Goal: Task Accomplishment & Management: Complete application form

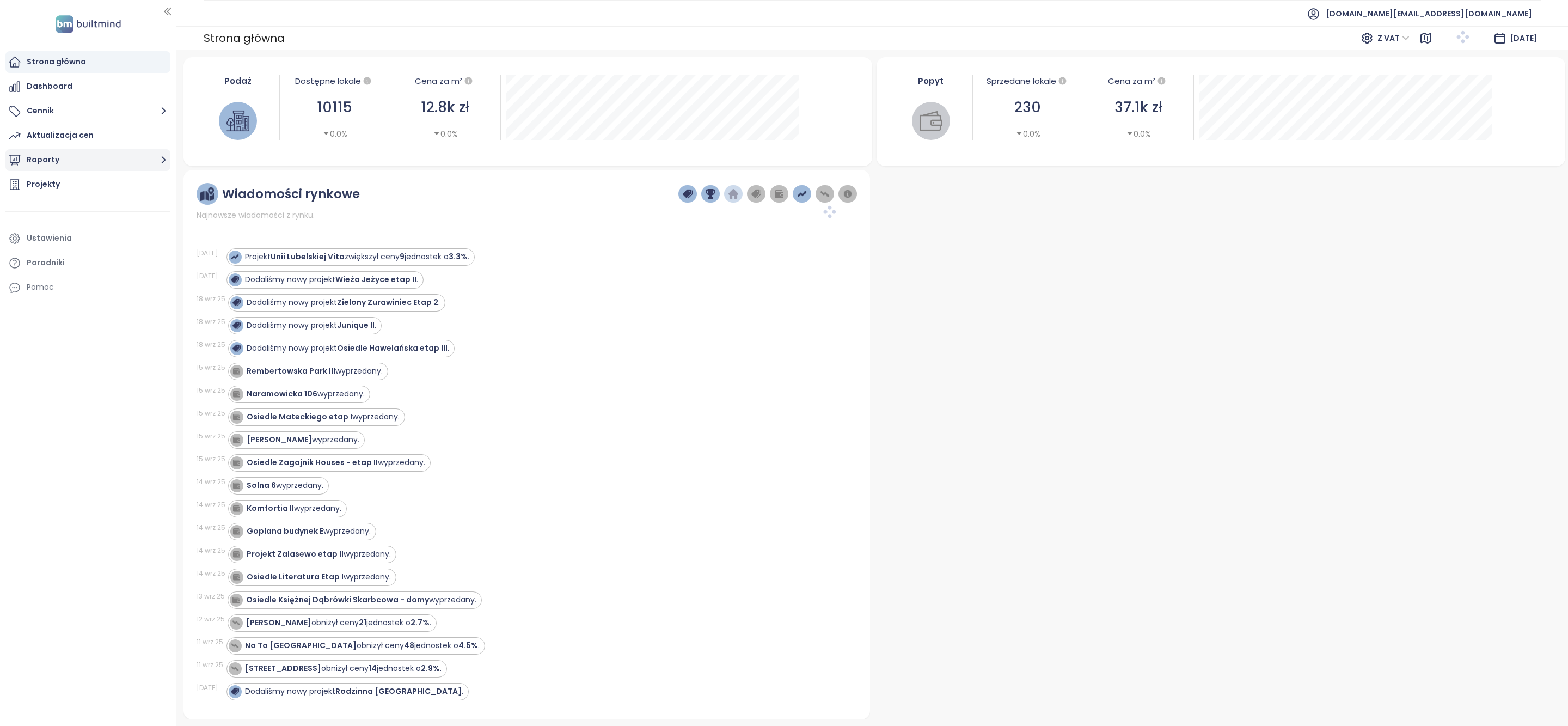
click at [69, 161] on button "Raporty" at bounding box center [88, 160] width 165 height 22
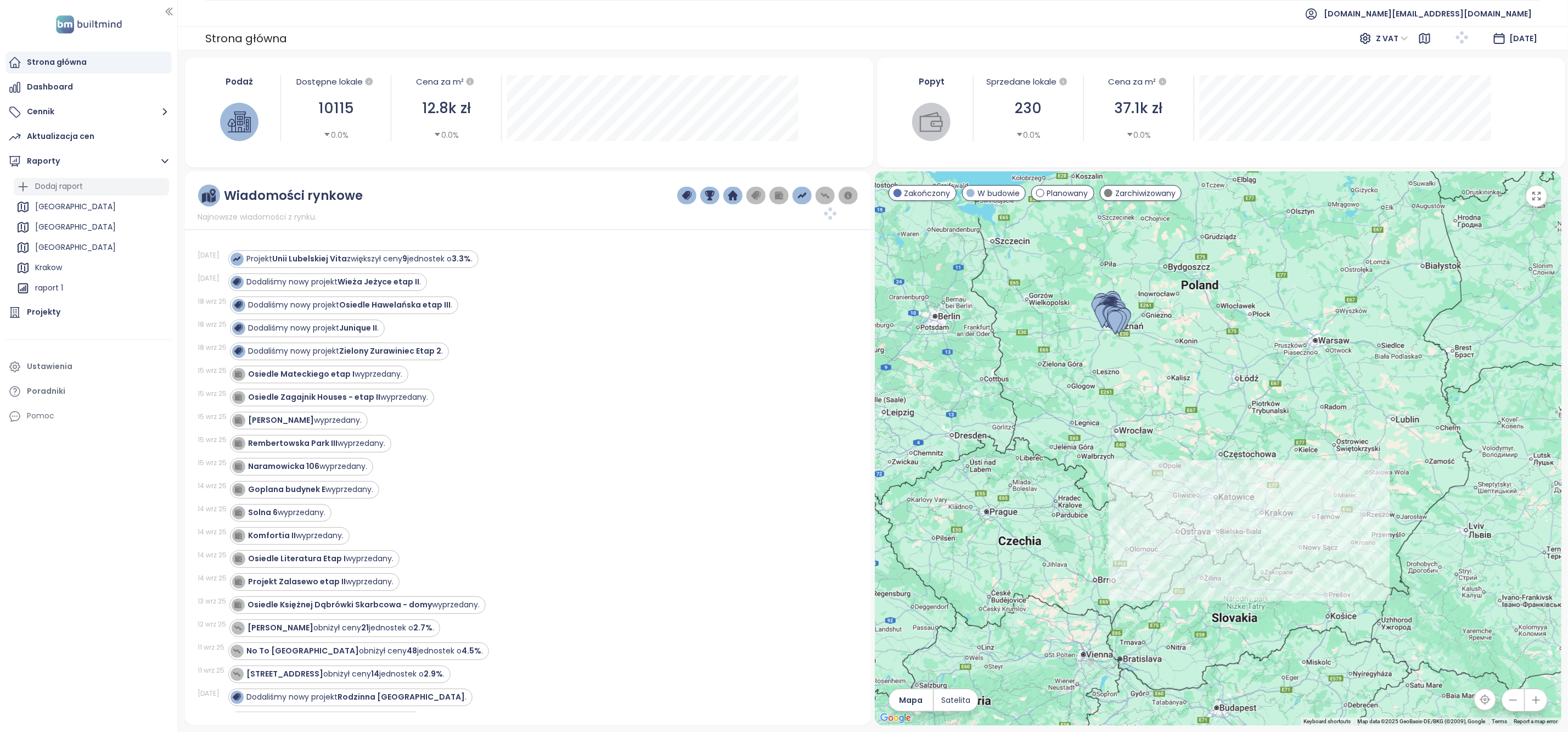
click at [72, 188] on div "Dodaj raport" at bounding box center [59, 186] width 48 height 14
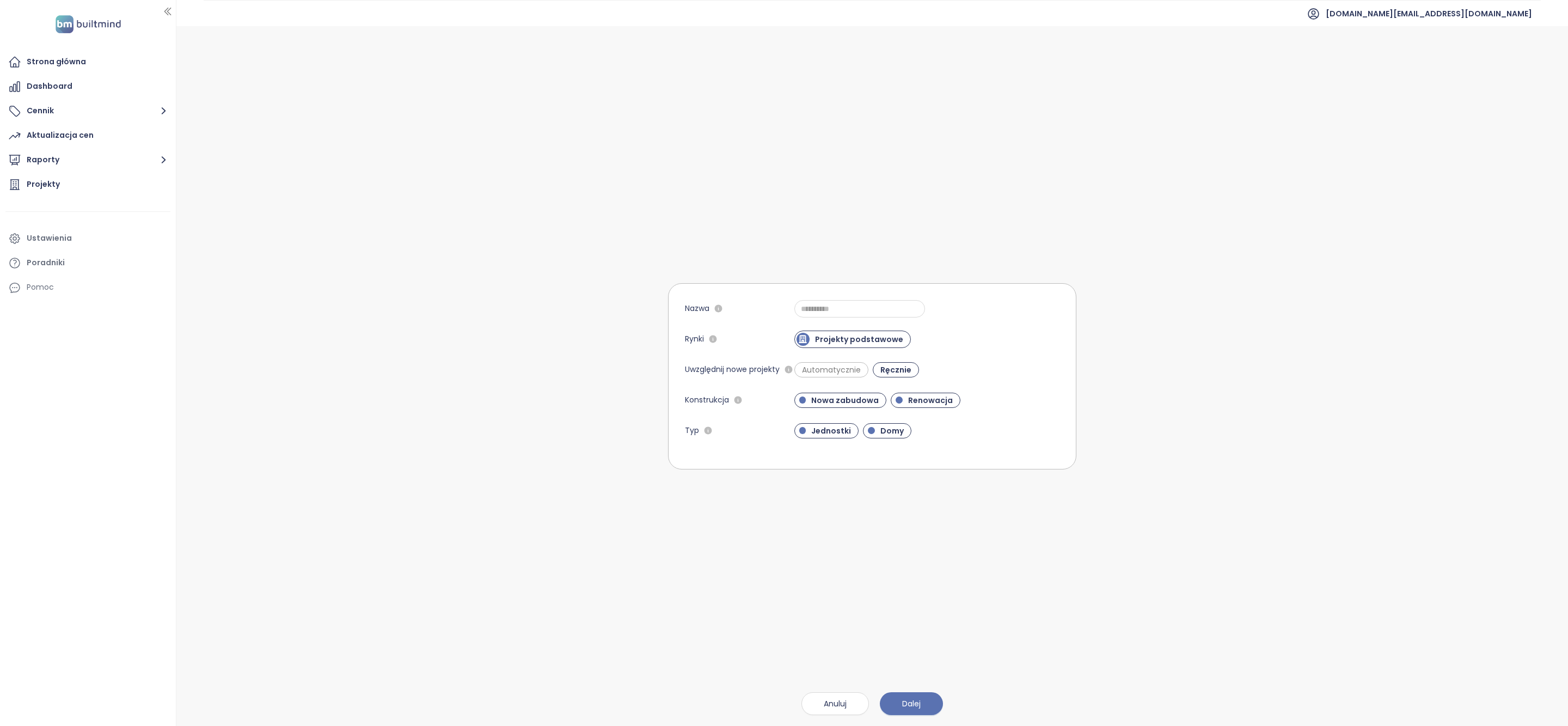
click at [840, 319] on form "Nazwa Rynki Projekty podstawowe Uwzględnij nowe projekty Automatycznie Ręcznie …" at bounding box center [872, 376] width 408 height 186
click at [834, 316] on input "Nazwa" at bounding box center [860, 308] width 131 height 18
type input "**********"
click at [840, 361] on div "Automatycznie Ręcznie" at bounding box center [927, 369] width 265 height 18
click at [840, 371] on span "Automatycznie" at bounding box center [831, 369] width 69 height 11
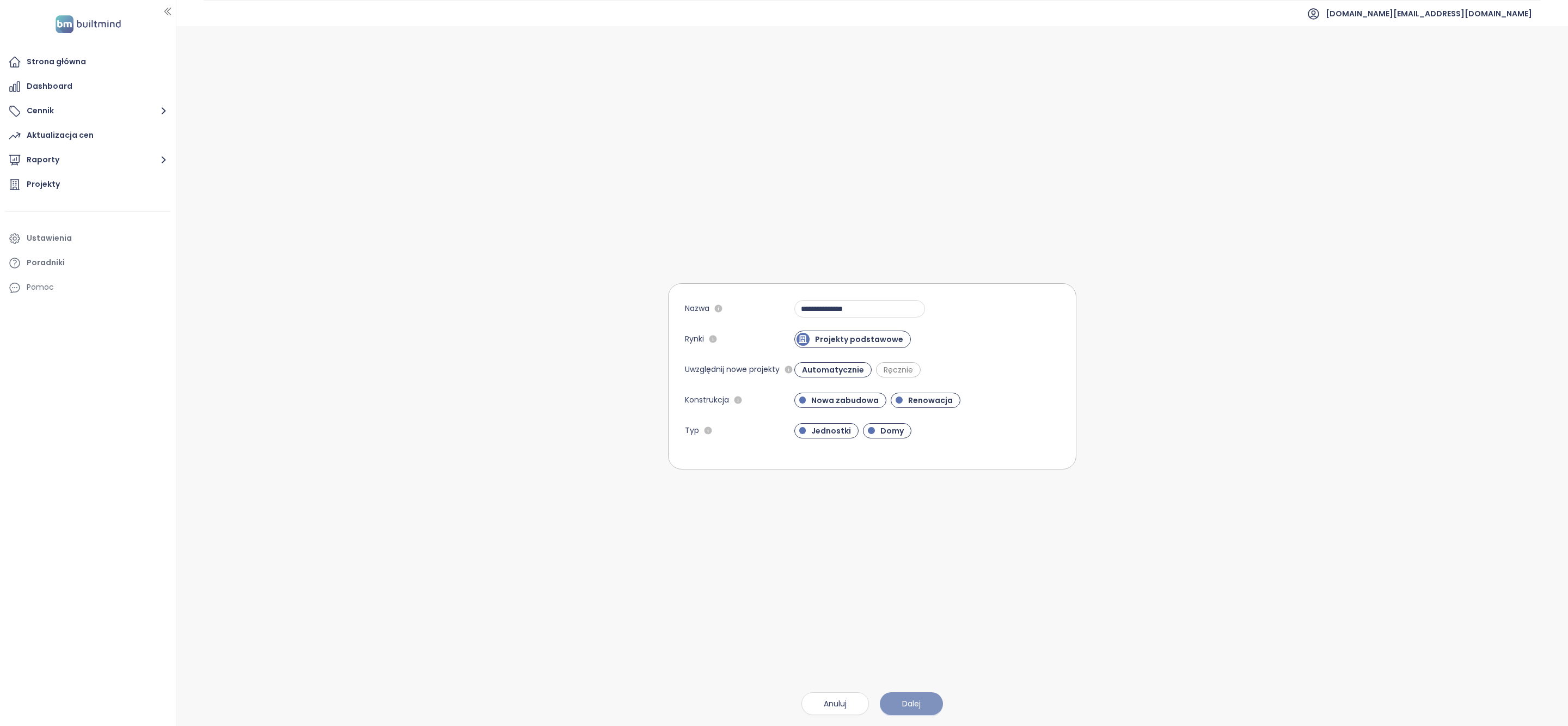
click at [921, 697] on button "Dalej" at bounding box center [911, 703] width 63 height 23
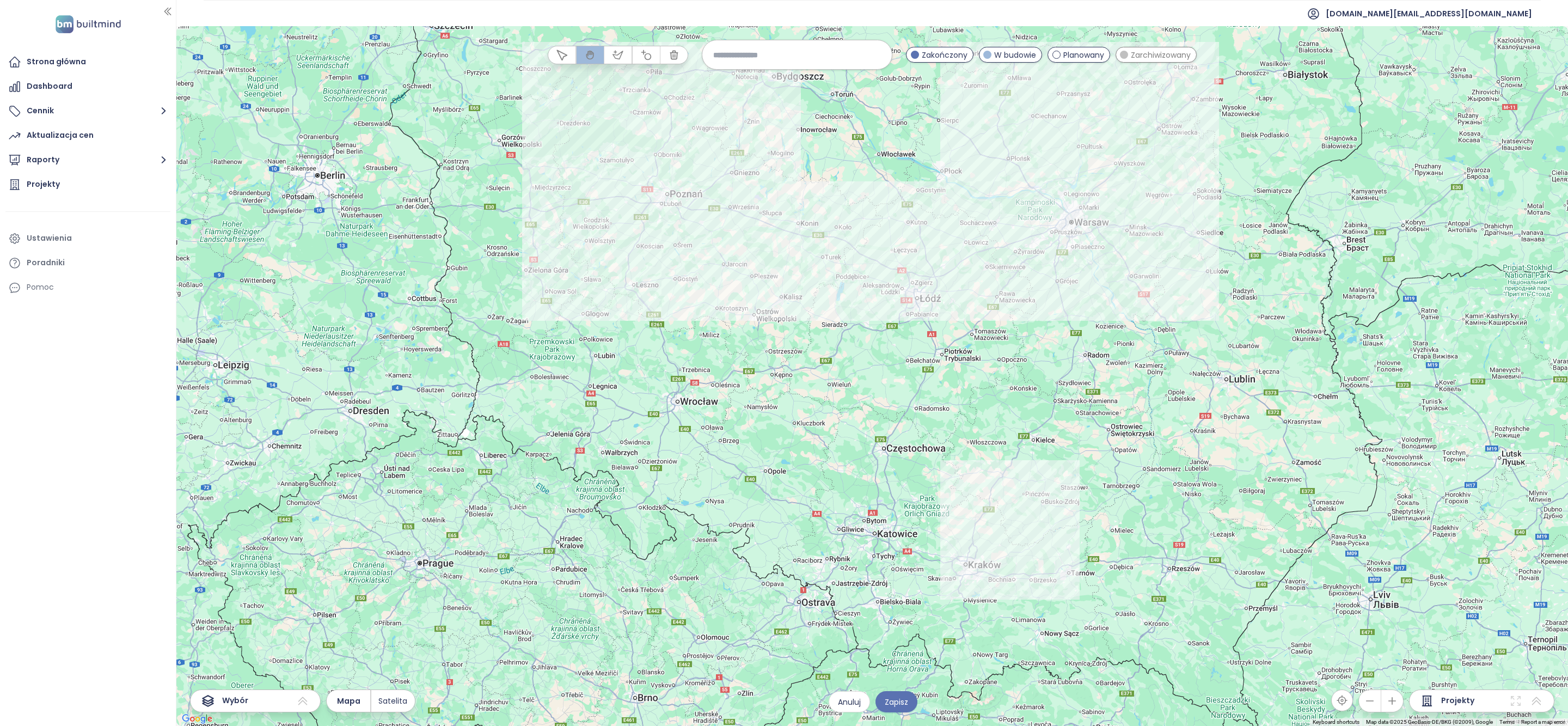
click at [1513, 708] on div "Projekty" at bounding box center [1482, 701] width 145 height 23
click at [1516, 701] on icon at bounding box center [1516, 701] width 13 height 13
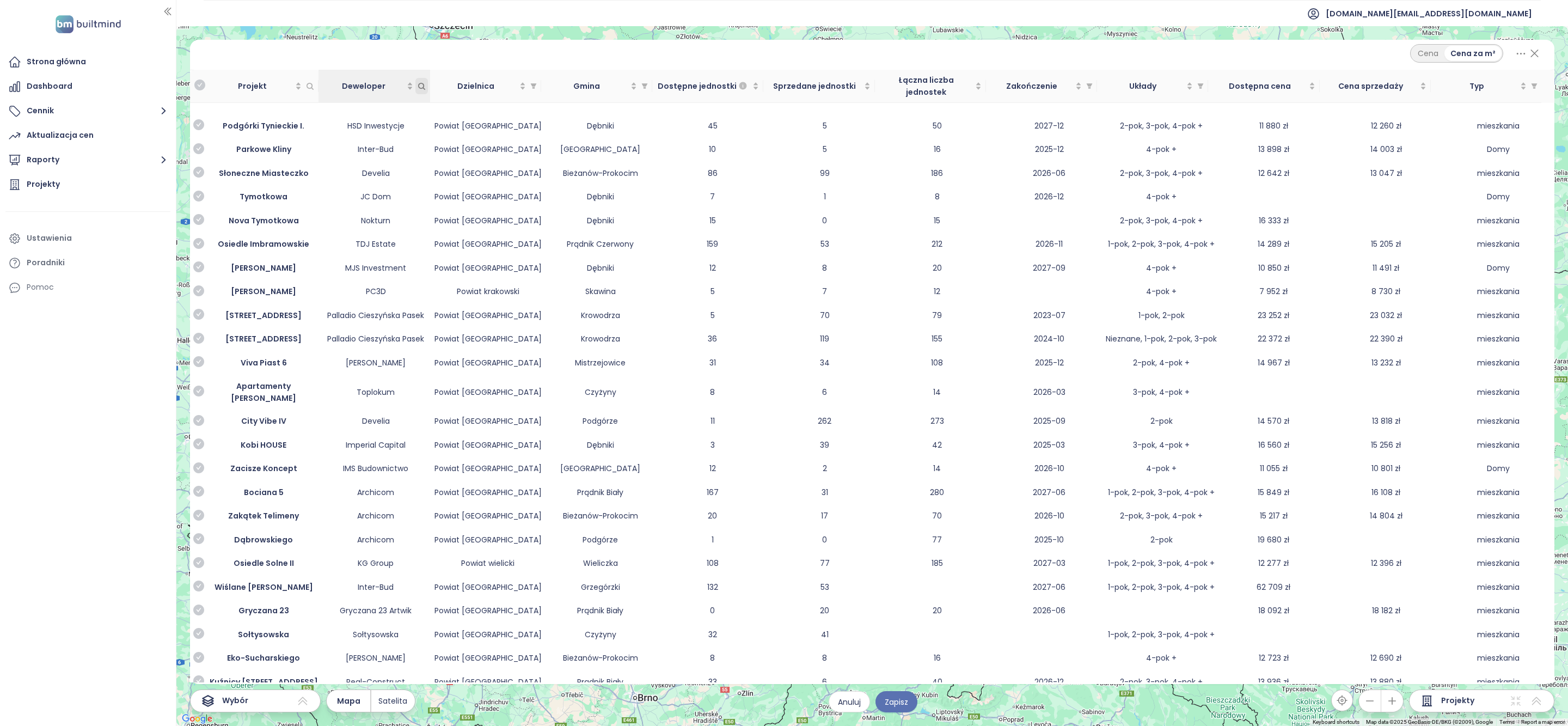
click at [424, 83] on icon "Deweloper" at bounding box center [421, 86] width 8 height 8
click at [423, 82] on icon "Deweloper" at bounding box center [421, 85] width 6 height 6
click at [390, 103] on td at bounding box center [375, 108] width 112 height 11
click at [422, 82] on icon "Deweloper" at bounding box center [421, 86] width 8 height 8
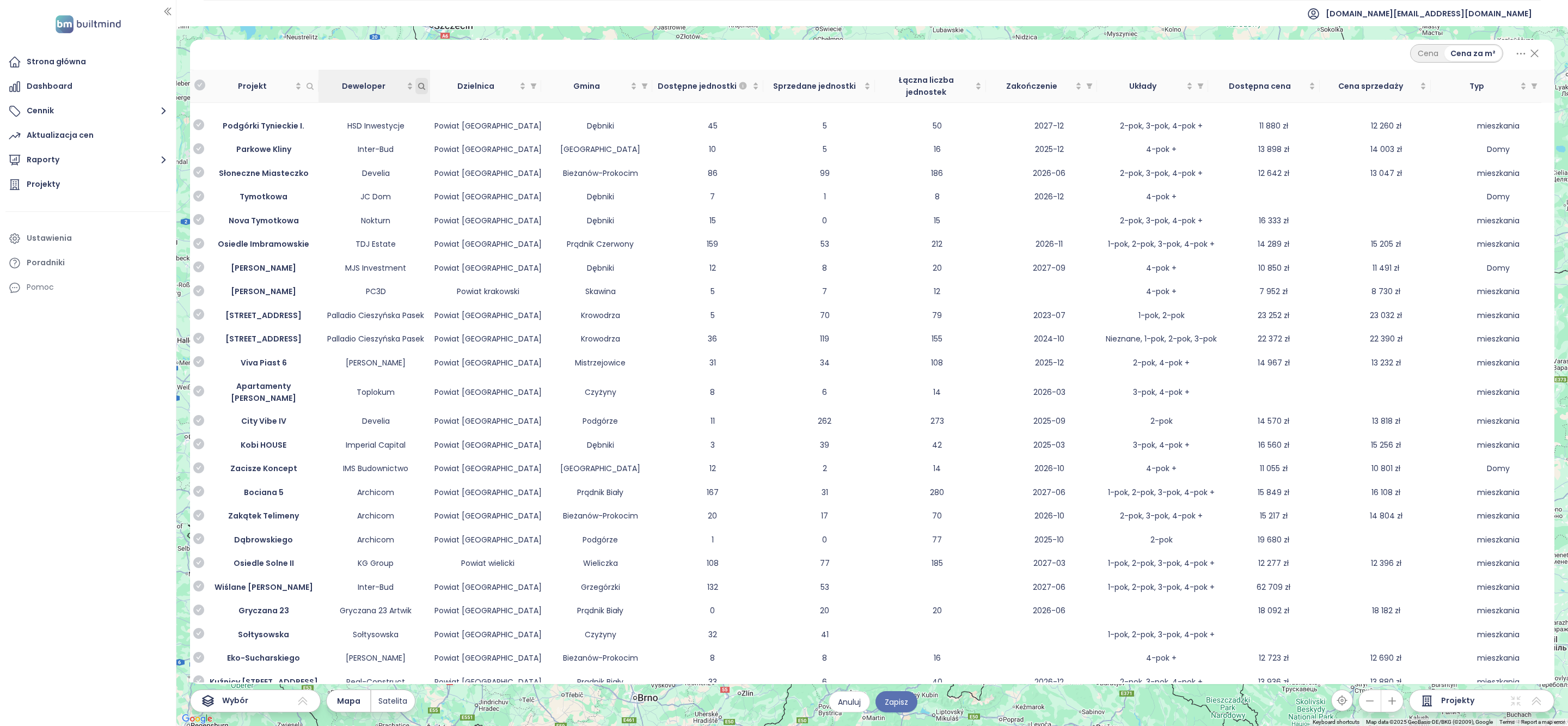
click at [427, 79] on span "Deweloper" at bounding box center [421, 86] width 12 height 16
click at [371, 80] on span "Deweloper" at bounding box center [363, 86] width 81 height 12
click at [423, 84] on icon "Deweloper" at bounding box center [421, 86] width 8 height 8
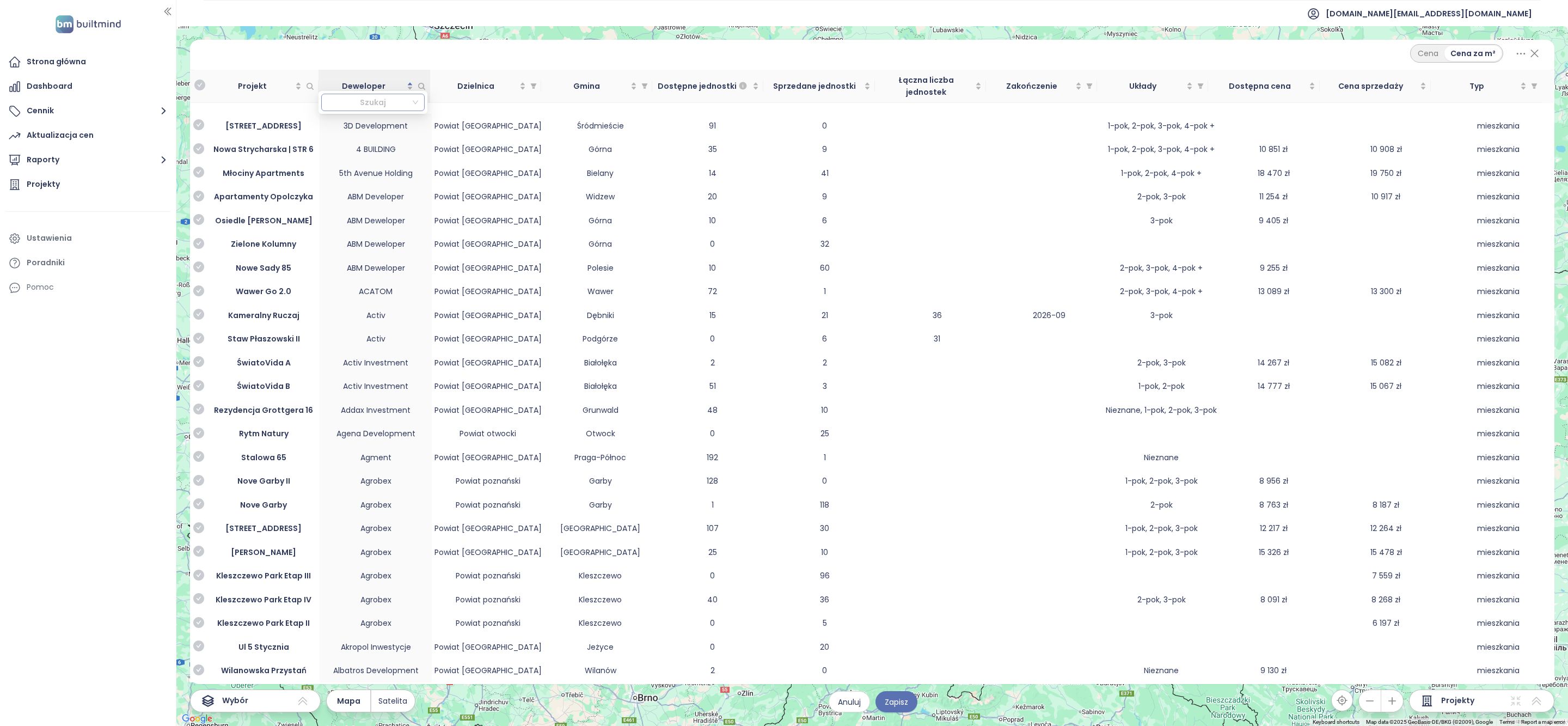
click at [392, 102] on div at bounding box center [368, 103] width 86 height 13
type input "*******"
click at [366, 127] on div "Develia" at bounding box center [373, 125] width 86 height 12
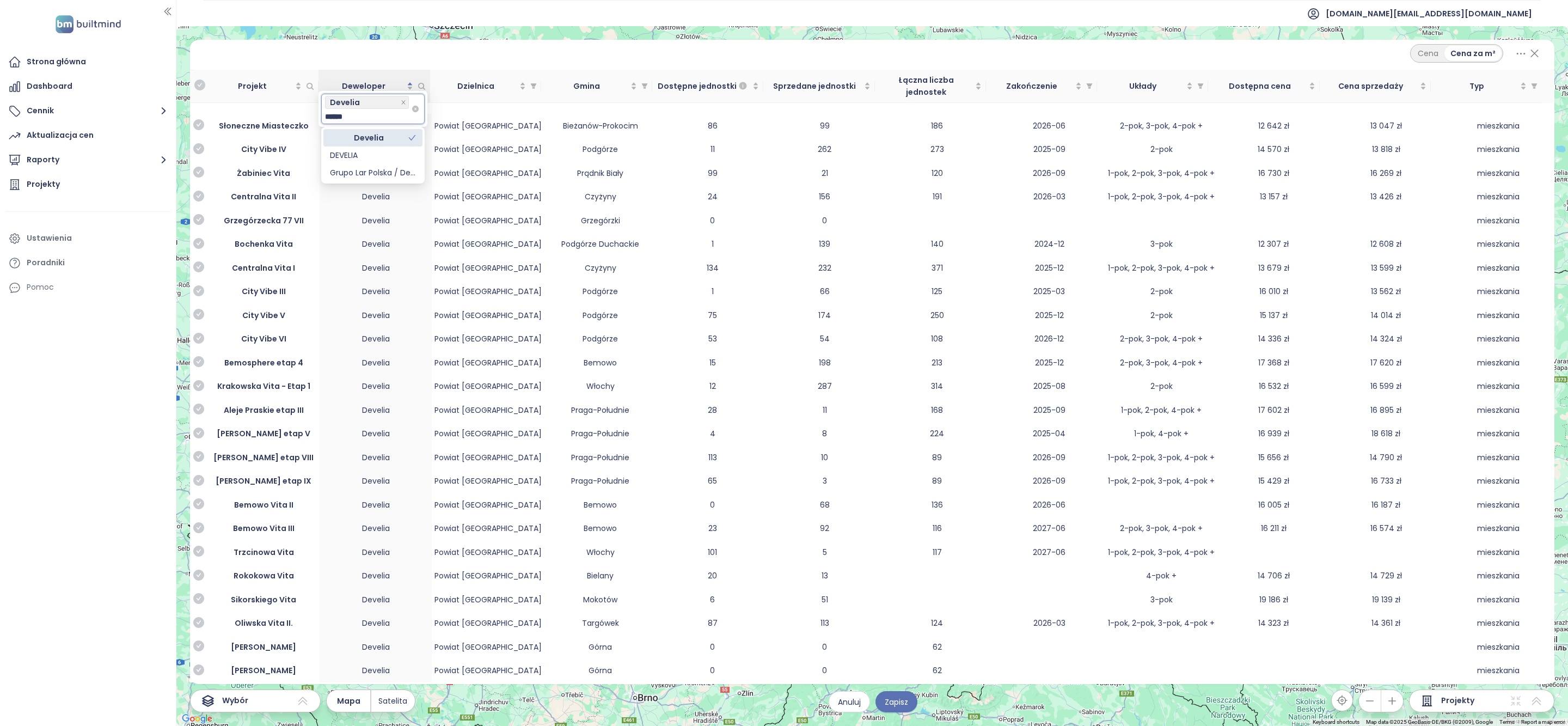
type input "*******"
click at [359, 156] on div "DEVELIA" at bounding box center [373, 155] width 86 height 12
type input "******"
click at [388, 172] on div "Megapolis" at bounding box center [373, 170] width 86 height 12
type input "******"
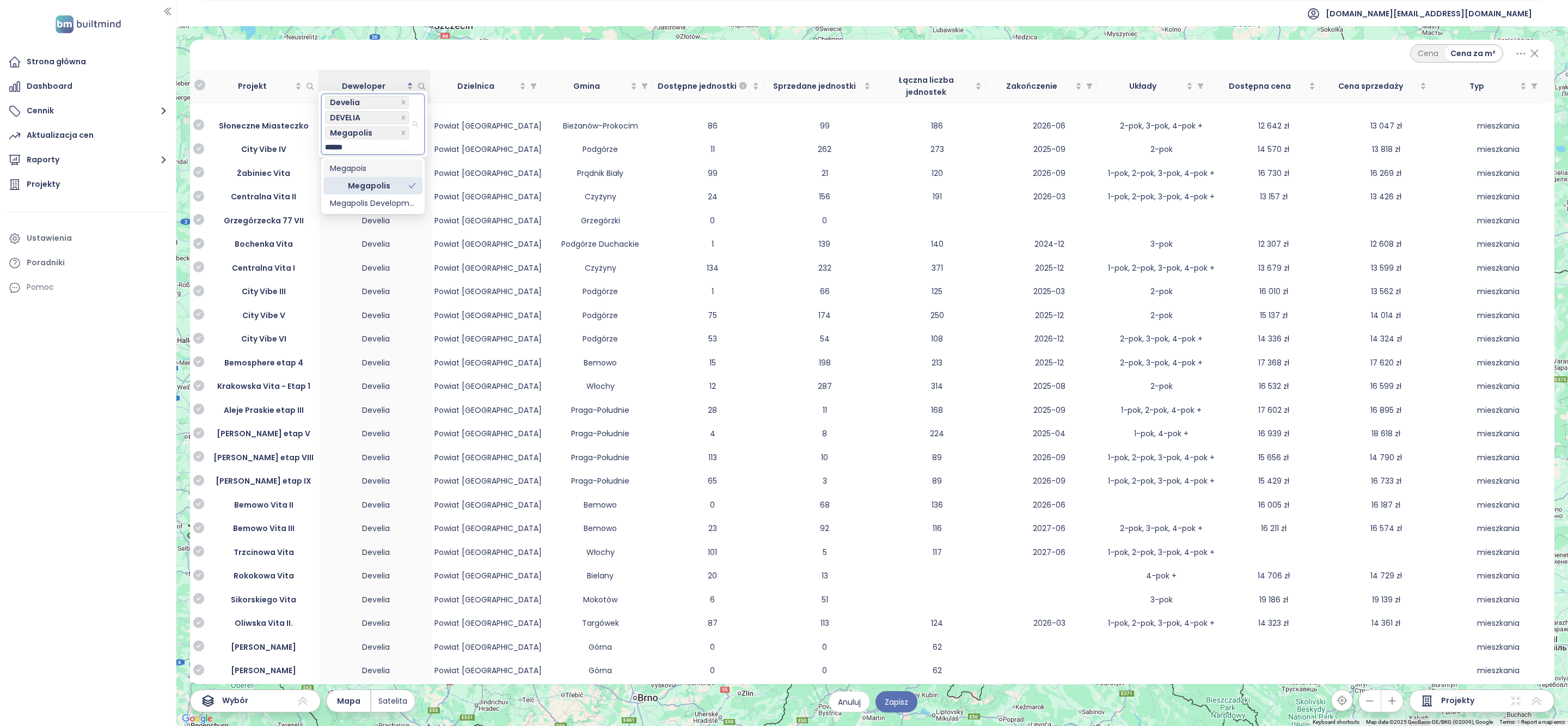
click at [365, 168] on div "Megapois" at bounding box center [373, 168] width 86 height 12
type input "*****"
click at [367, 210] on div "Megapolis Development" at bounding box center [373, 218] width 99 height 18
type input "*******"
click at [377, 199] on div "EKOPARK" at bounding box center [373, 199] width 86 height 12
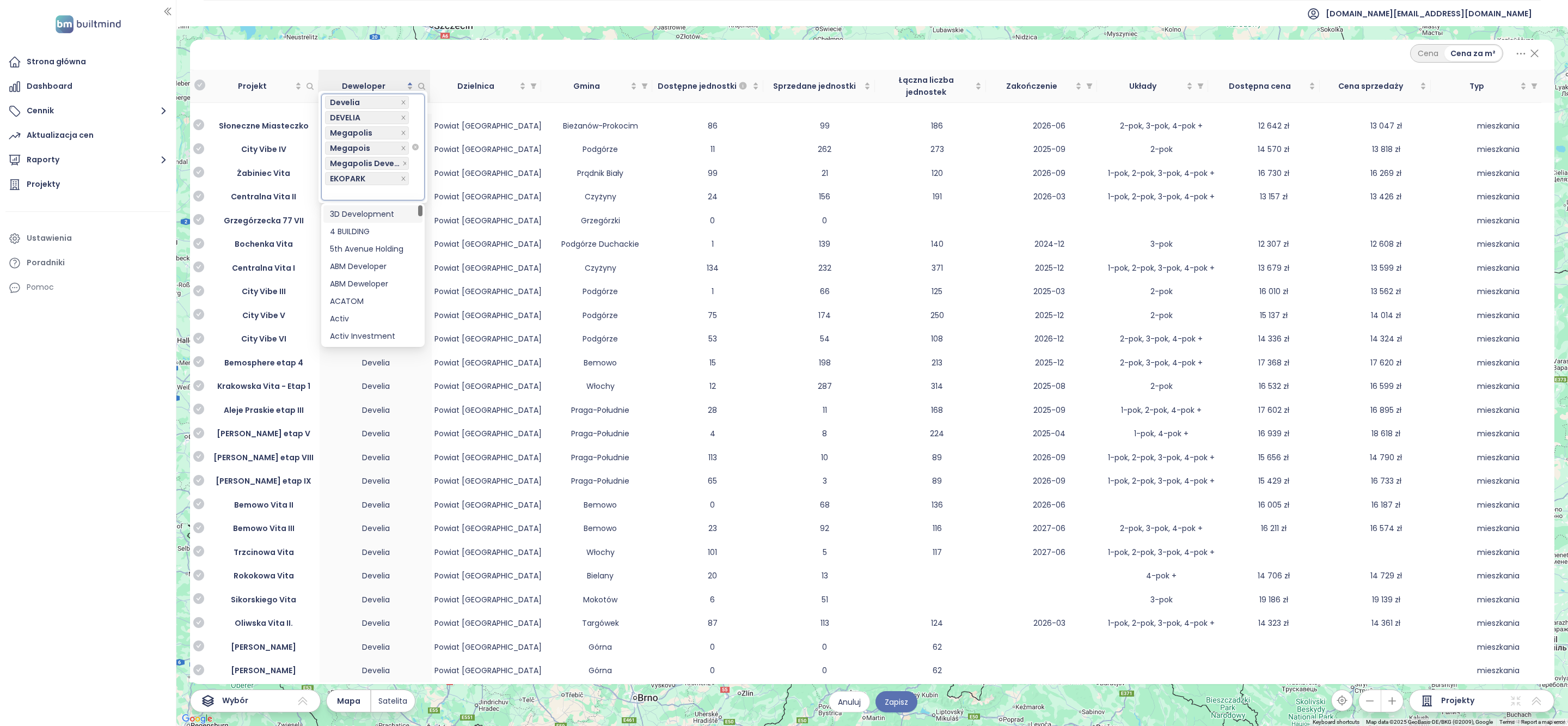
type input "*"
type input "*****"
click at [376, 214] on div "Henniger Investment" at bounding box center [373, 214] width 86 height 12
type input "*****"
click at [363, 251] on div "Archicom" at bounding box center [373, 247] width 86 height 12
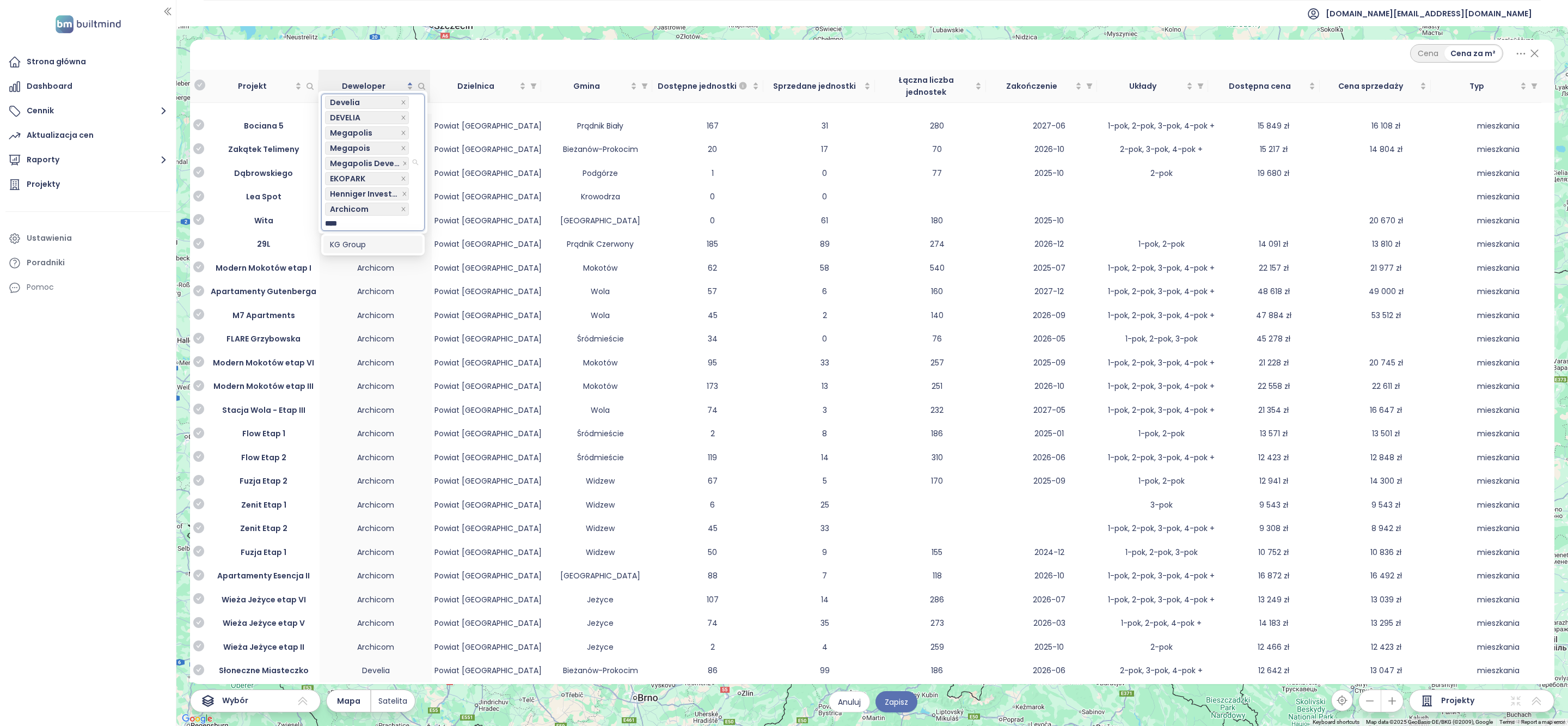
type input "*****"
click at [360, 249] on div "KG Group" at bounding box center [373, 244] width 86 height 12
type input "****"
click at [357, 255] on div "Noho Investment" at bounding box center [373, 260] width 86 height 12
type input "***"
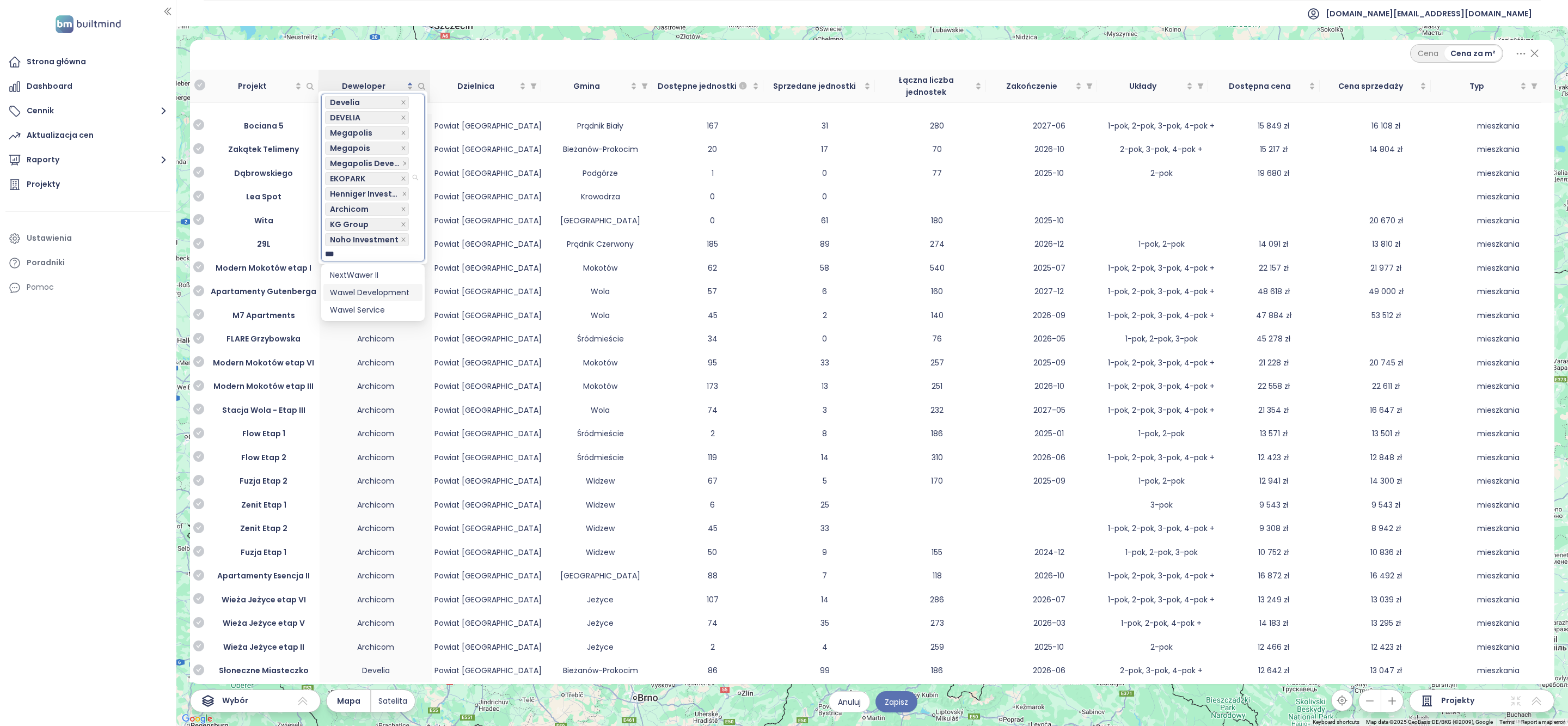
click at [353, 290] on div "Wawel Development" at bounding box center [373, 292] width 86 height 12
type input "***"
click at [351, 320] on div "Wawel Service" at bounding box center [373, 325] width 86 height 12
type input "****"
click at [370, 322] on div "ATAL" at bounding box center [373, 323] width 86 height 12
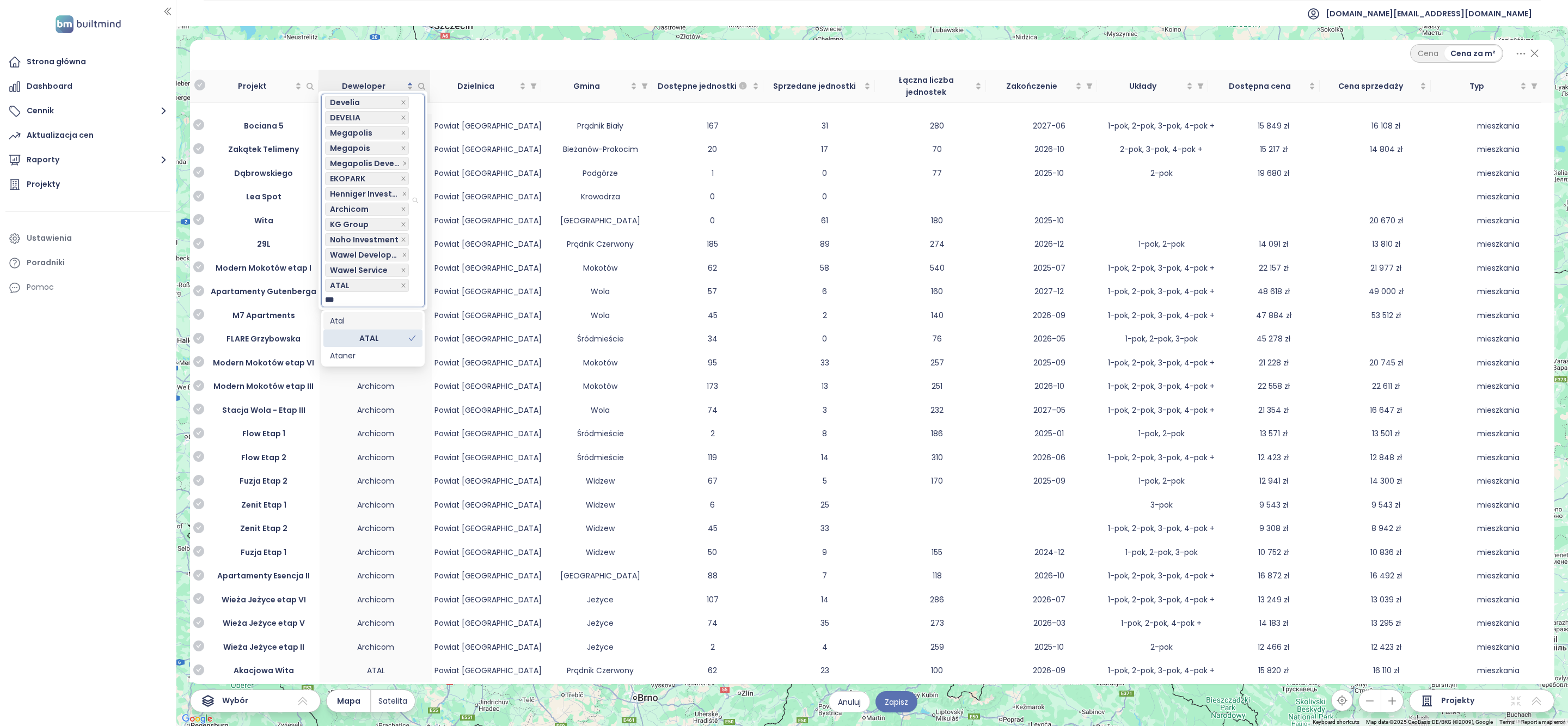
type input "****"
click at [360, 319] on div "Atal" at bounding box center [373, 321] width 86 height 12
click at [362, 316] on div at bounding box center [368, 315] width 86 height 13
type input "******"
click at [349, 338] on div "Murapol" at bounding box center [373, 336] width 86 height 12
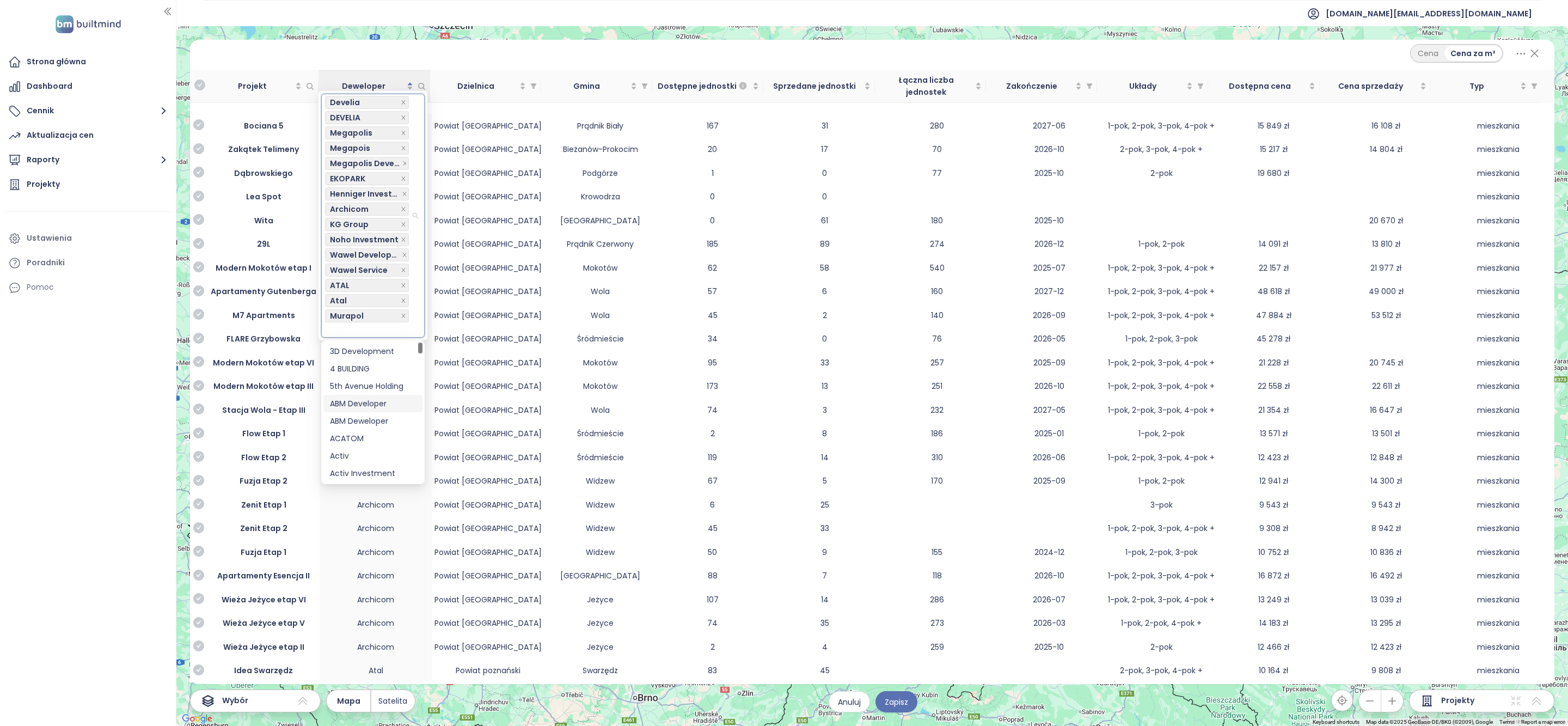
click at [477, 60] on div "Cena Cena za m²" at bounding box center [872, 53] width 1338 height 19
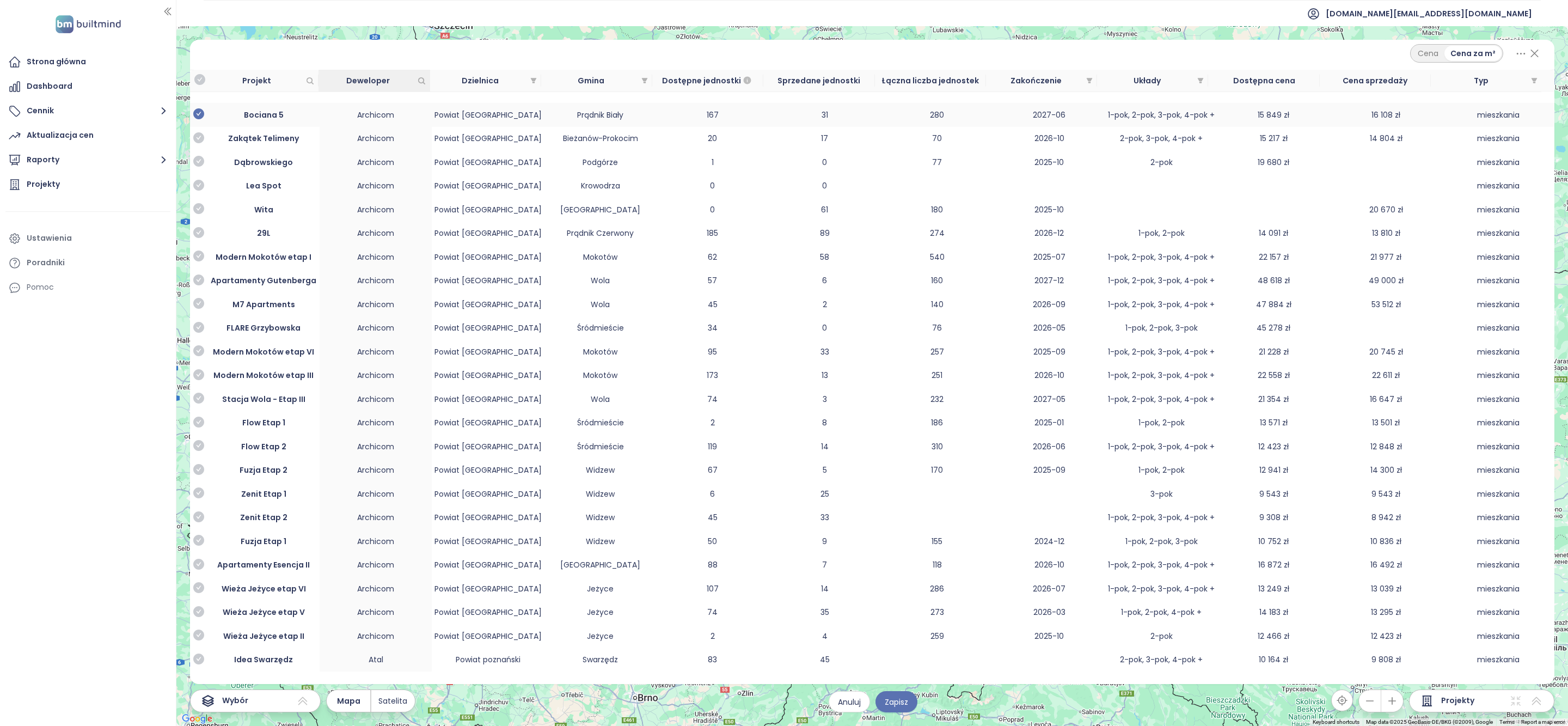
click at [201, 113] on icon "check-circle" at bounding box center [199, 114] width 11 height 11
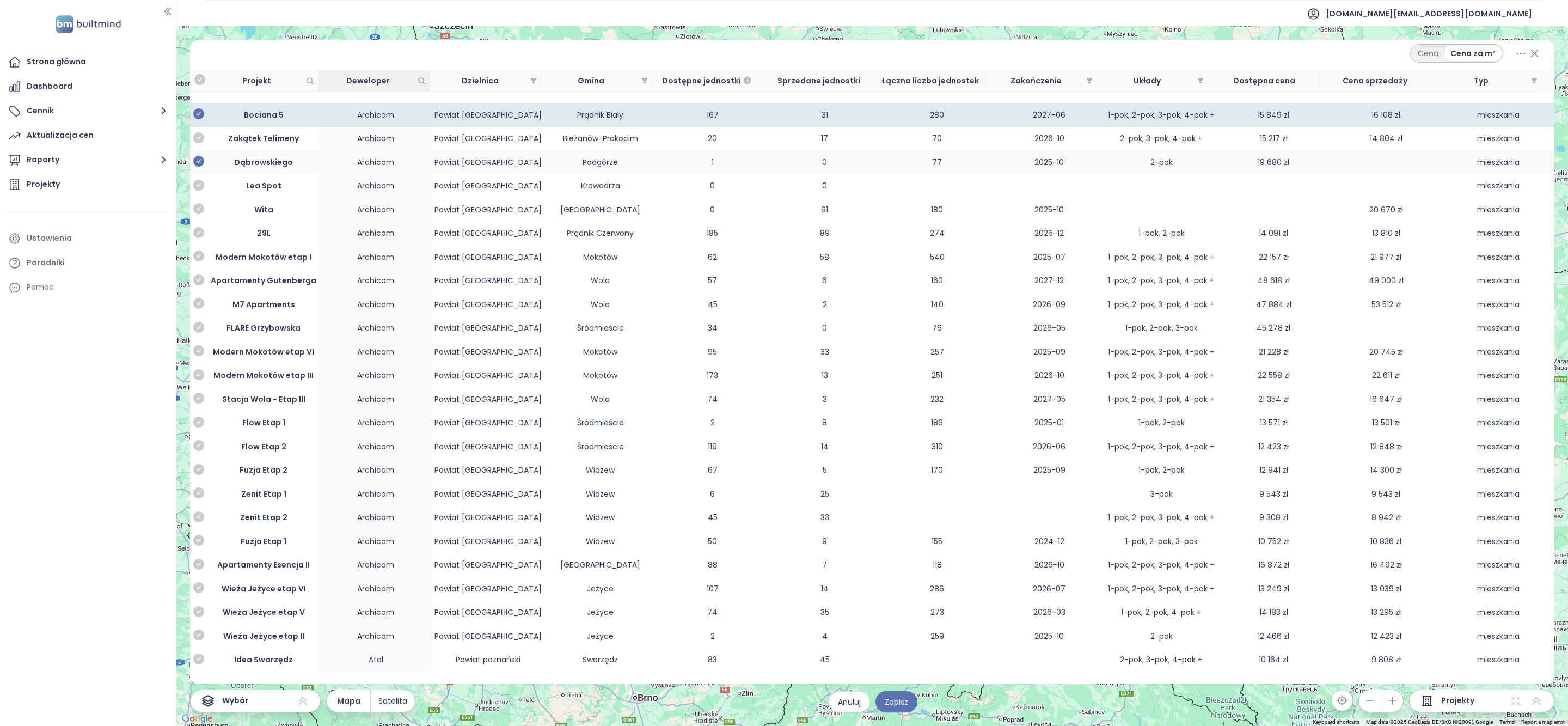
click at [199, 140] on icon "check-circle" at bounding box center [199, 138] width 11 height 11
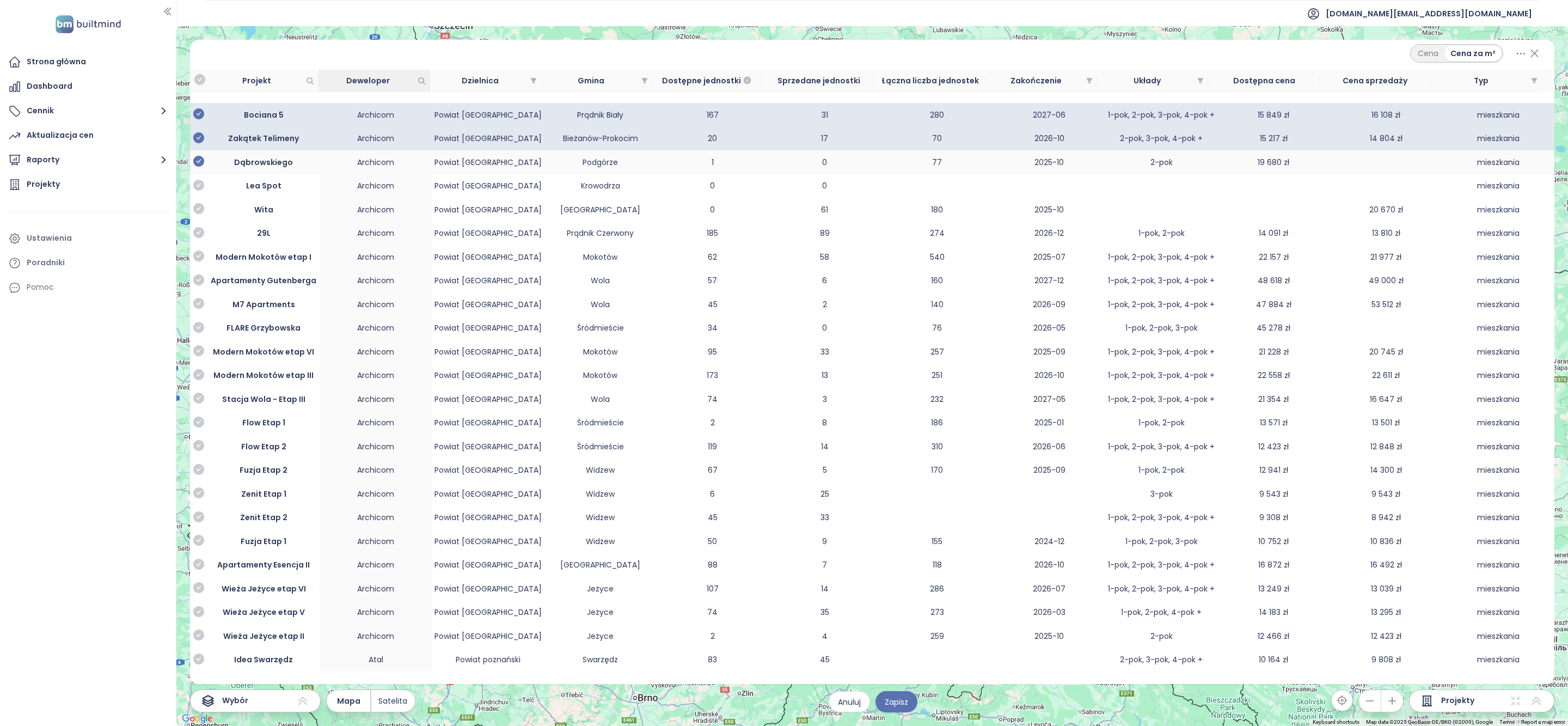
click at [200, 162] on icon "check-circle" at bounding box center [199, 161] width 11 height 11
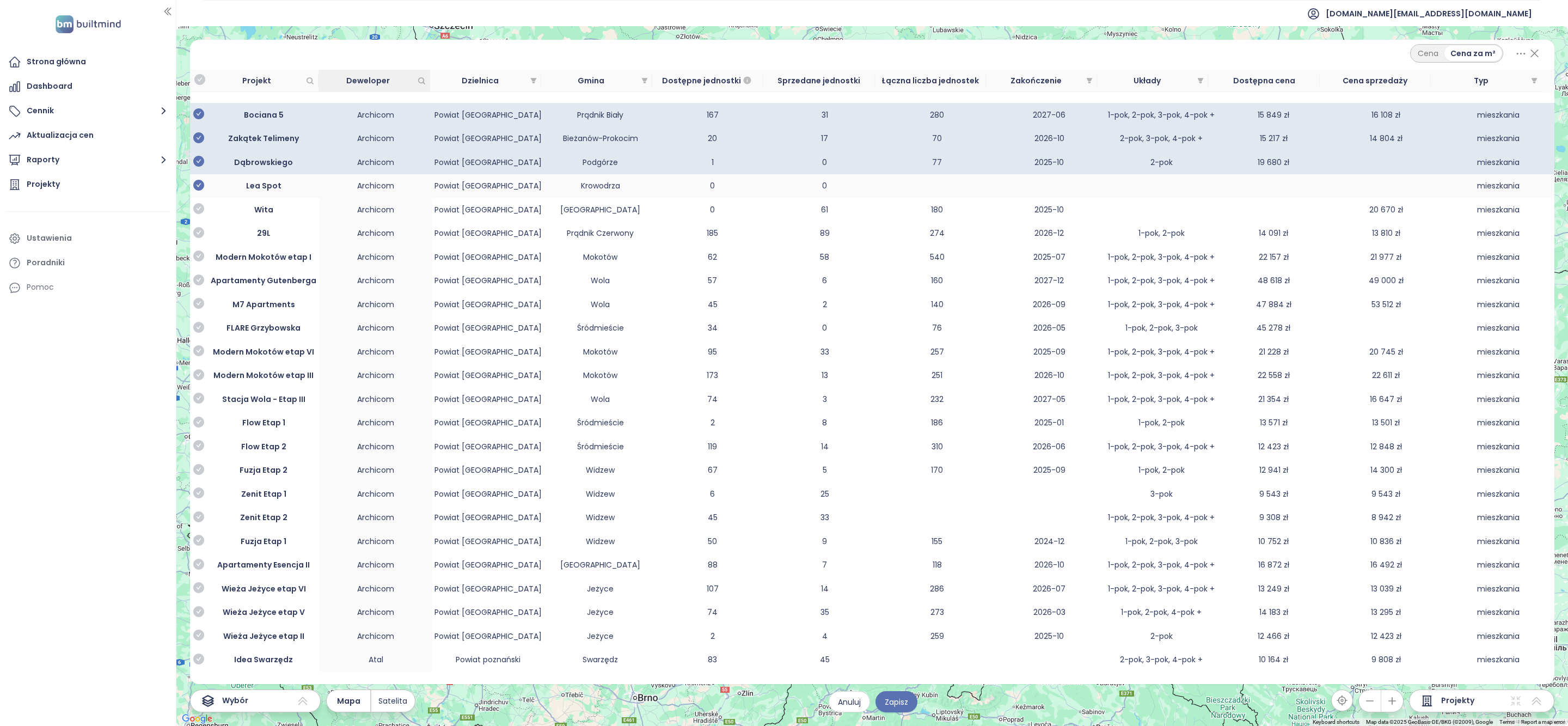
click at [199, 184] on icon "check-circle" at bounding box center [199, 185] width 11 height 11
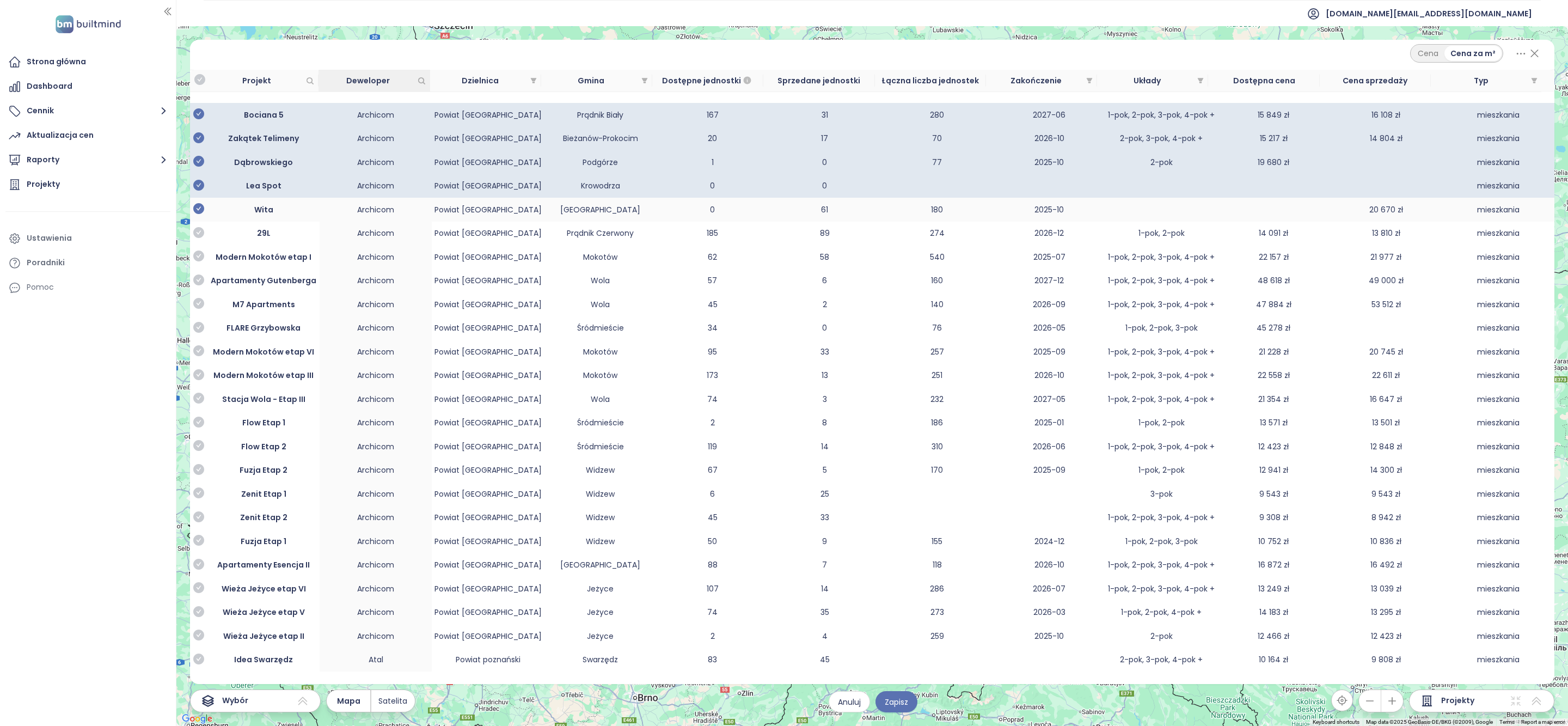
click at [200, 212] on icon "check-circle" at bounding box center [199, 208] width 11 height 11
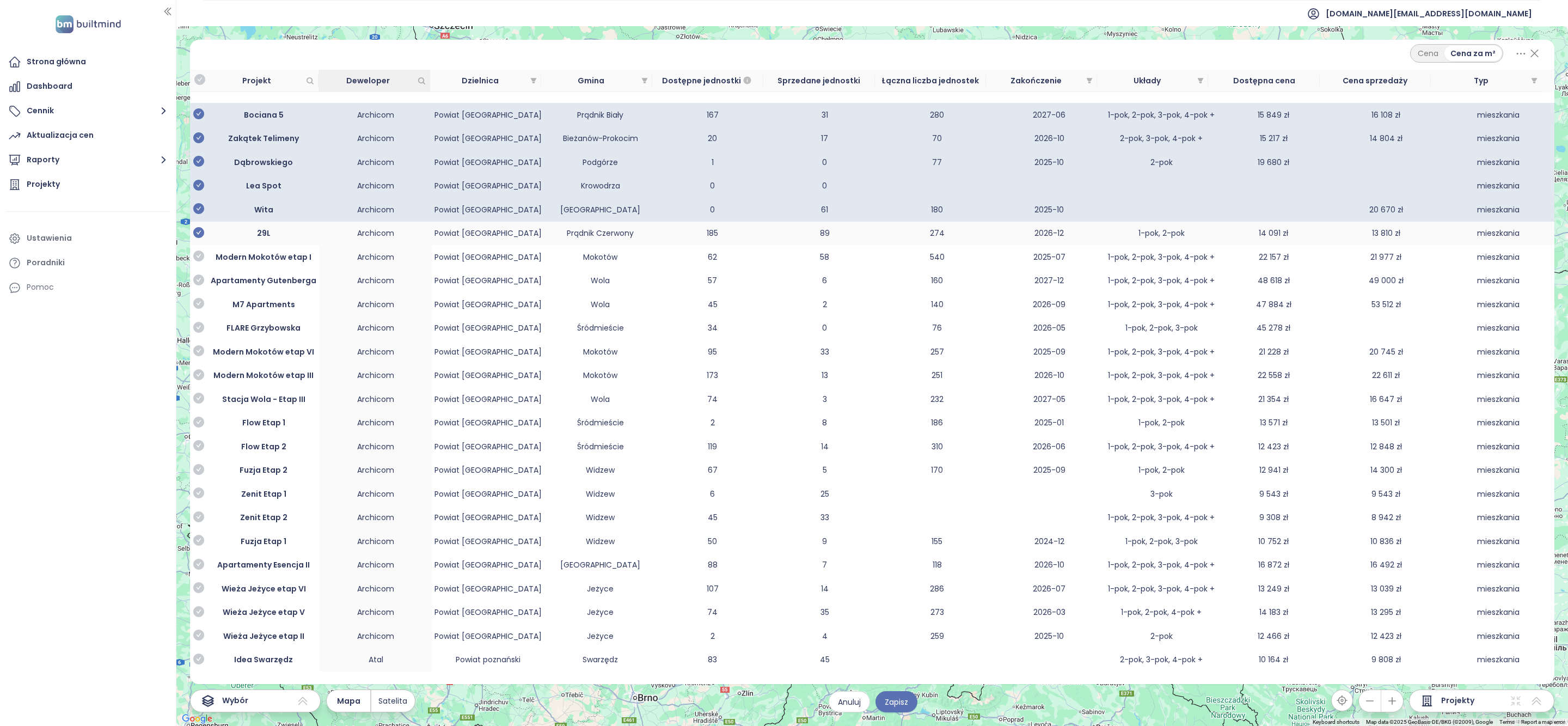
click at [201, 238] on icon "check-circle" at bounding box center [199, 232] width 11 height 11
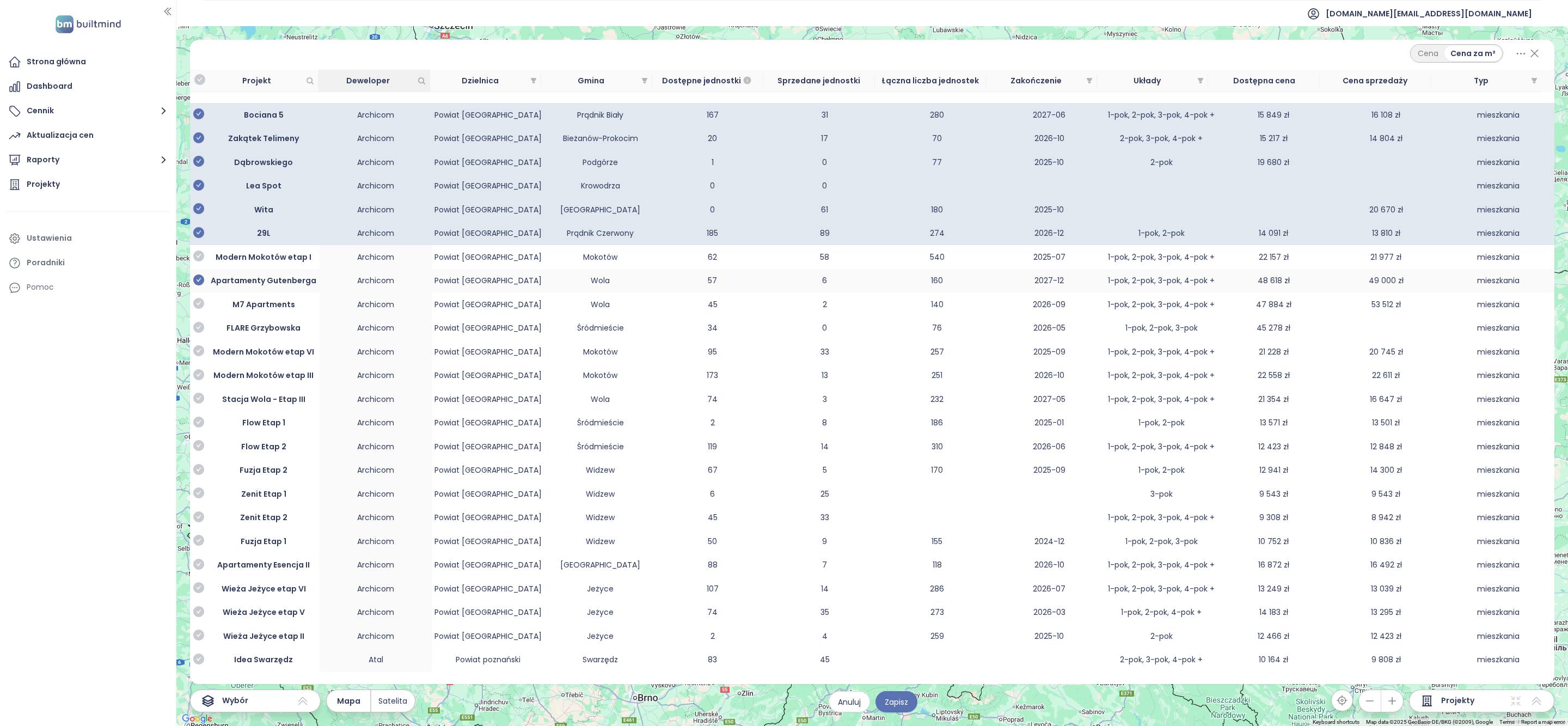
click at [199, 262] on icon "check-circle" at bounding box center [199, 256] width 11 height 11
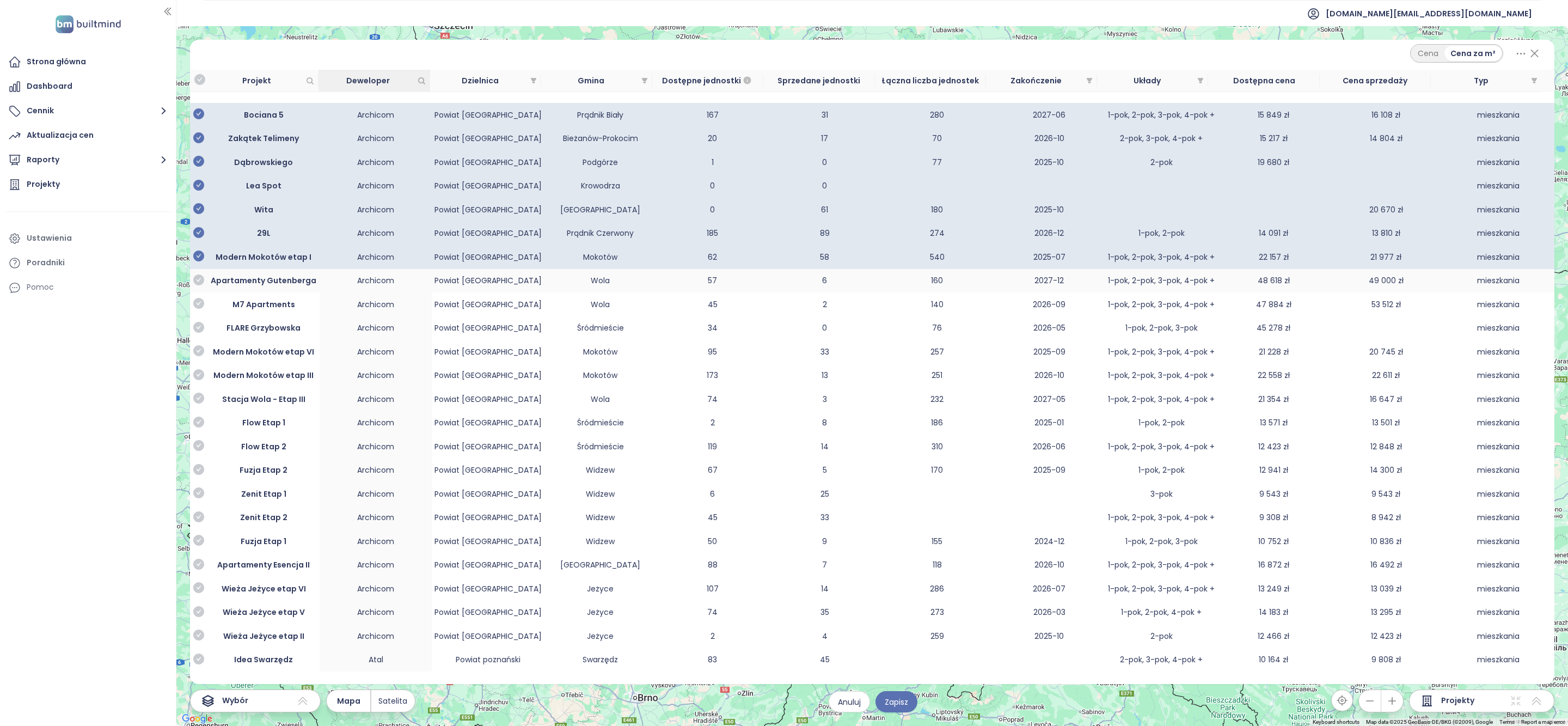
click at [199, 281] on icon "check-circle" at bounding box center [199, 280] width 11 height 11
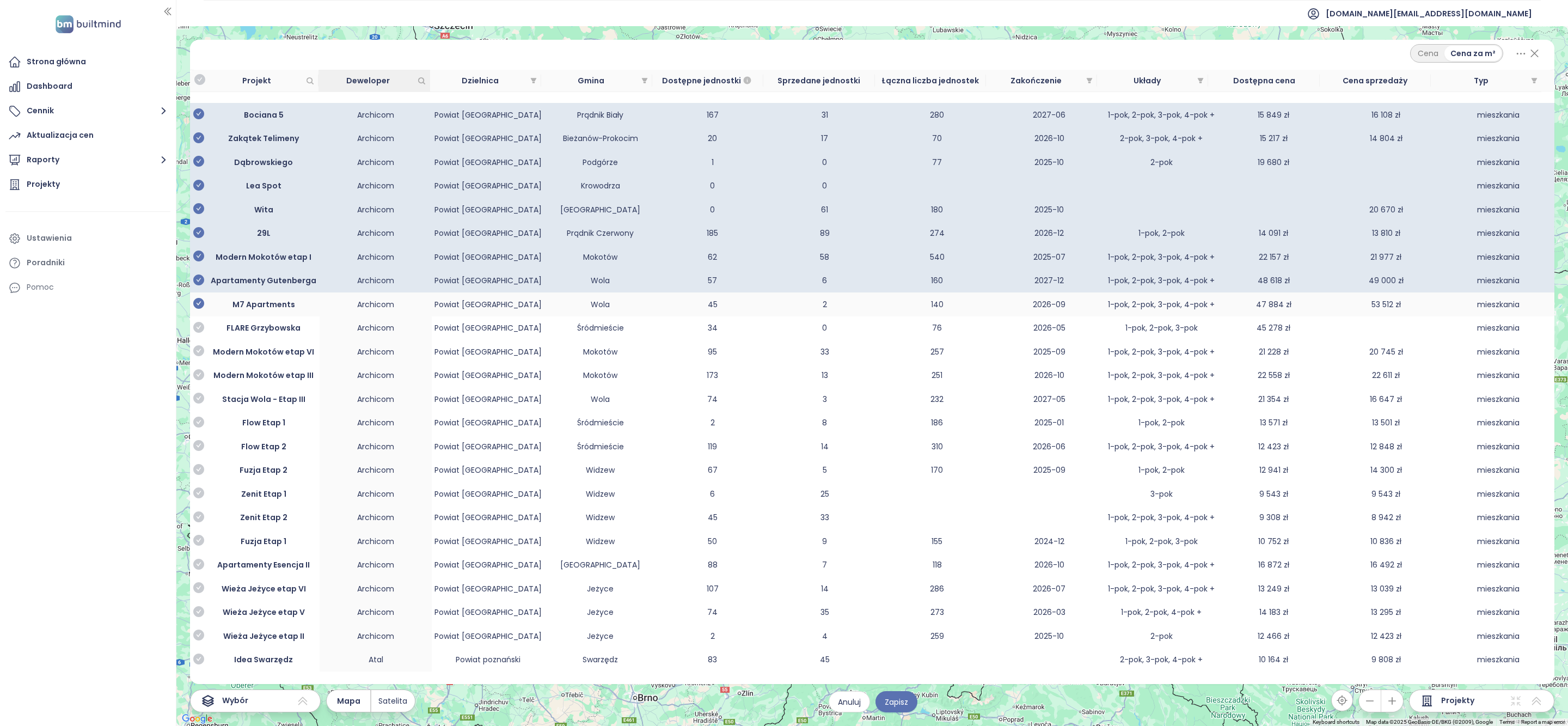
click at [199, 308] on icon "check-circle" at bounding box center [199, 303] width 11 height 11
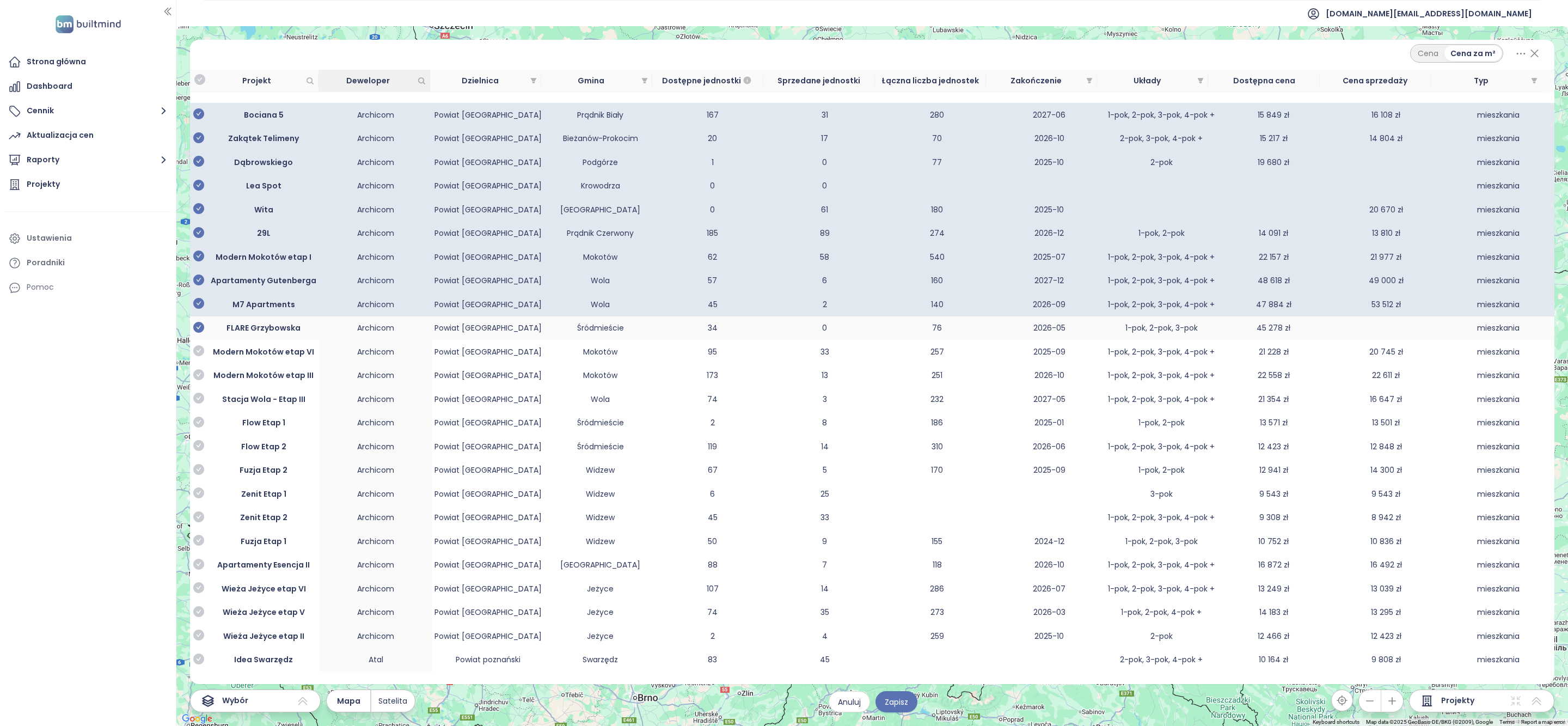
click at [199, 332] on icon "check-circle" at bounding box center [199, 327] width 11 height 11
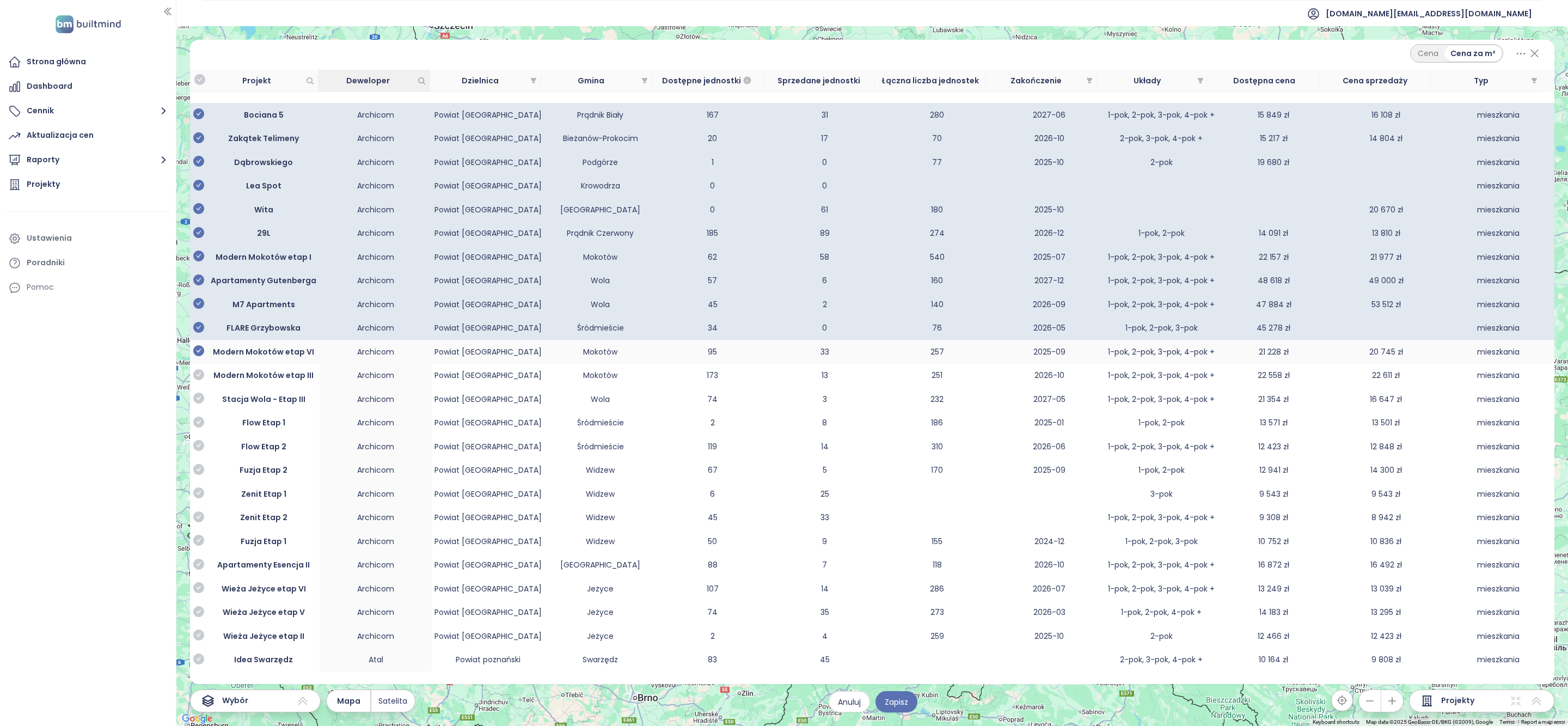
click at [196, 356] on icon "check-circle" at bounding box center [199, 351] width 11 height 11
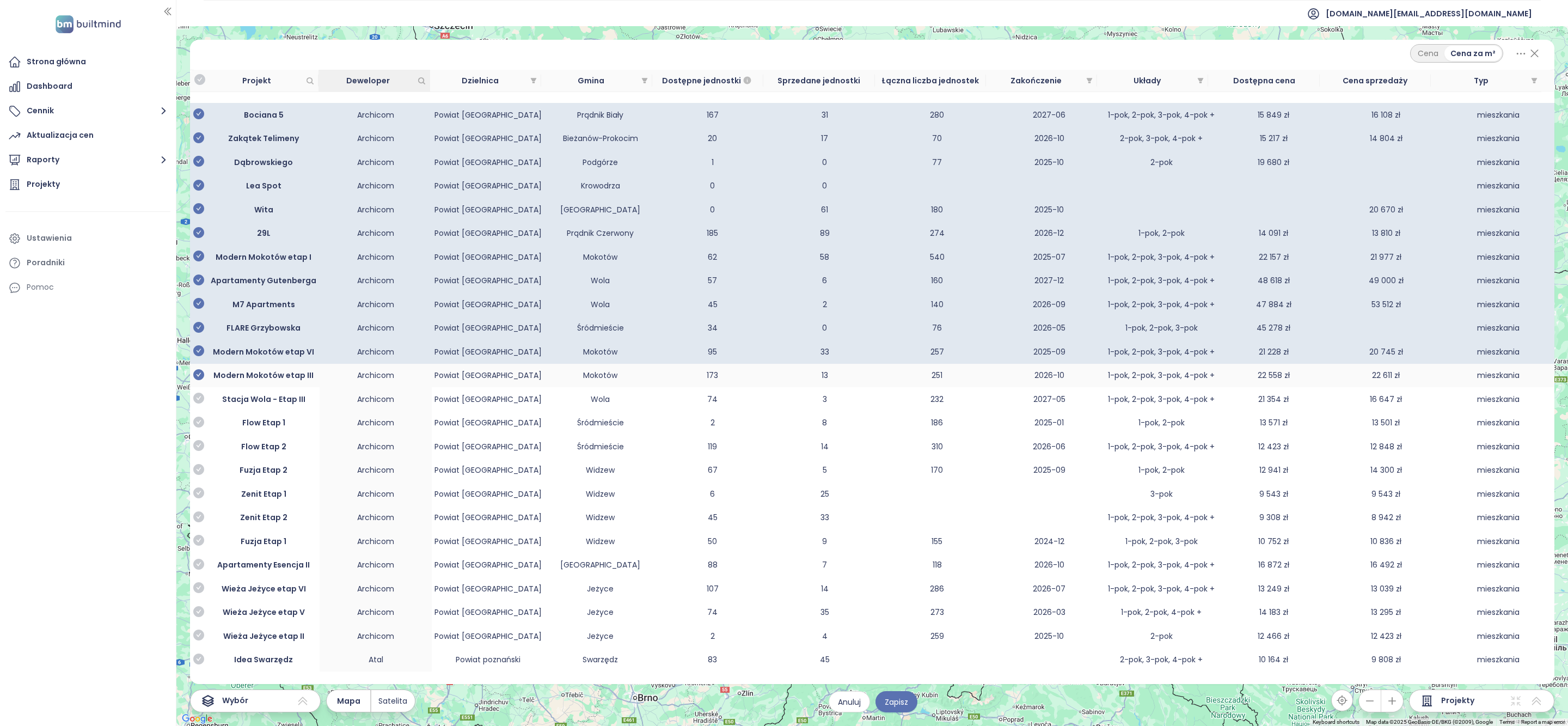
click at [196, 380] on icon "check-circle" at bounding box center [199, 375] width 11 height 11
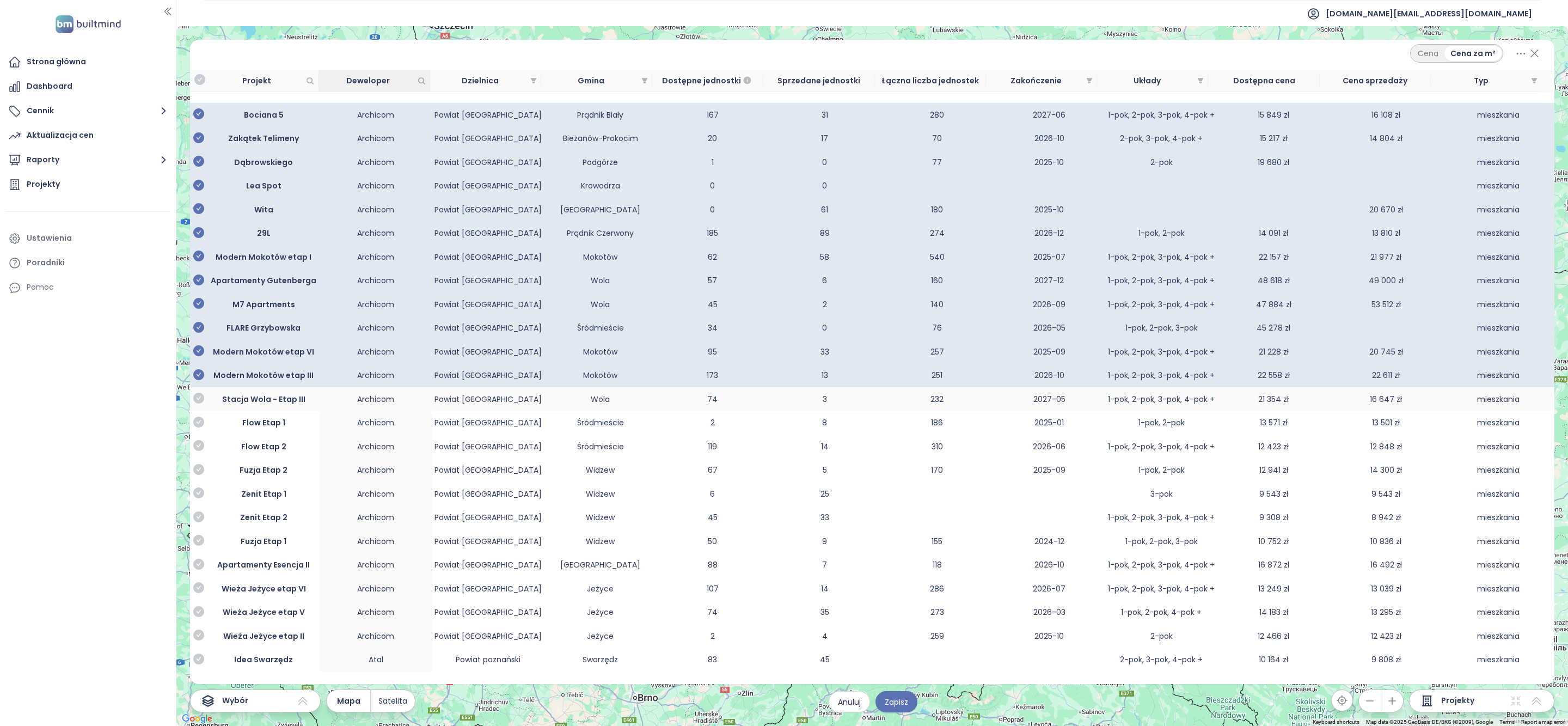
click at [196, 411] on td at bounding box center [199, 399] width 18 height 24
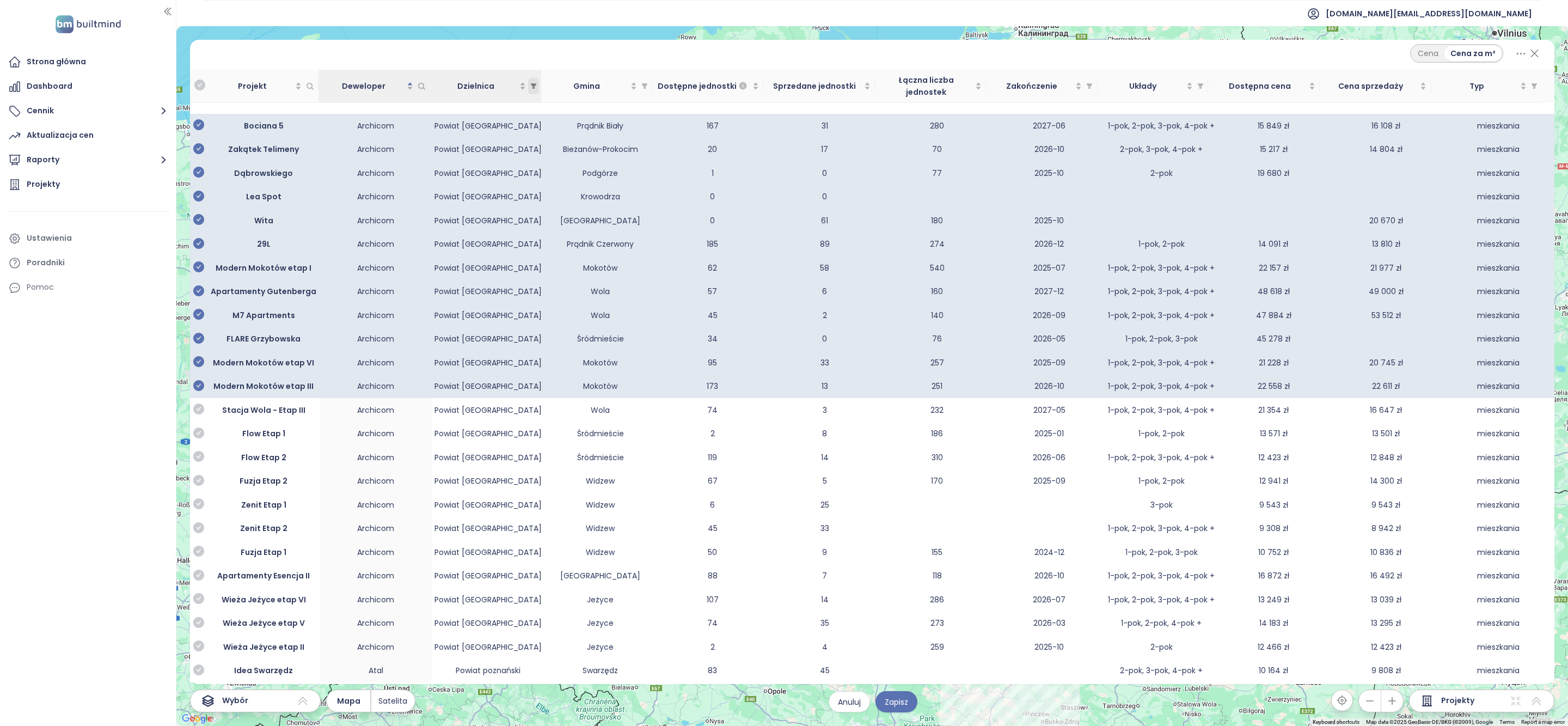
click at [534, 83] on icon "filter" at bounding box center [533, 86] width 6 height 5
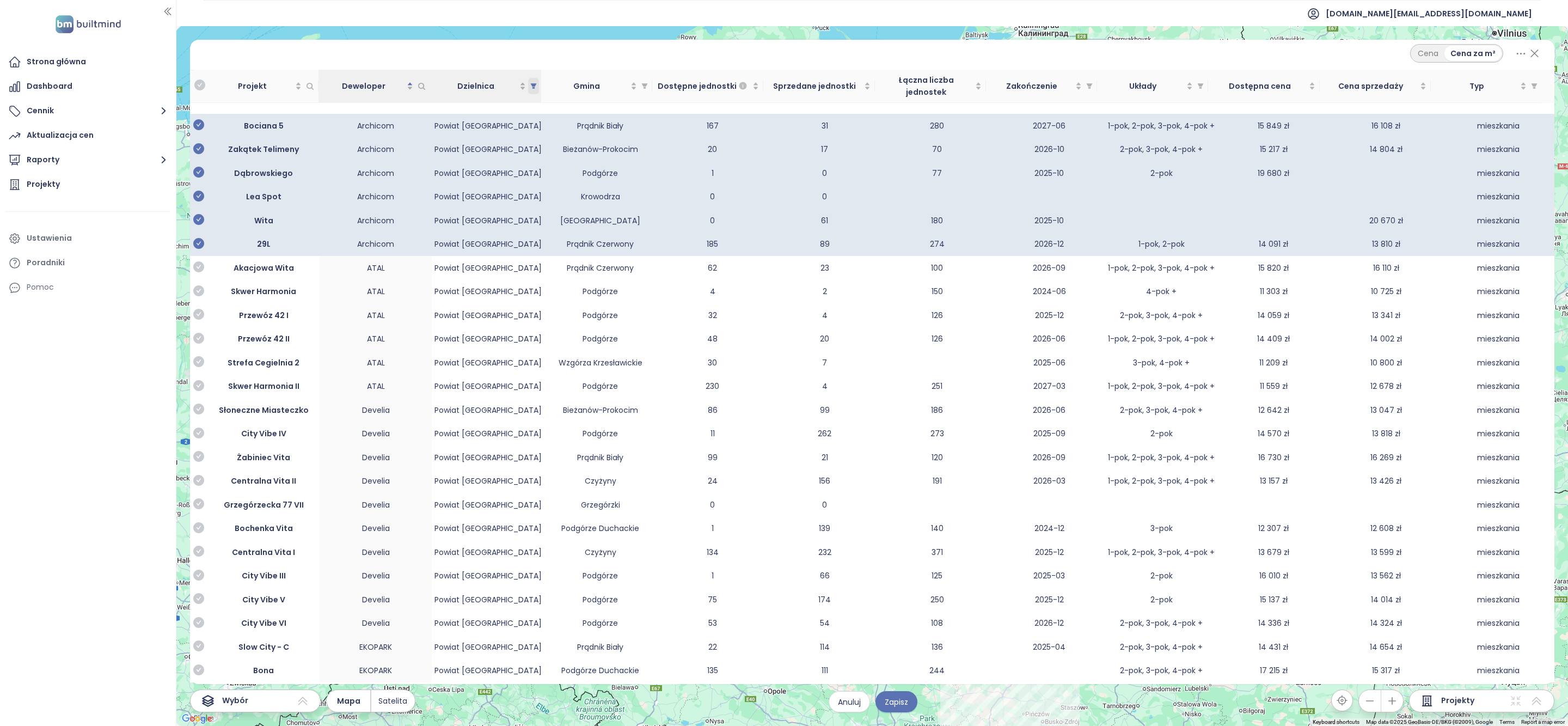
click at [534, 83] on icon "filter" at bounding box center [533, 86] width 6 height 5
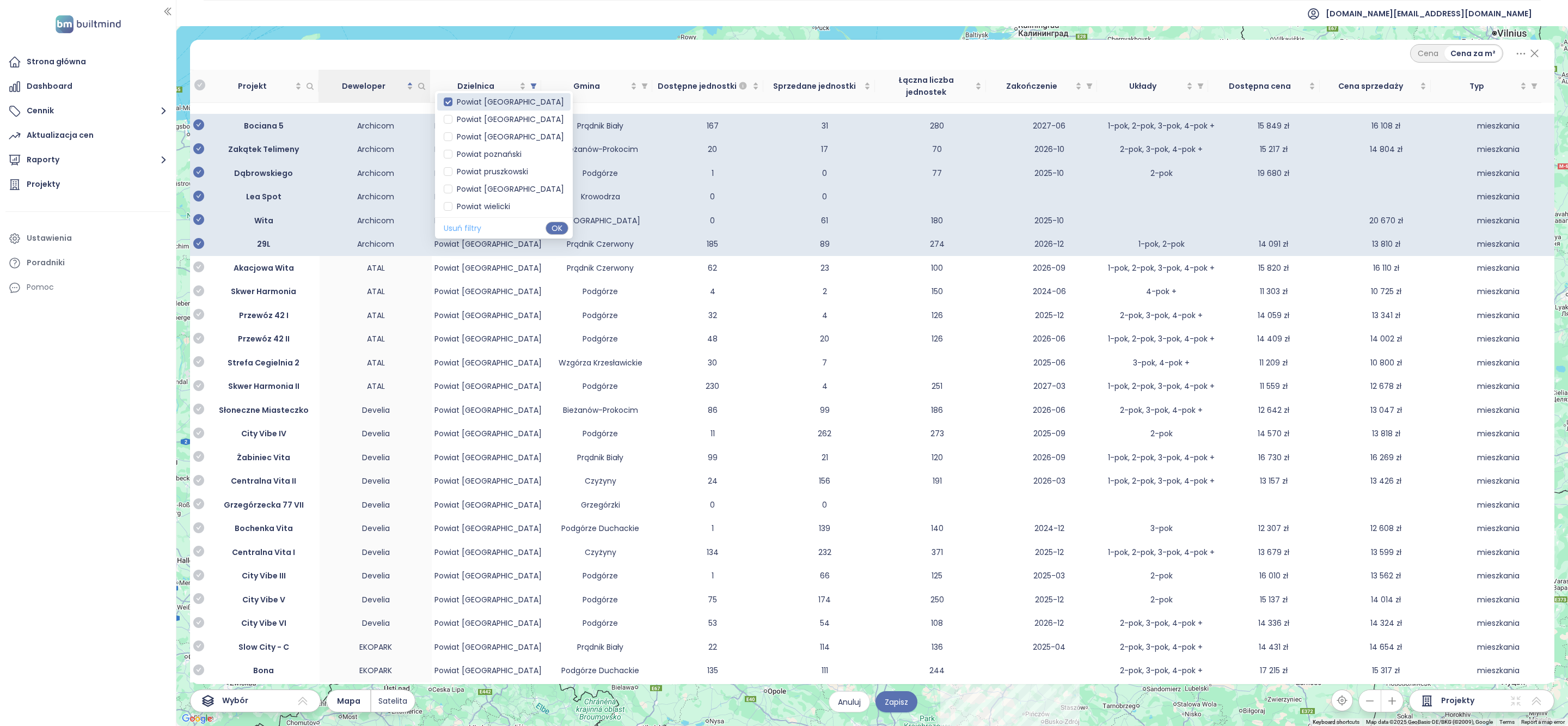
click at [464, 234] on span "Usuń filtry" at bounding box center [462, 228] width 38 height 12
click at [465, 234] on span "Usuń filtry" at bounding box center [462, 228] width 38 height 12
click at [466, 232] on span "Usuń filtry" at bounding box center [462, 228] width 38 height 12
click at [552, 231] on span "OK" at bounding box center [557, 228] width 11 height 12
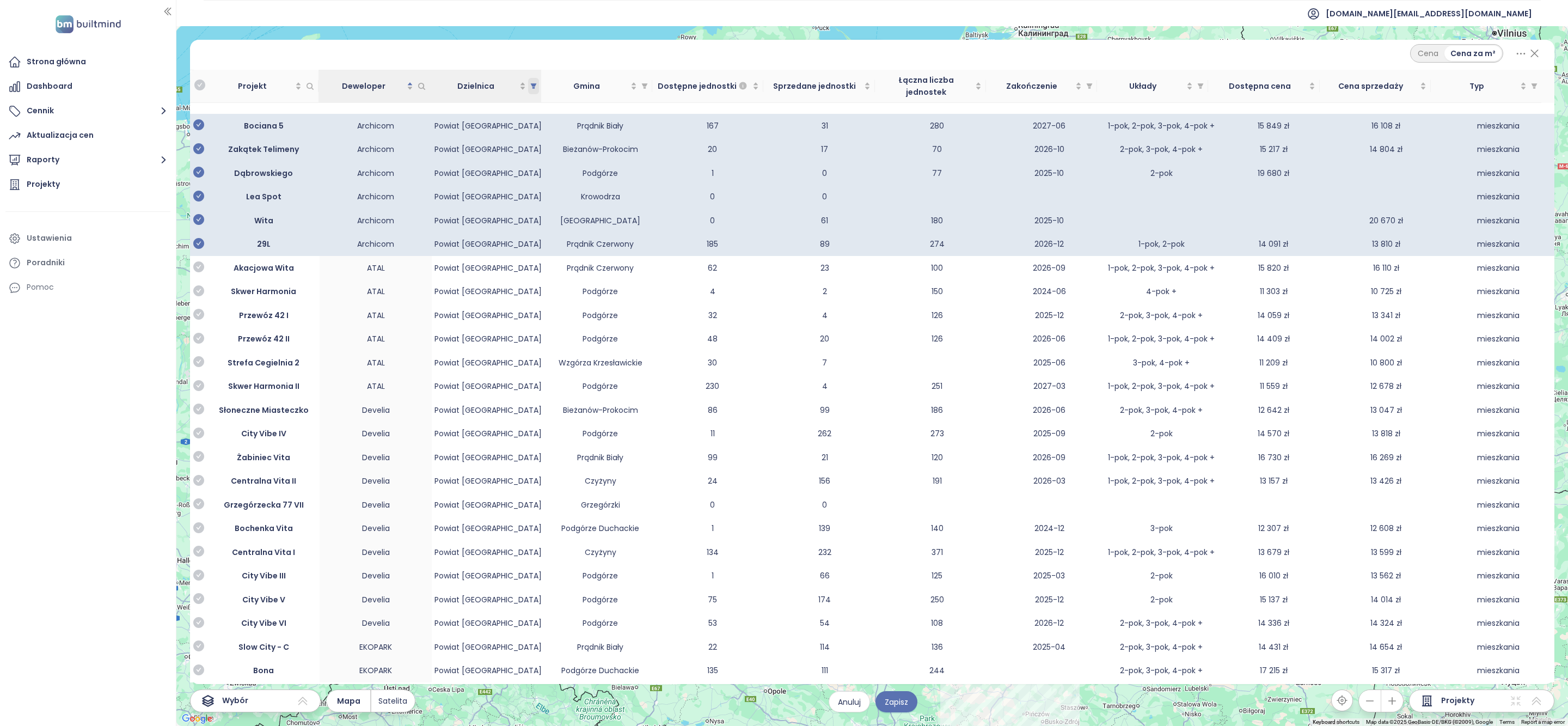
click at [537, 81] on span "Dzielnica" at bounding box center [533, 86] width 11 height 16
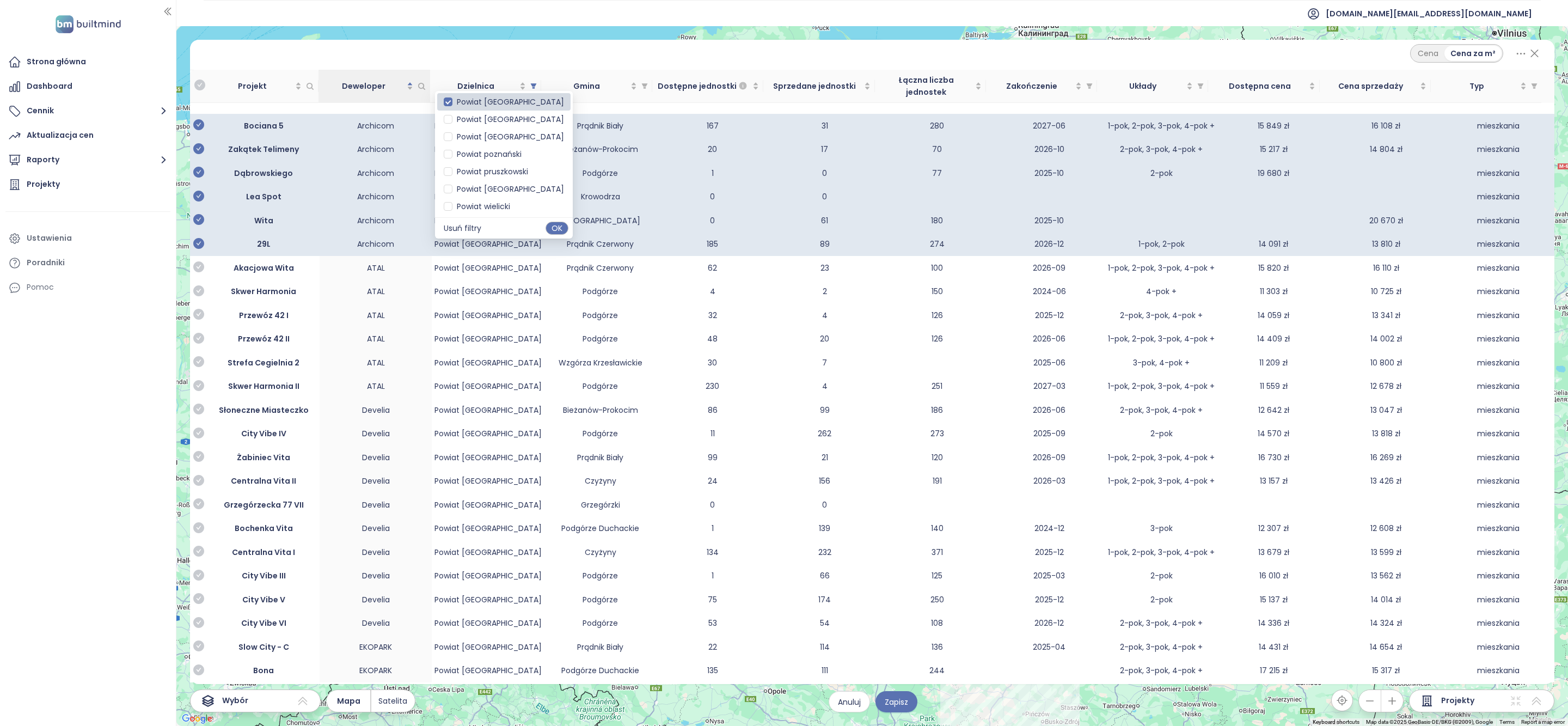
click at [490, 108] on li "Powiat Kraków" at bounding box center [503, 101] width 133 height 18
click at [545, 232] on button "OK" at bounding box center [556, 228] width 23 height 13
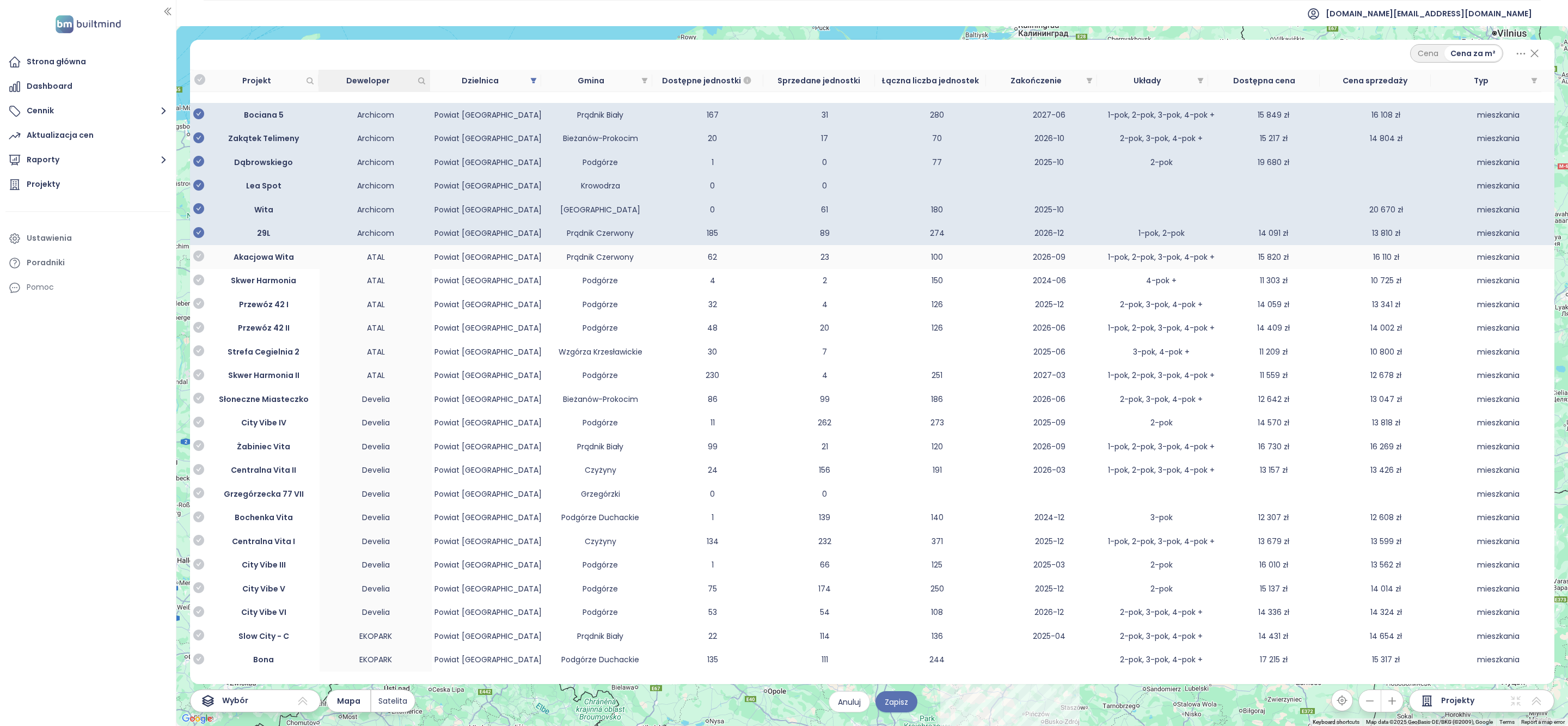
click at [204, 259] on td at bounding box center [199, 257] width 18 height 24
click at [199, 262] on icon "check-circle" at bounding box center [199, 256] width 11 height 11
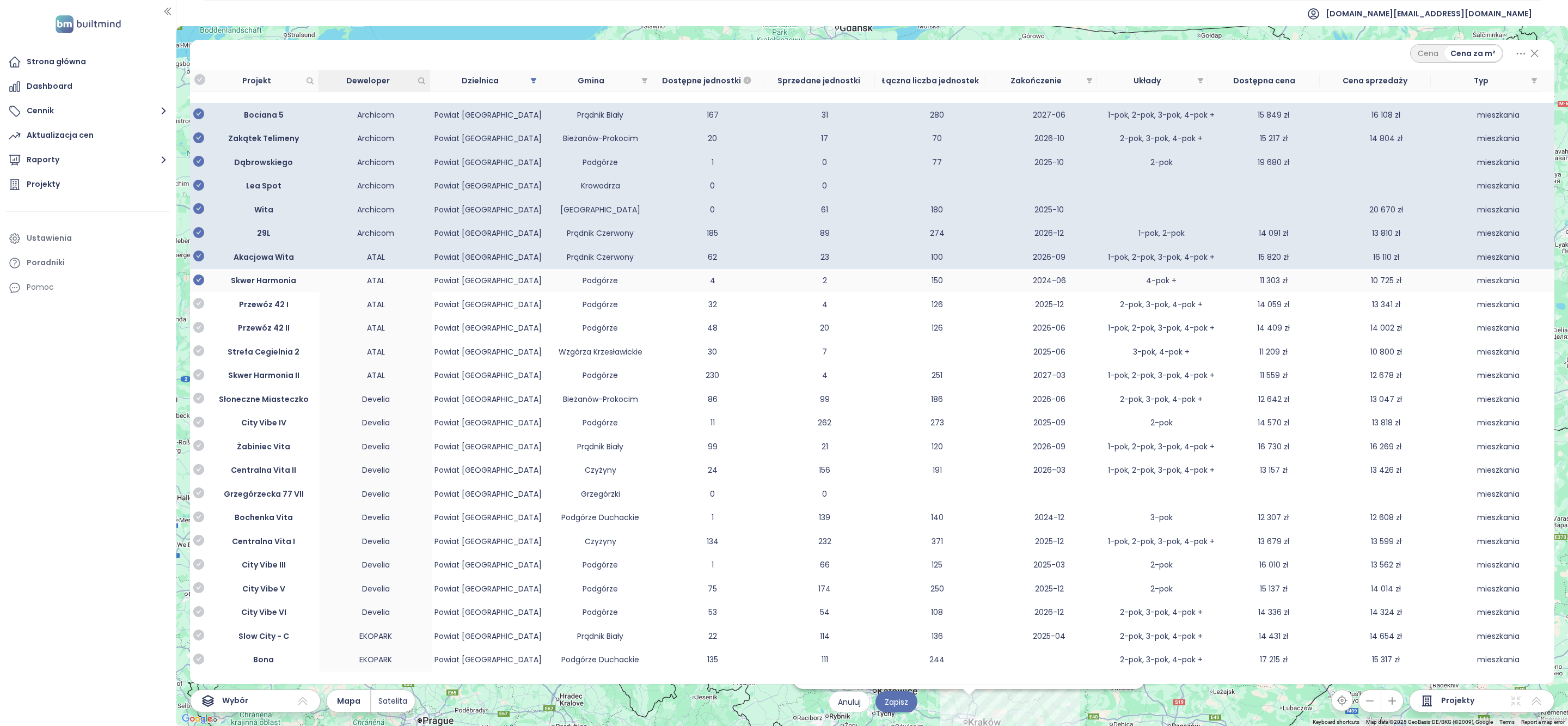
click at [203, 284] on icon "check-circle" at bounding box center [199, 280] width 11 height 11
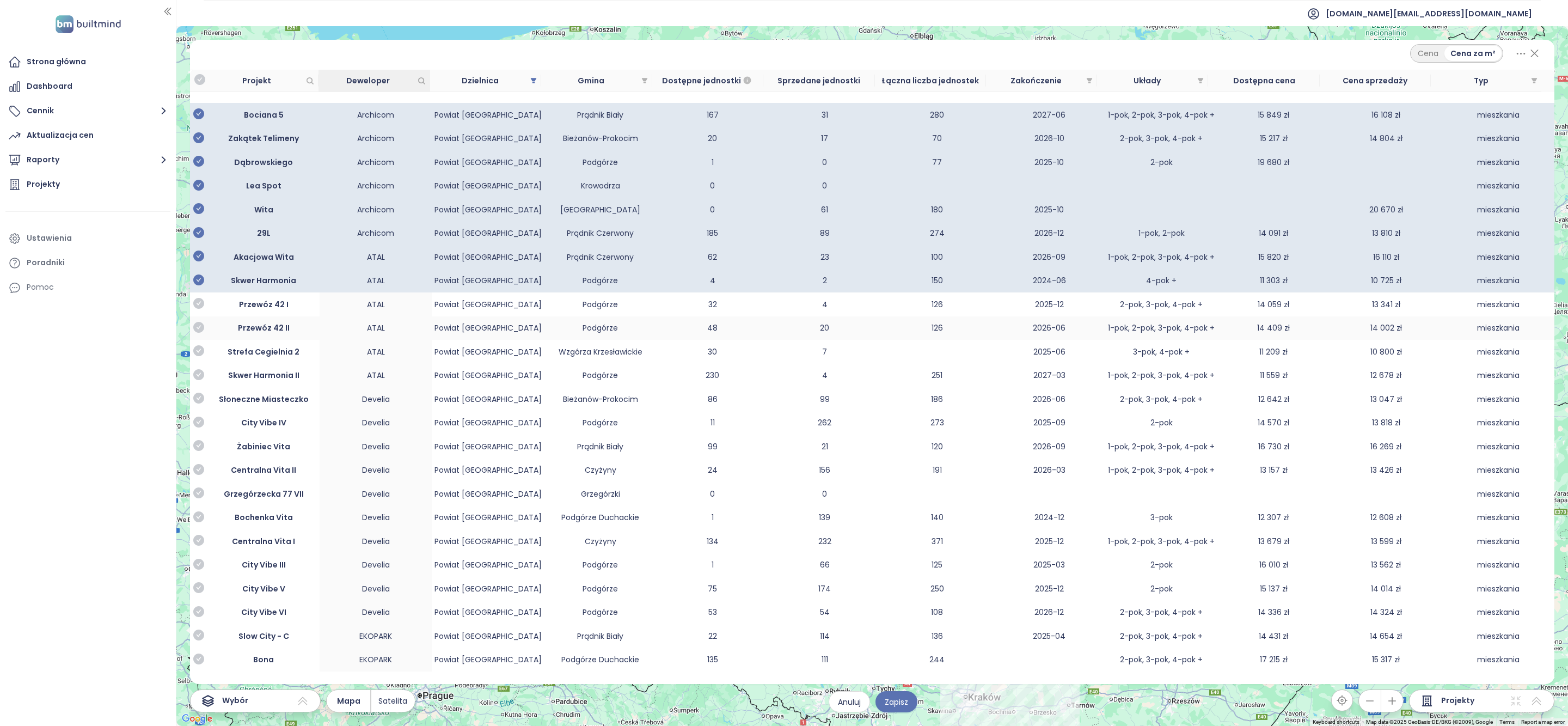
click at [201, 303] on icon "check-circle" at bounding box center [199, 303] width 11 height 11
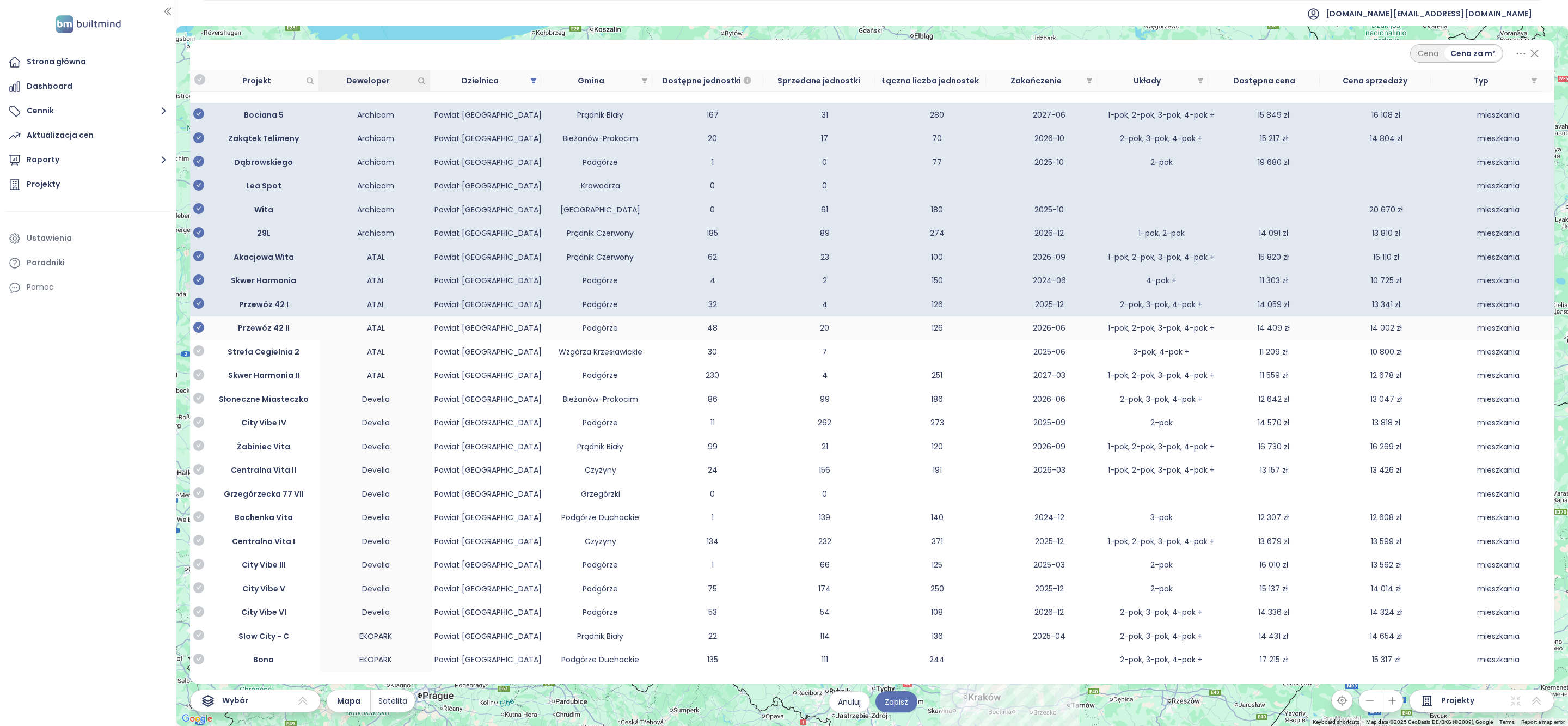
click at [201, 332] on icon "check-circle" at bounding box center [199, 327] width 11 height 11
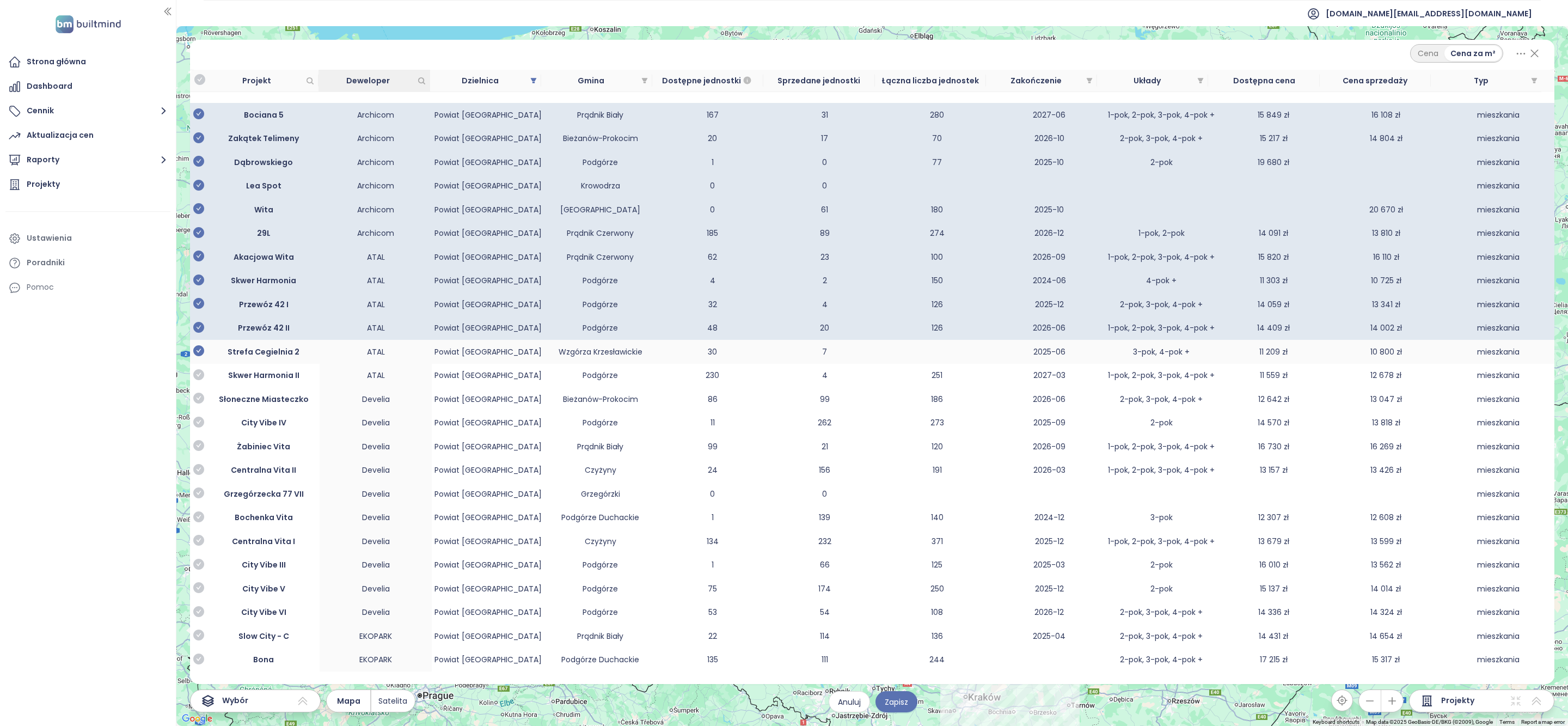
click at [200, 356] on icon "check-circle" at bounding box center [199, 351] width 11 height 11
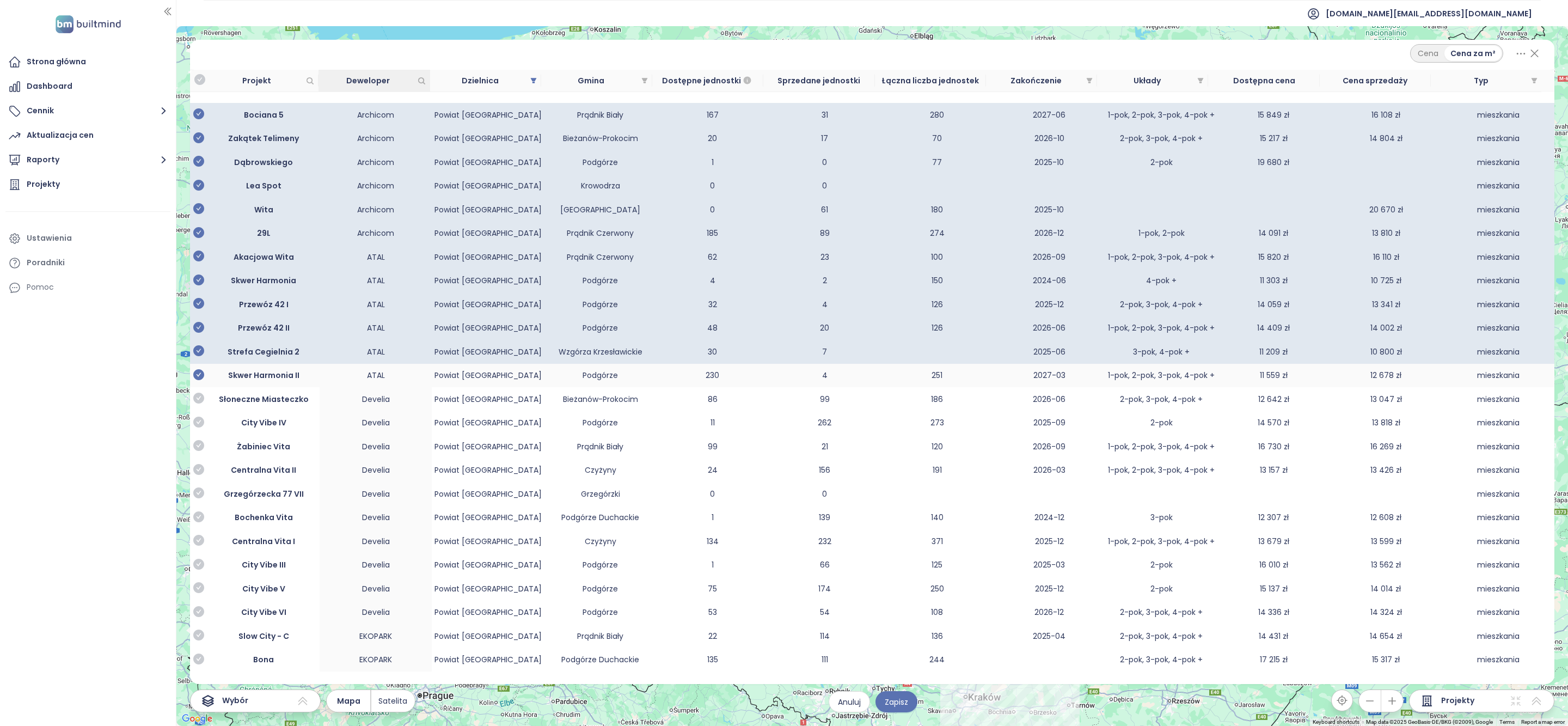
click at [202, 380] on icon "check-circle" at bounding box center [199, 375] width 11 height 11
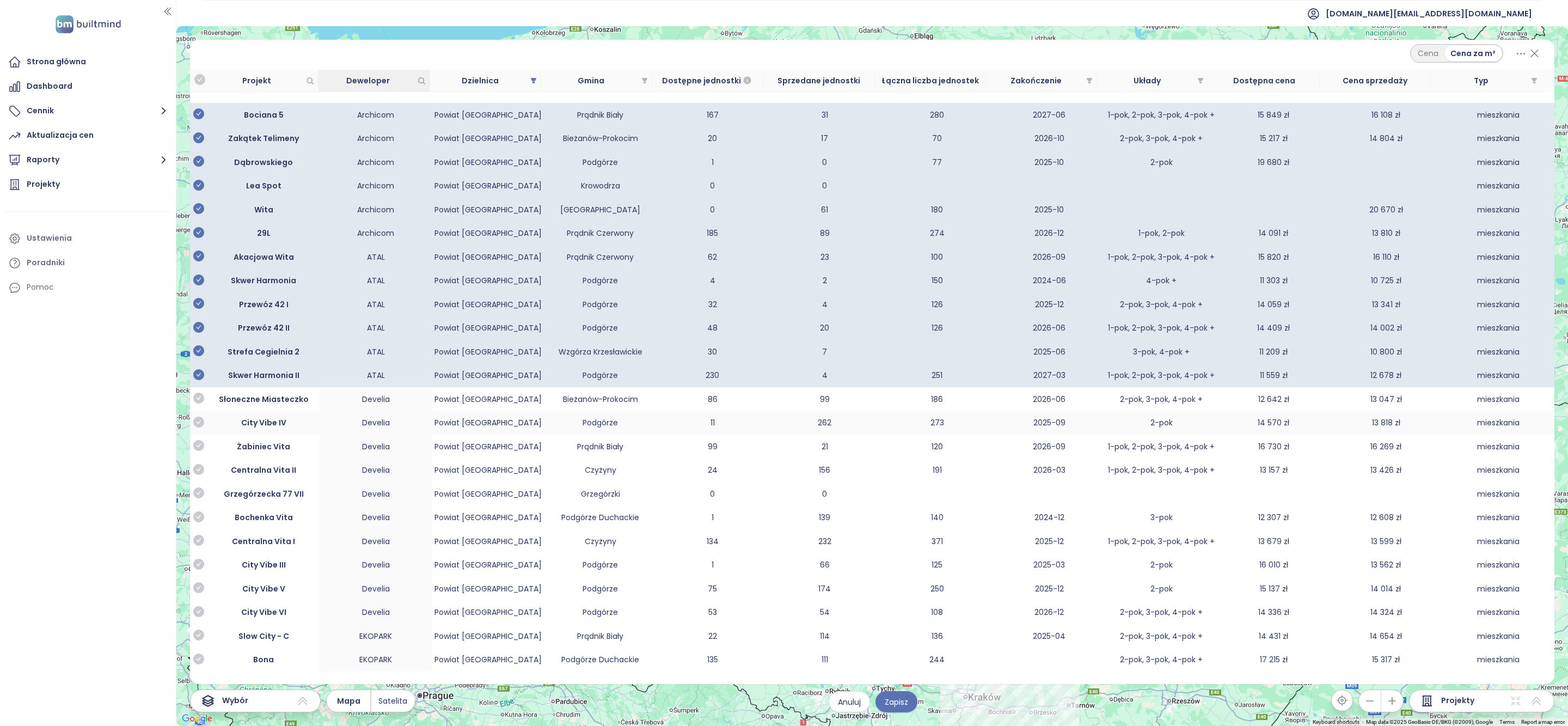
click at [201, 403] on icon "check-circle" at bounding box center [199, 398] width 11 height 11
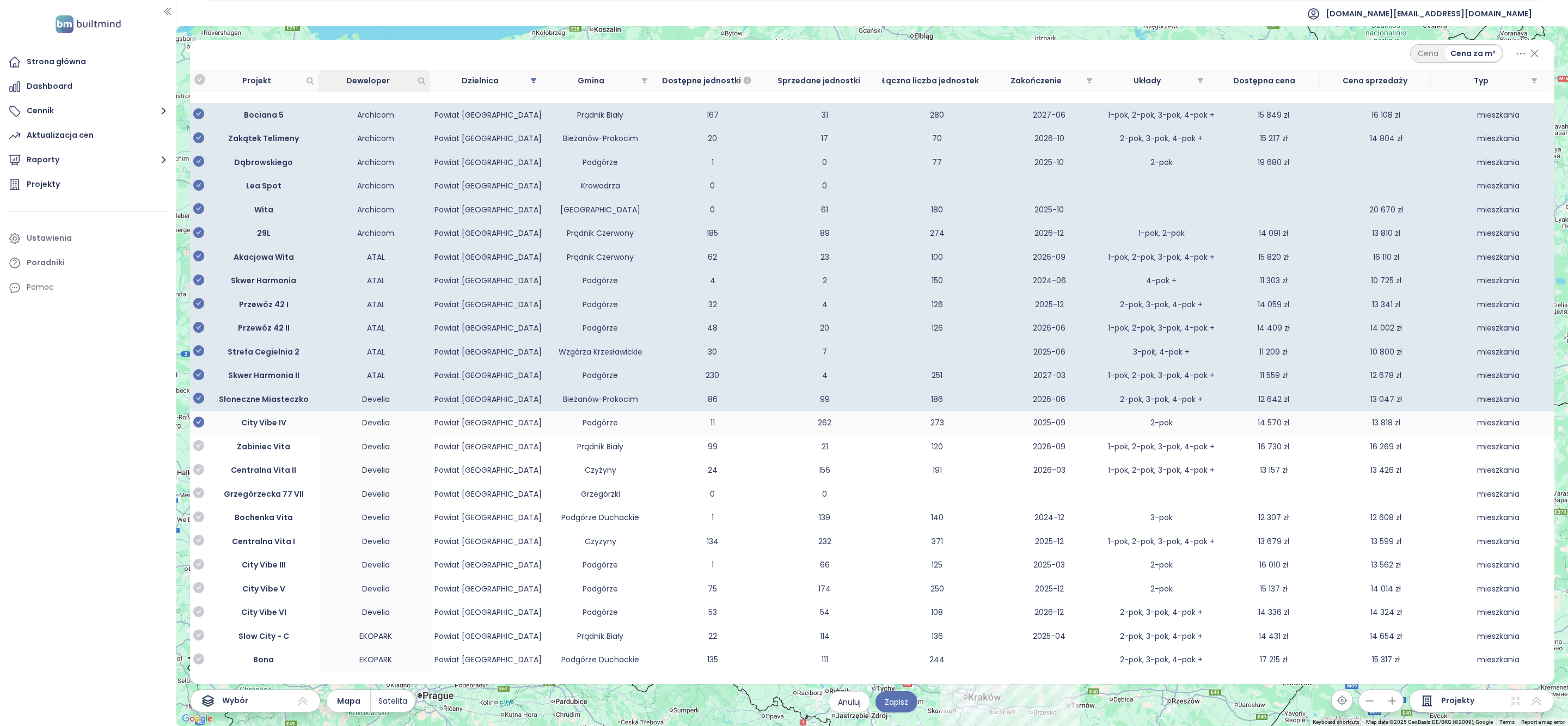
click at [201, 424] on icon "check-circle" at bounding box center [199, 422] width 11 height 11
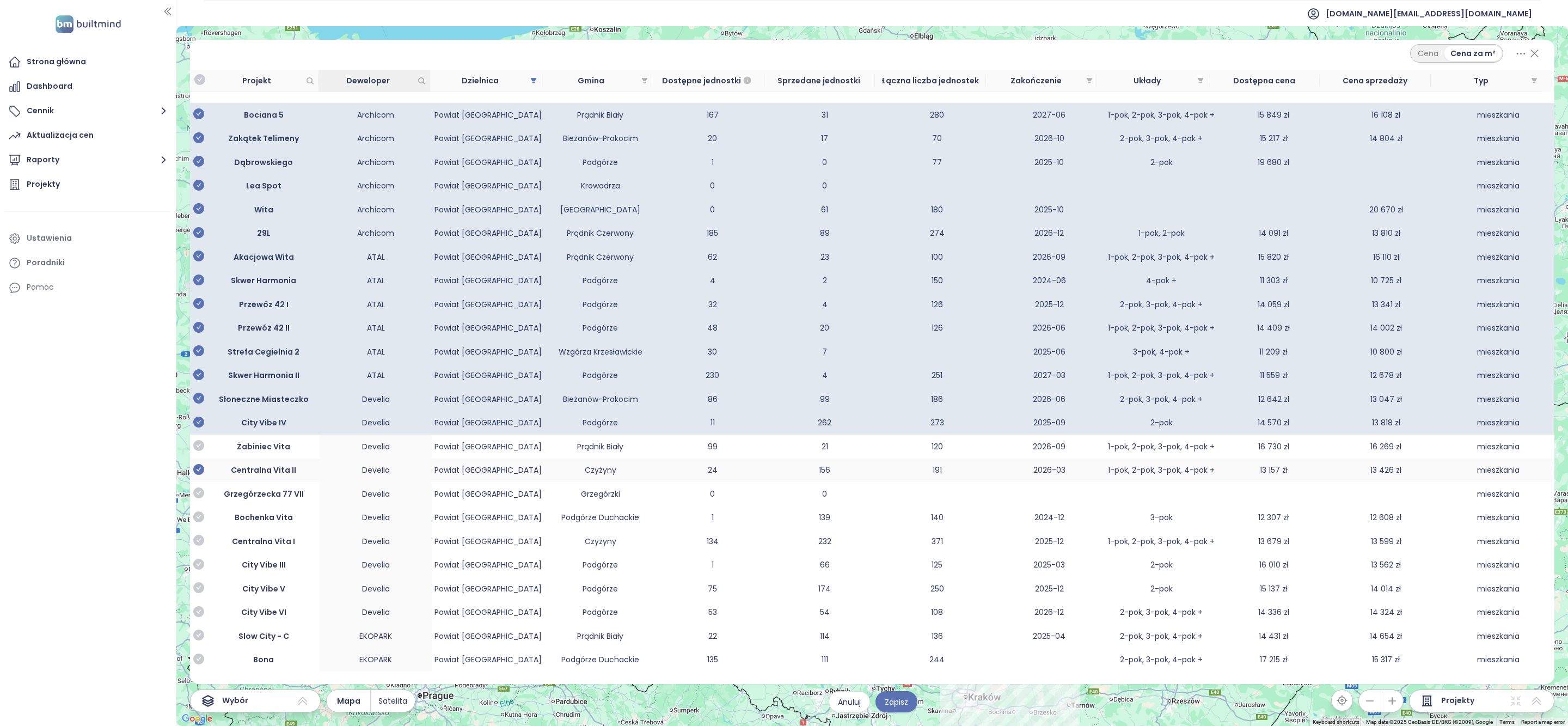
click at [195, 451] on icon "check-circle" at bounding box center [199, 445] width 11 height 11
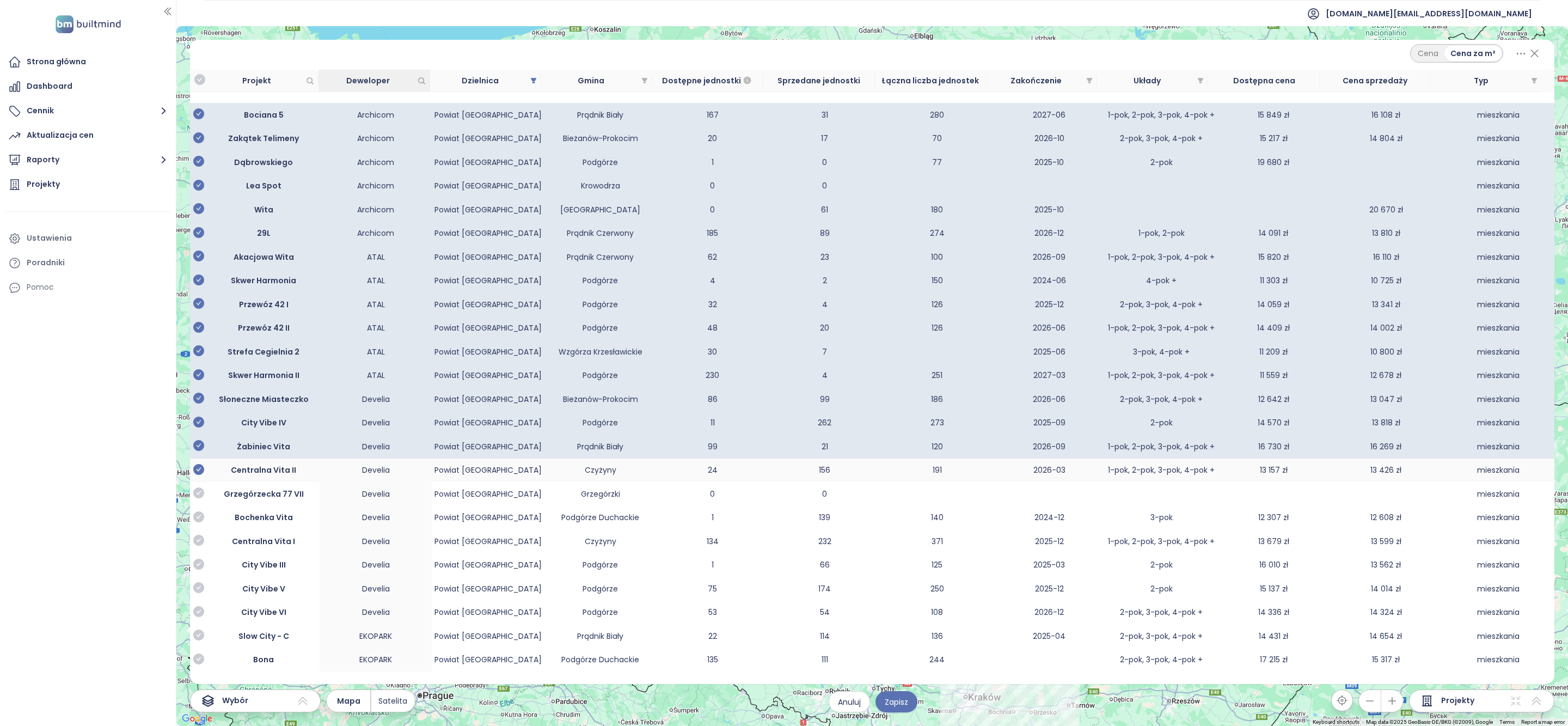
click at [197, 475] on icon "check-circle" at bounding box center [199, 469] width 11 height 11
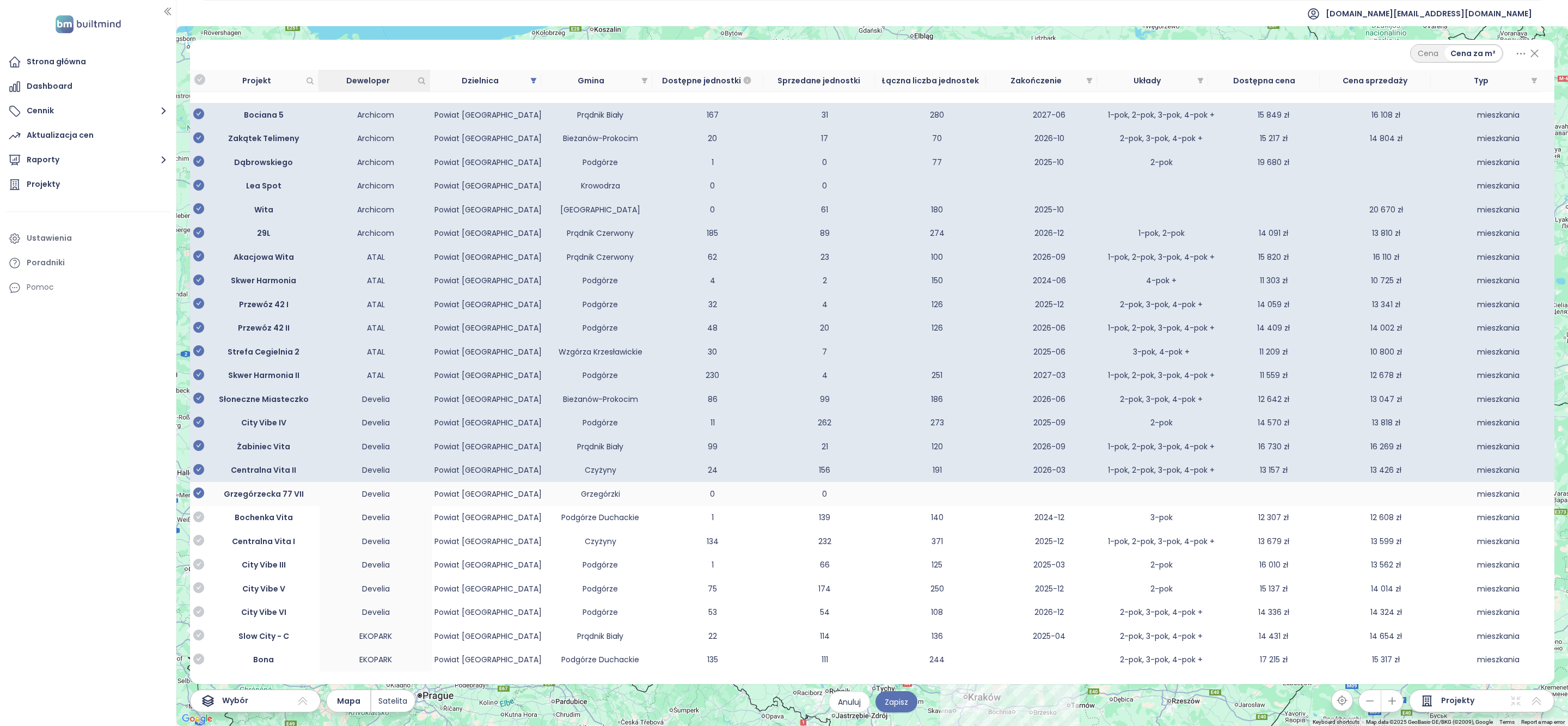
click at [198, 498] on icon "check-circle" at bounding box center [199, 493] width 11 height 11
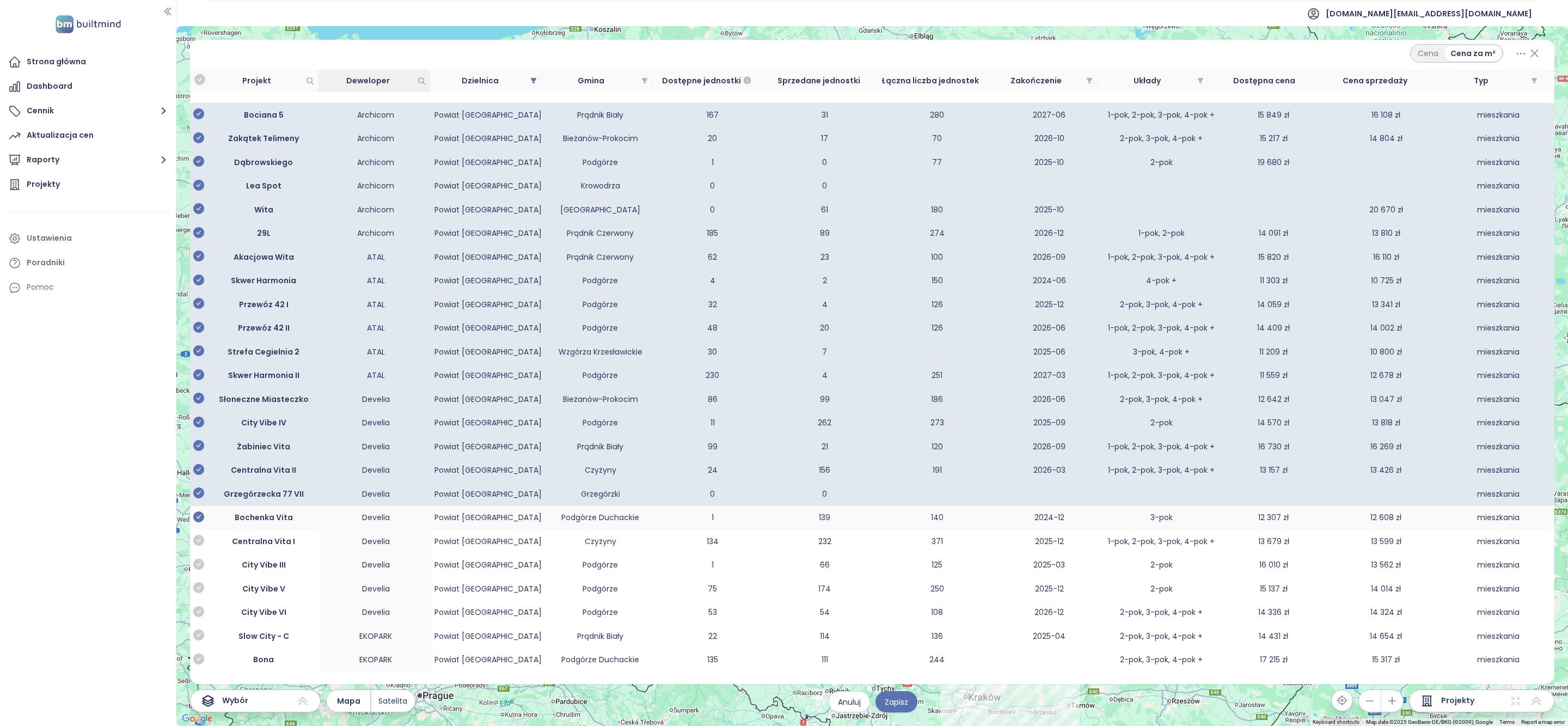
click at [200, 522] on icon "check-circle" at bounding box center [199, 516] width 11 height 11
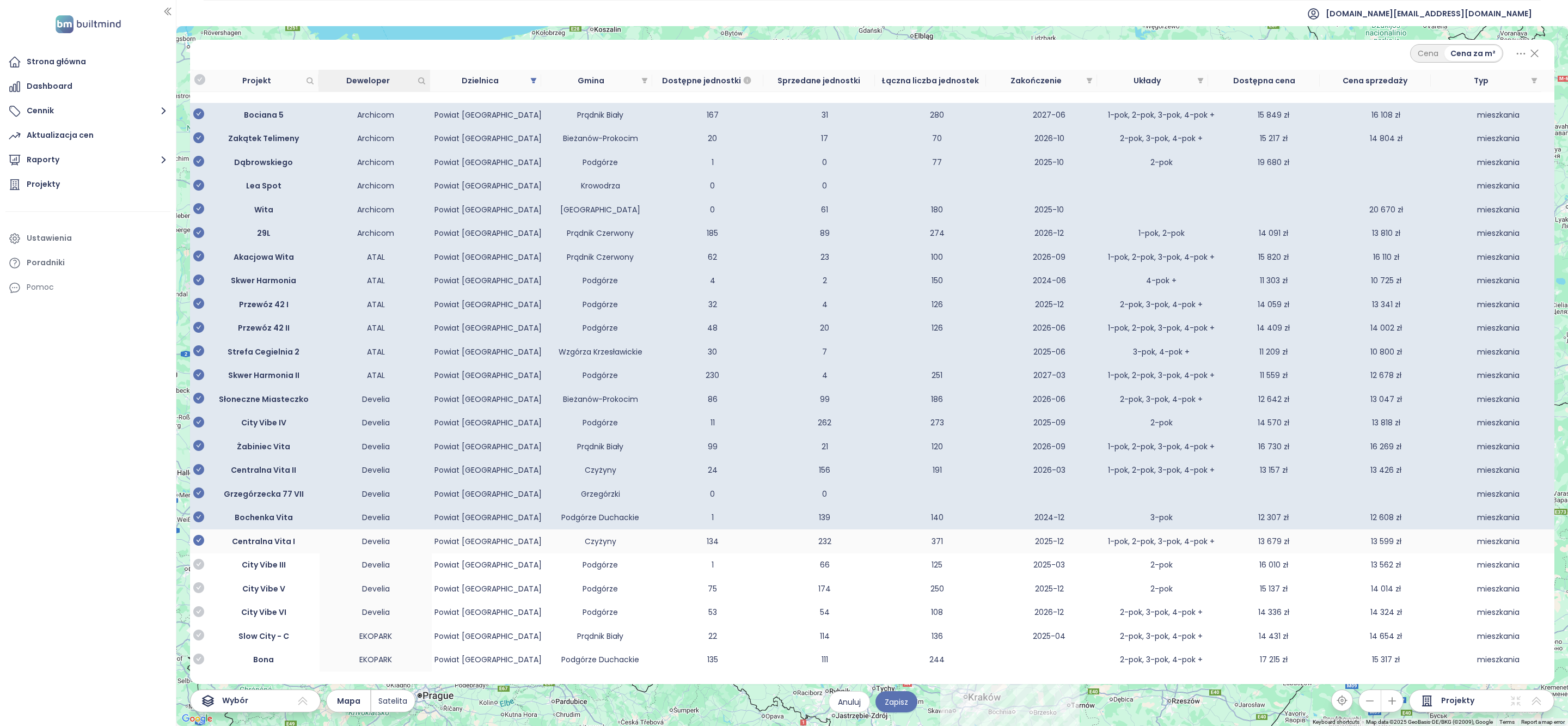
click at [199, 545] on icon "check-circle" at bounding box center [199, 540] width 11 height 11
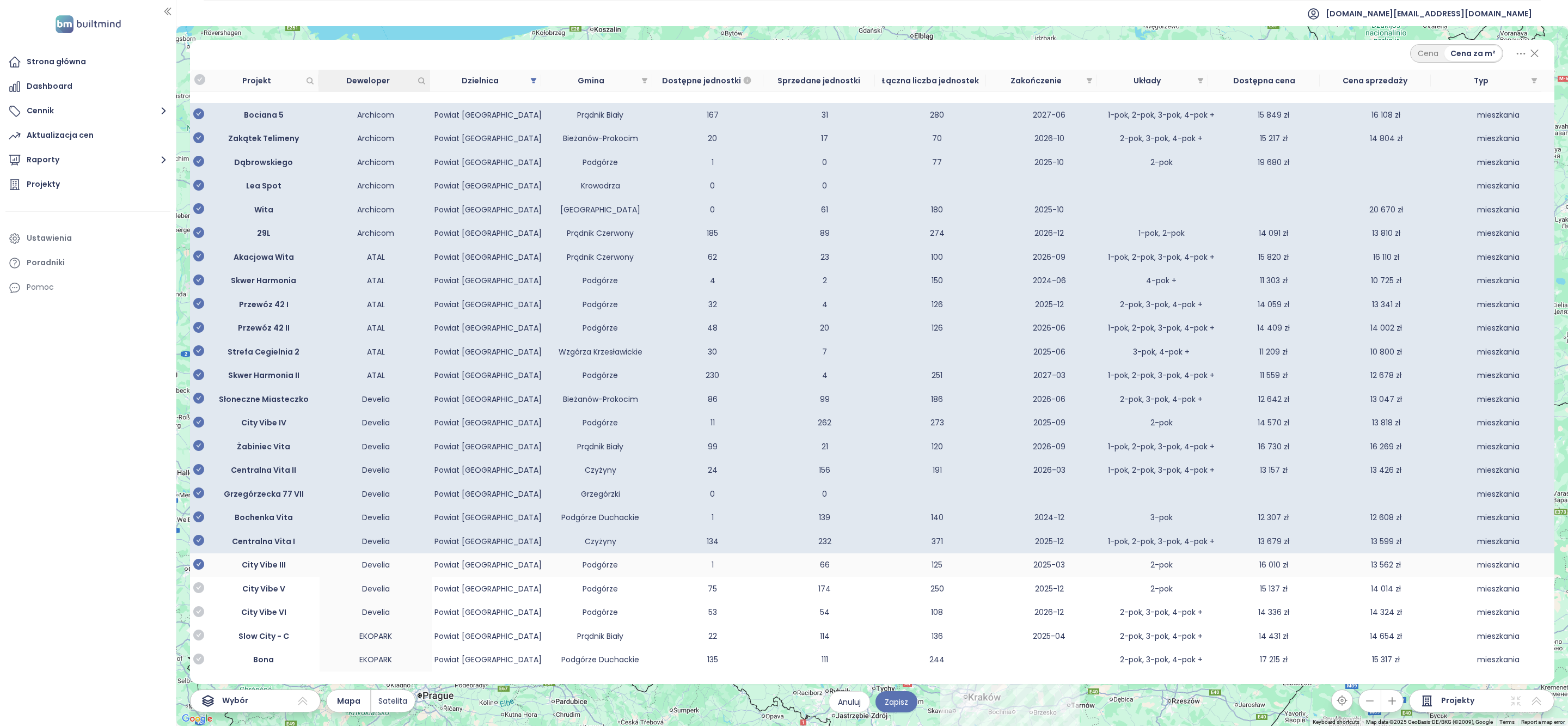
click at [199, 570] on icon "check-circle" at bounding box center [199, 564] width 11 height 11
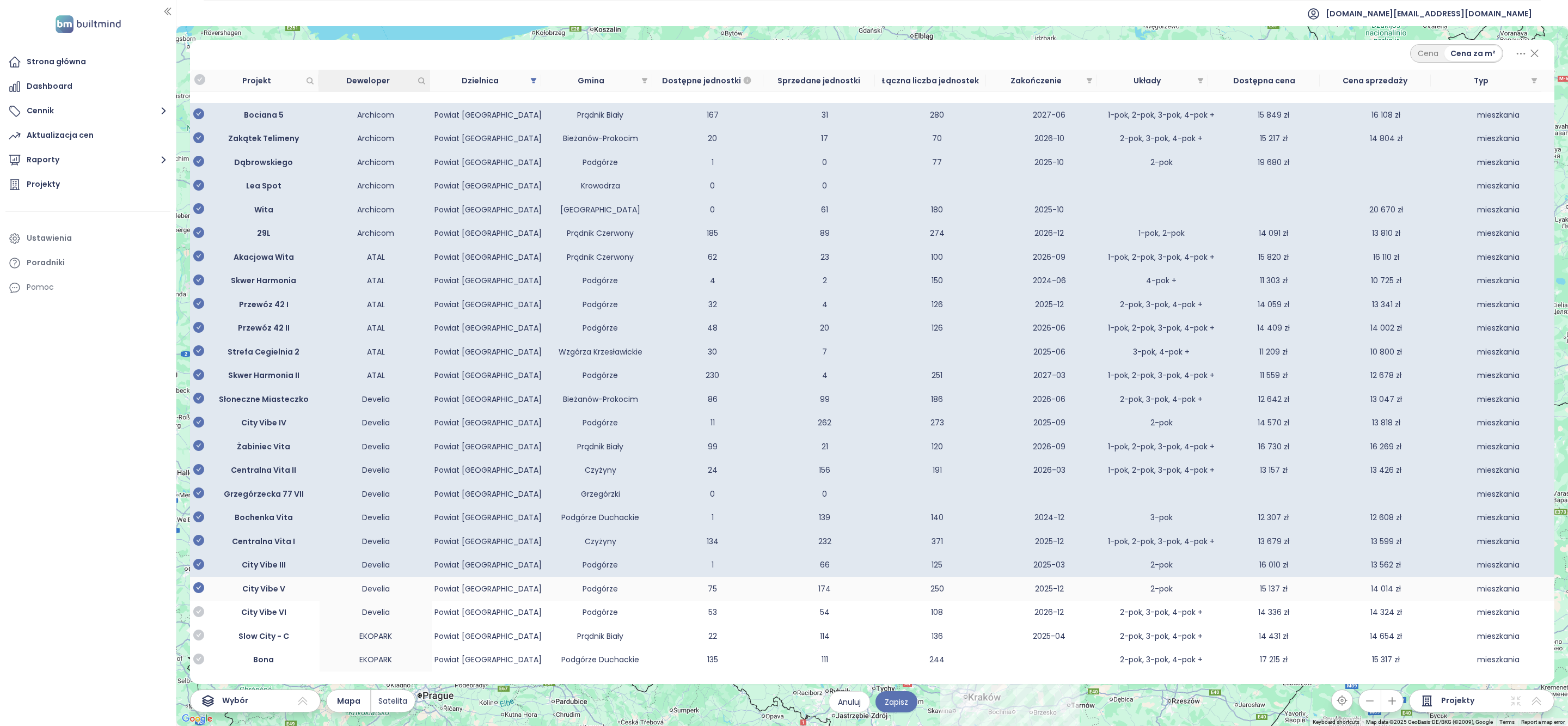
click at [199, 593] on icon "check-circle" at bounding box center [199, 587] width 11 height 11
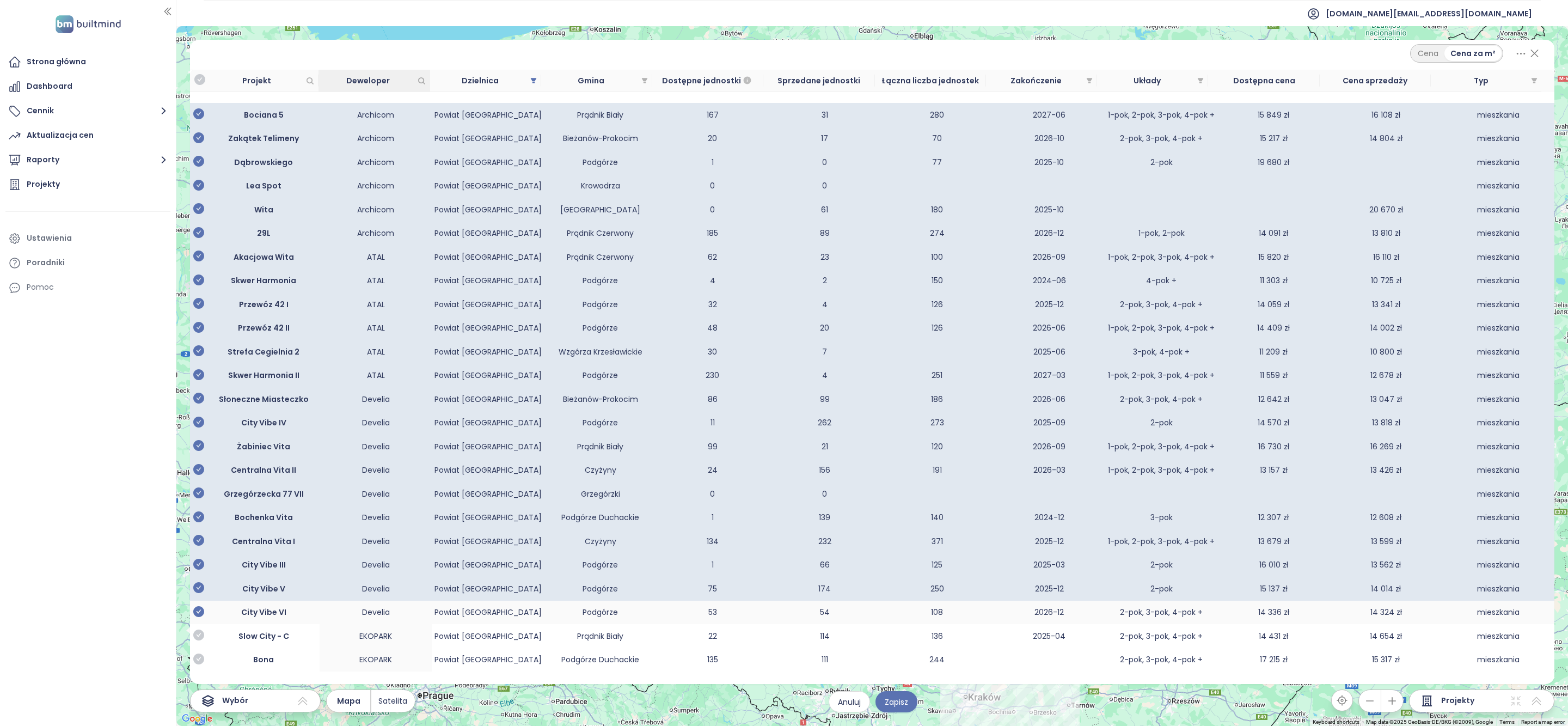
click at [198, 617] on icon "check-circle" at bounding box center [199, 611] width 11 height 11
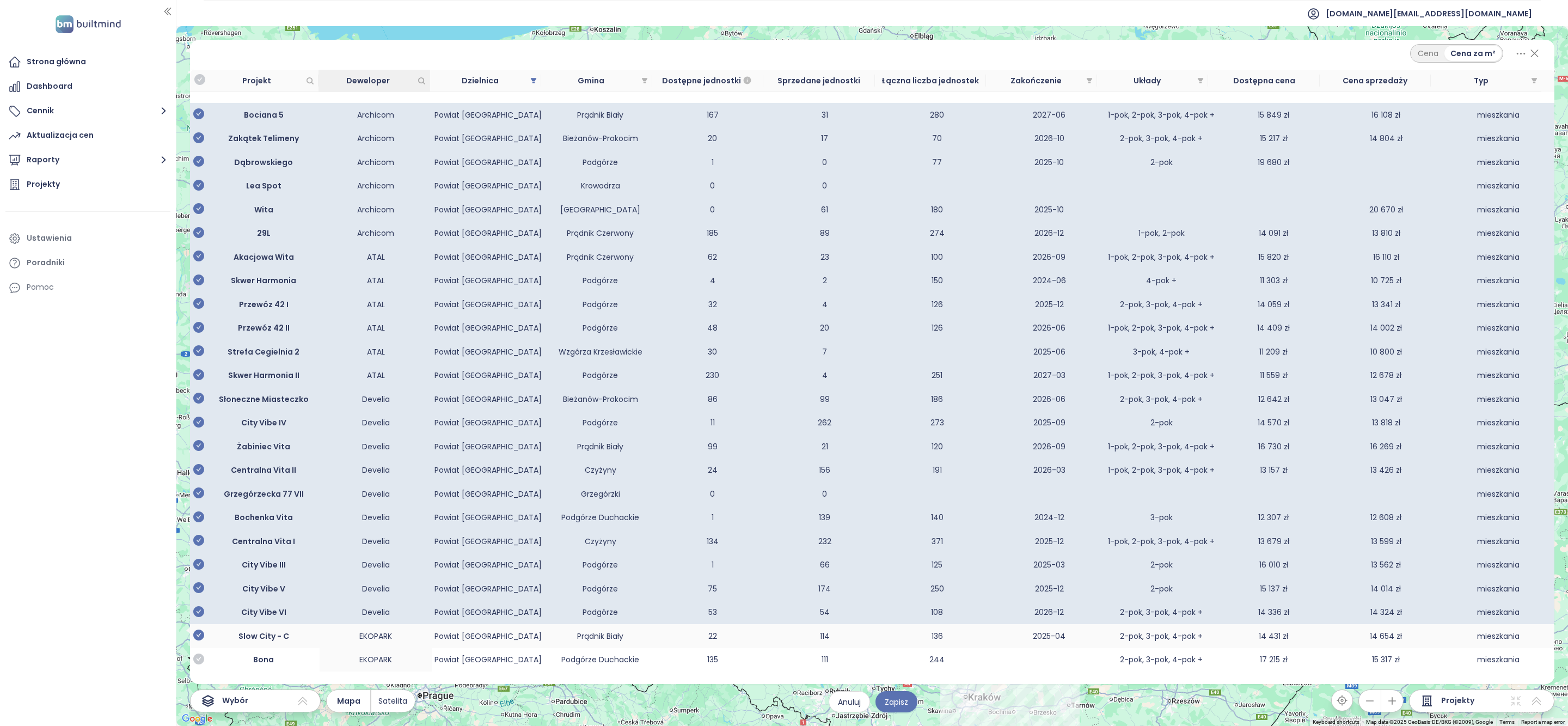
click at [198, 640] on icon "check-circle" at bounding box center [199, 634] width 11 height 11
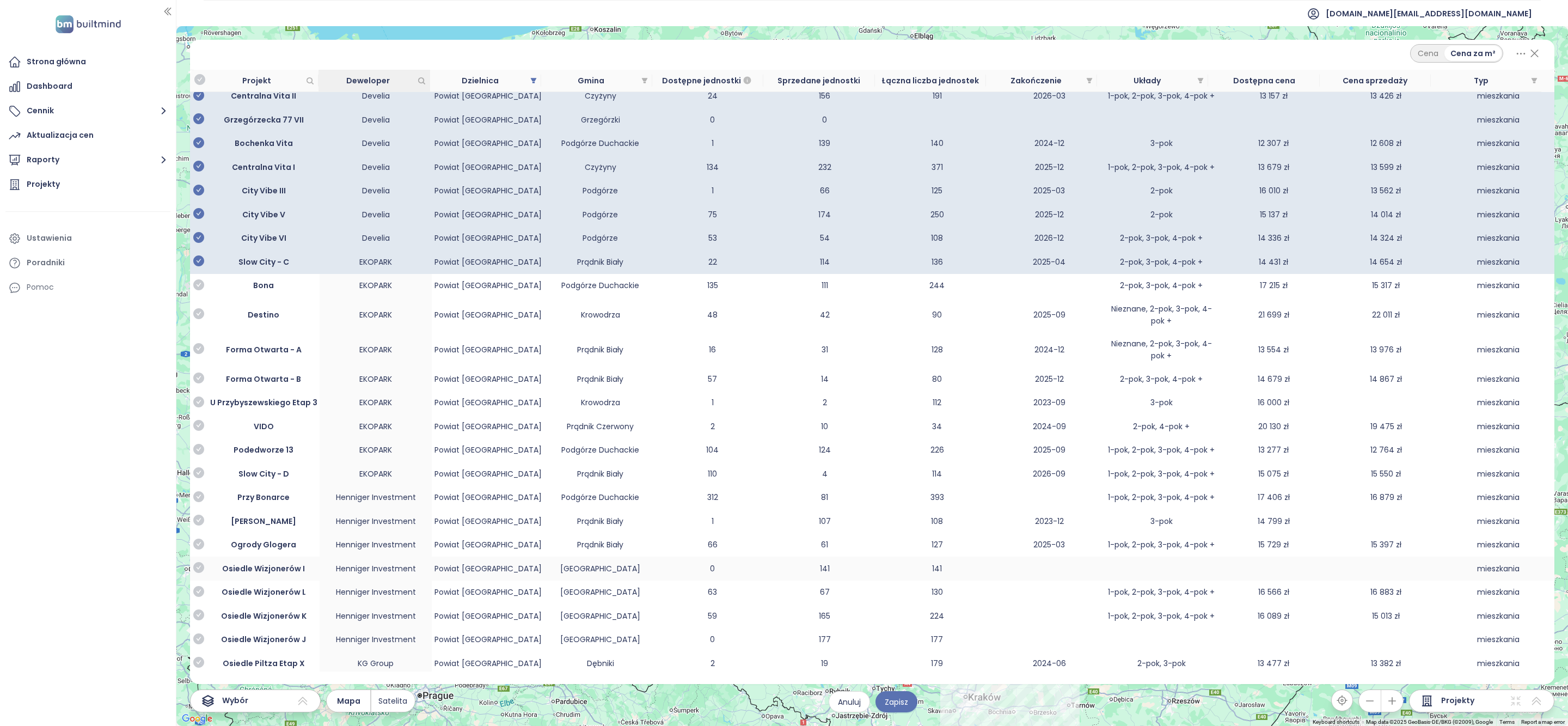
scroll to position [808, 0]
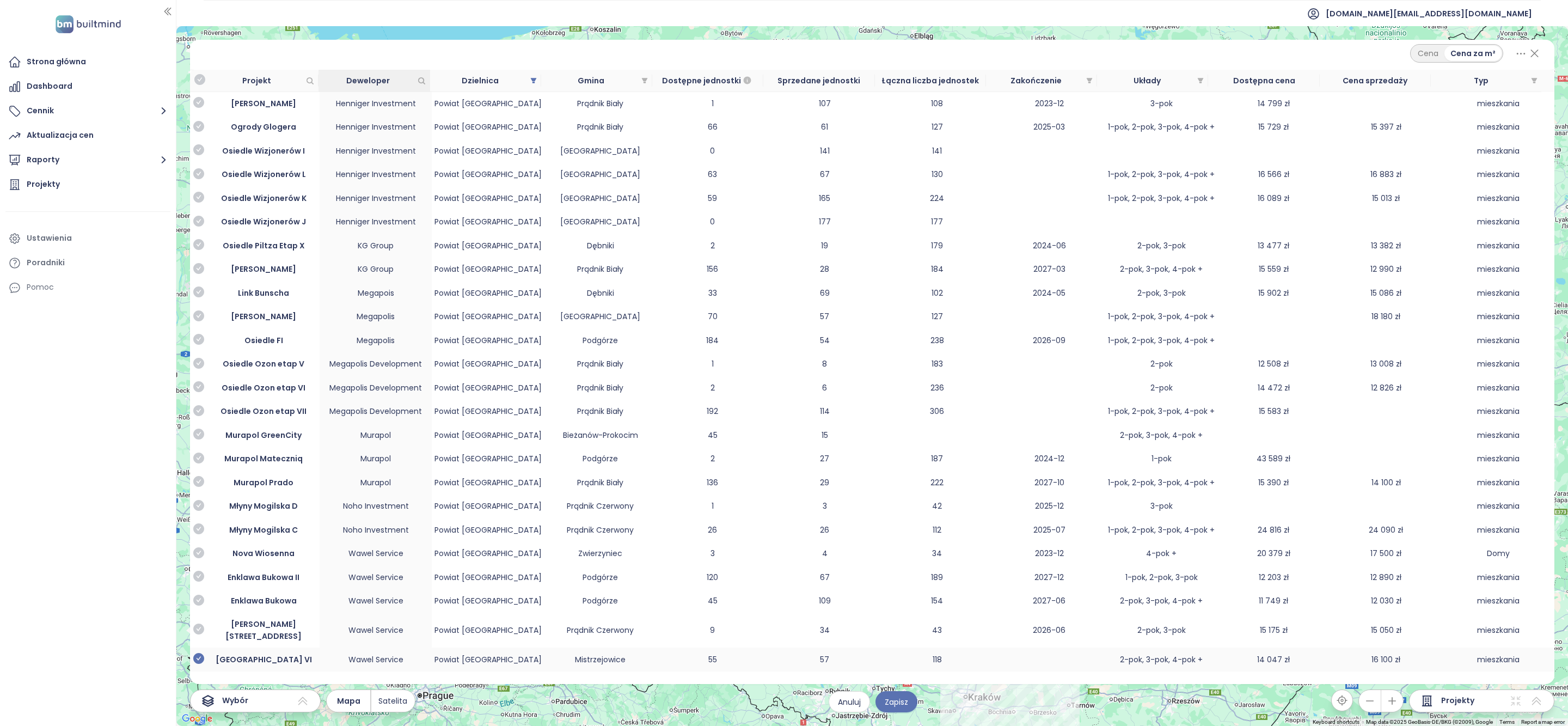
click at [199, 660] on icon "check-circle" at bounding box center [199, 658] width 11 height 11
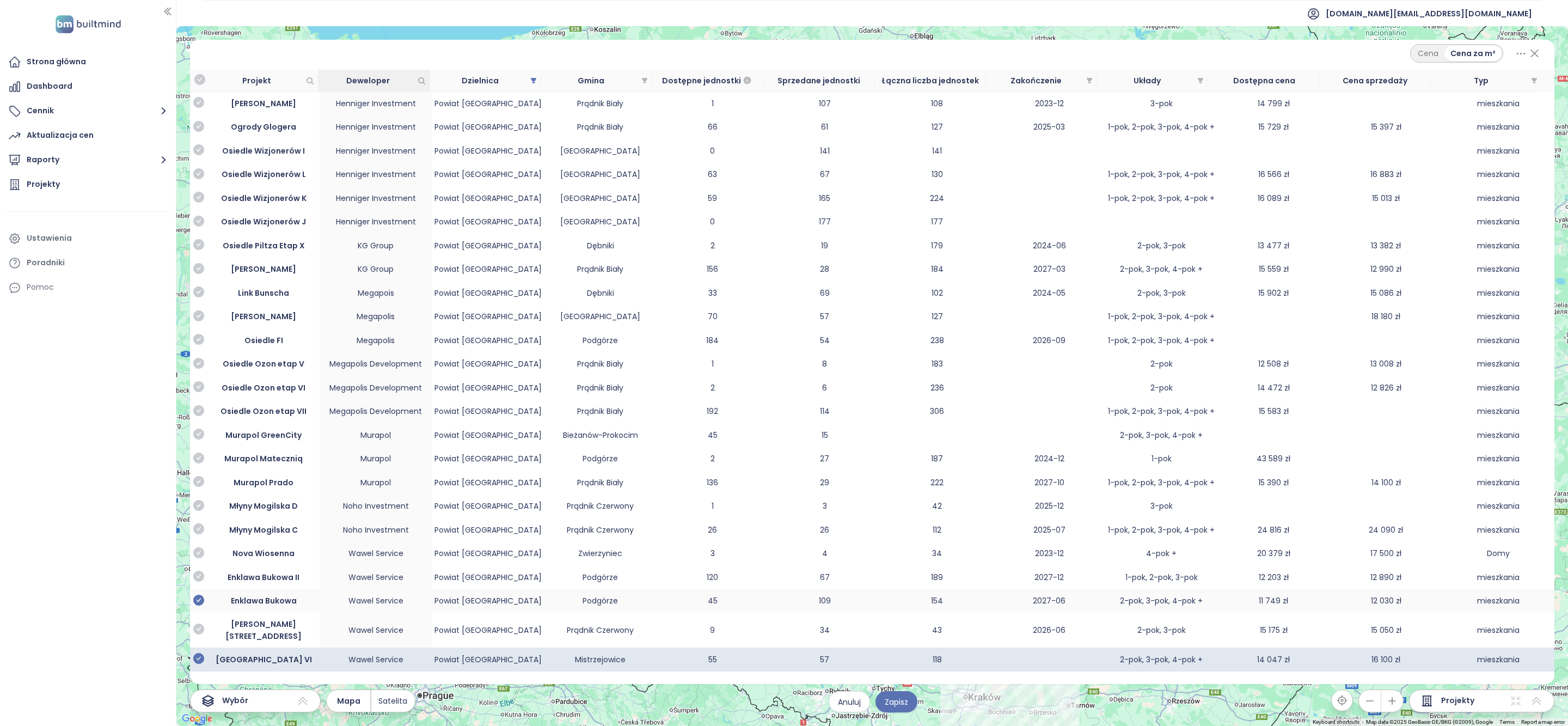
click at [201, 629] on icon "check-circle" at bounding box center [199, 629] width 11 height 11
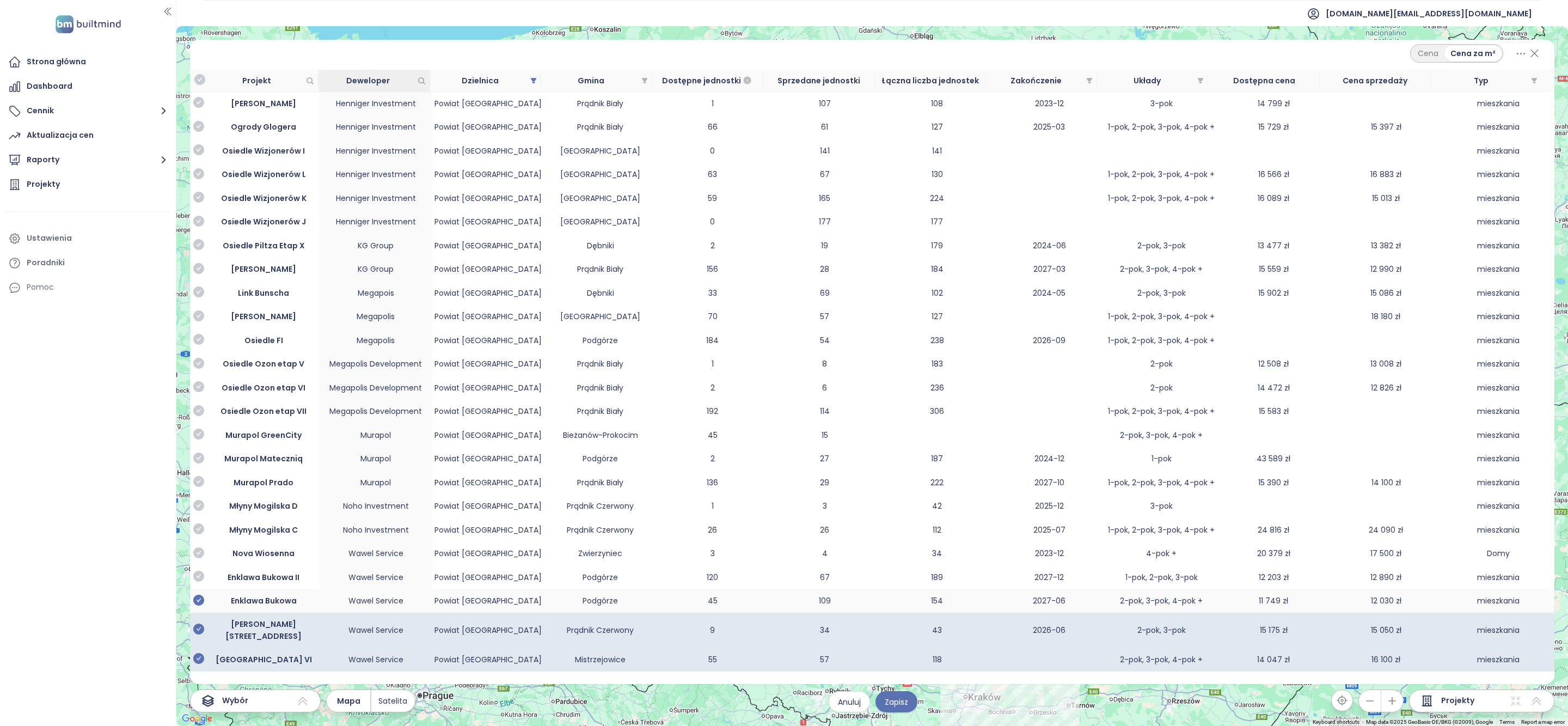
click at [201, 606] on icon "check-circle" at bounding box center [199, 600] width 11 height 11
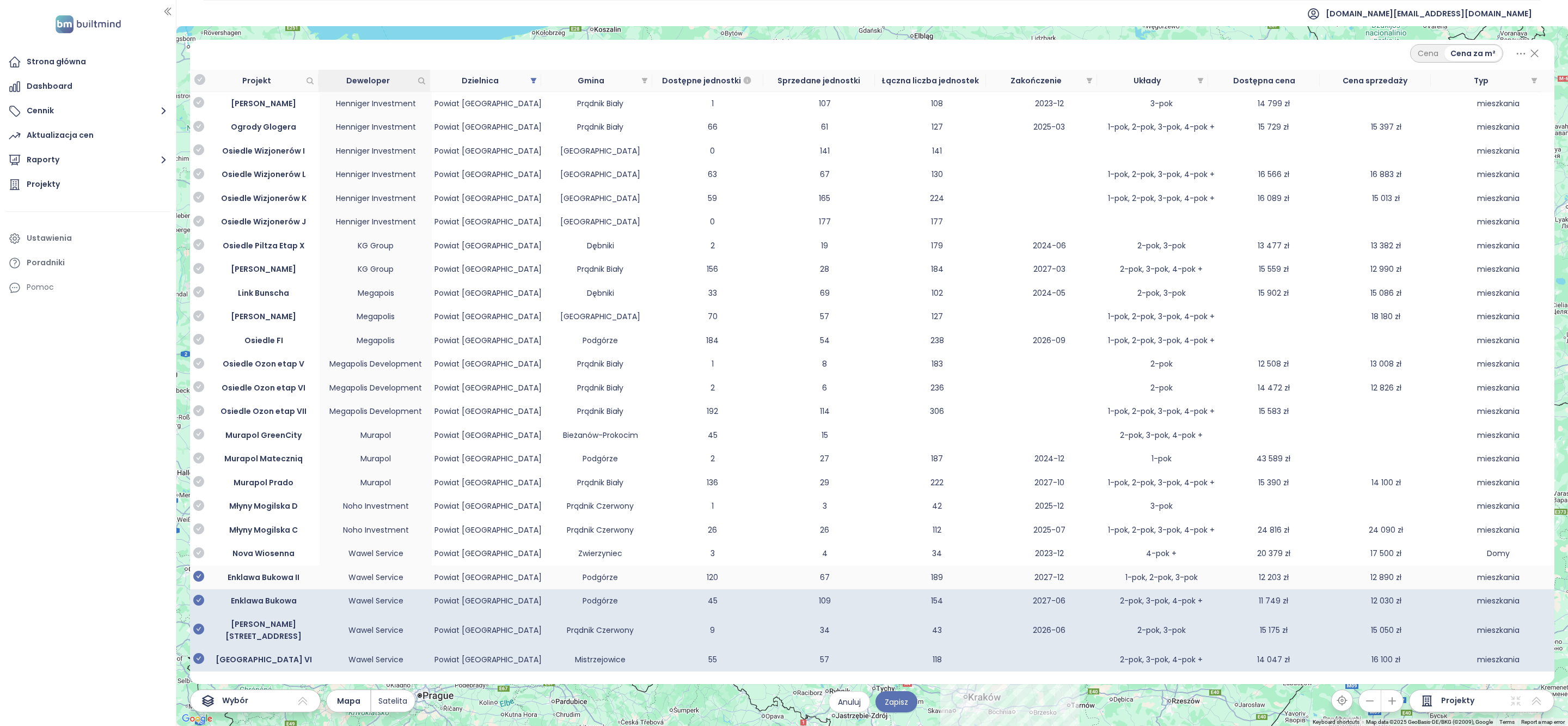
click at [201, 582] on icon "check-circle" at bounding box center [199, 576] width 11 height 11
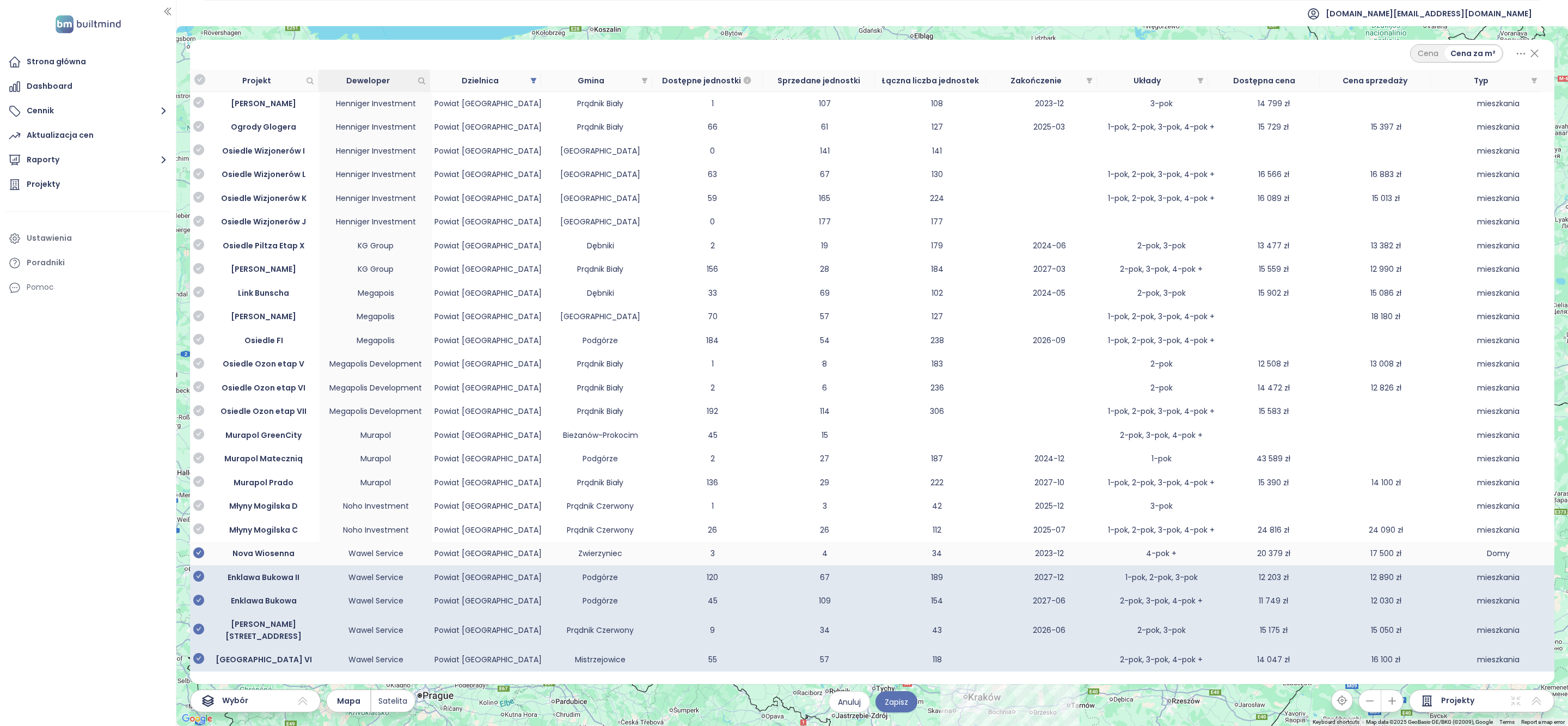
click at [202, 558] on icon "check-circle" at bounding box center [199, 553] width 11 height 11
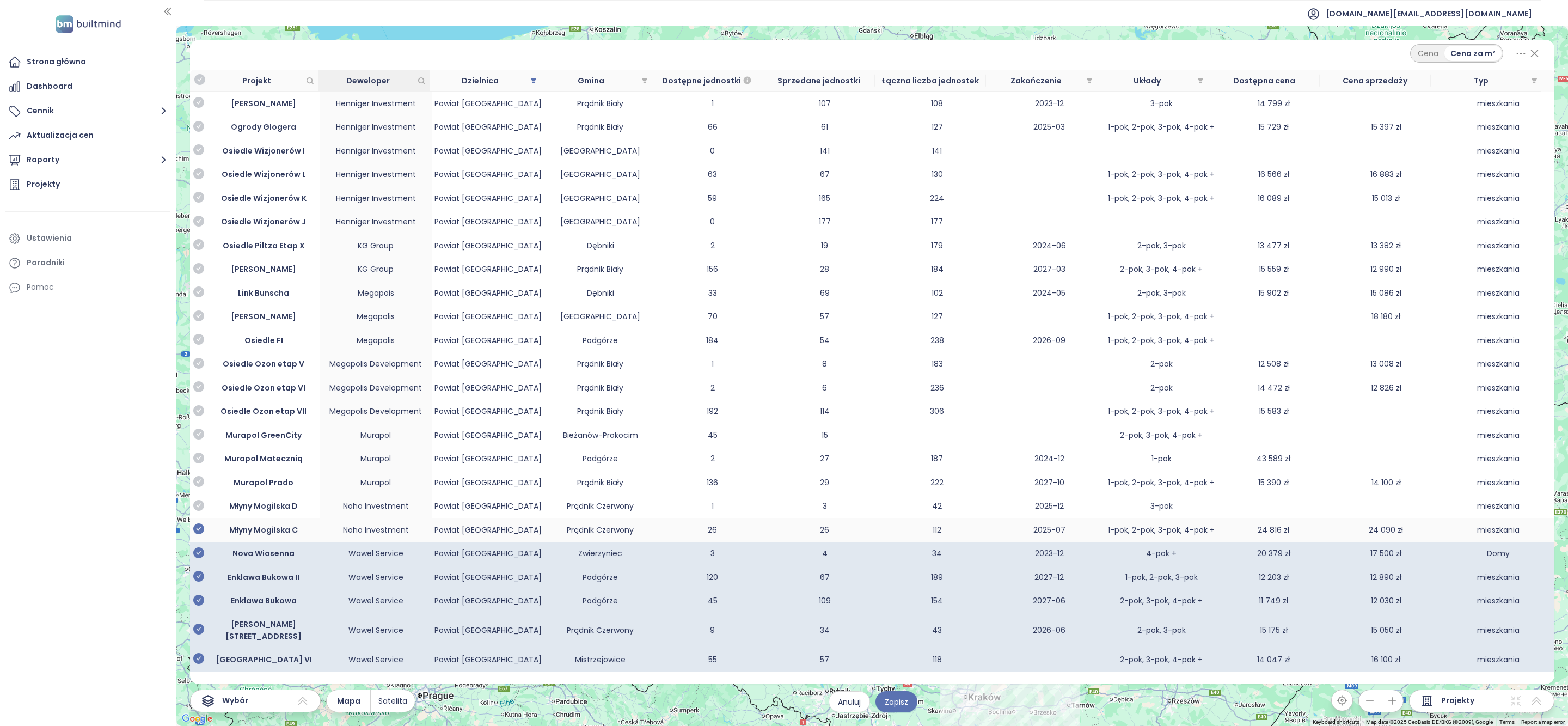
click at [201, 534] on icon "check-circle" at bounding box center [199, 529] width 11 height 11
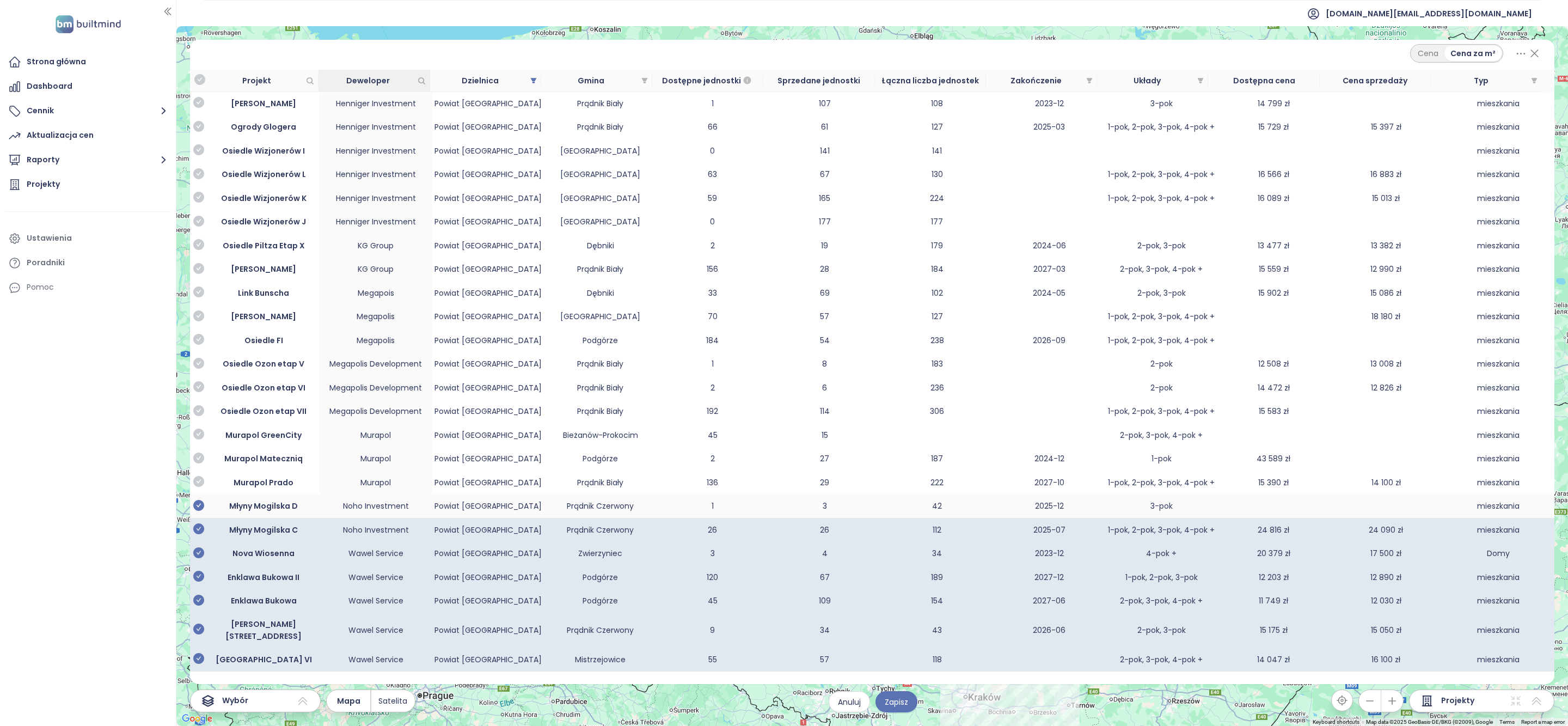
click at [199, 511] on icon "check-circle" at bounding box center [199, 505] width 11 height 11
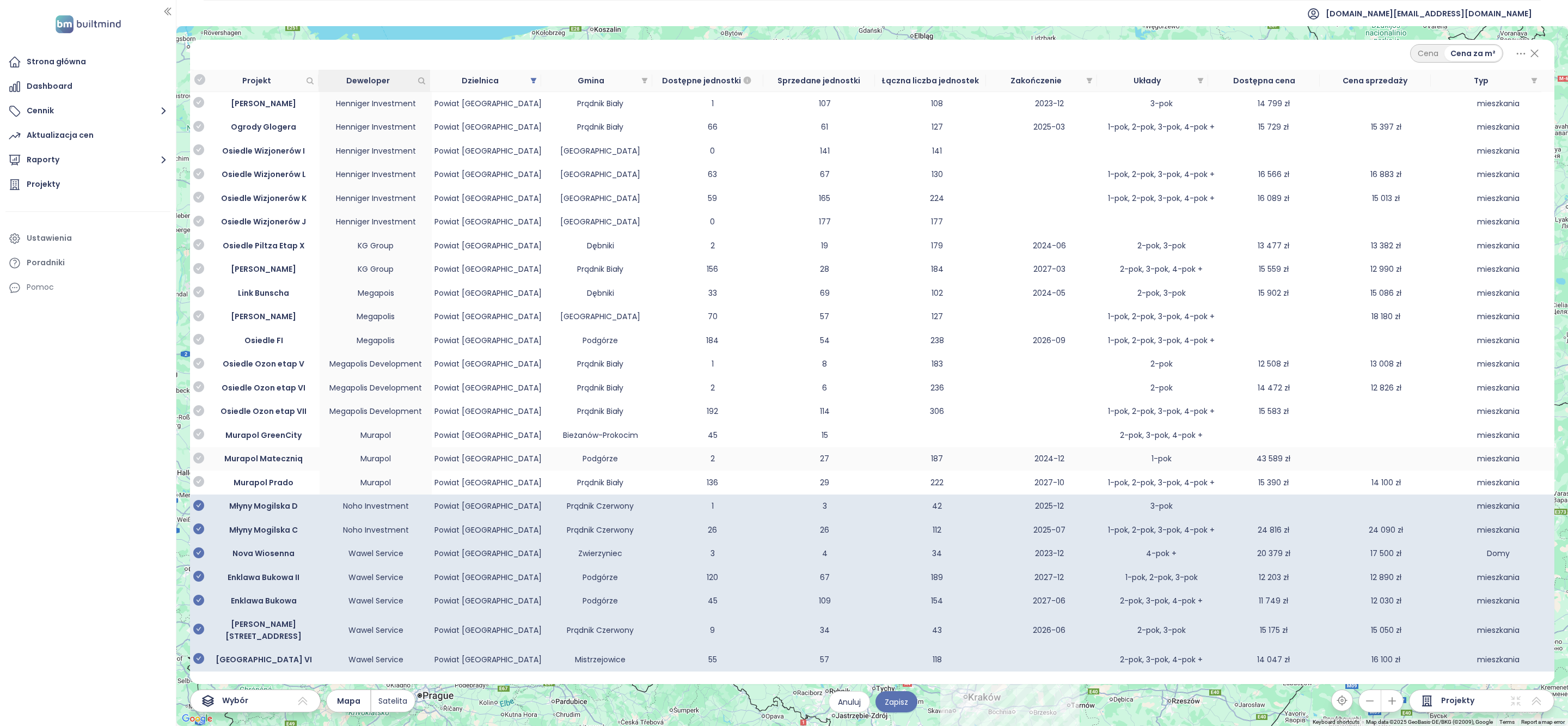
click at [198, 487] on icon "check-circle" at bounding box center [199, 481] width 11 height 11
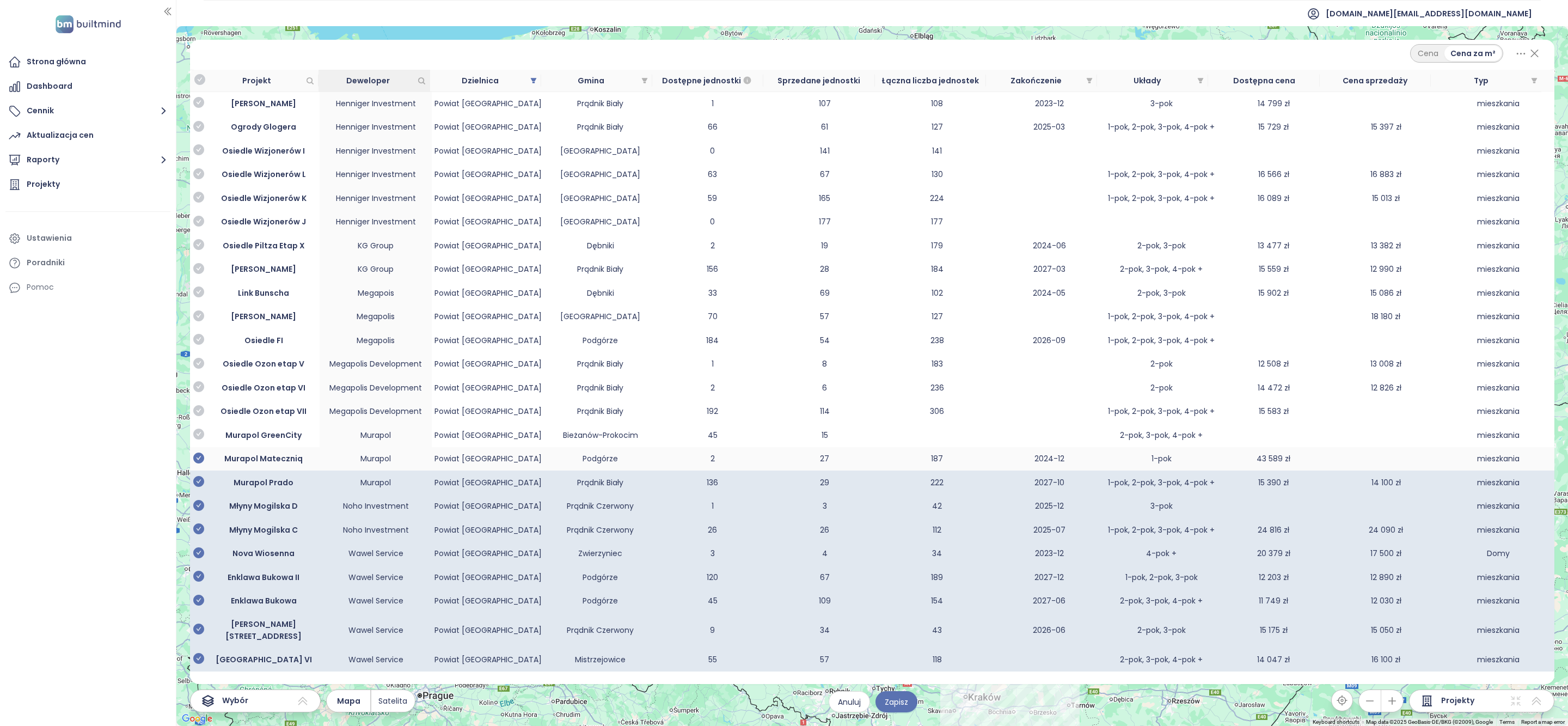
click at [199, 464] on icon "check-circle" at bounding box center [199, 458] width 11 height 11
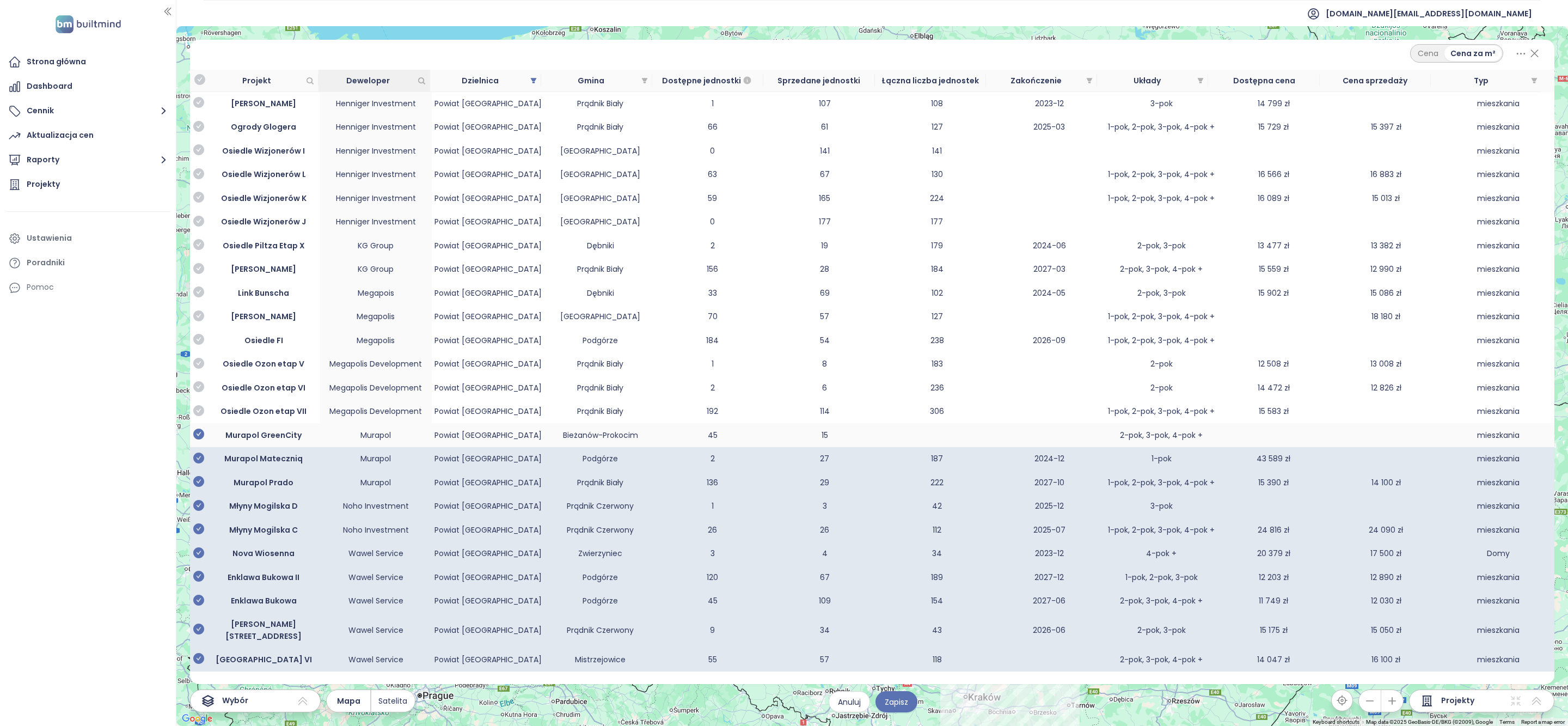
click at [199, 440] on icon "check-circle" at bounding box center [199, 434] width 11 height 11
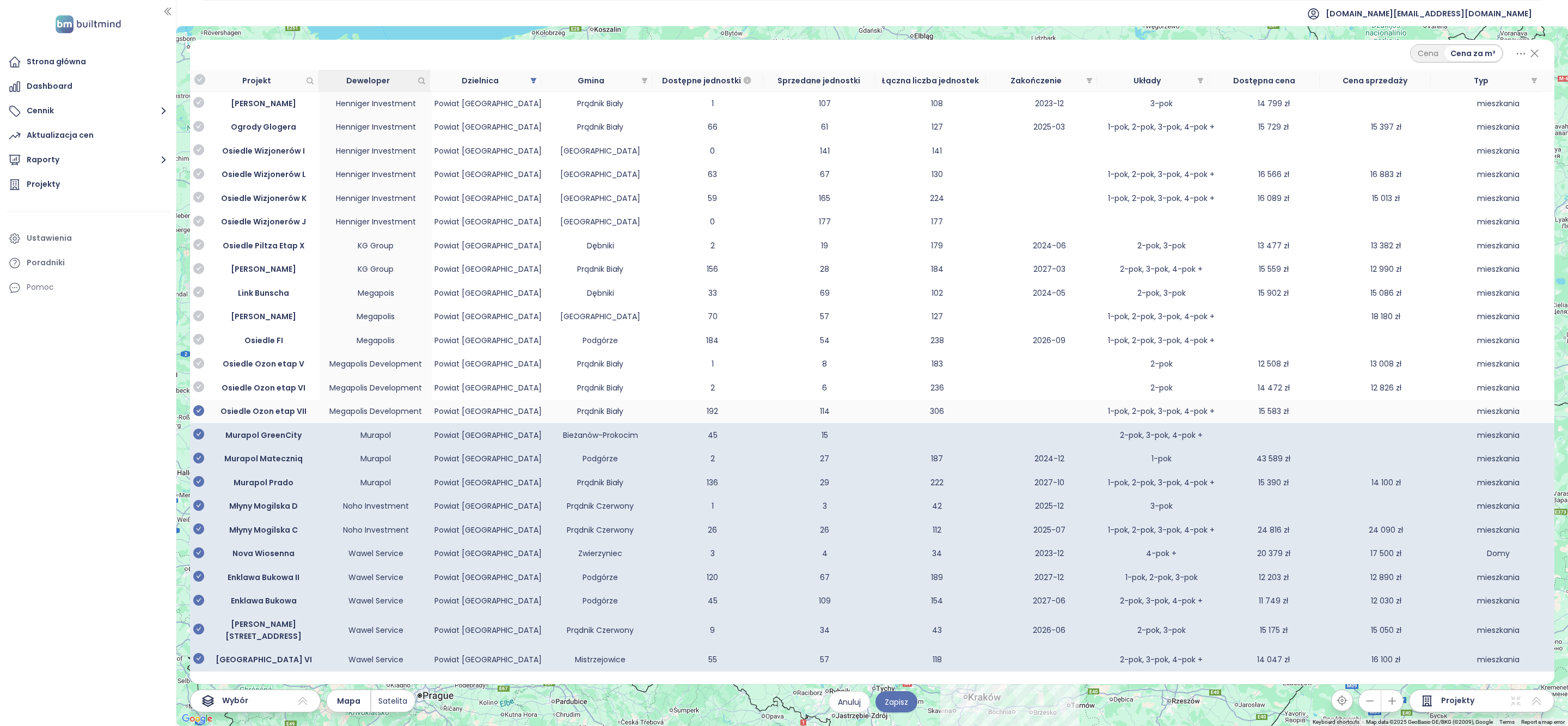
click at [199, 416] on icon "check-circle" at bounding box center [199, 410] width 11 height 11
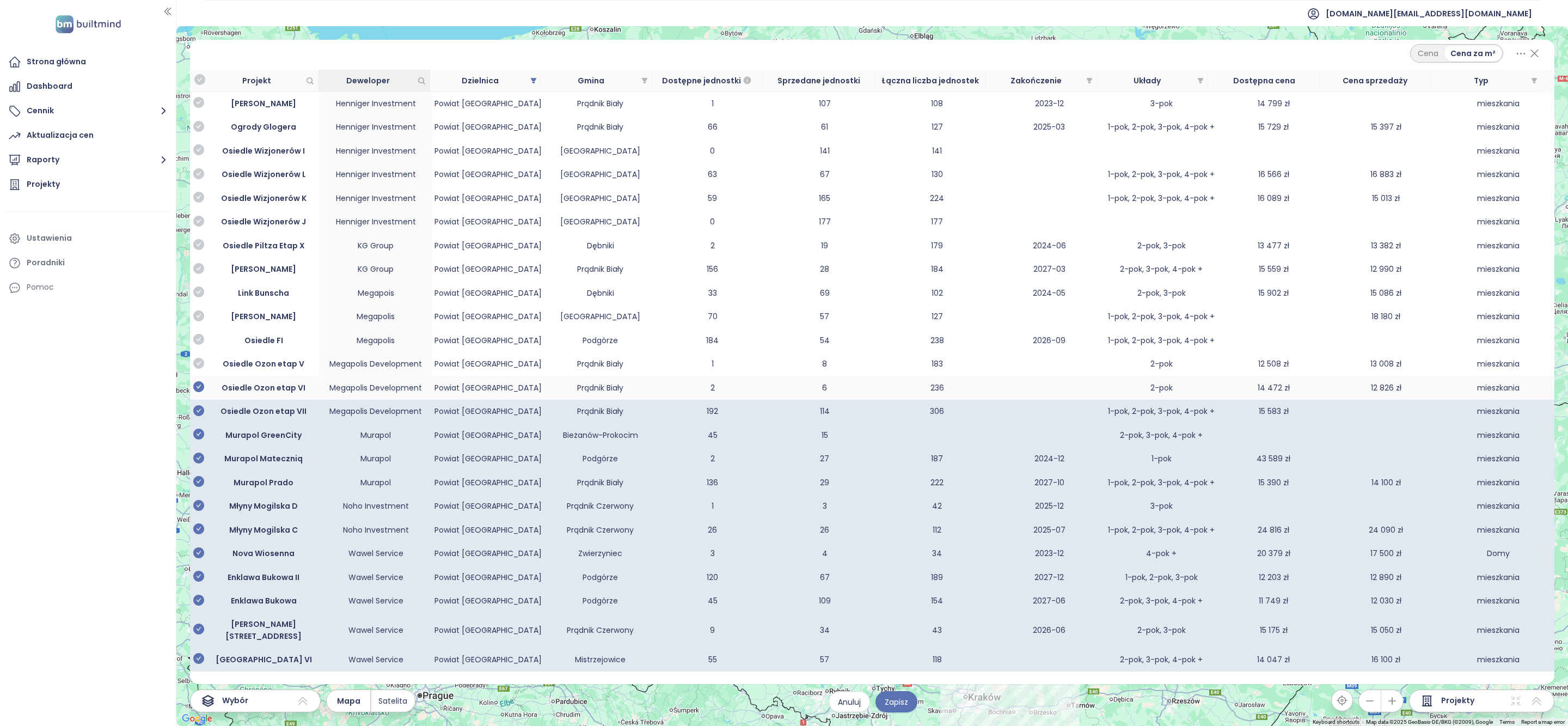
click at [202, 392] on icon "check-circle" at bounding box center [199, 386] width 11 height 11
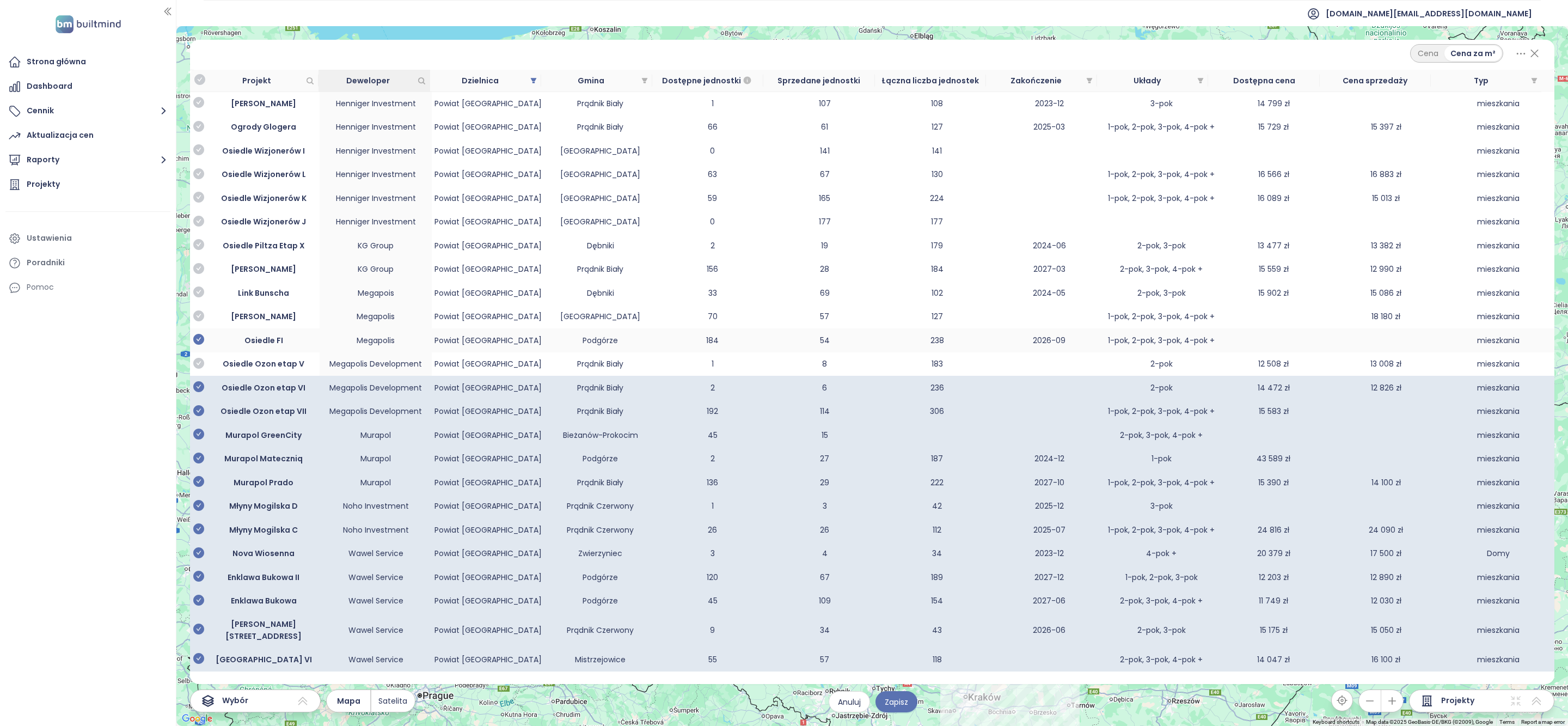
click at [201, 369] on icon "check-circle" at bounding box center [199, 363] width 11 height 11
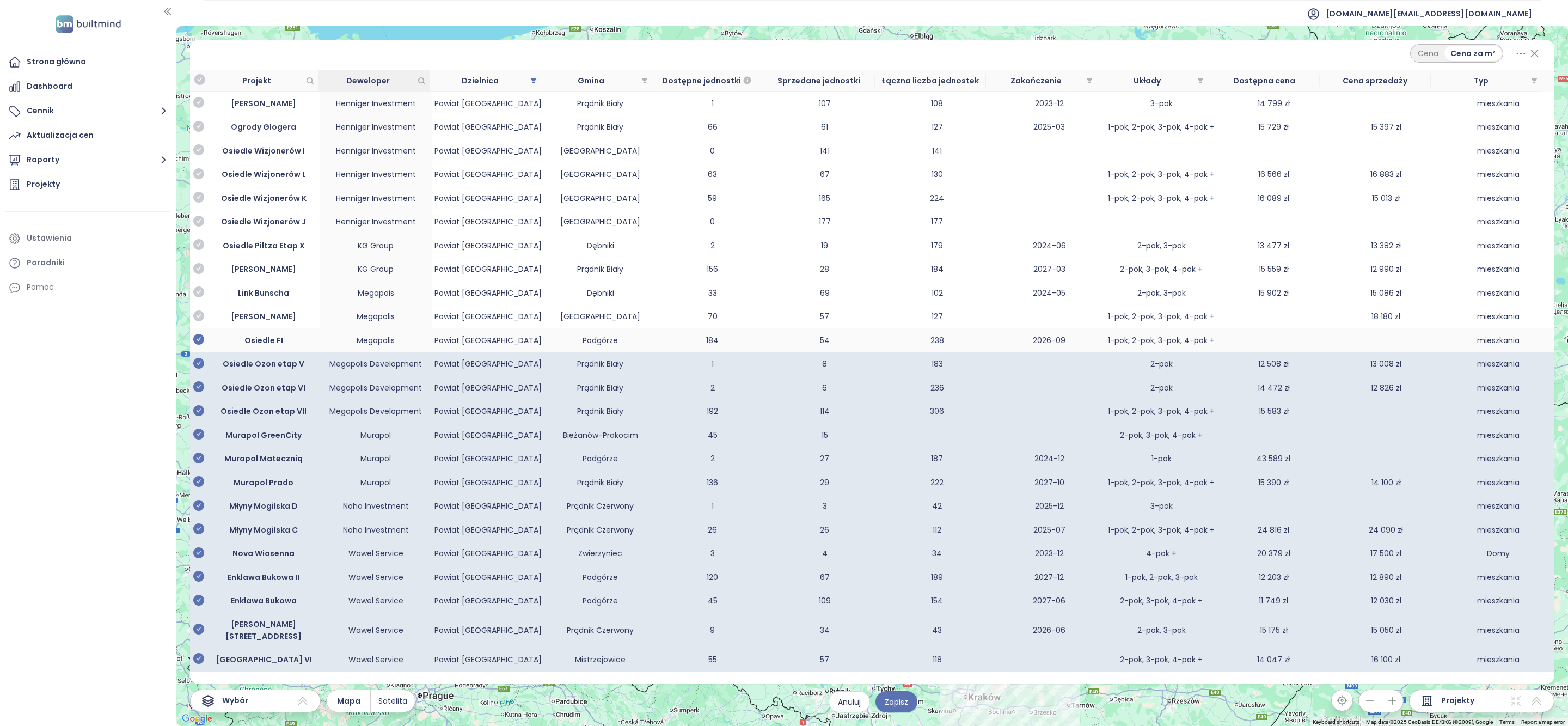
click at [201, 342] on icon "check-circle" at bounding box center [199, 339] width 11 height 11
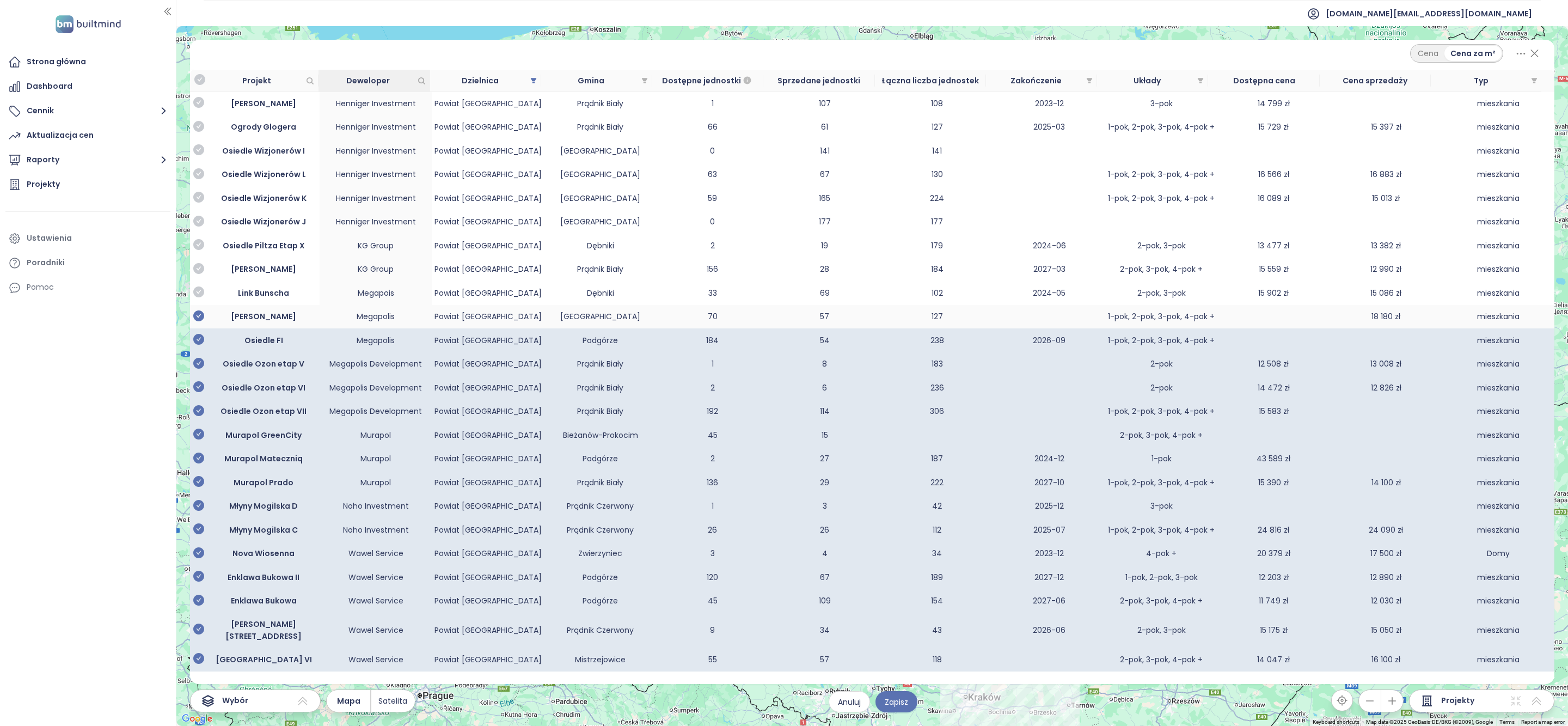
click at [203, 321] on icon "check-circle" at bounding box center [199, 316] width 11 height 11
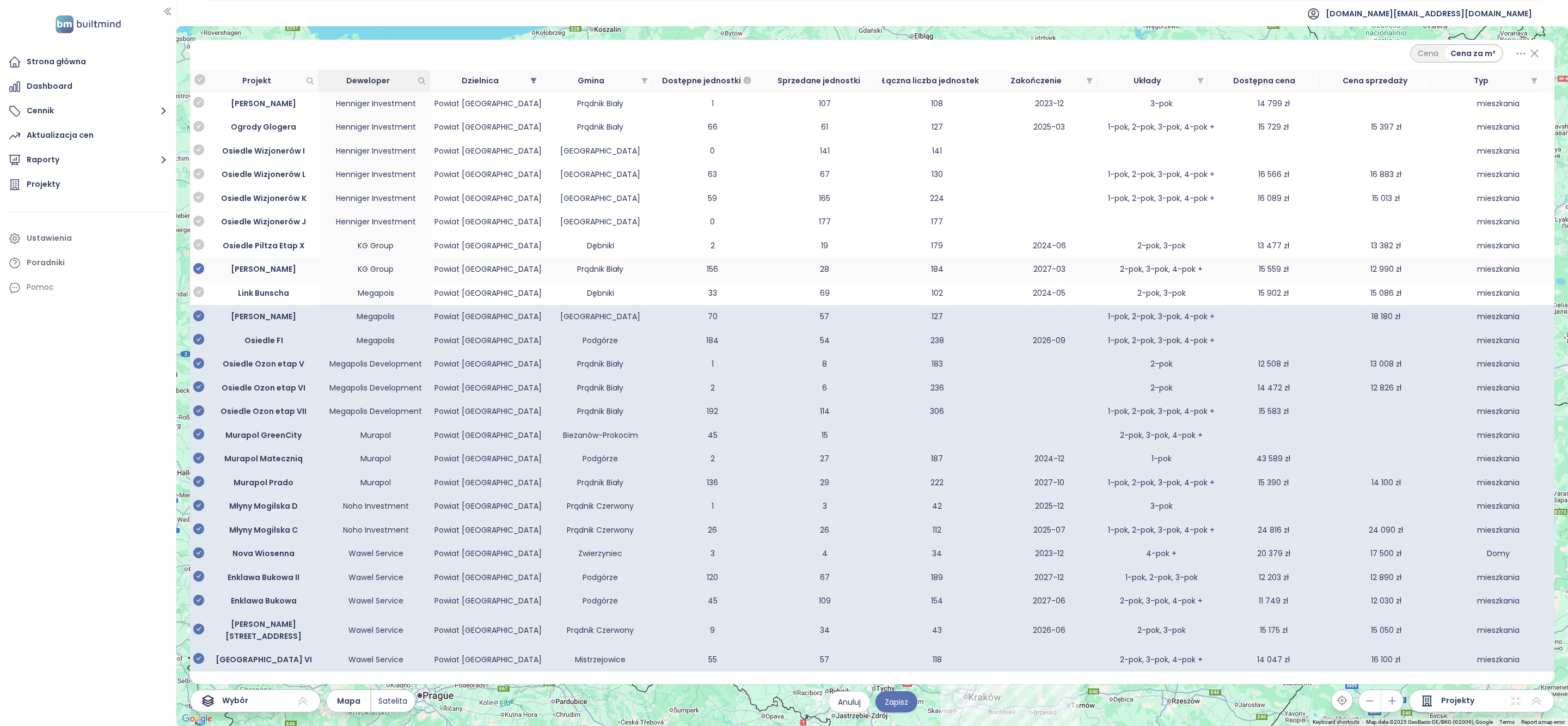
click at [202, 296] on icon "check-circle" at bounding box center [199, 292] width 11 height 11
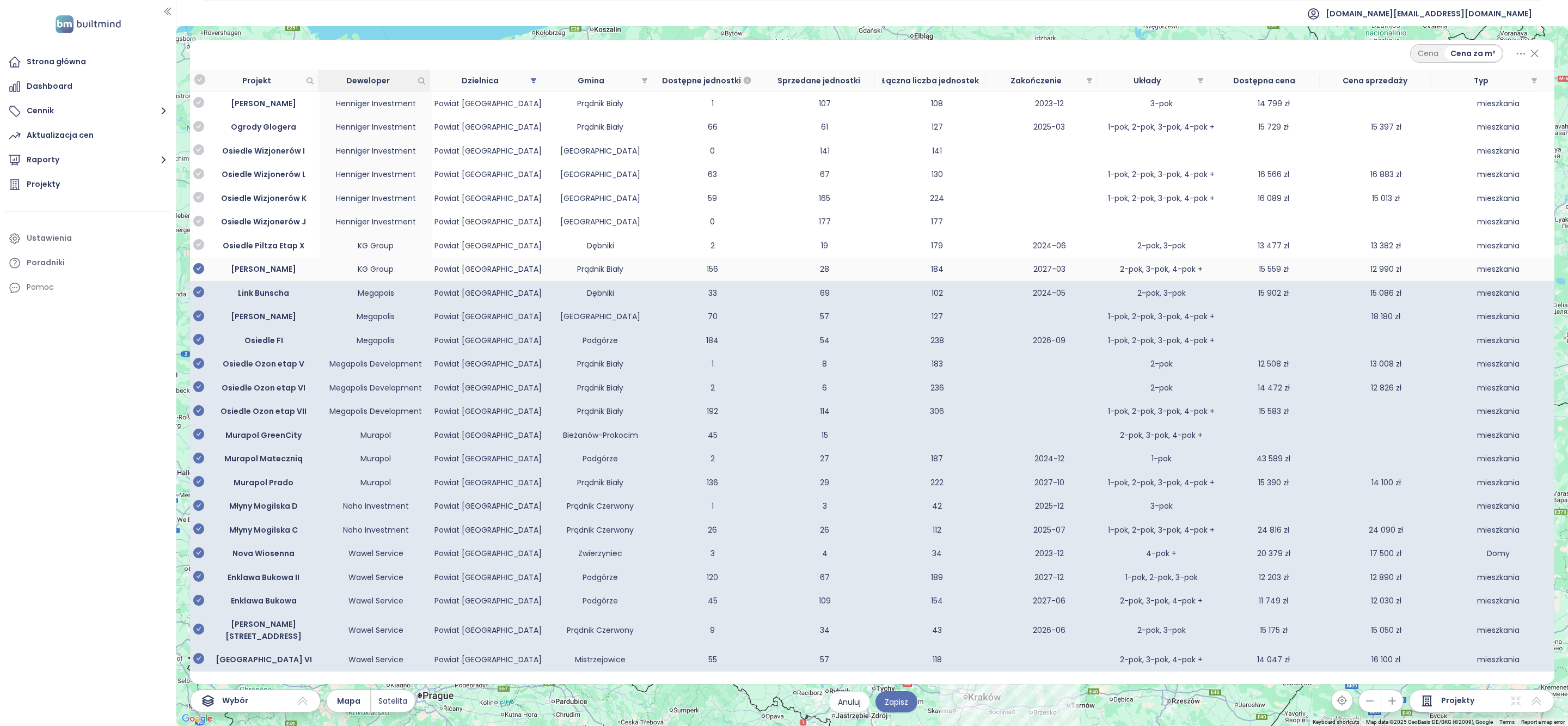
click at [202, 273] on icon "check-circle" at bounding box center [199, 268] width 11 height 11
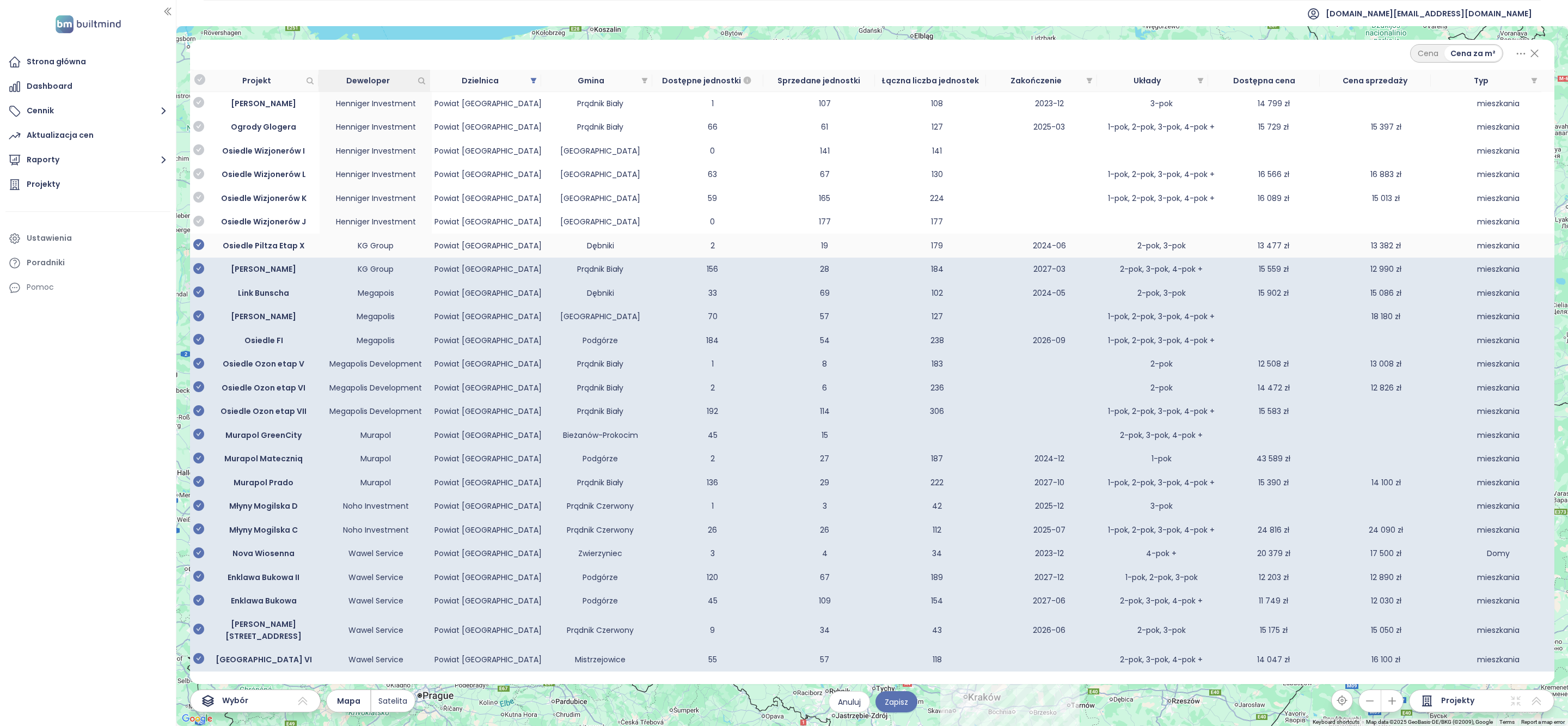
click at [199, 245] on icon "check-circle" at bounding box center [199, 244] width 11 height 11
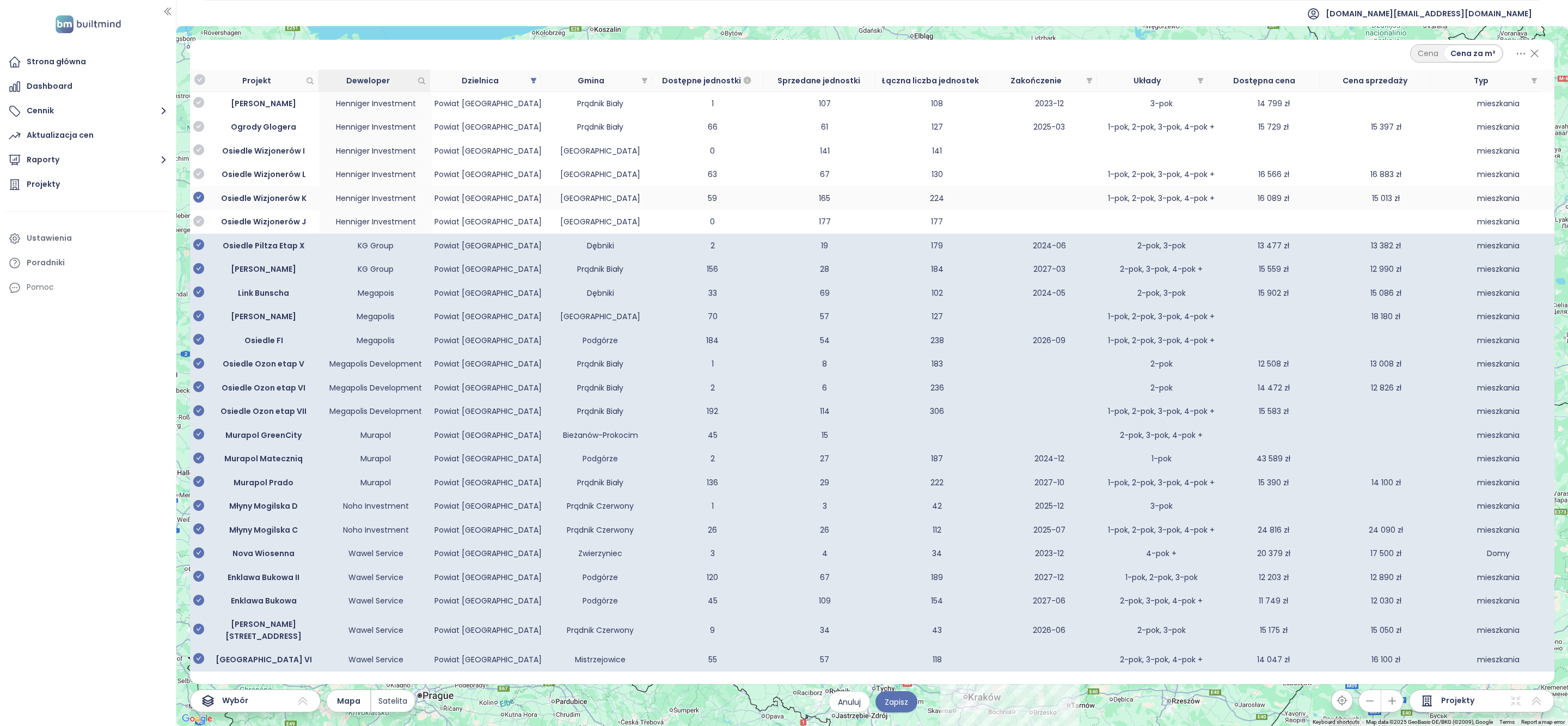
click at [201, 227] on icon "check-circle" at bounding box center [199, 221] width 11 height 11
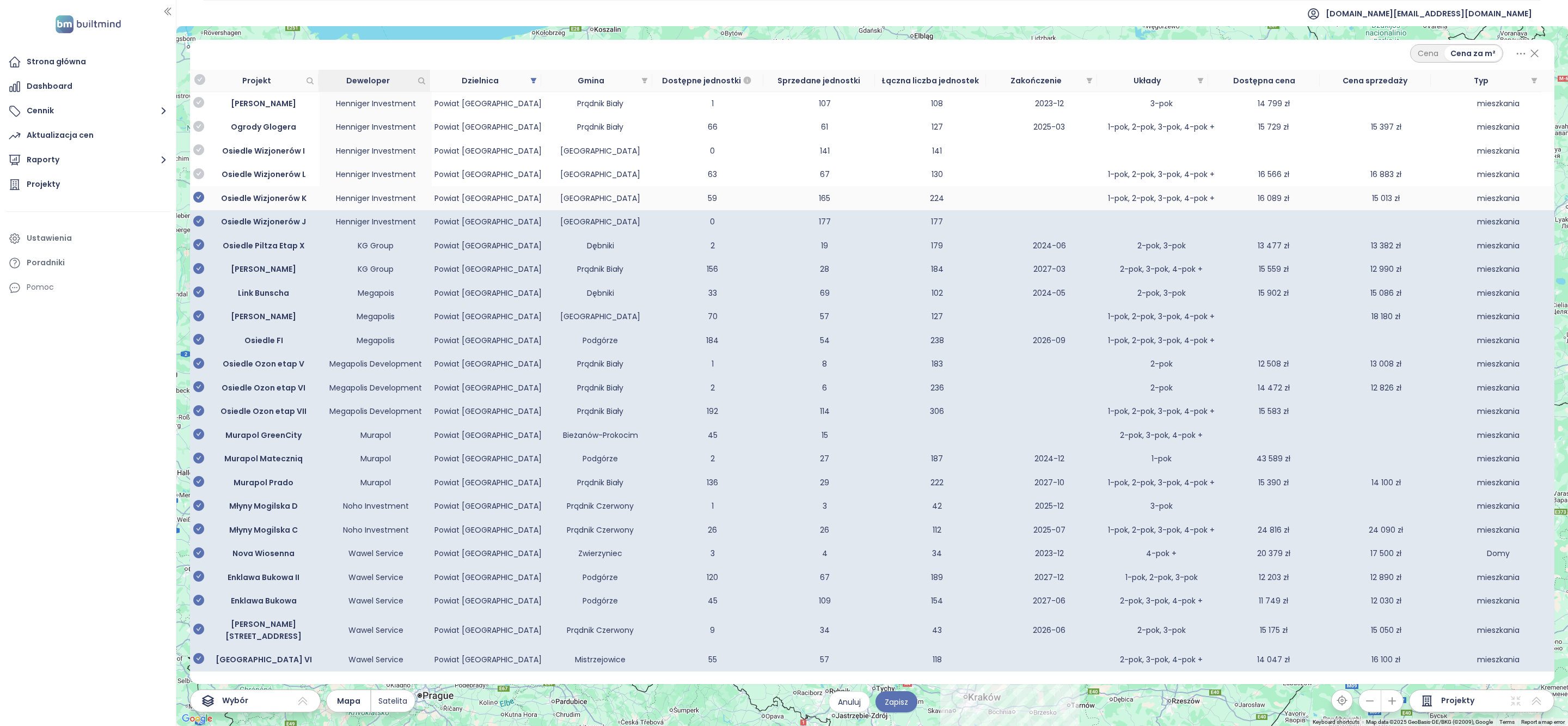
click at [201, 203] on icon "check-circle" at bounding box center [199, 197] width 11 height 11
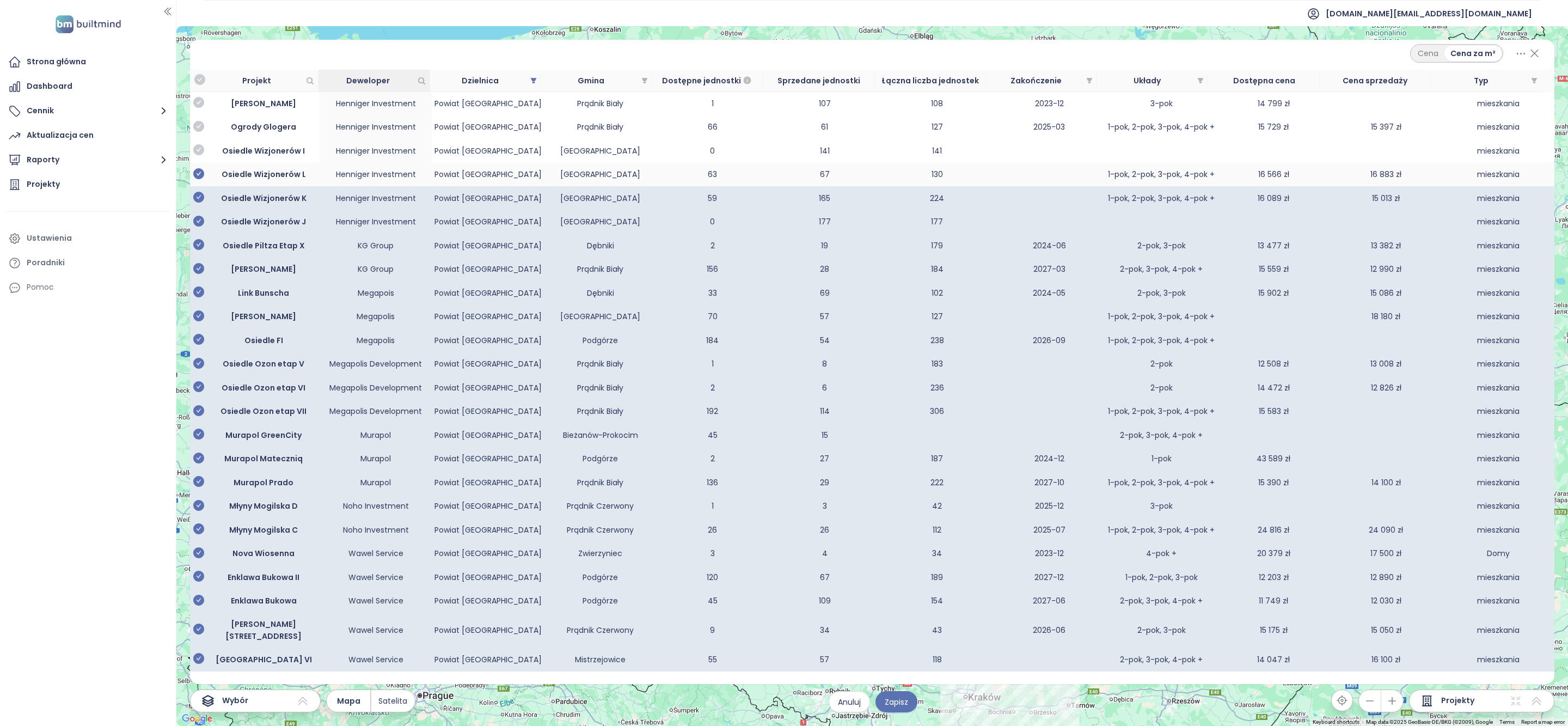
click at [194, 176] on icon "check-circle" at bounding box center [199, 173] width 11 height 11
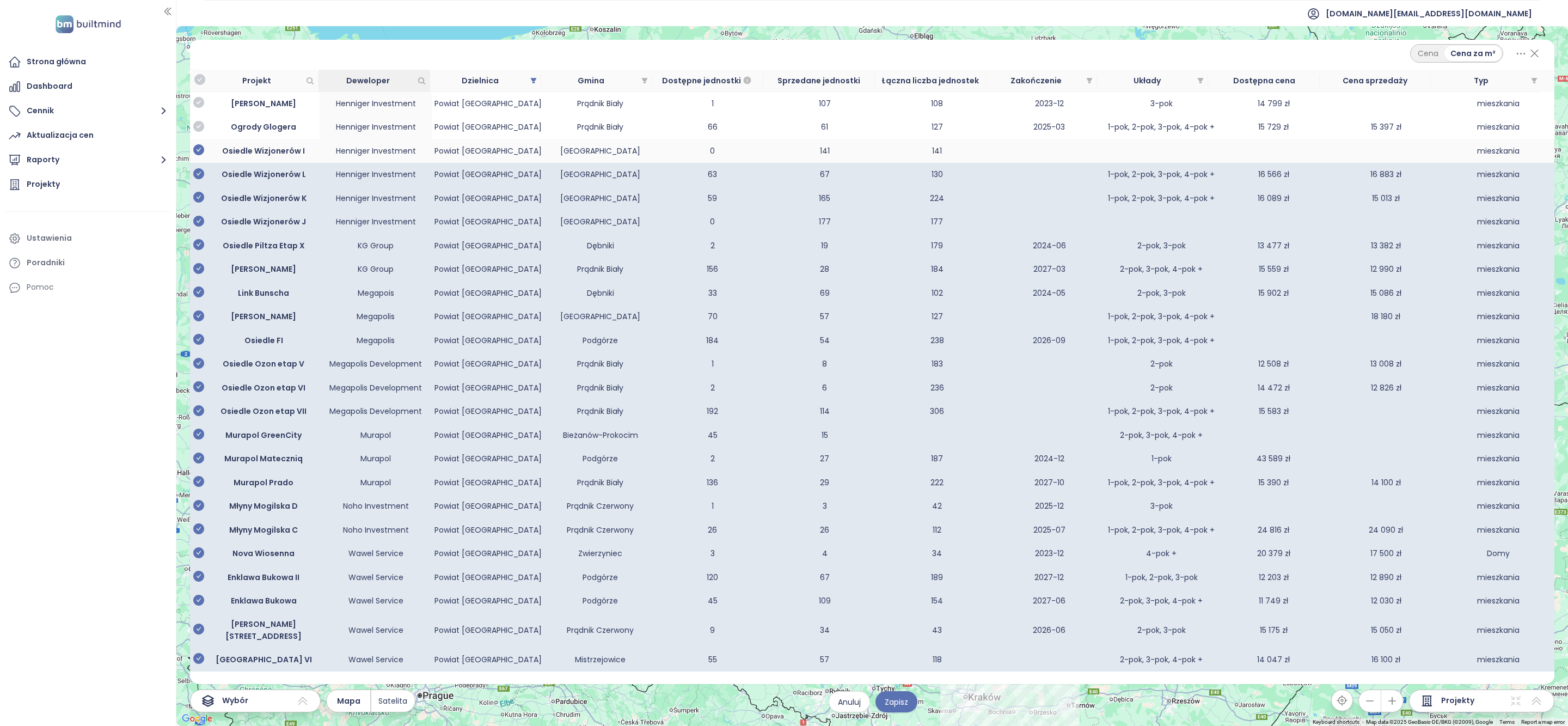
click at [197, 155] on icon "check-circle" at bounding box center [199, 149] width 11 height 11
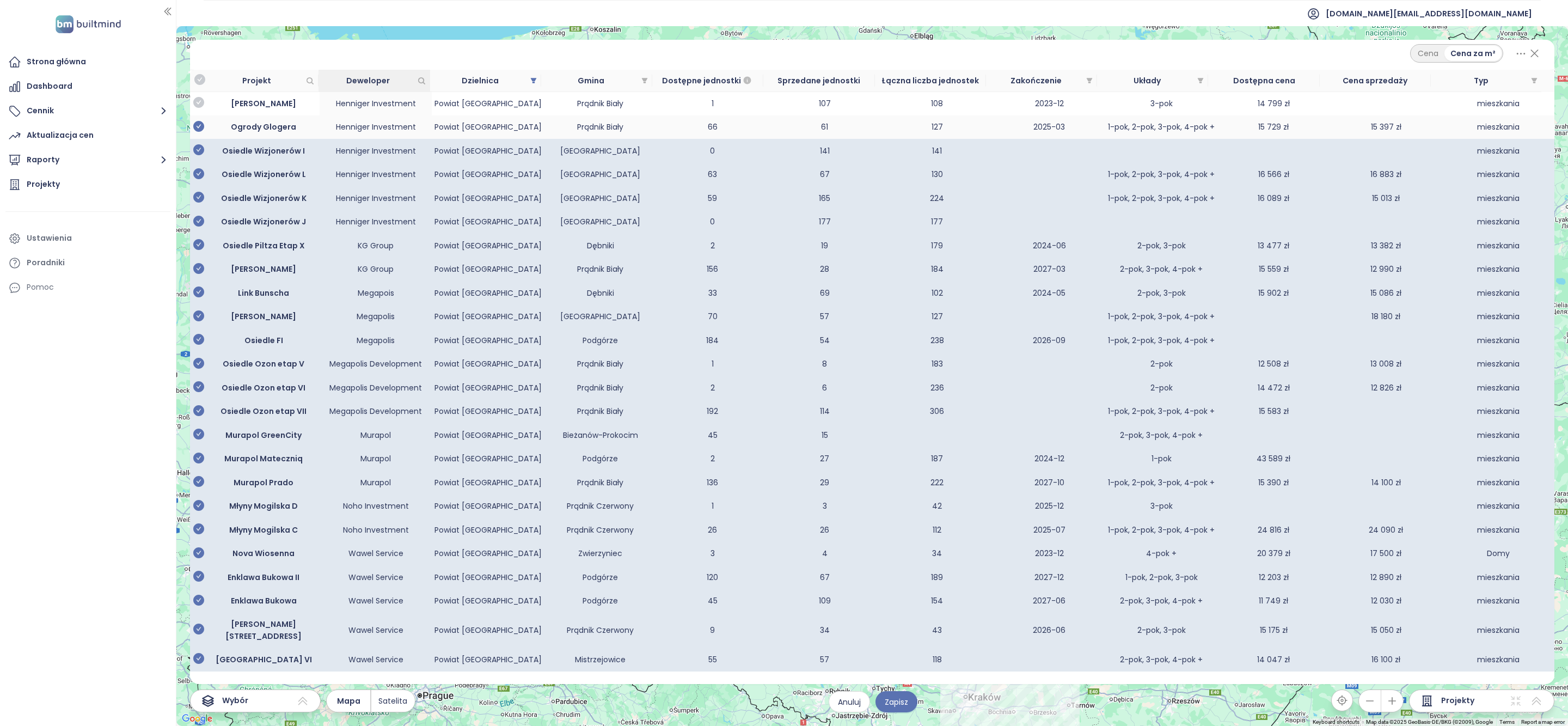
click at [201, 126] on icon "check-circle" at bounding box center [199, 126] width 11 height 11
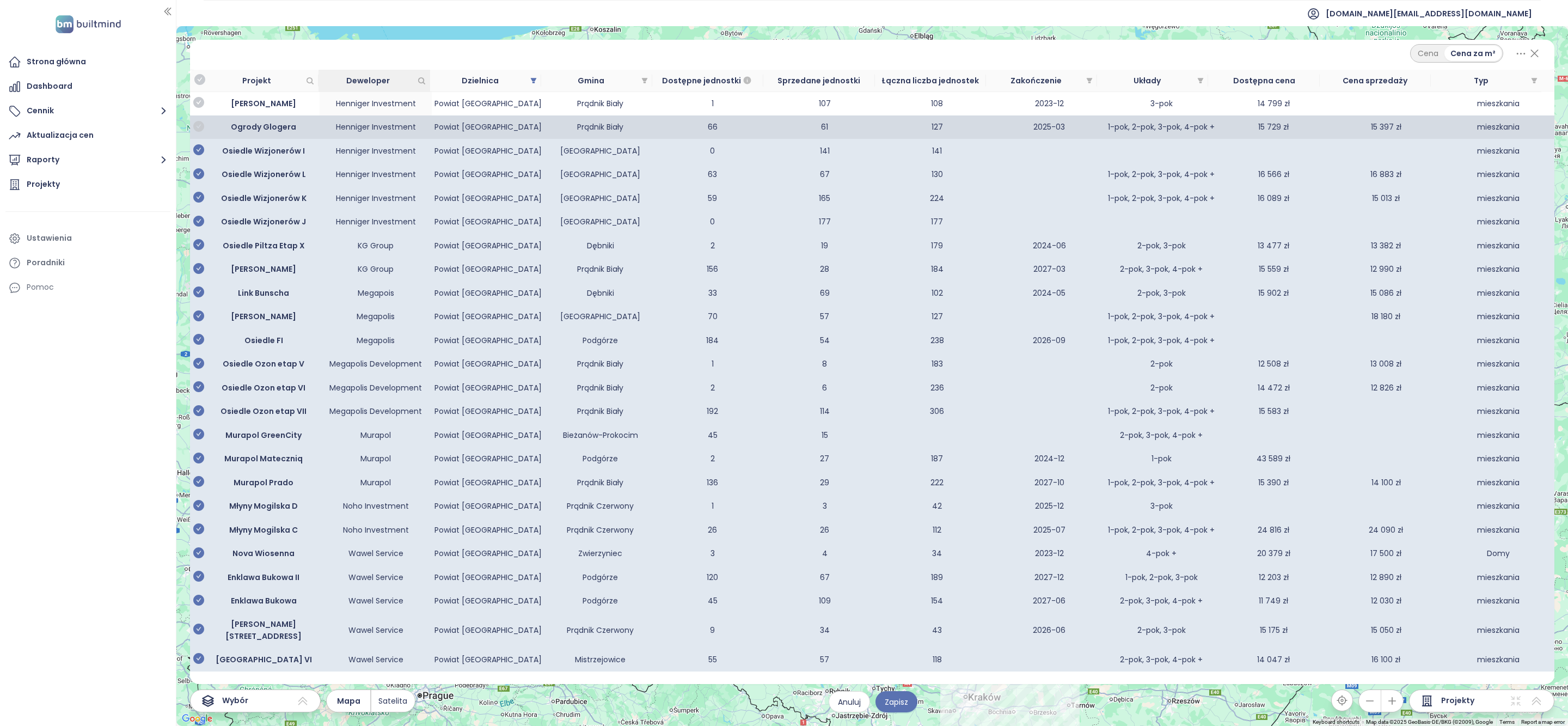
scroll to position [767, 0]
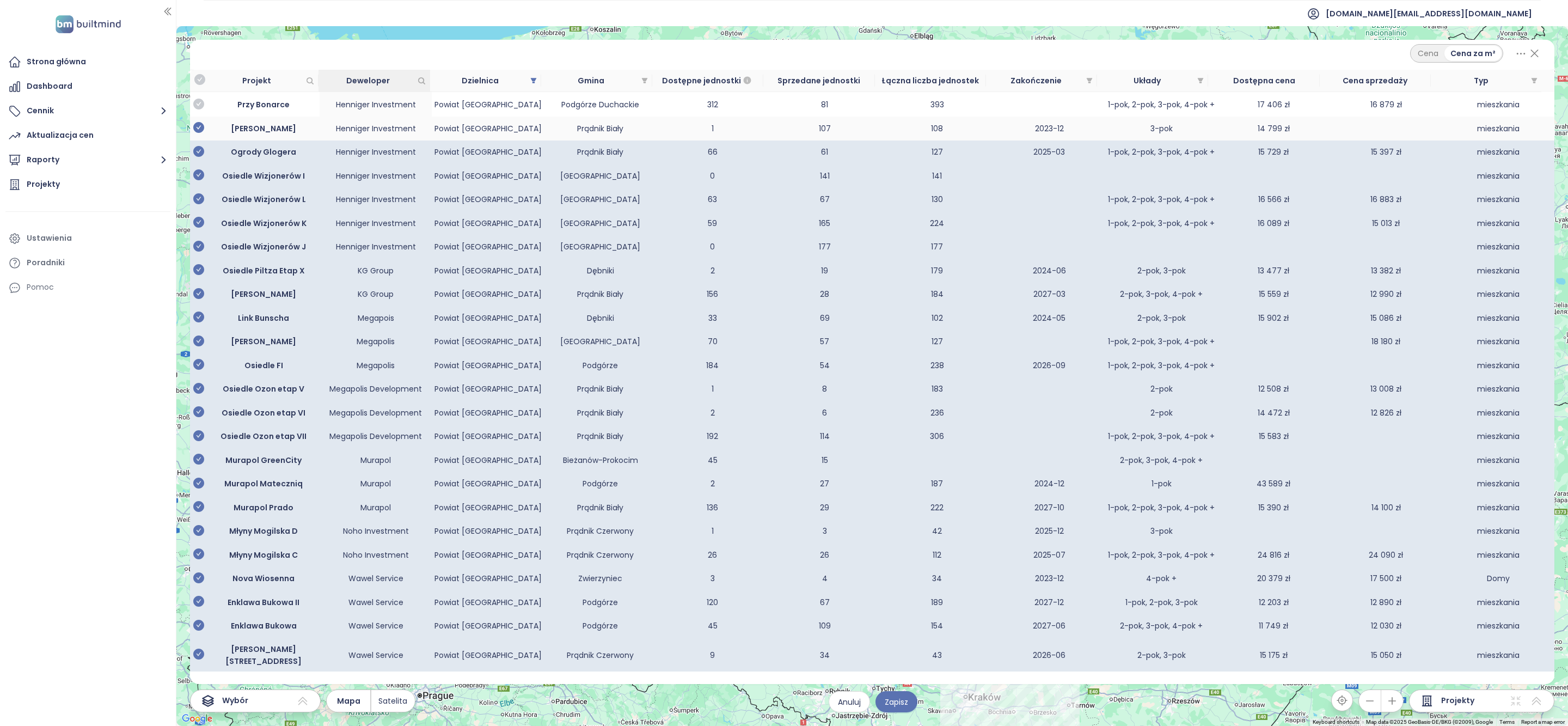
click at [203, 110] on icon "check-circle" at bounding box center [199, 104] width 11 height 11
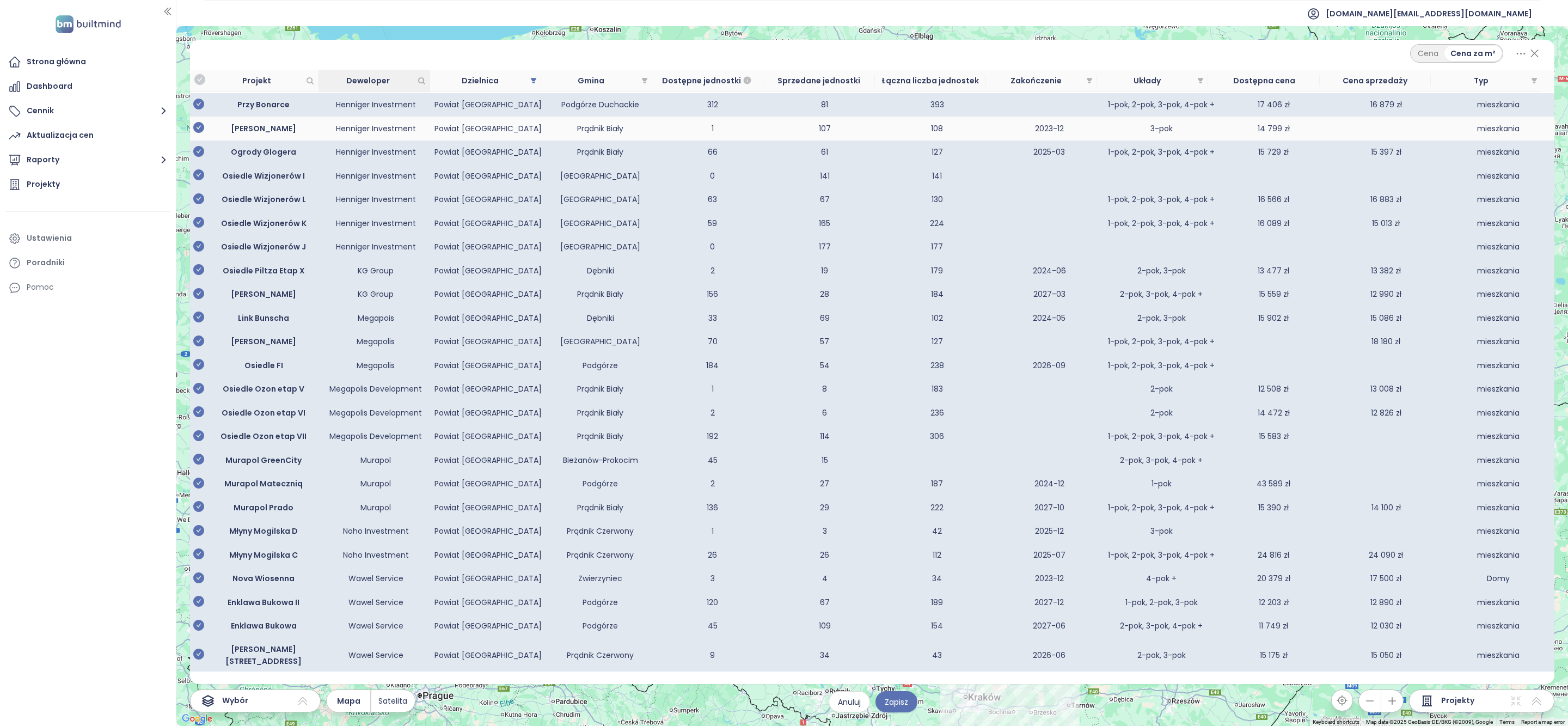
click at [203, 133] on icon "check-circle" at bounding box center [199, 127] width 11 height 11
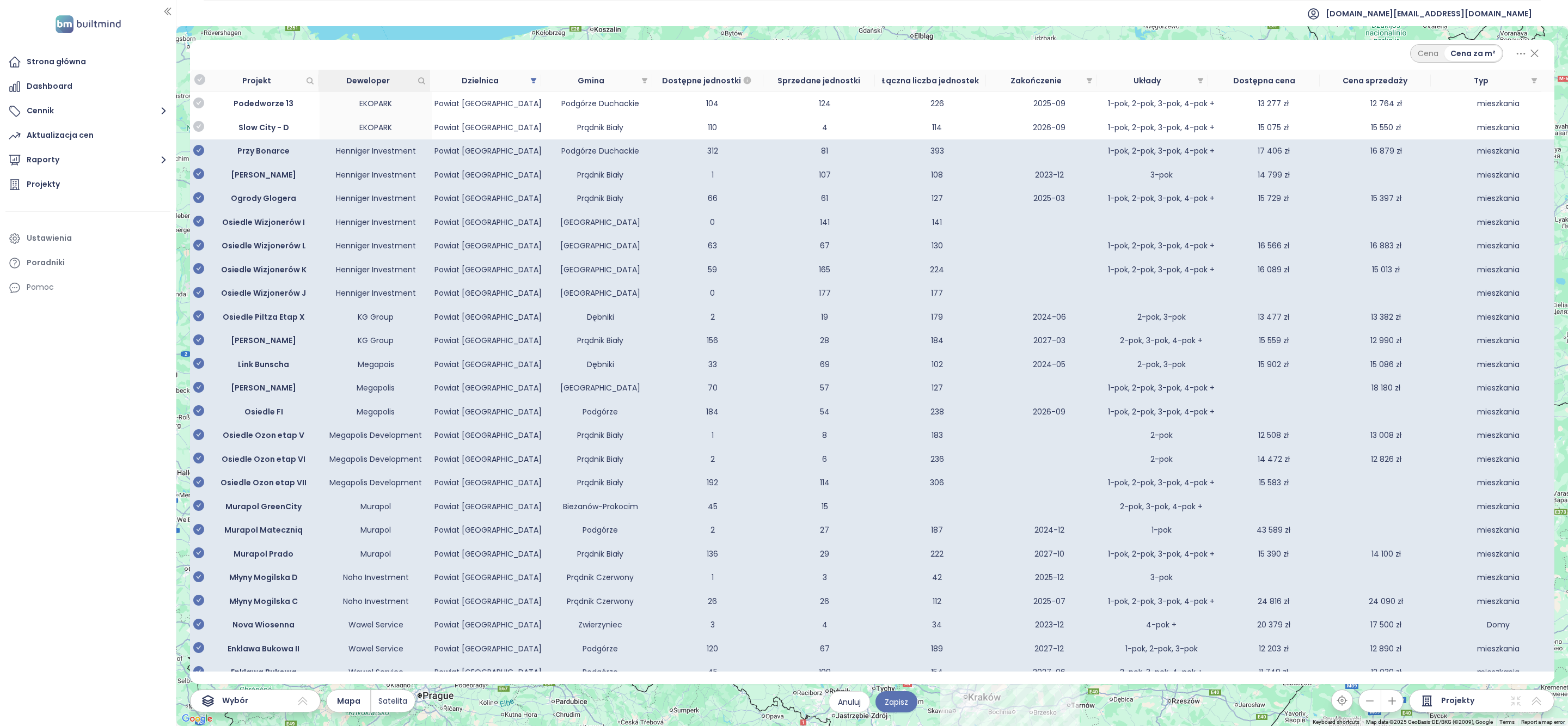
scroll to position [646, 0]
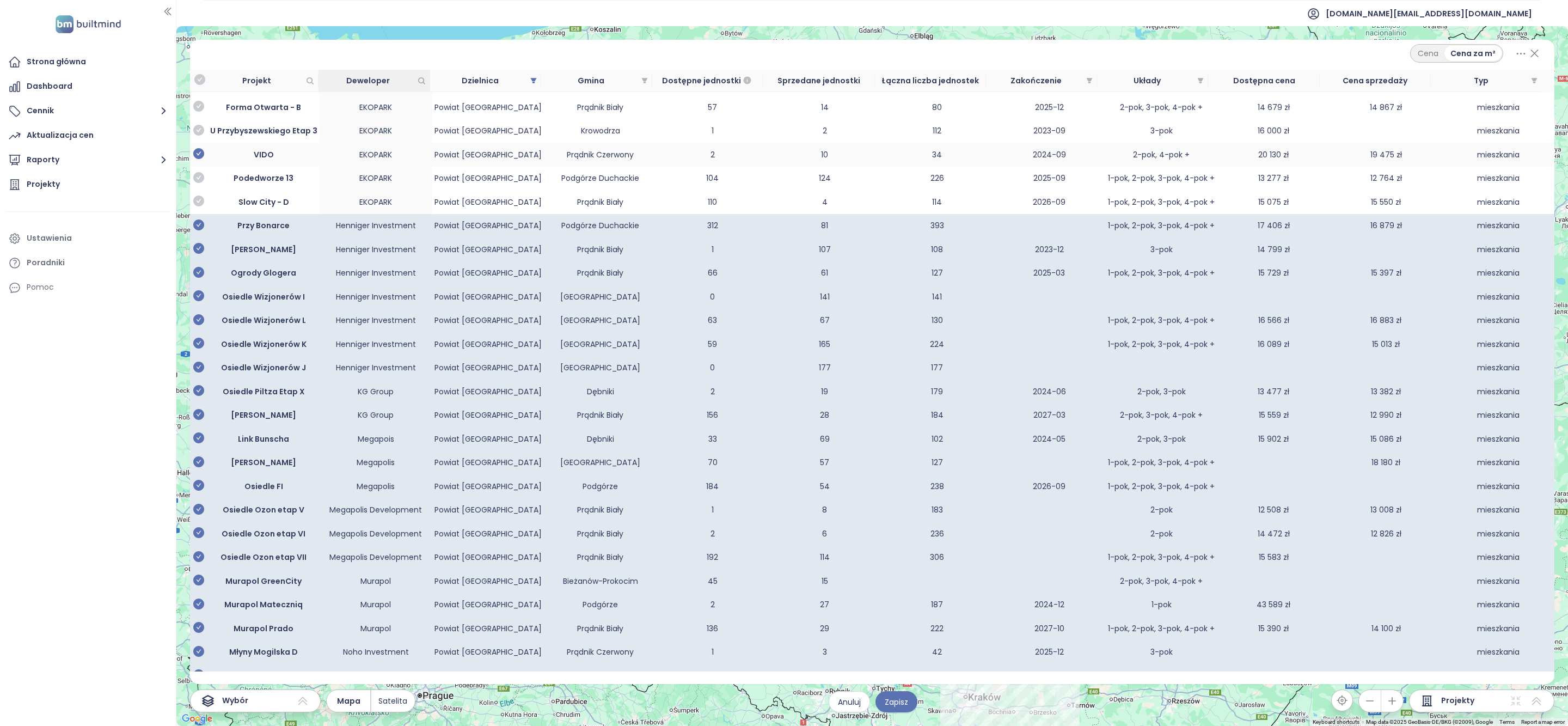
click at [203, 159] on icon "check-circle" at bounding box center [199, 153] width 11 height 11
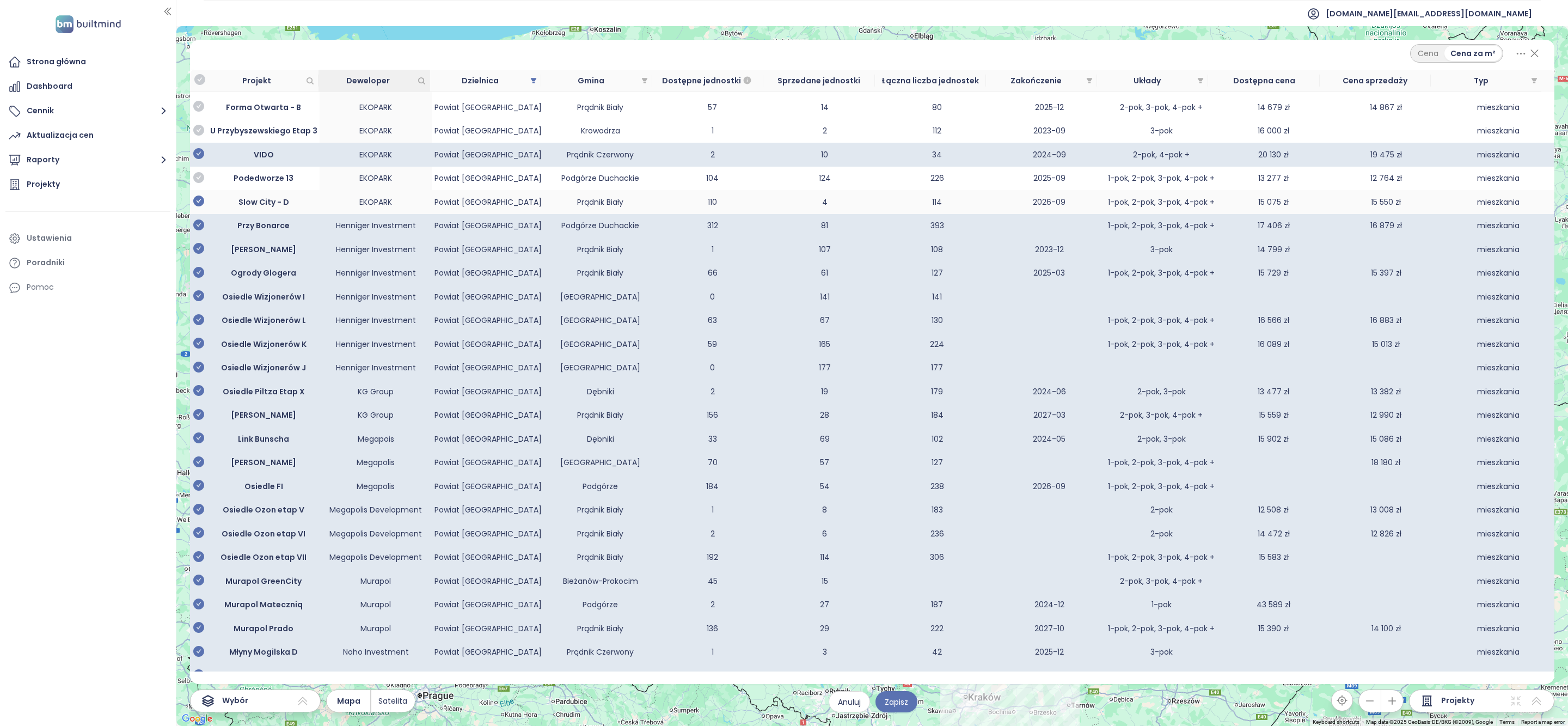
click at [201, 183] on icon "check-circle" at bounding box center [199, 177] width 11 height 11
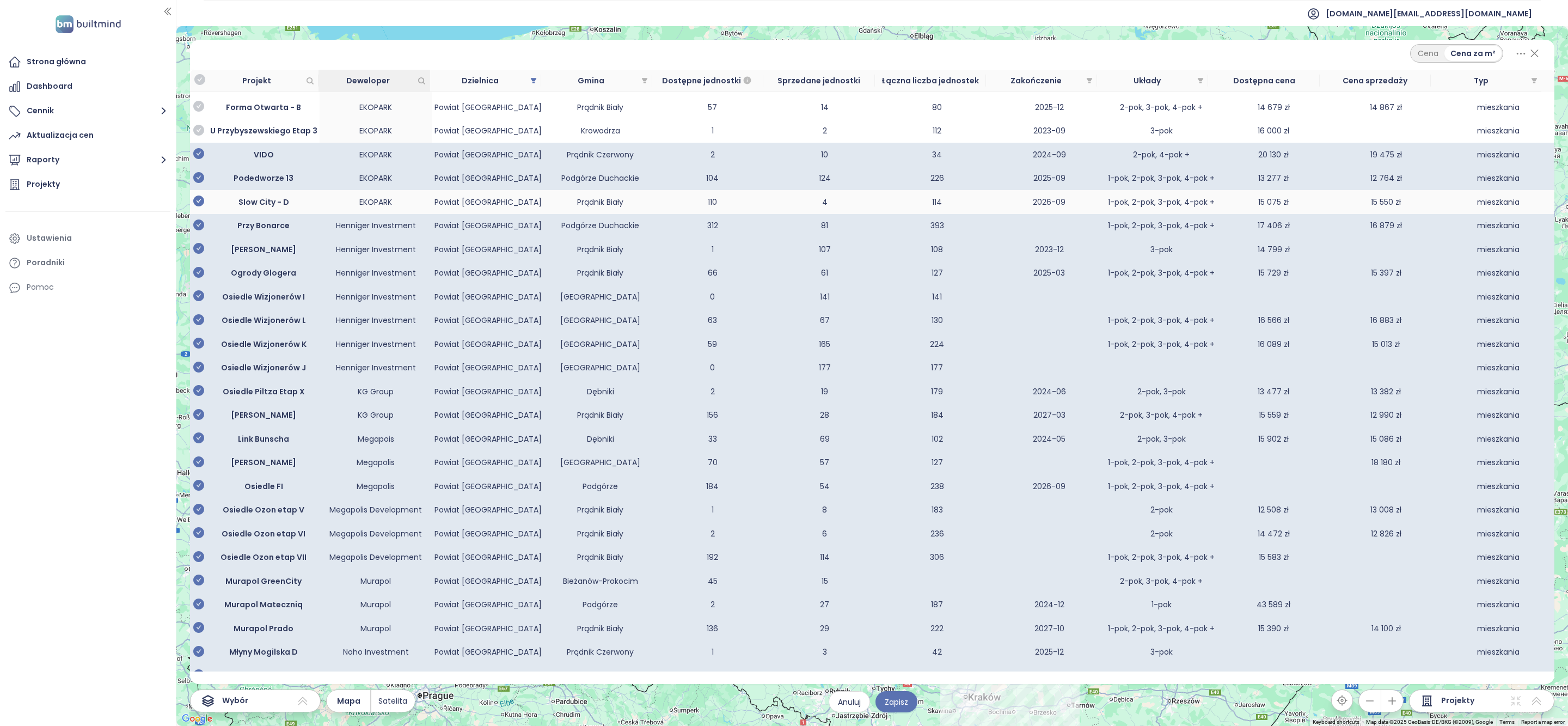
click at [199, 207] on icon "check-circle" at bounding box center [199, 201] width 11 height 11
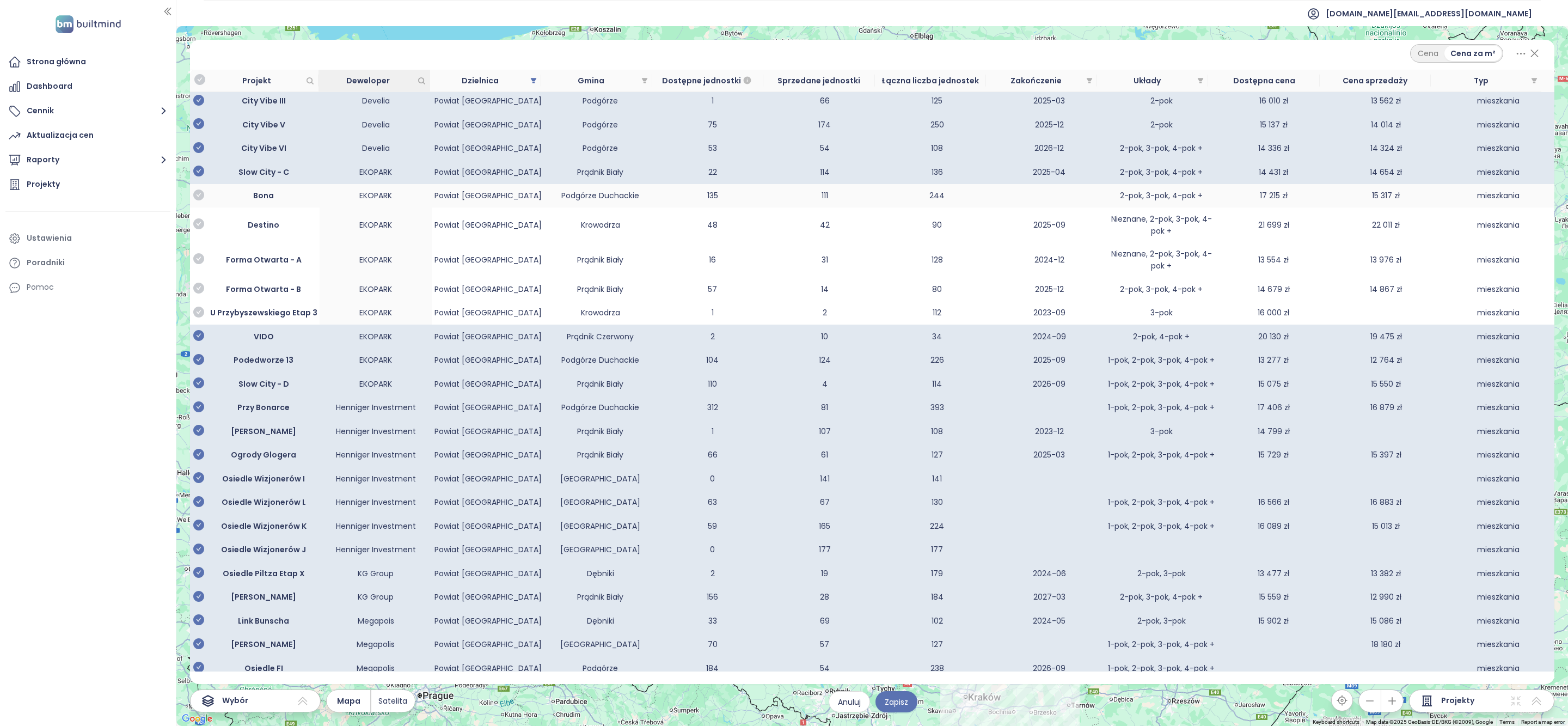
scroll to position [442, 0]
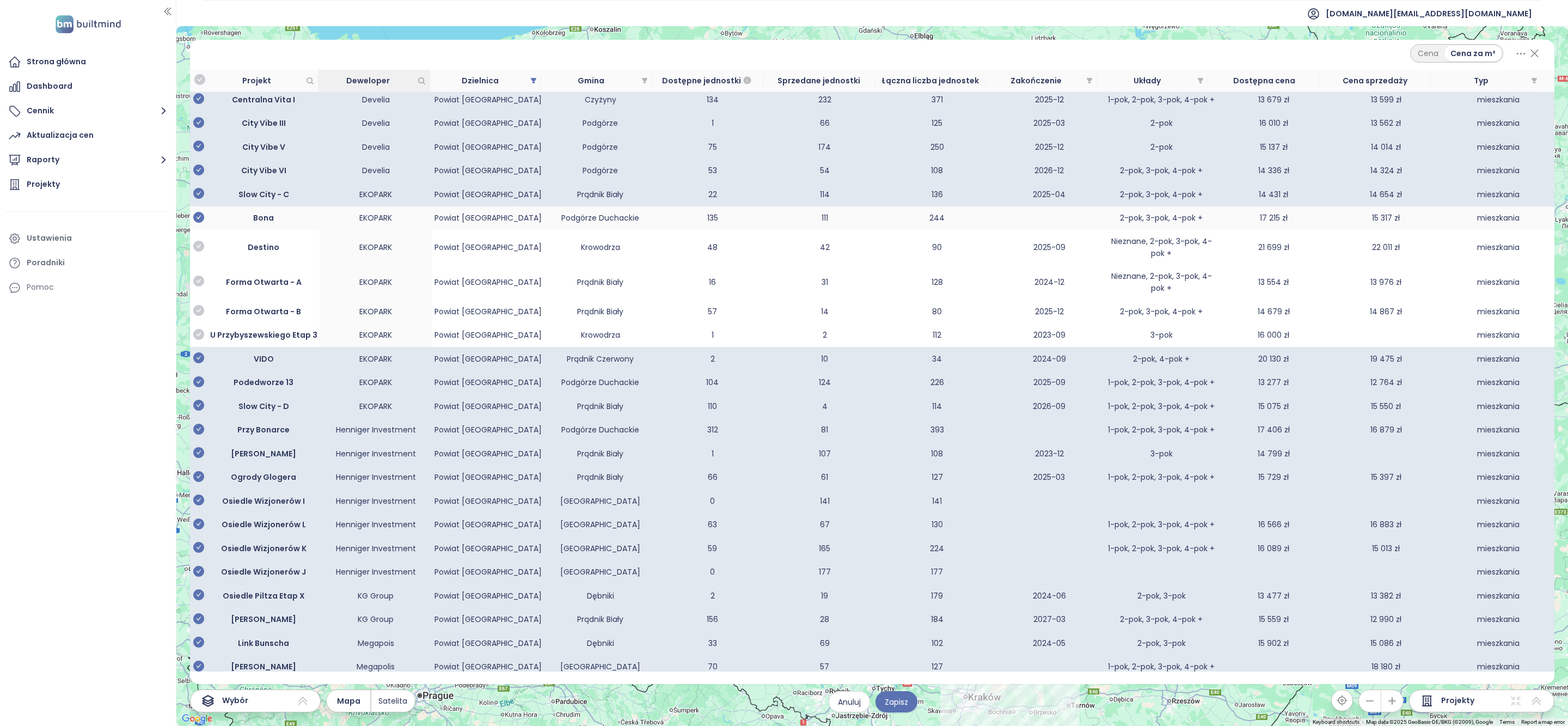
click at [197, 223] on icon "check-circle" at bounding box center [199, 217] width 11 height 11
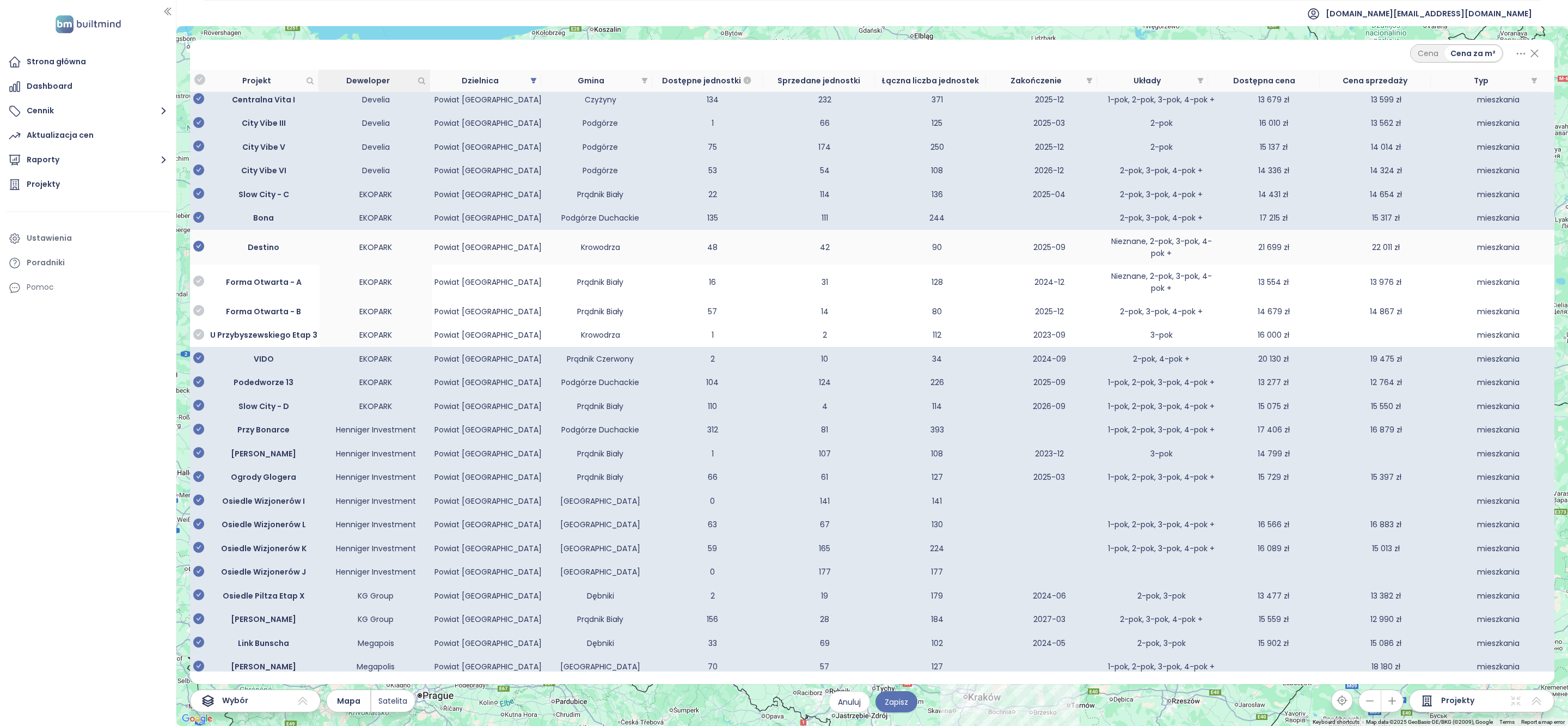
click at [200, 251] on icon "check-circle" at bounding box center [199, 246] width 11 height 11
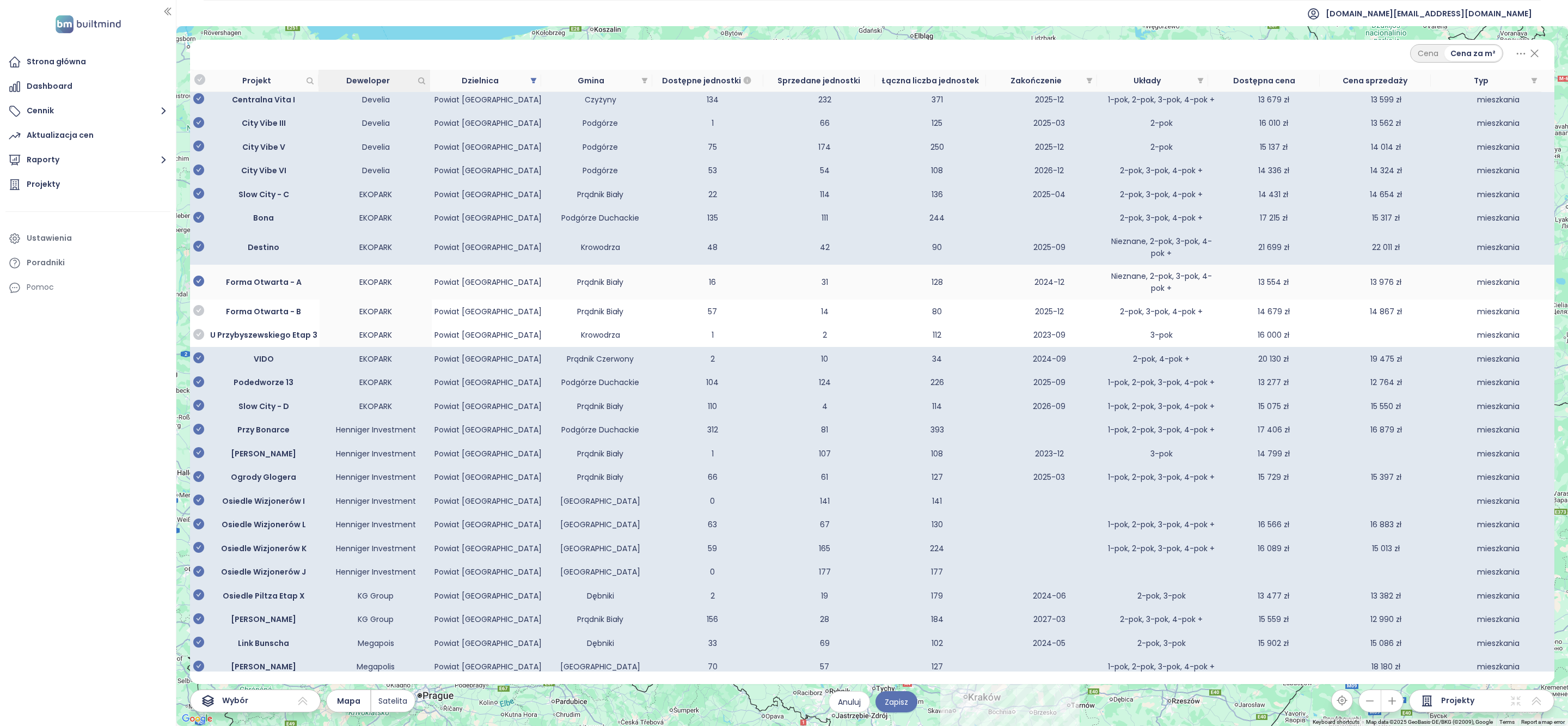
click at [199, 286] on icon "check-circle" at bounding box center [199, 281] width 11 height 11
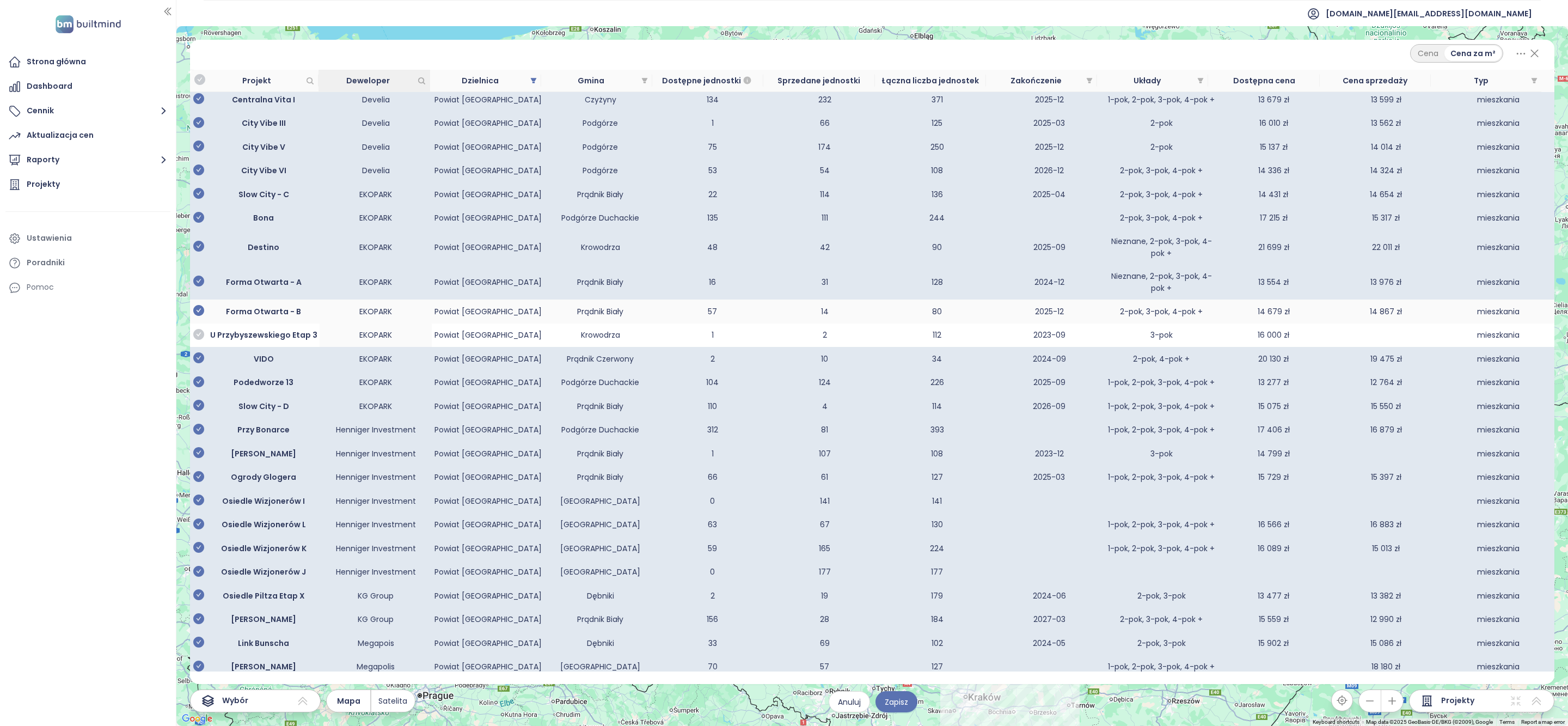
click at [201, 316] on icon "check-circle" at bounding box center [199, 310] width 11 height 11
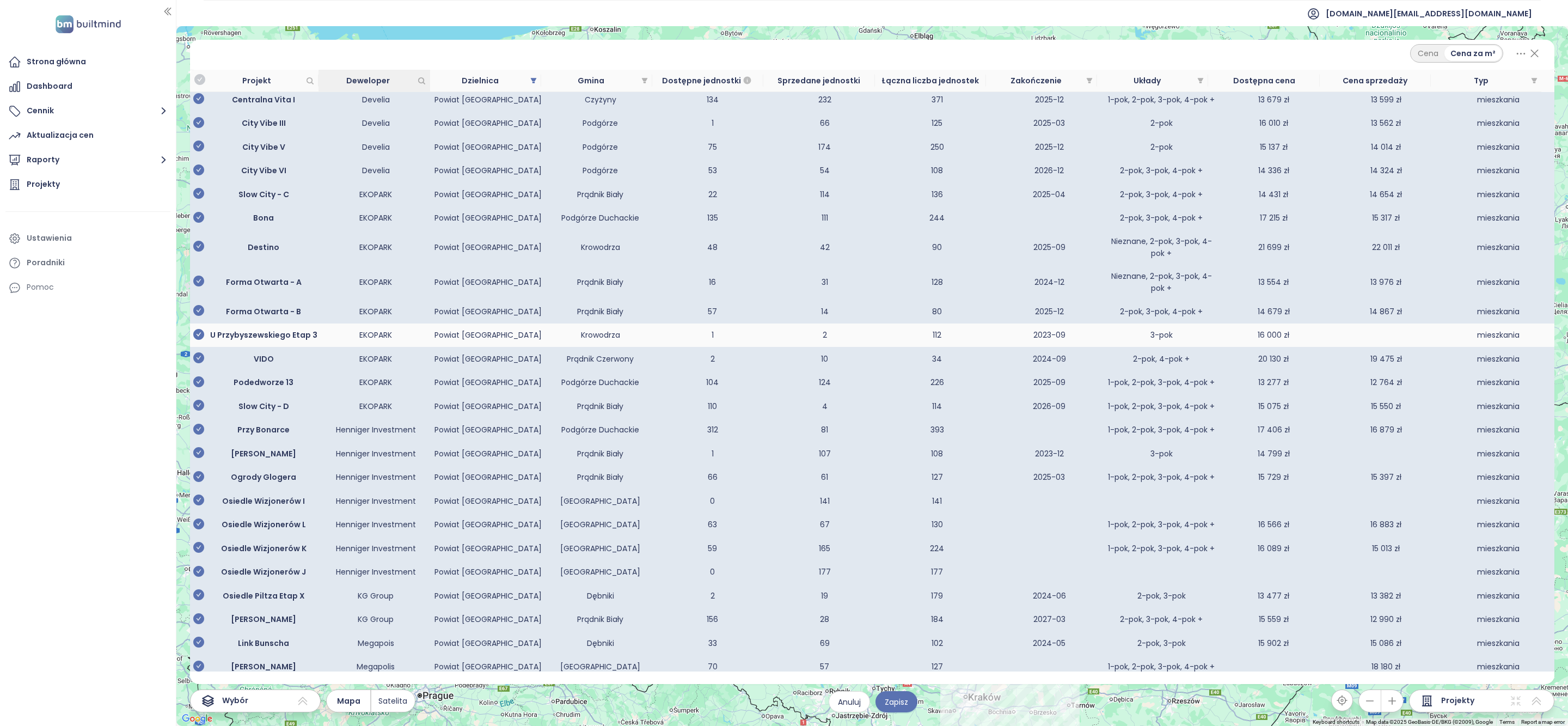
click at [199, 340] on icon "check-circle" at bounding box center [199, 334] width 11 height 11
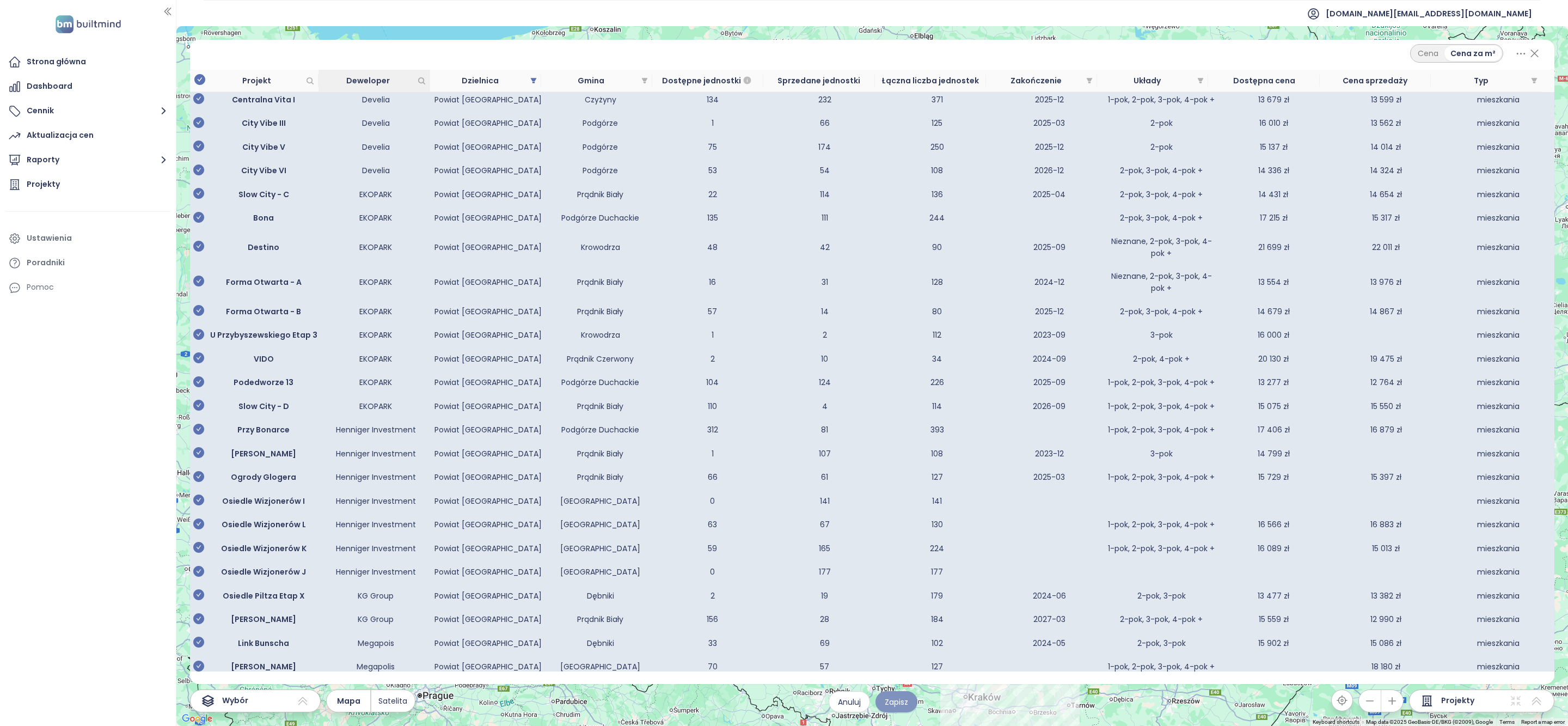
click at [901, 704] on span "Zapisz" at bounding box center [897, 702] width 23 height 12
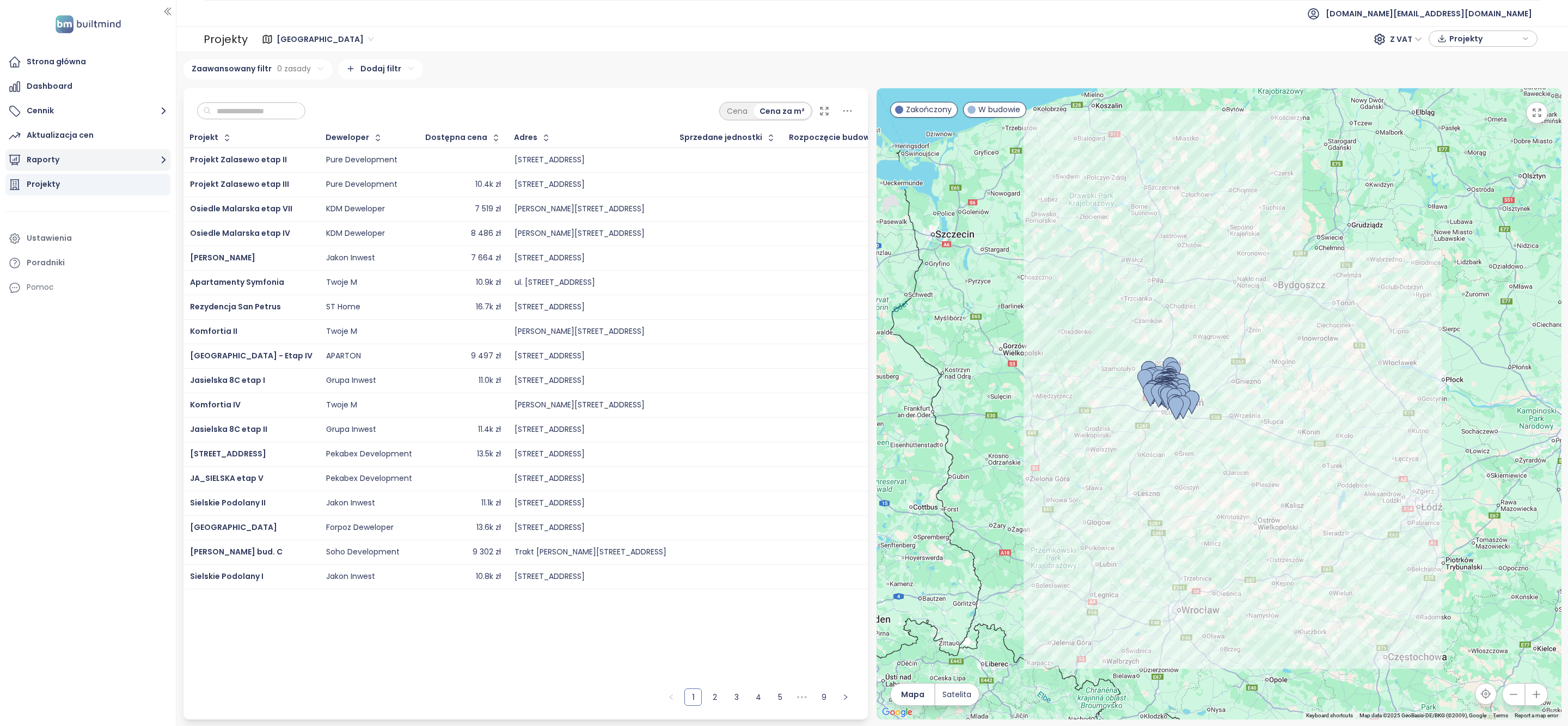
click at [60, 157] on button "Raporty" at bounding box center [88, 160] width 165 height 22
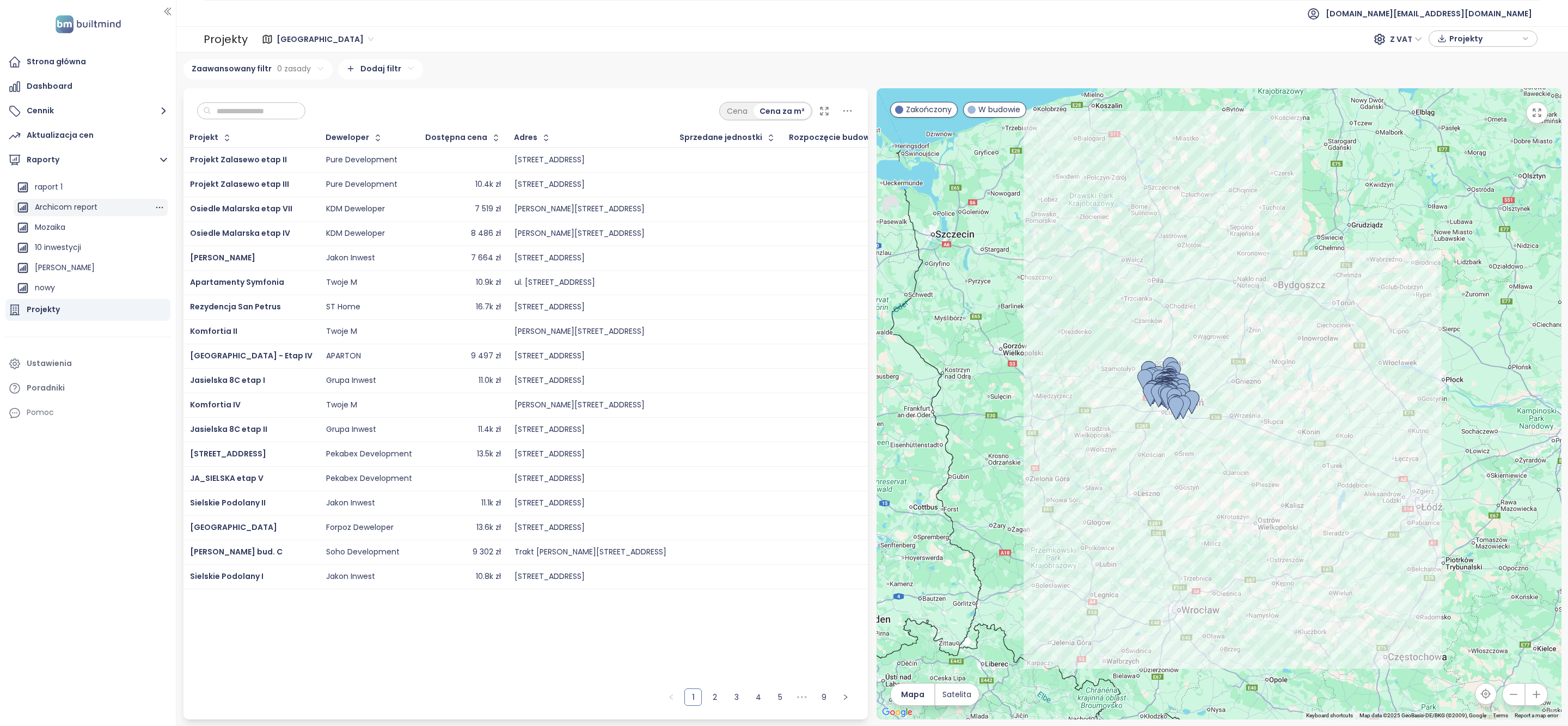
click at [67, 214] on div "Archicom report" at bounding box center [90, 207] width 154 height 18
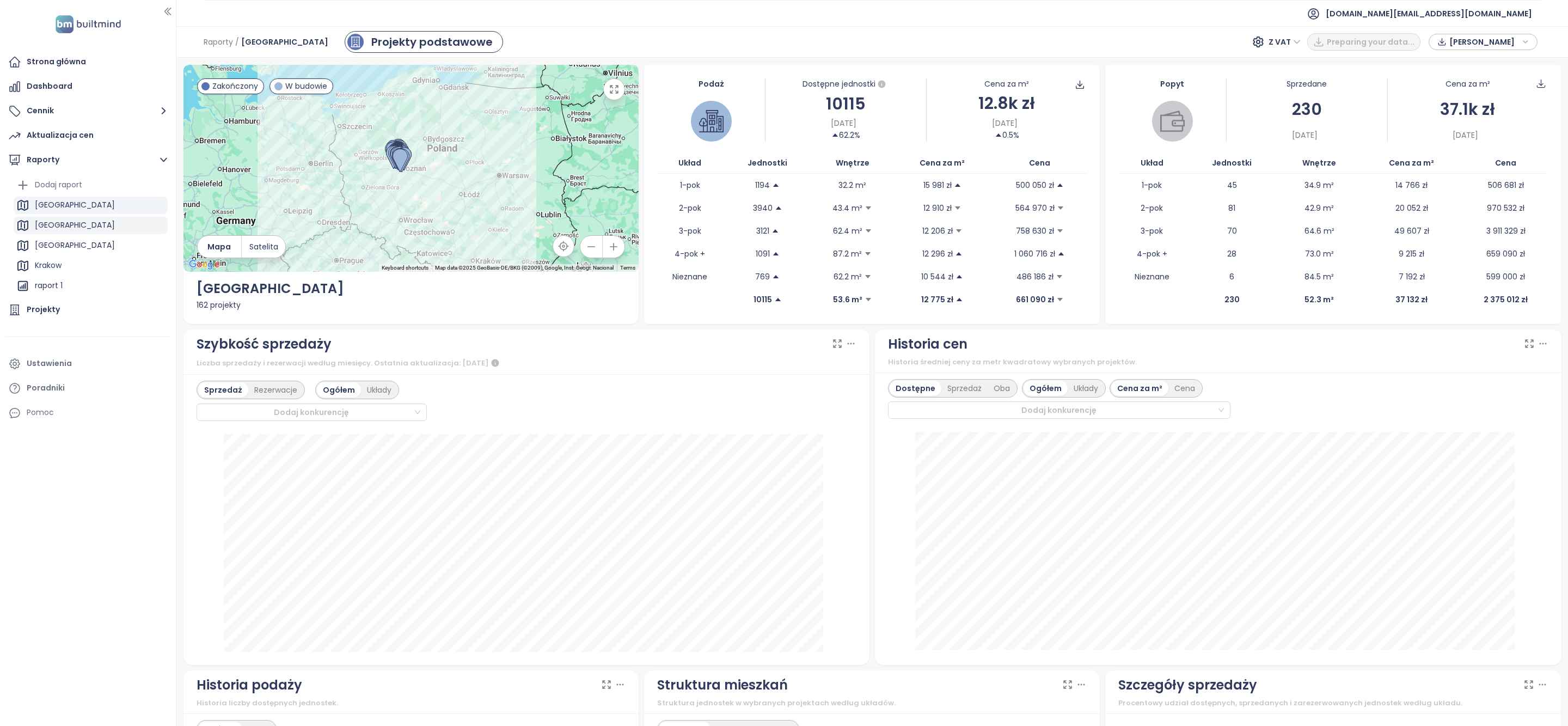
click at [69, 227] on div "[GEOGRAPHIC_DATA]" at bounding box center [75, 225] width 80 height 14
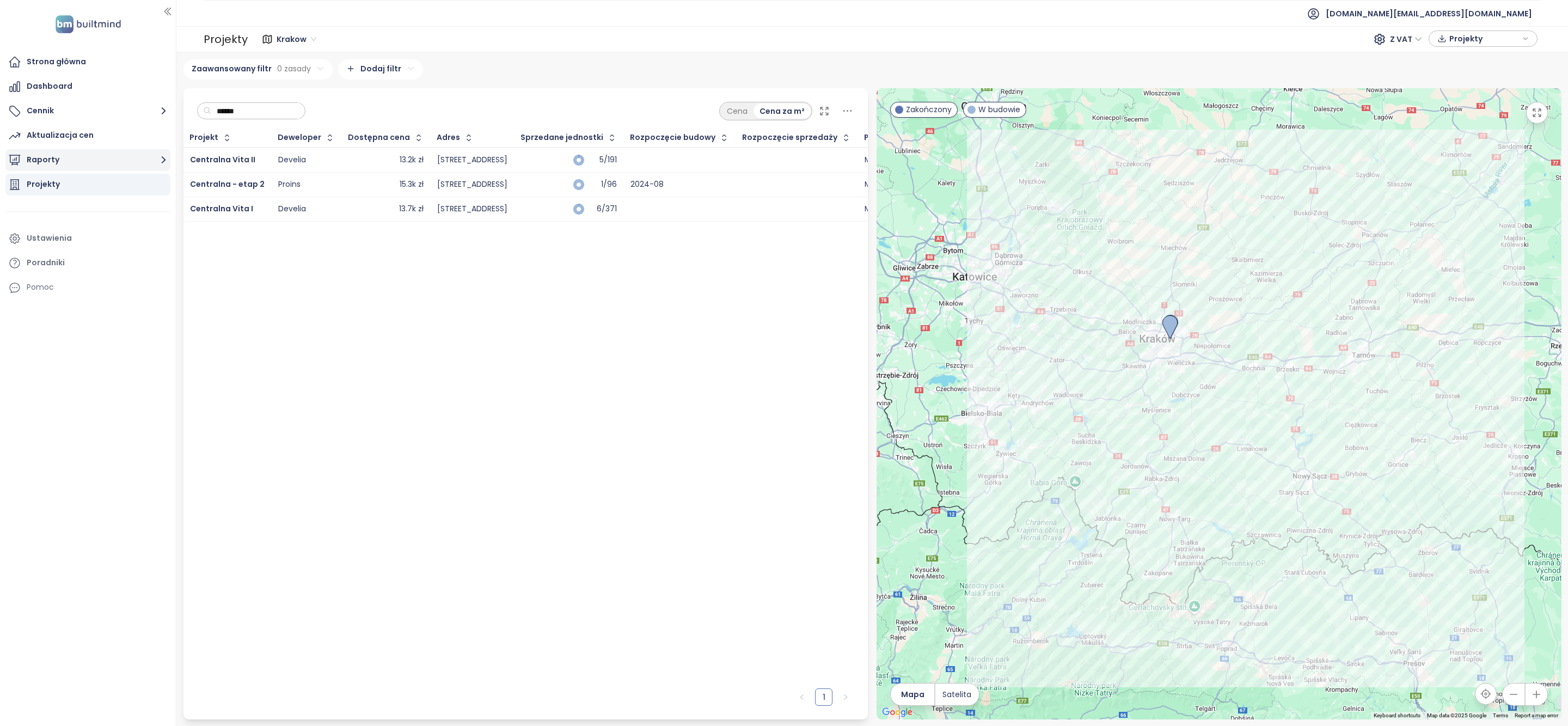
click at [108, 158] on button "Raporty" at bounding box center [88, 160] width 165 height 22
click at [288, 31] on span "Krakow" at bounding box center [296, 39] width 40 height 16
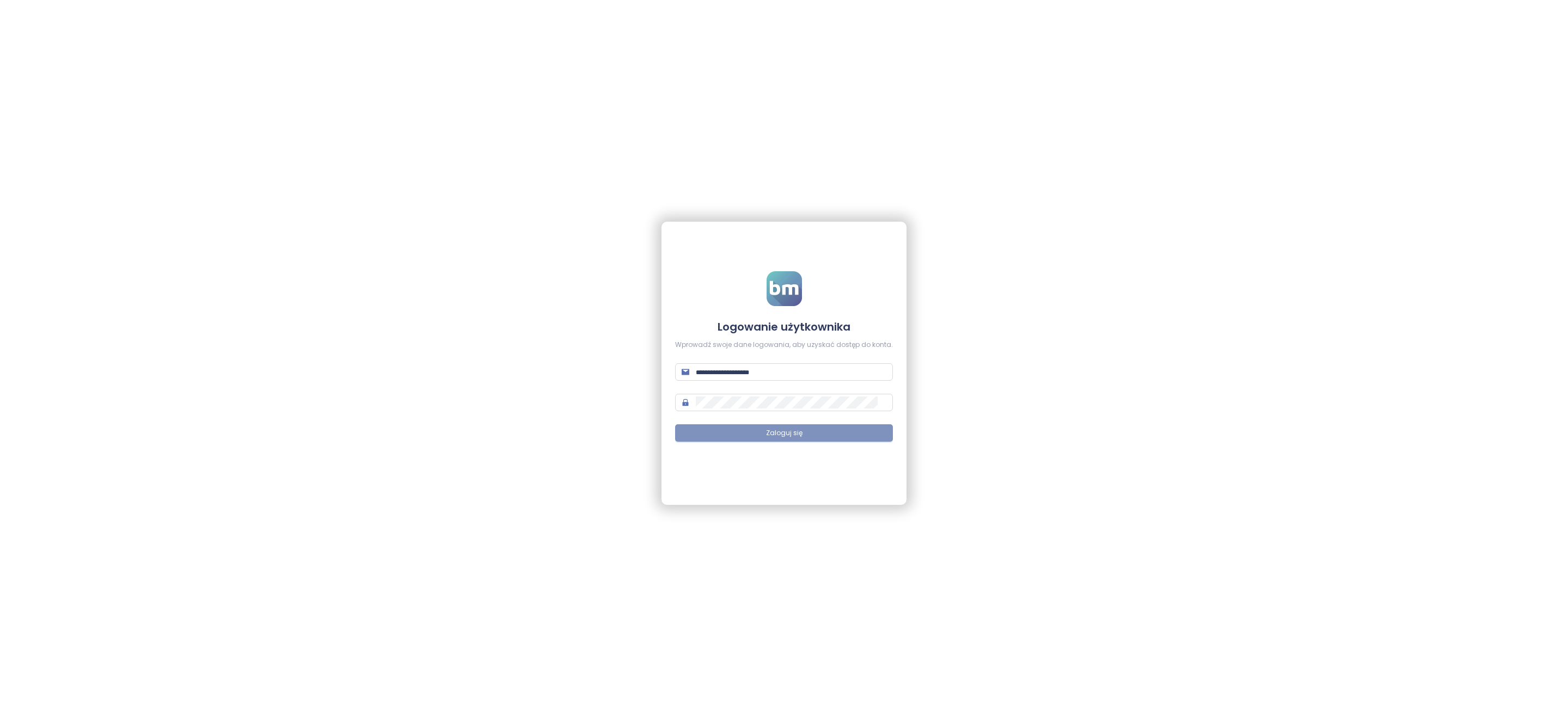
type input "**********"
click at [823, 437] on button "Zaloguj się" at bounding box center [784, 432] width 218 height 18
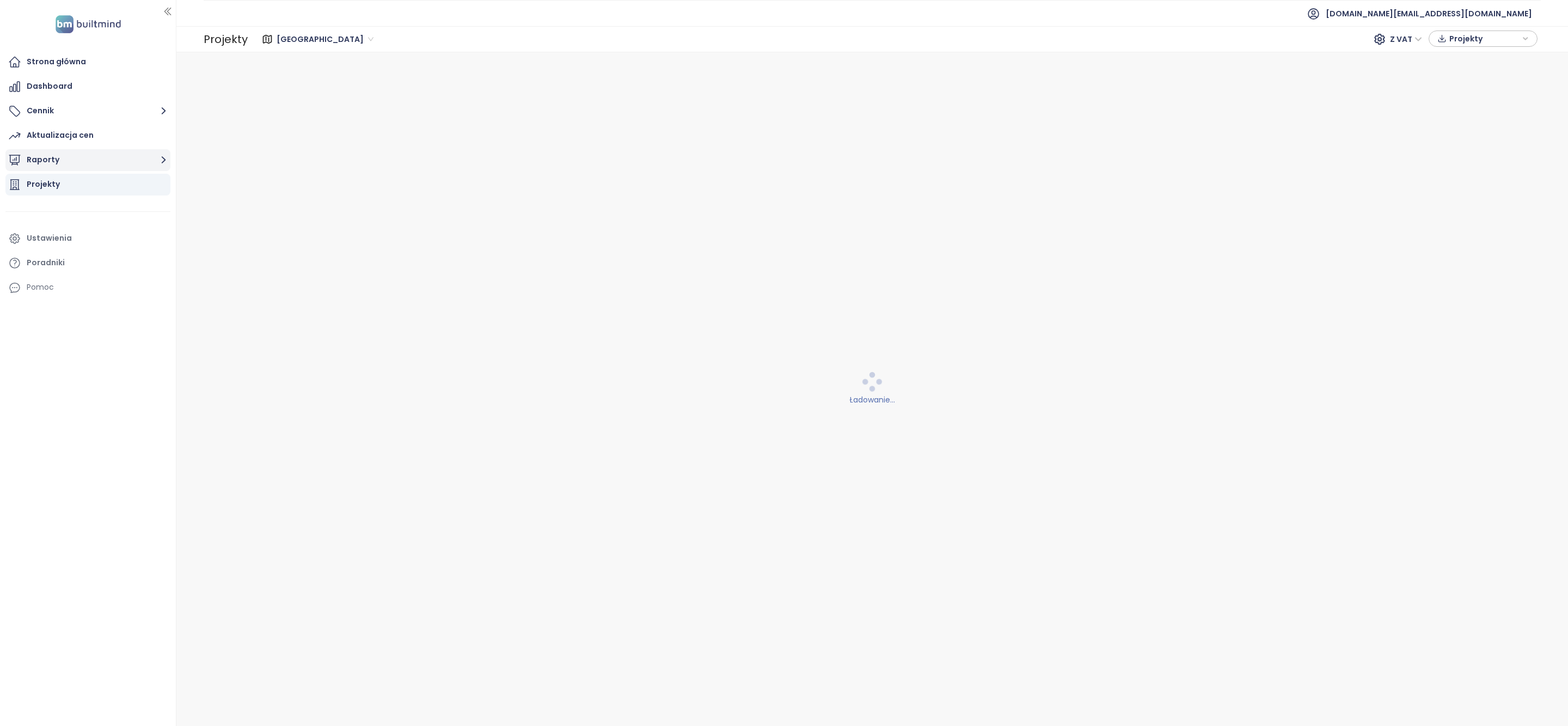
click at [60, 136] on div "Aktualizacja cen" at bounding box center [60, 135] width 67 height 14
click at [62, 155] on button "Raporty" at bounding box center [88, 160] width 165 height 22
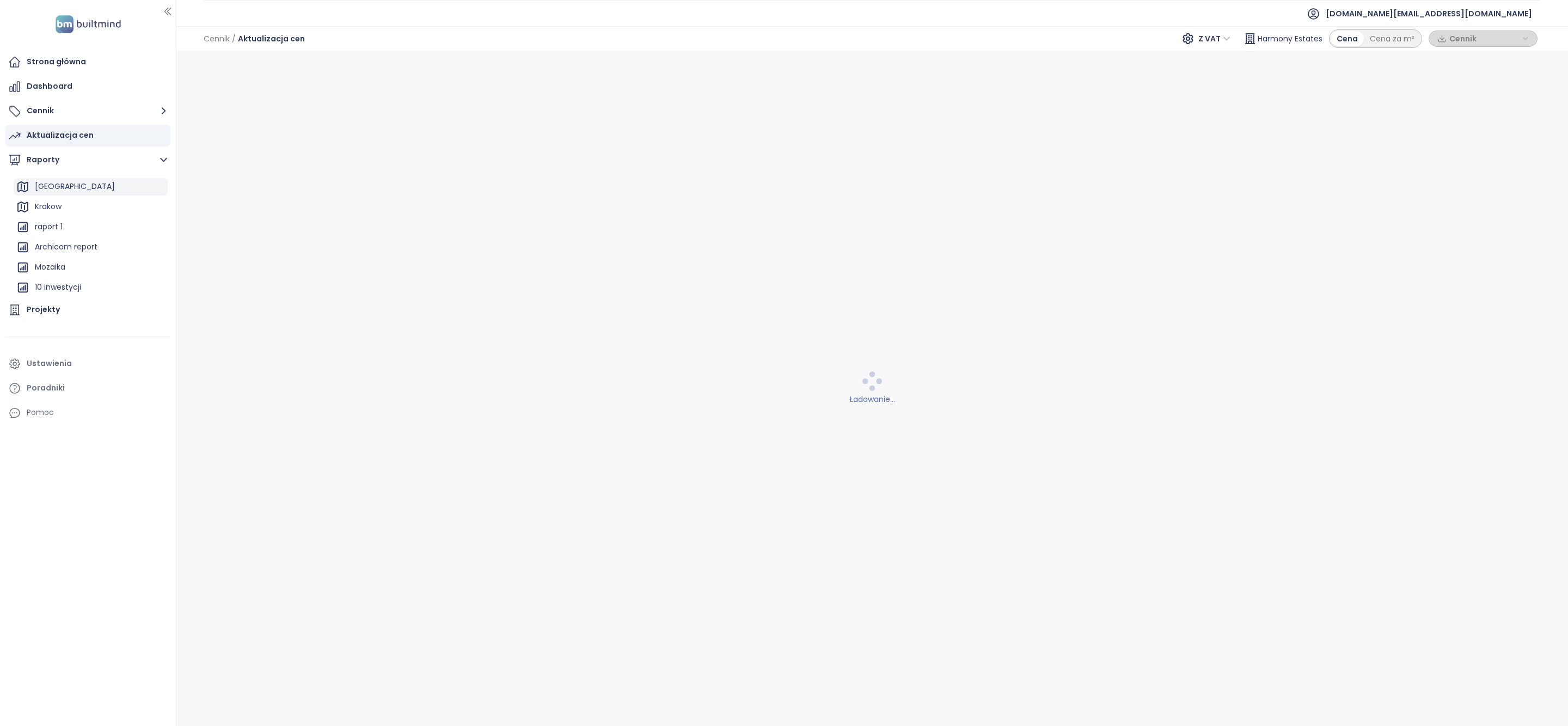
scroll to position [89, 0]
click at [64, 223] on div "Archicom report" at bounding box center [66, 217] width 62 height 14
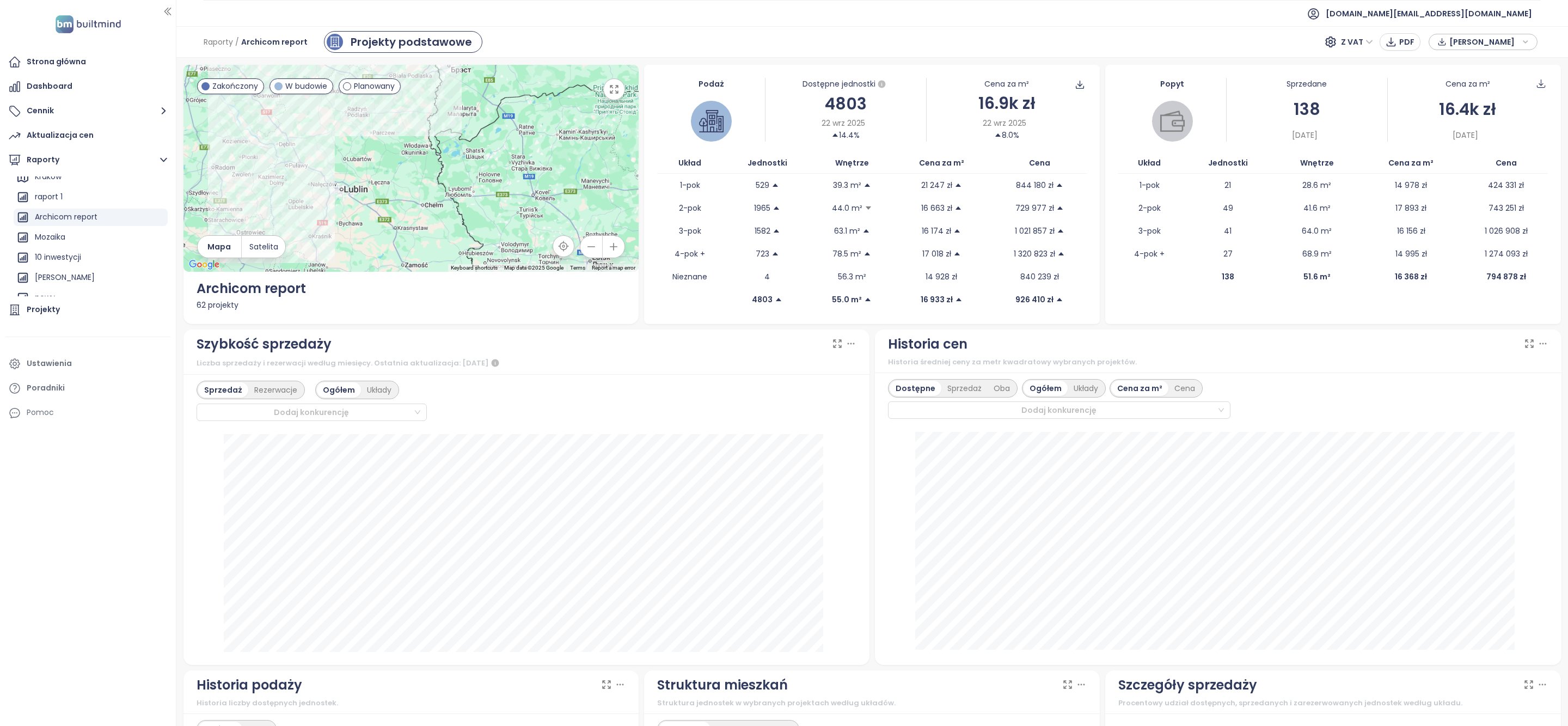
drag, startPoint x: 393, startPoint y: 167, endPoint x: 564, endPoint y: 293, distance: 212.4
click at [562, 292] on div "← Move left → Move right ↑ Move up ↓ Move down + Zoom in - Zoom out Home Jump l…" at bounding box center [412, 194] width 456 height 259
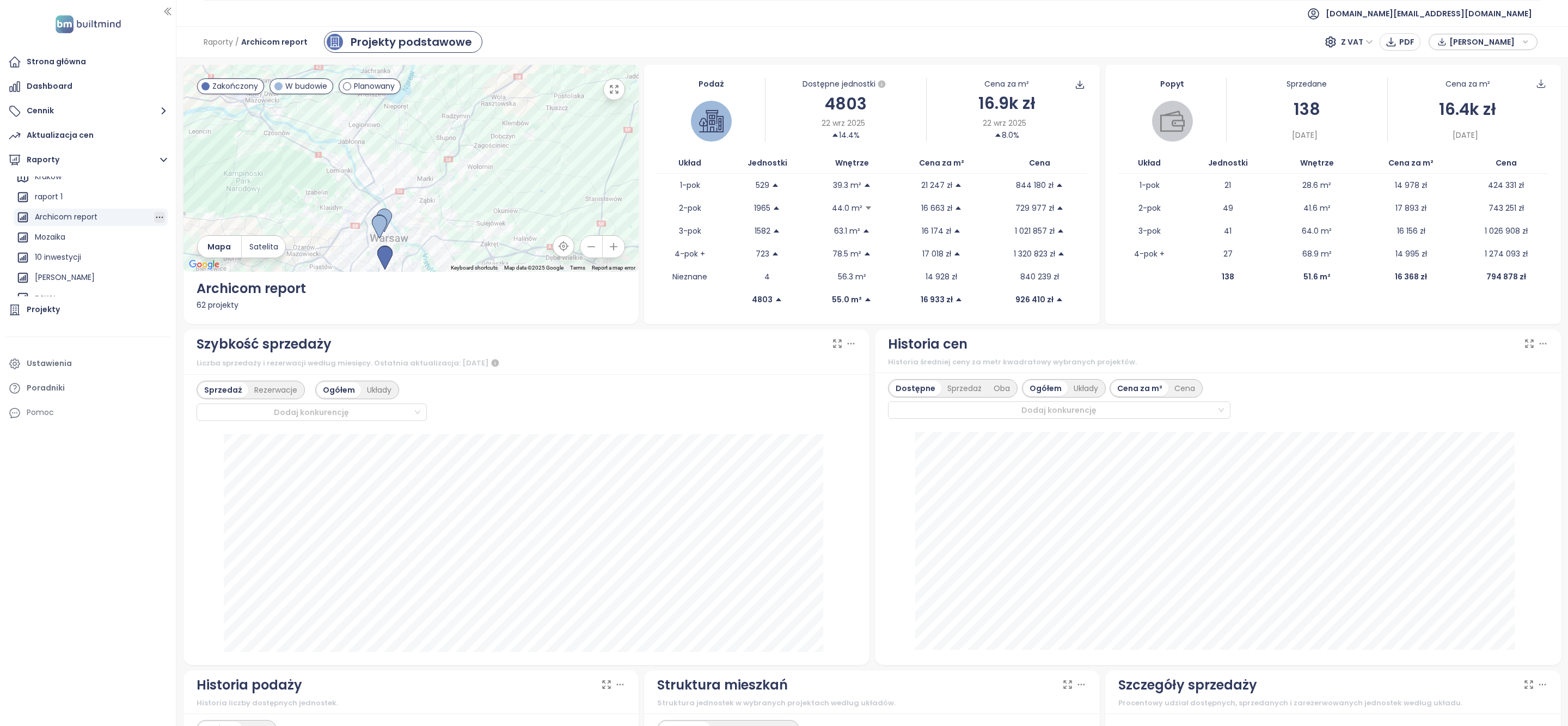
click at [154, 218] on icon "button" at bounding box center [159, 217] width 11 height 11
click at [158, 164] on button "Edytuj" at bounding box center [162, 162] width 42 height 16
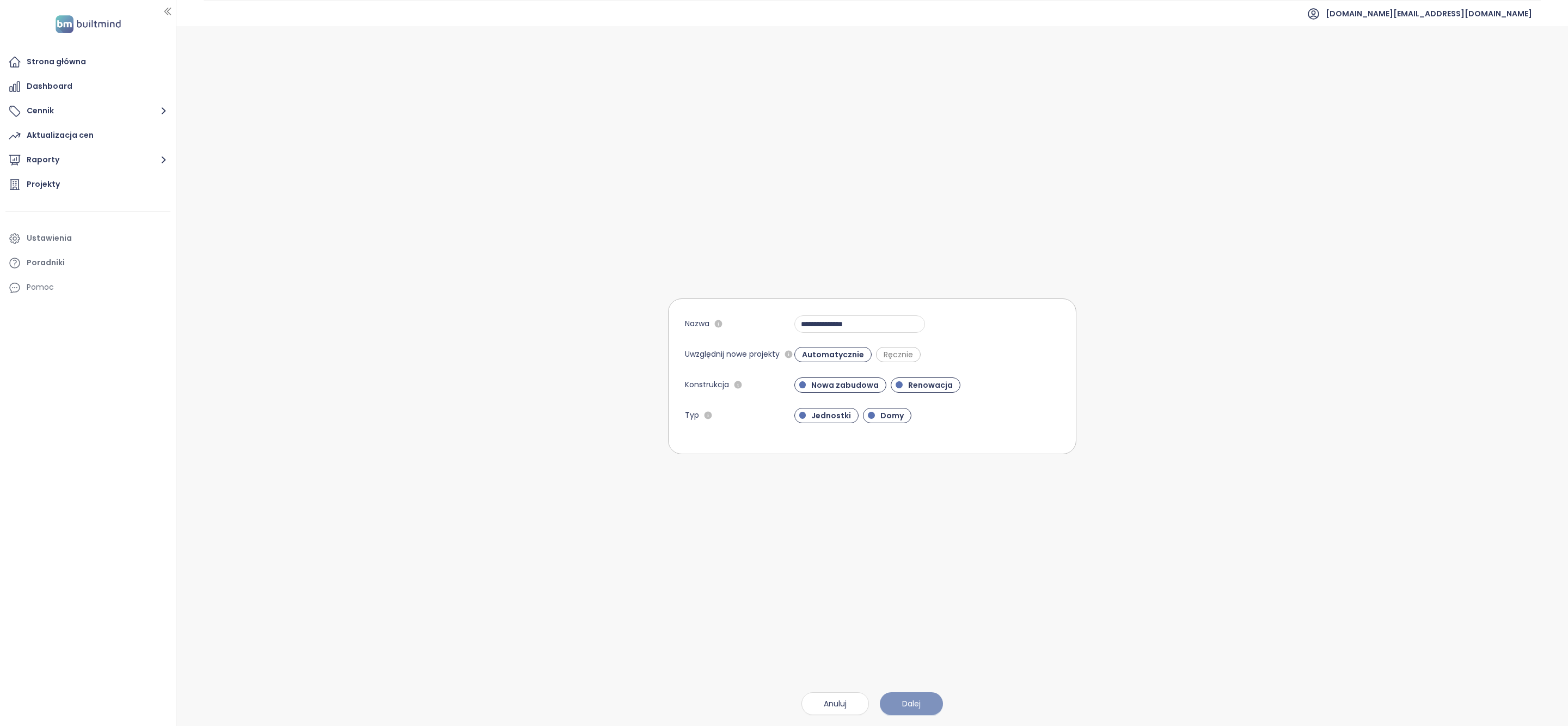
click at [907, 694] on button "Dalej" at bounding box center [911, 703] width 63 height 23
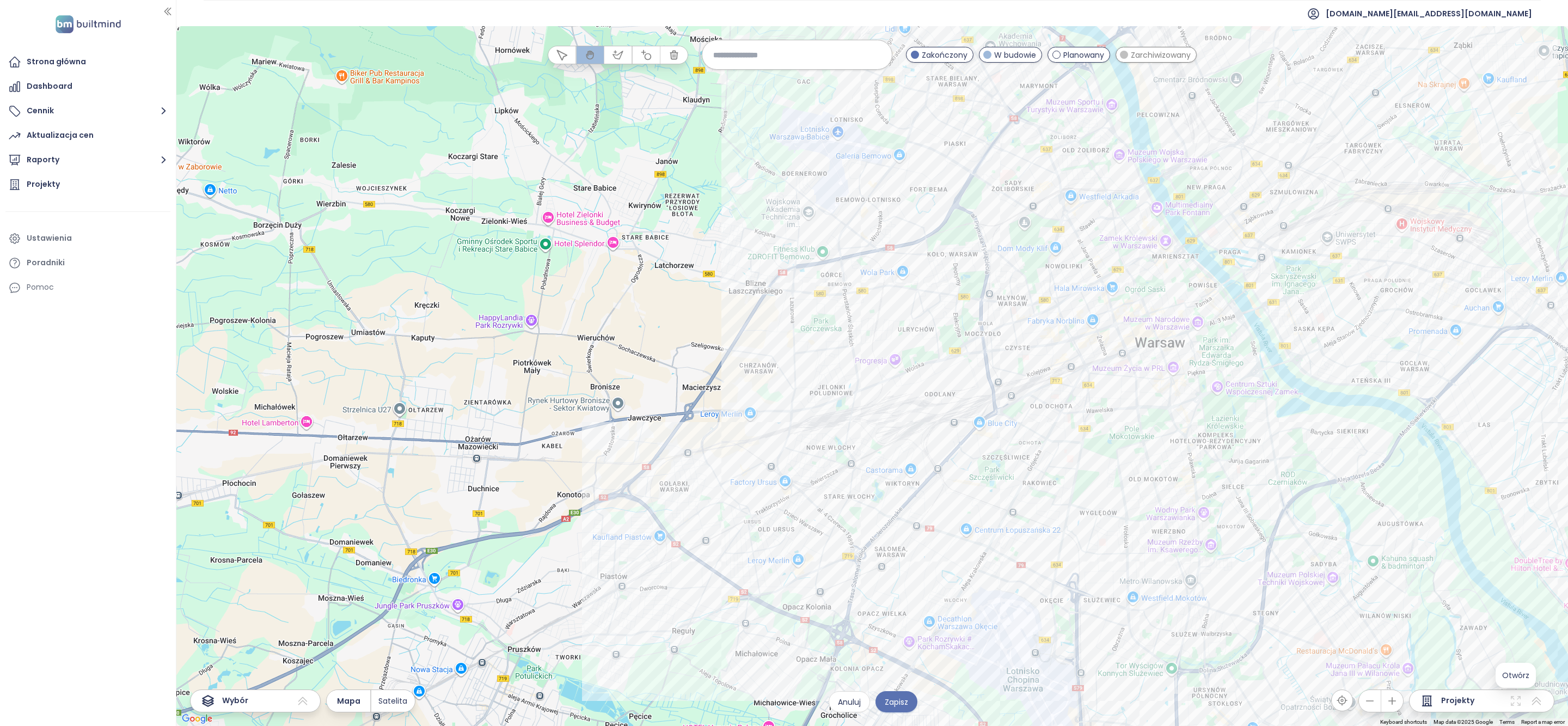
click at [1515, 703] on icon at bounding box center [1516, 701] width 13 height 13
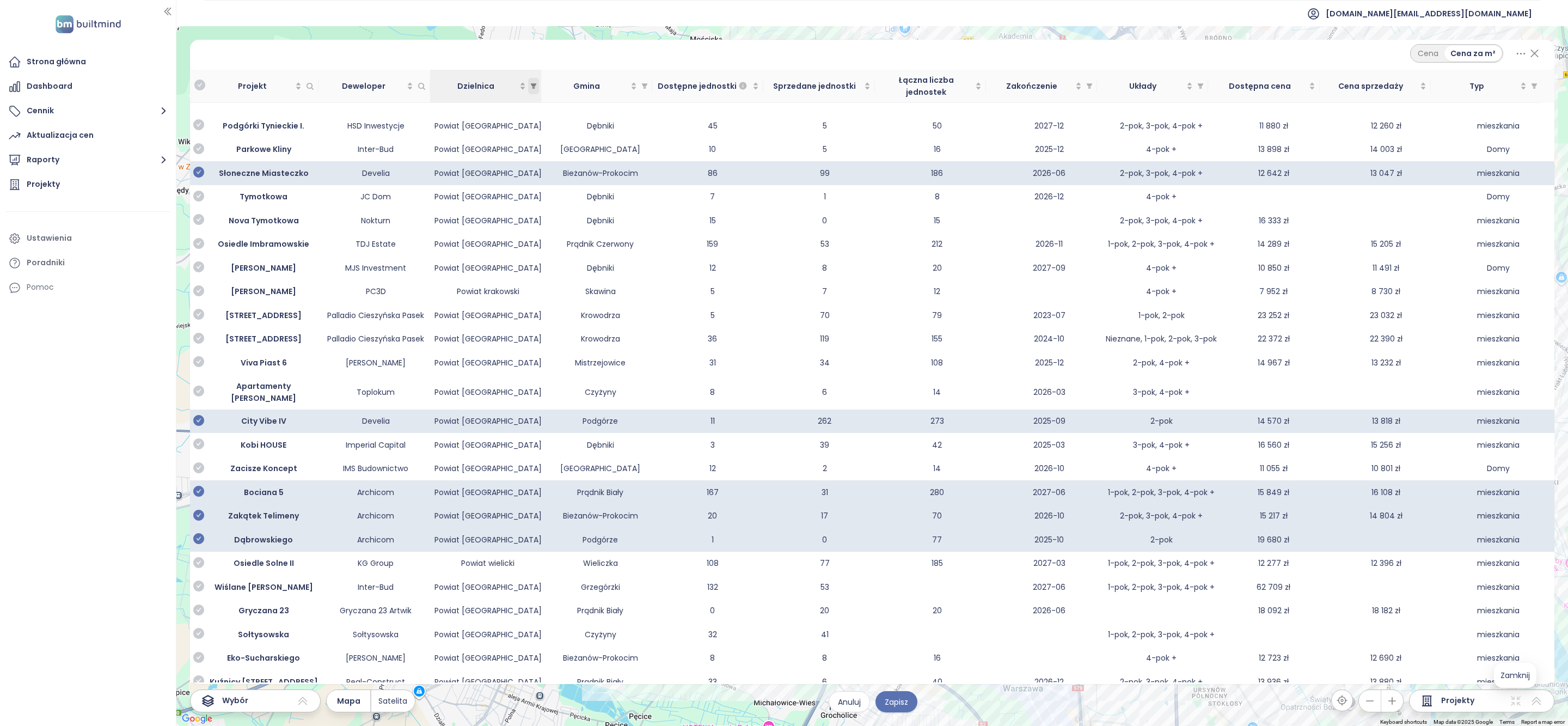
click at [533, 83] on icon "filter" at bounding box center [533, 86] width 6 height 5
click at [534, 82] on icon "filter" at bounding box center [534, 86] width 6 height 6
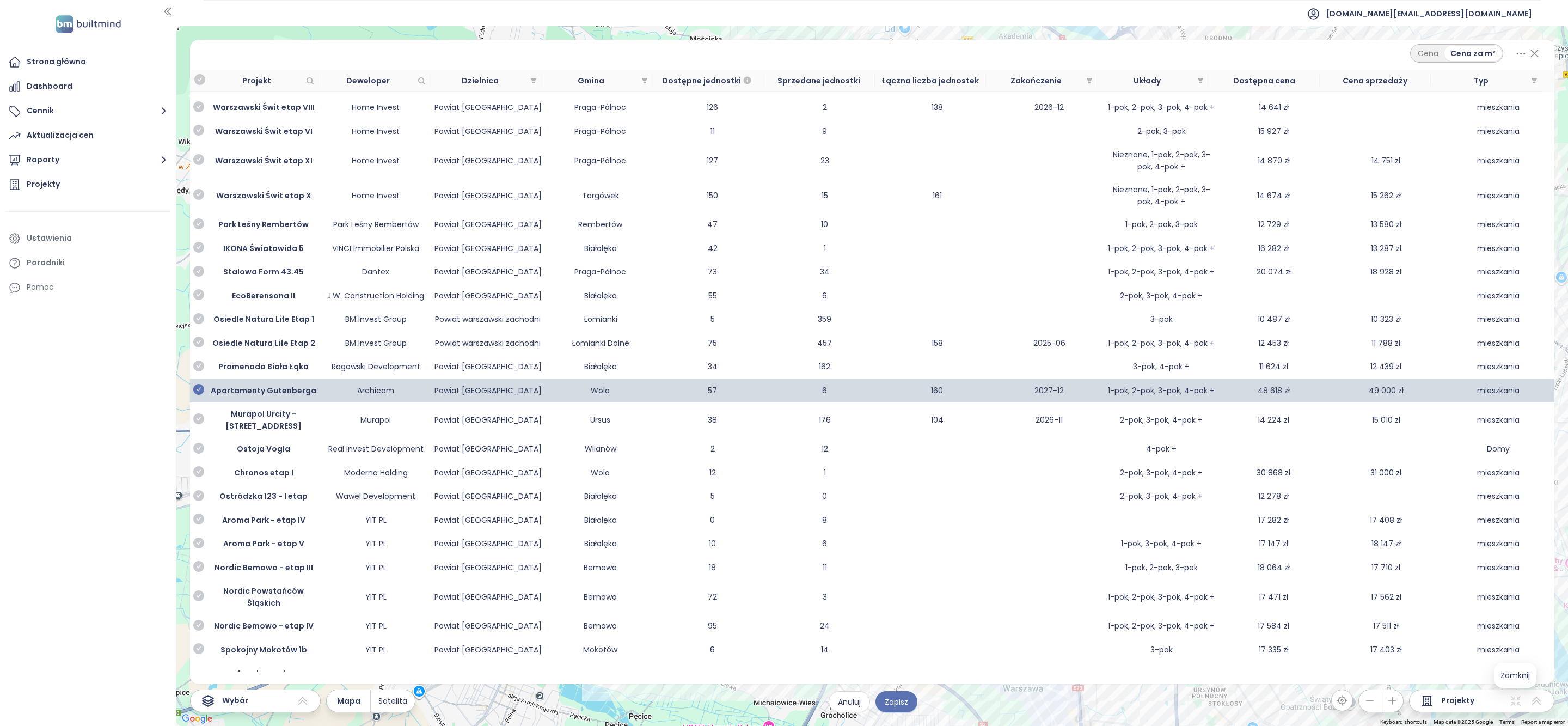
scroll to position [7183, 0]
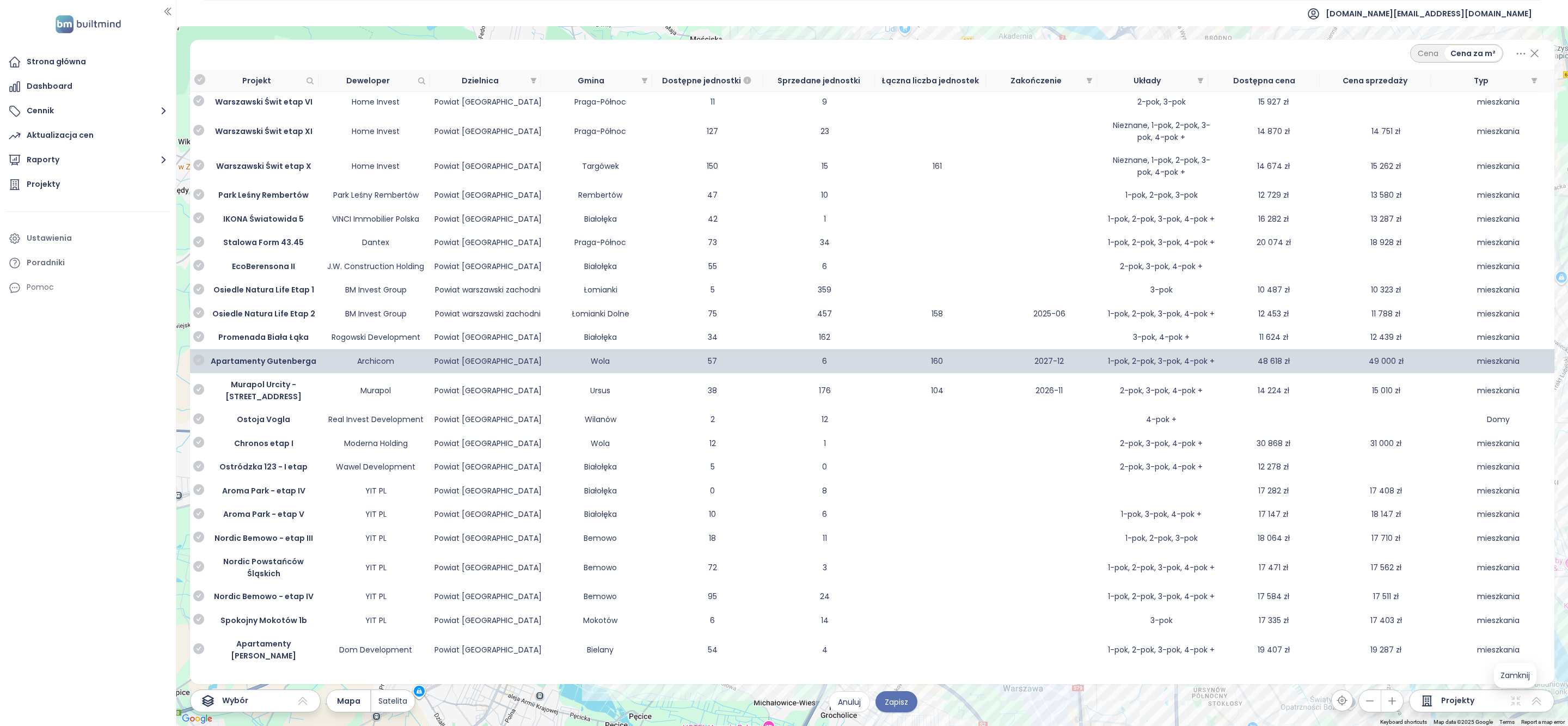
click at [199, 366] on icon "check-circle" at bounding box center [199, 360] width 11 height 11
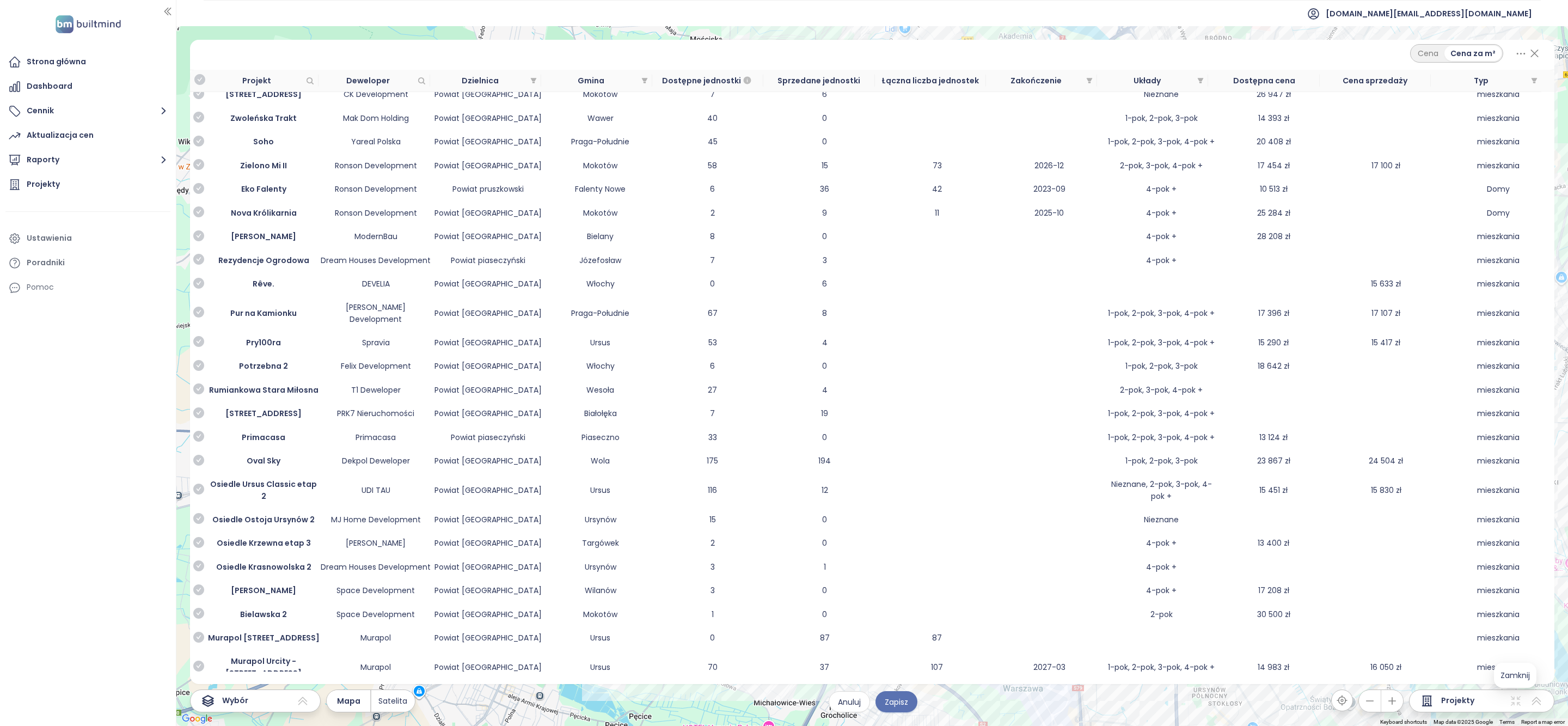
scroll to position [10117, 0]
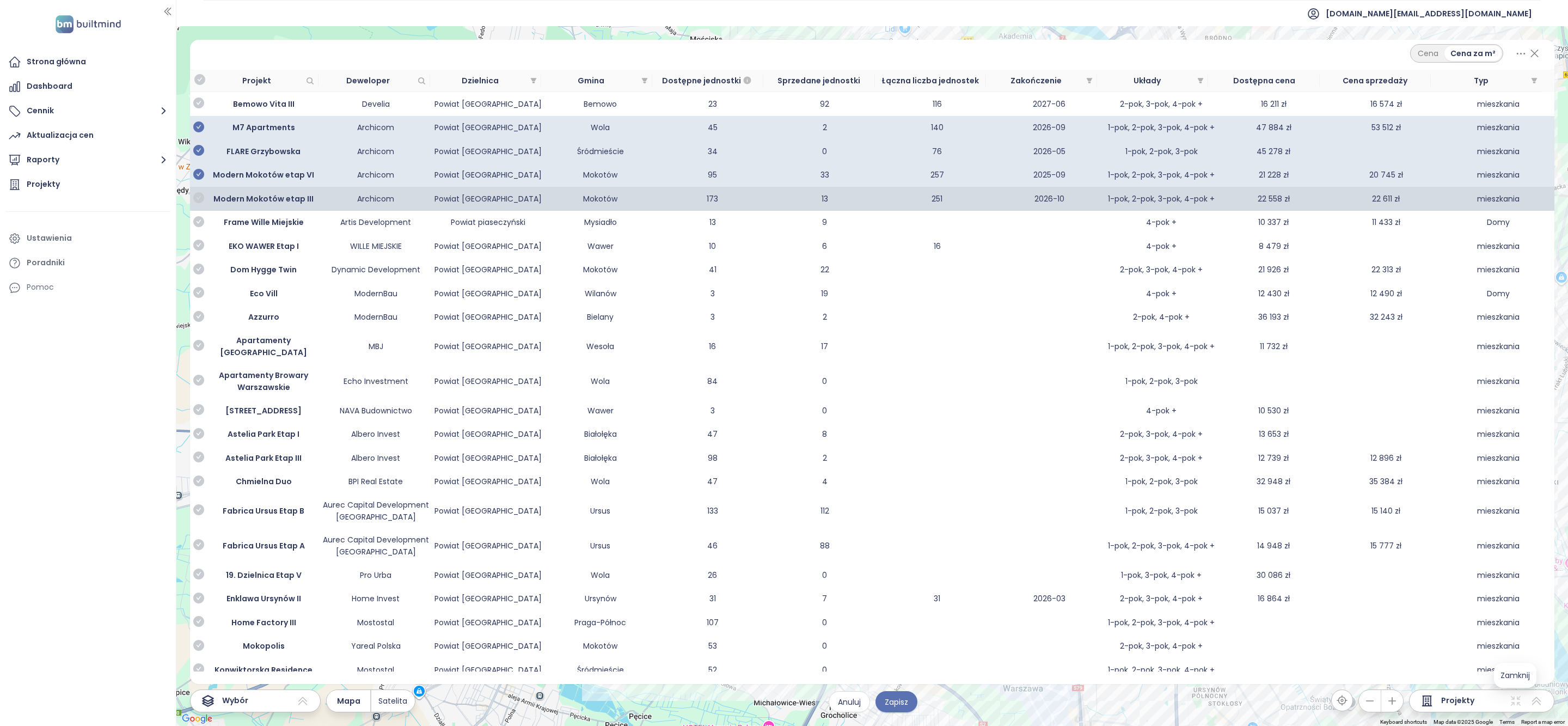
click at [197, 192] on icon "check-circle" at bounding box center [199, 197] width 11 height 11
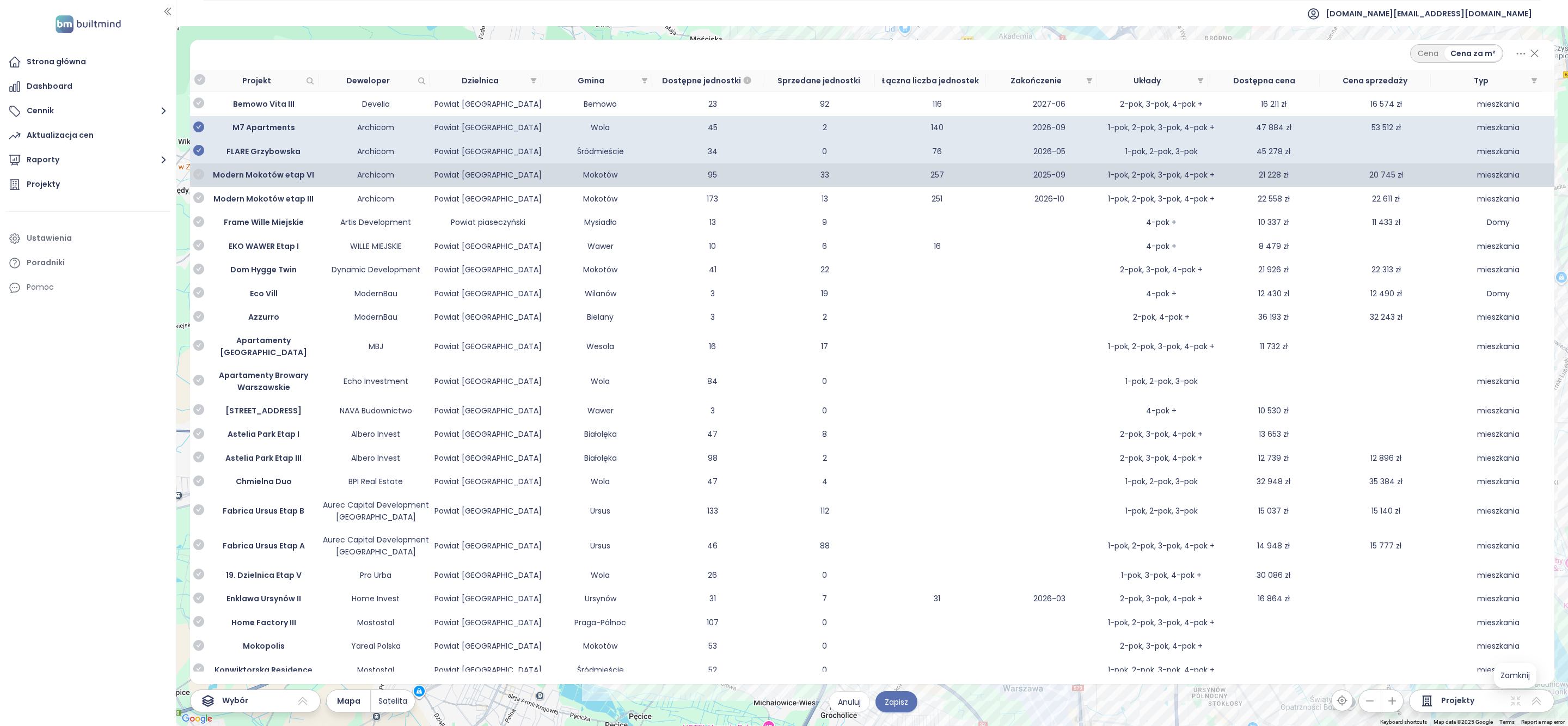
click at [199, 169] on icon "check-circle" at bounding box center [199, 174] width 11 height 11
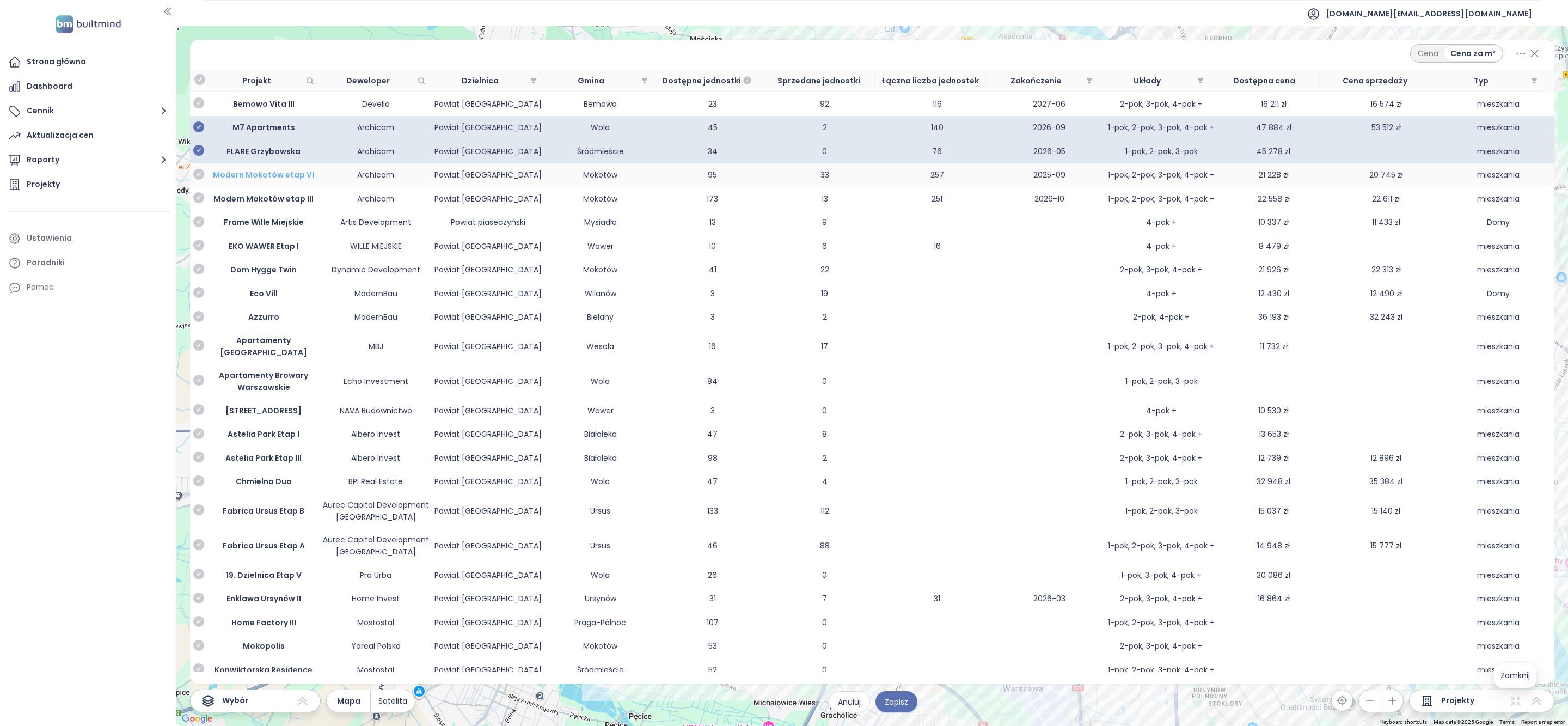
click at [197, 145] on icon "check-circle" at bounding box center [199, 150] width 11 height 11
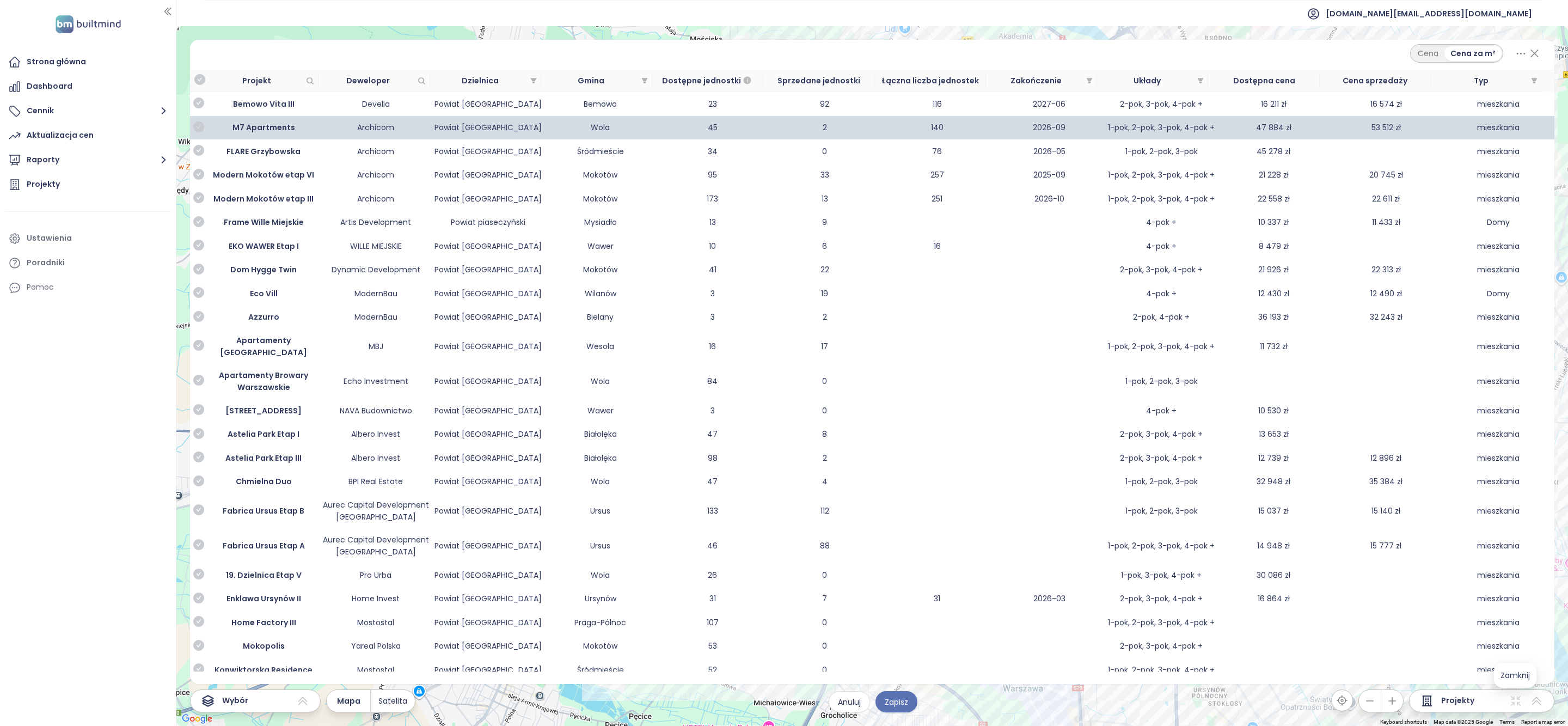
click at [200, 121] on icon "check-circle" at bounding box center [199, 127] width 11 height 11
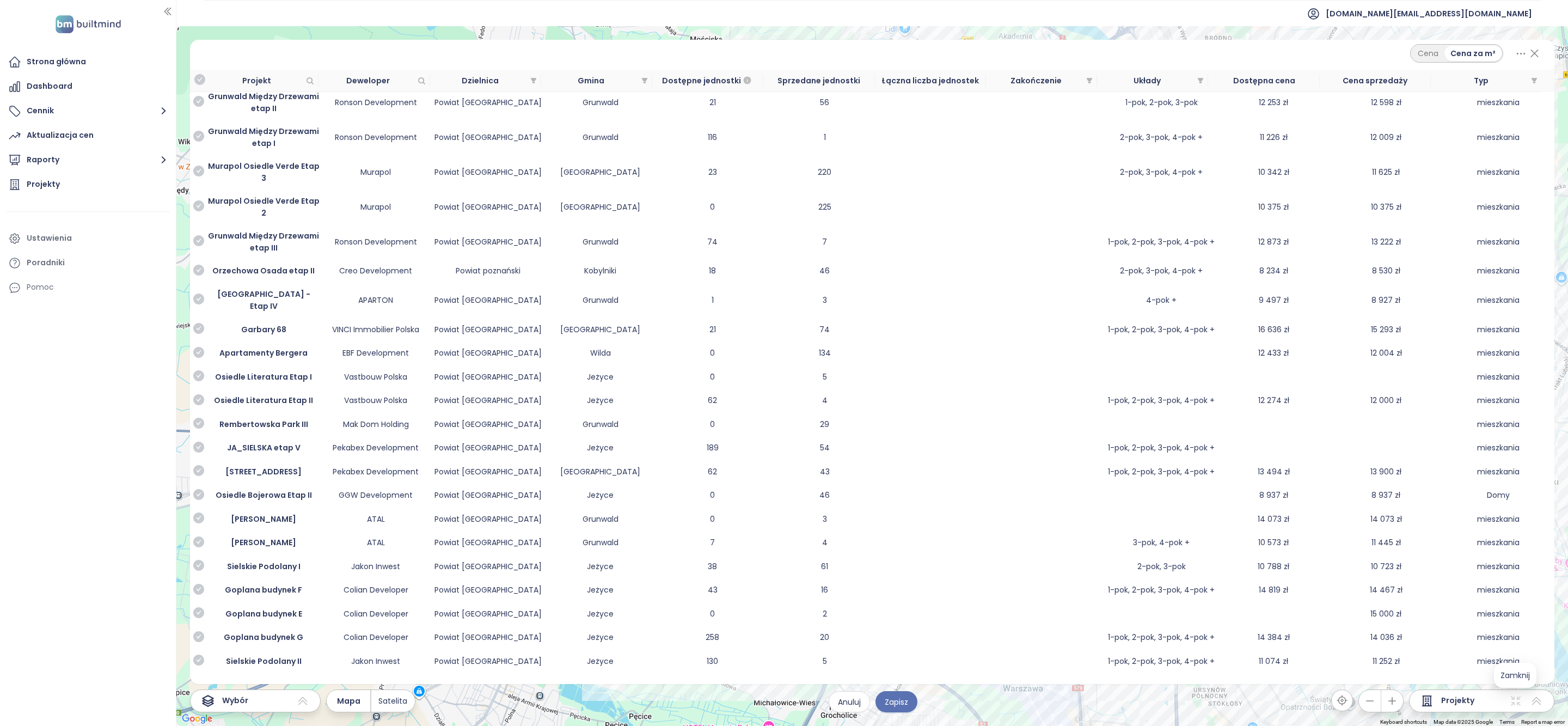
scroll to position [25689, 0]
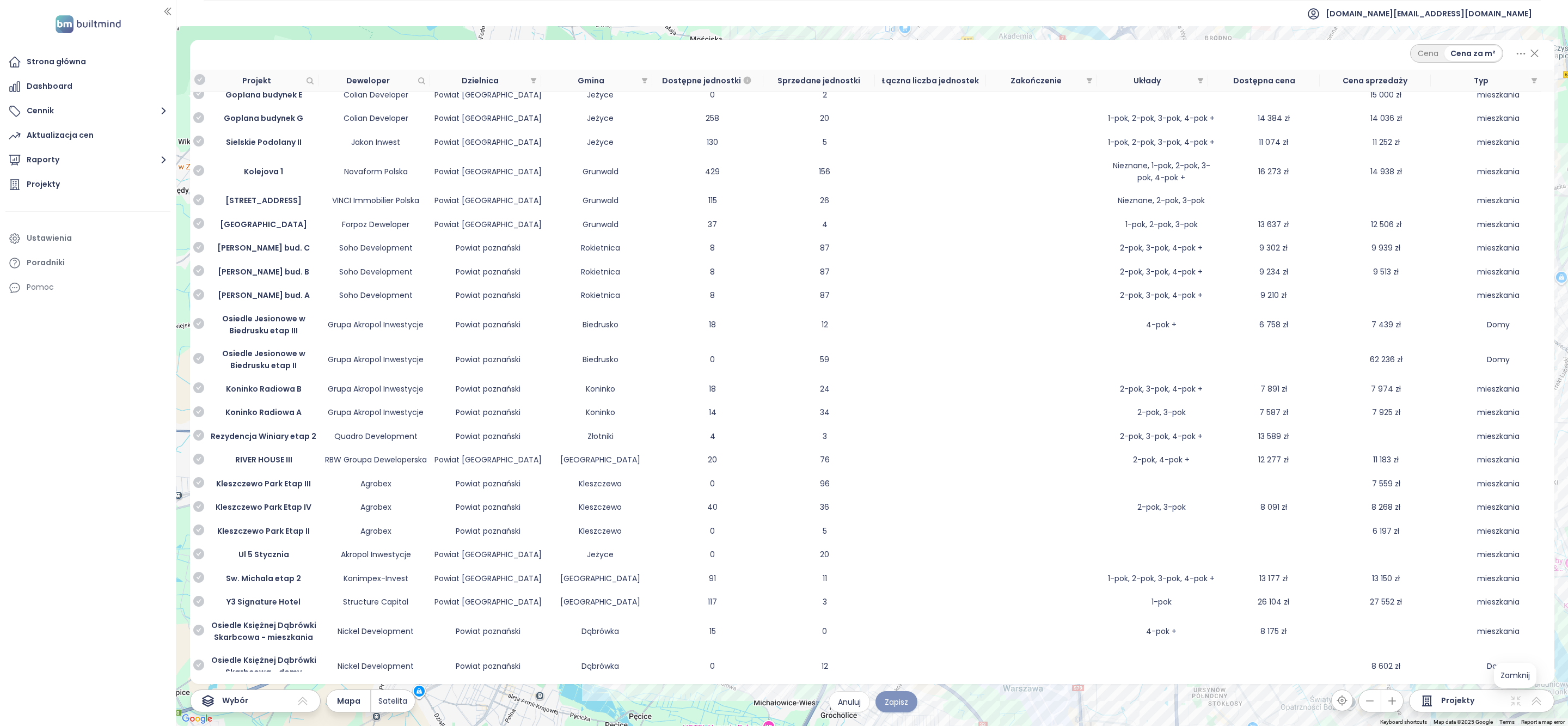
click at [902, 701] on span "Zapisz" at bounding box center [897, 702] width 23 height 12
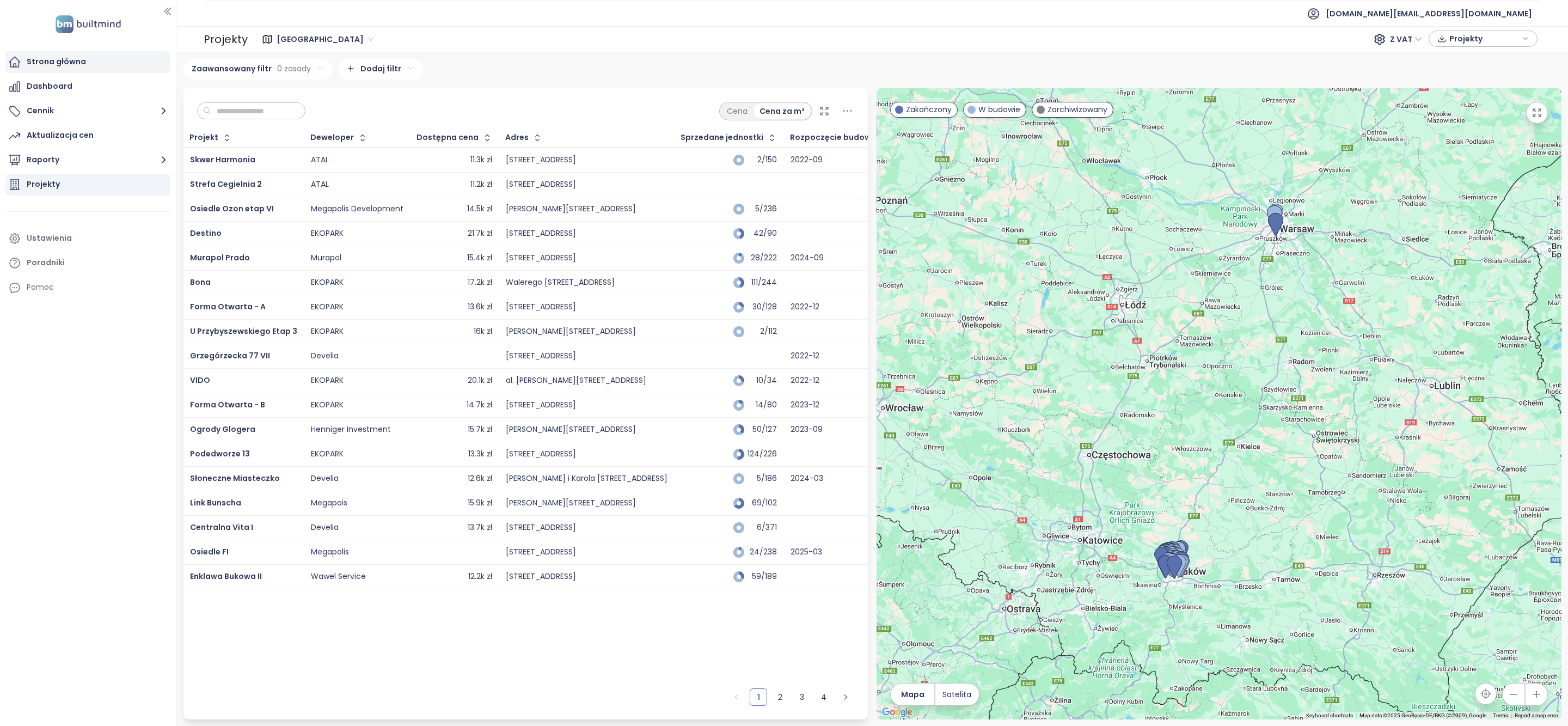
click at [58, 58] on div "Strona główna" at bounding box center [56, 62] width 59 height 14
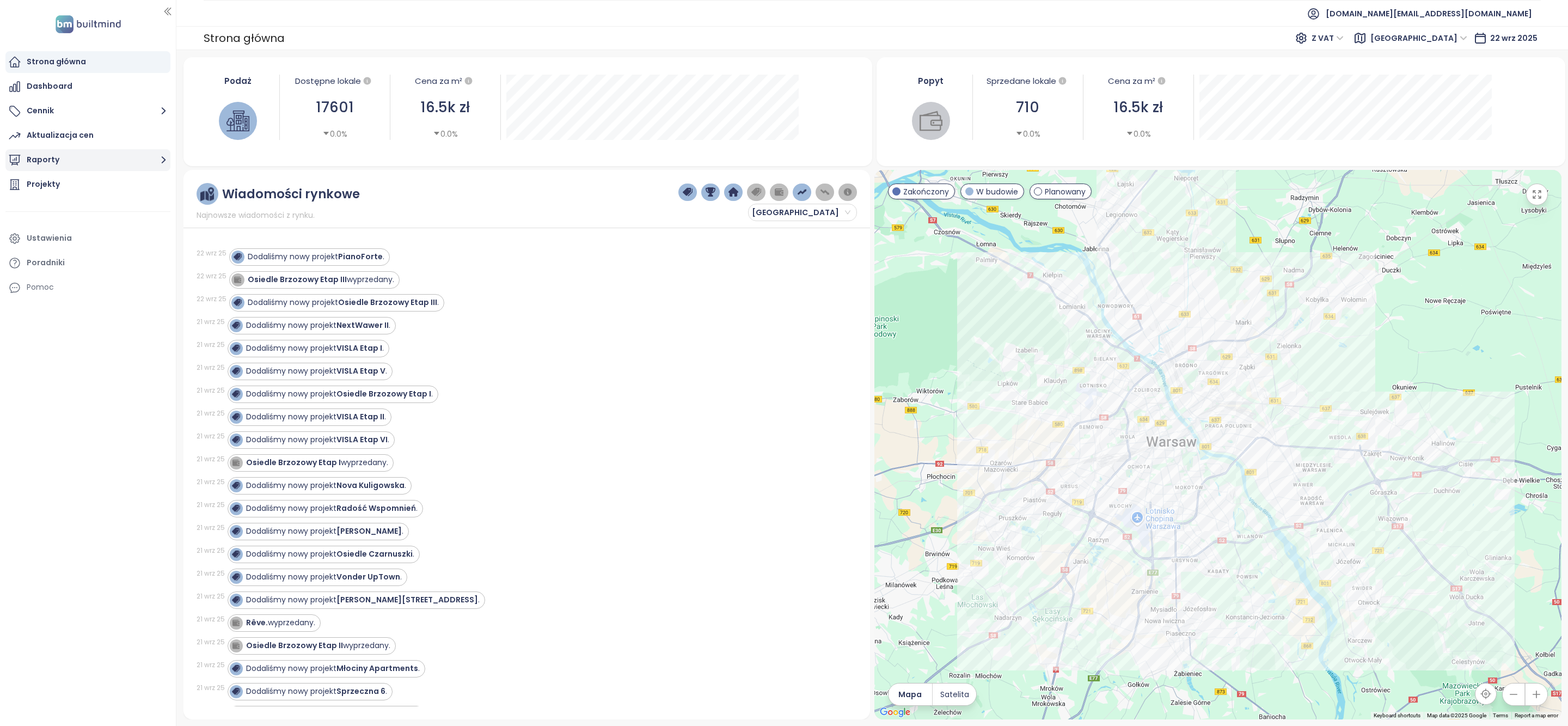
click at [64, 159] on button "Raporty" at bounding box center [88, 160] width 165 height 22
click at [82, 237] on div "Archicom report" at bounding box center [66, 241] width 62 height 14
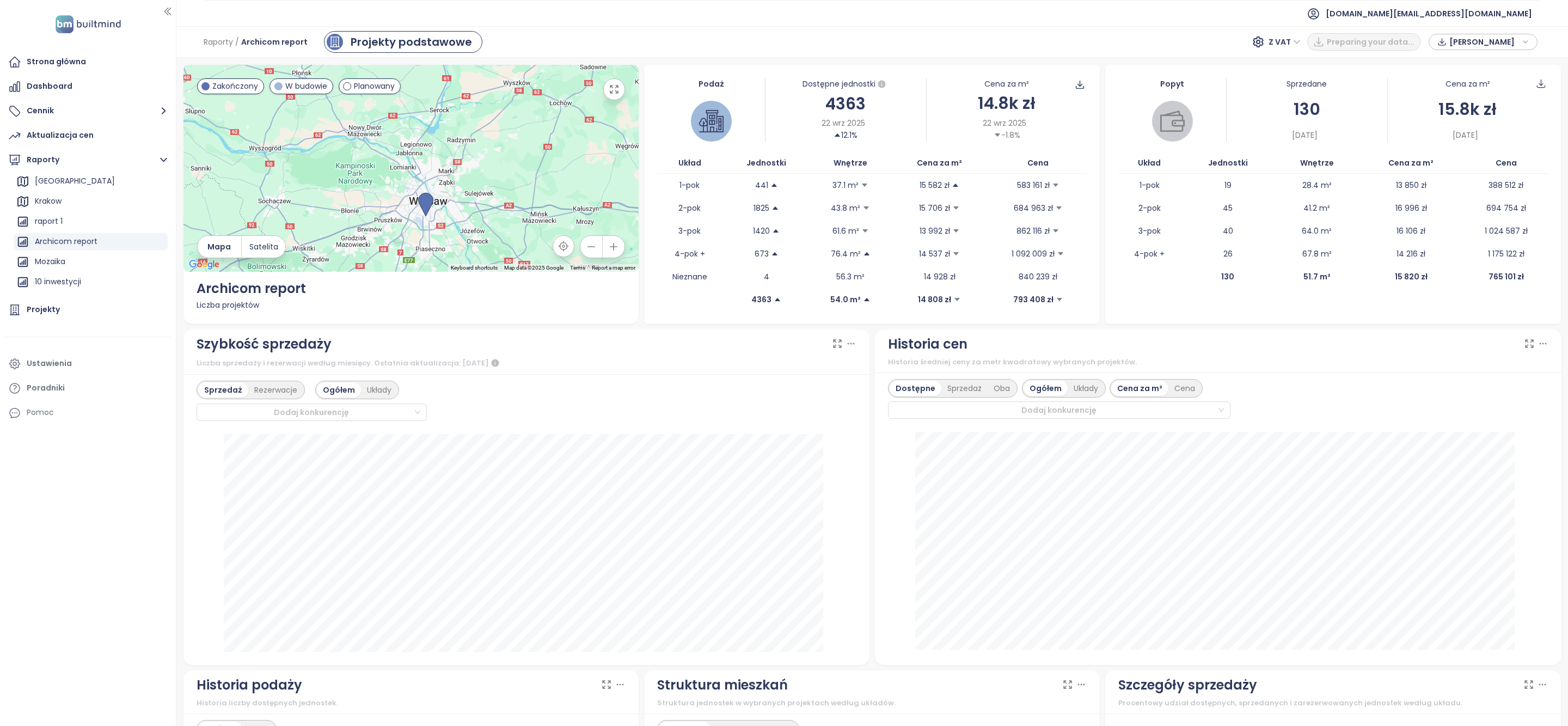
drag, startPoint x: 419, startPoint y: 201, endPoint x: 420, endPoint y: 76, distance: 125.0
click at [420, 76] on div at bounding box center [412, 168] width 456 height 207
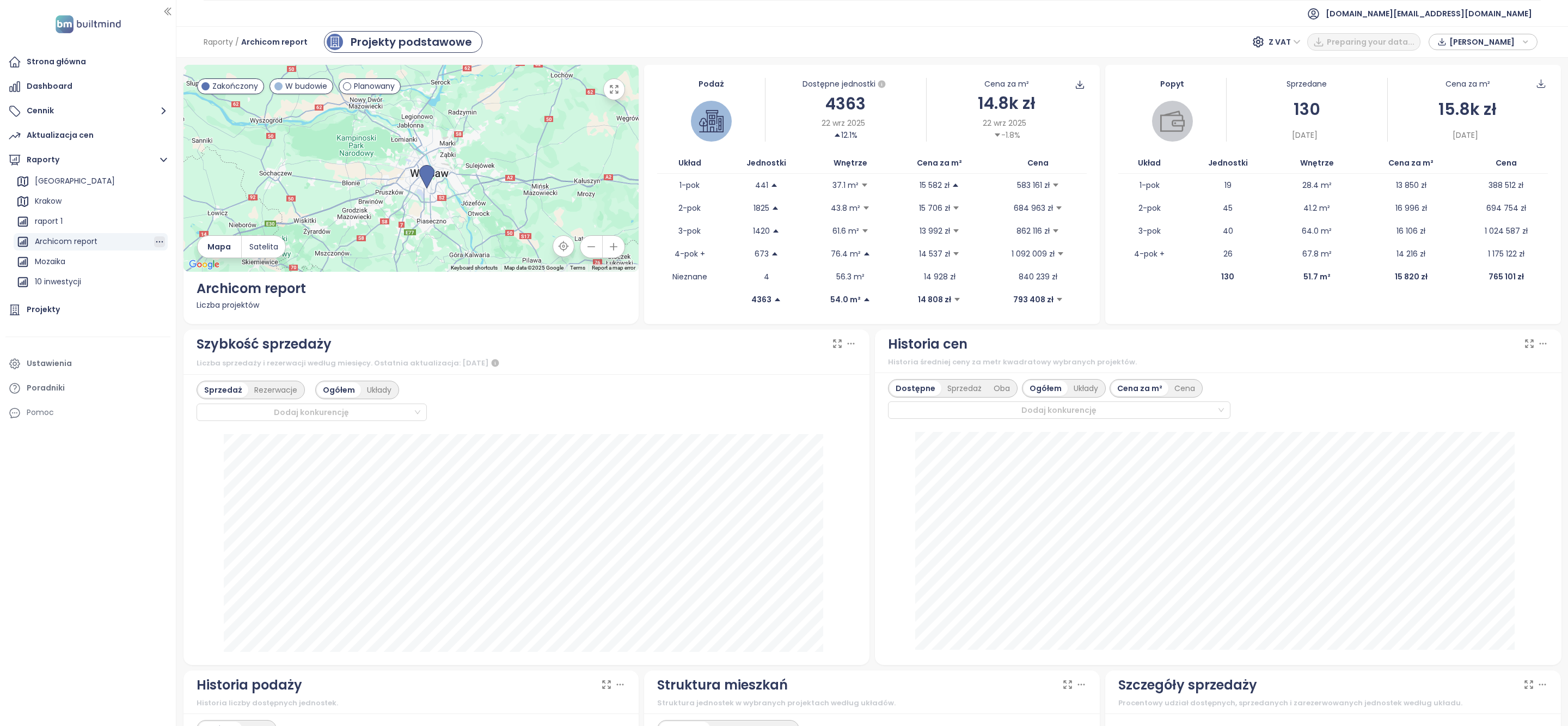
click at [154, 240] on icon "button" at bounding box center [159, 242] width 11 height 11
click at [156, 250] on button "Edytuj" at bounding box center [162, 247] width 42 height 16
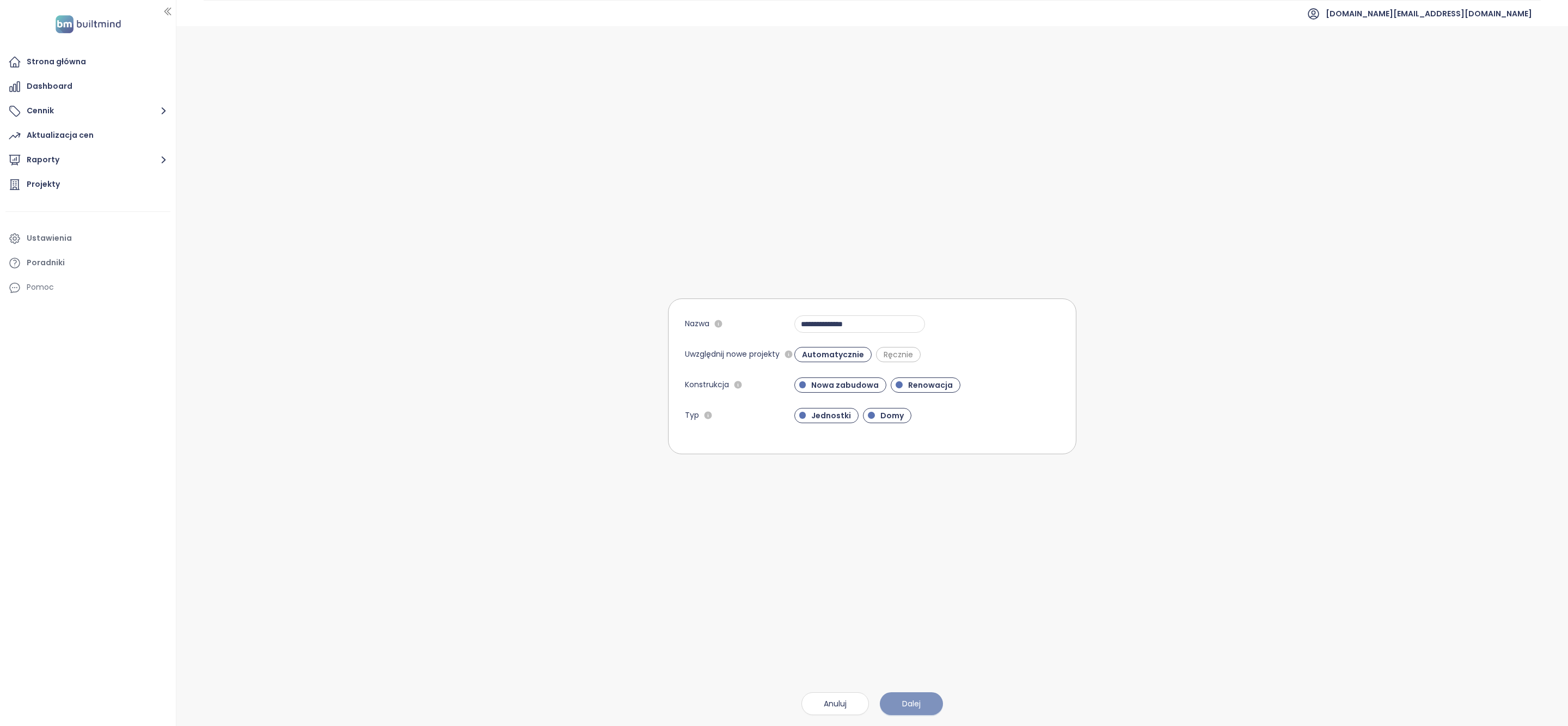
click at [936, 700] on button "Dalej" at bounding box center [911, 703] width 63 height 23
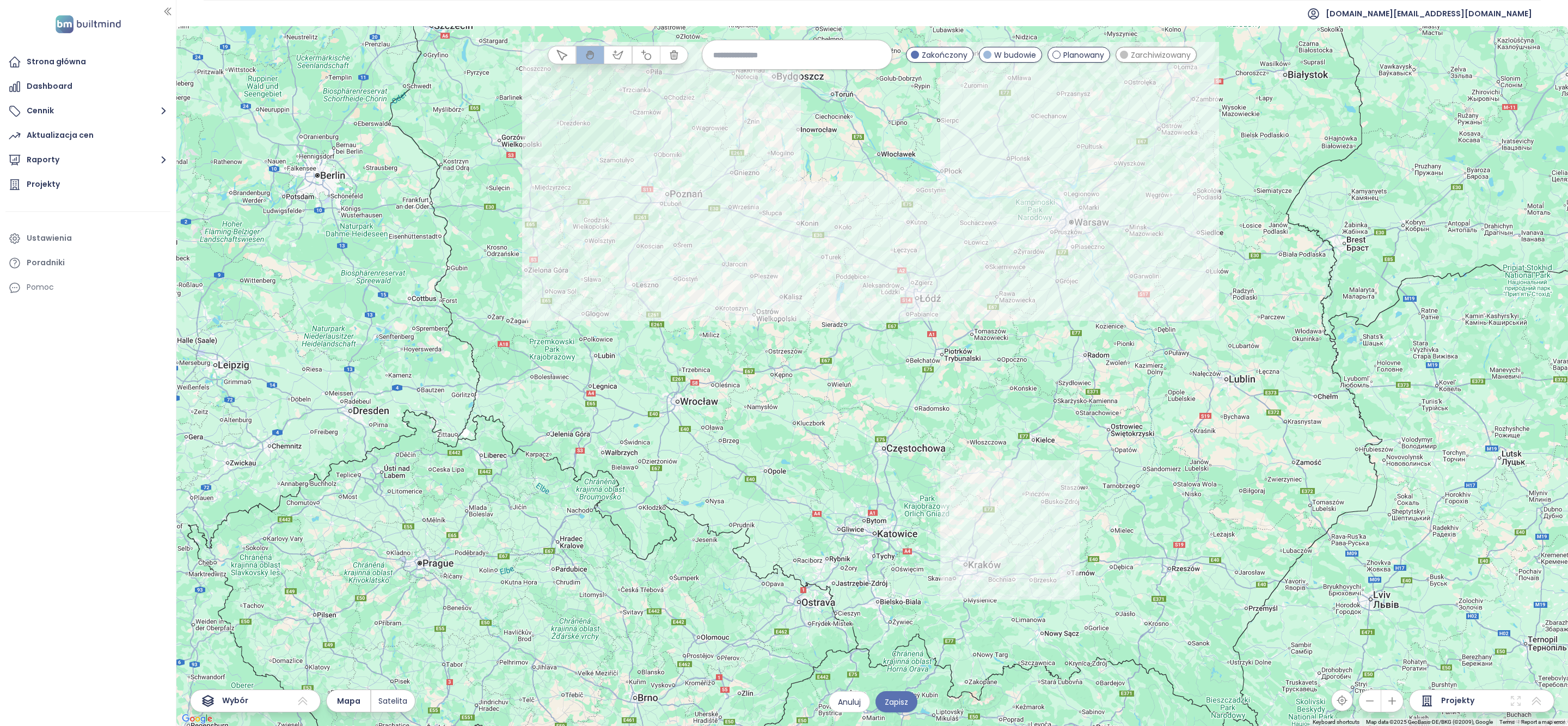
click at [775, 57] on input at bounding box center [797, 55] width 168 height 23
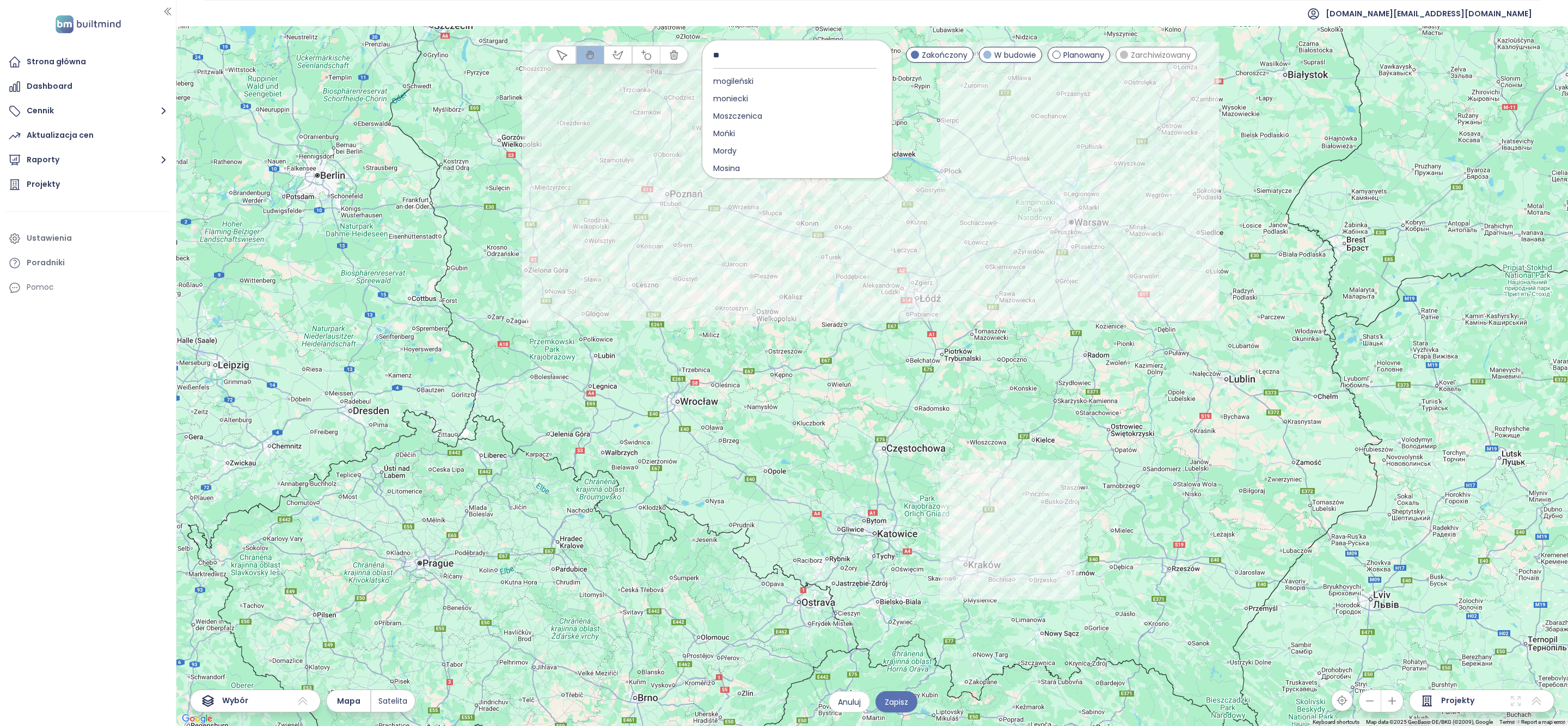
type input "*"
click at [1516, 707] on icon at bounding box center [1516, 701] width 13 height 13
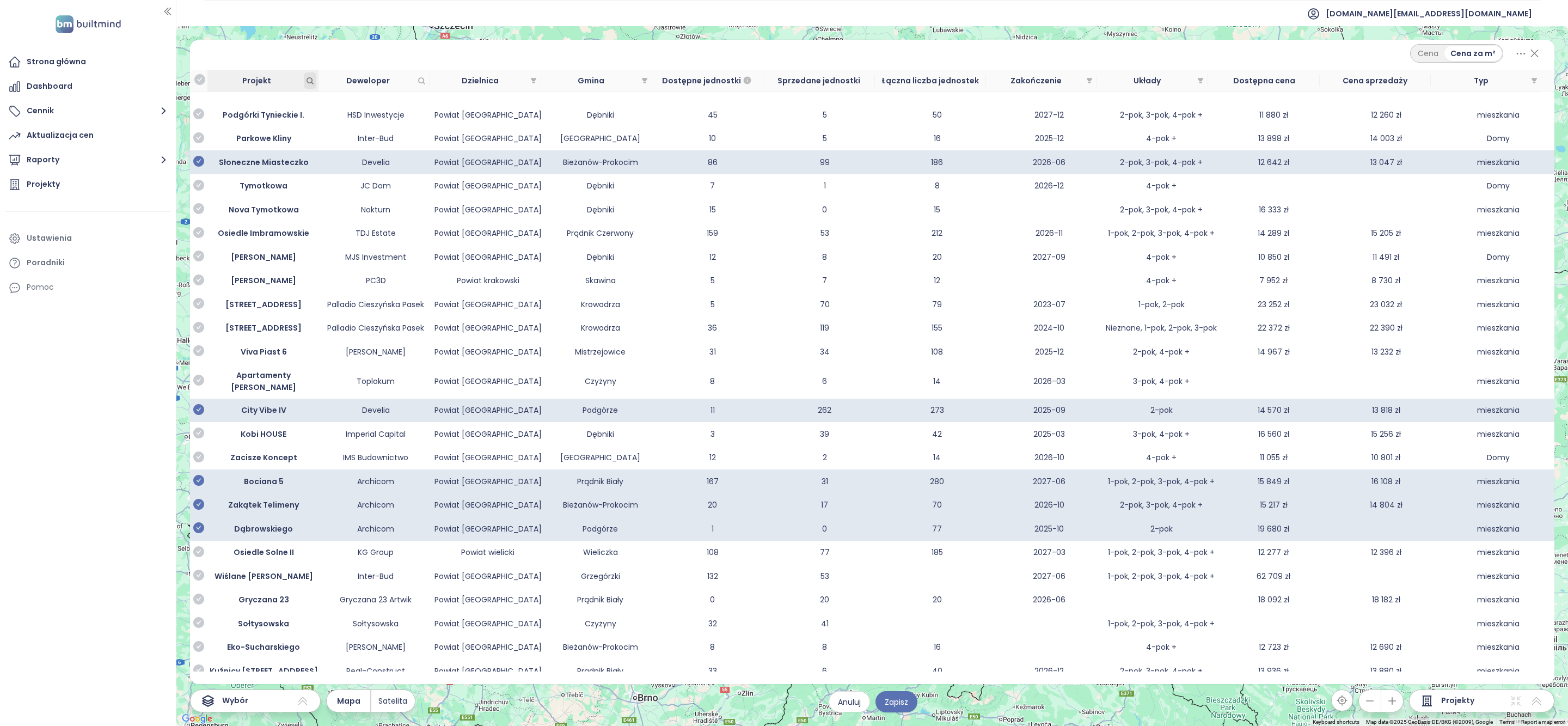
click at [313, 82] on icon "Projekt" at bounding box center [310, 81] width 8 height 8
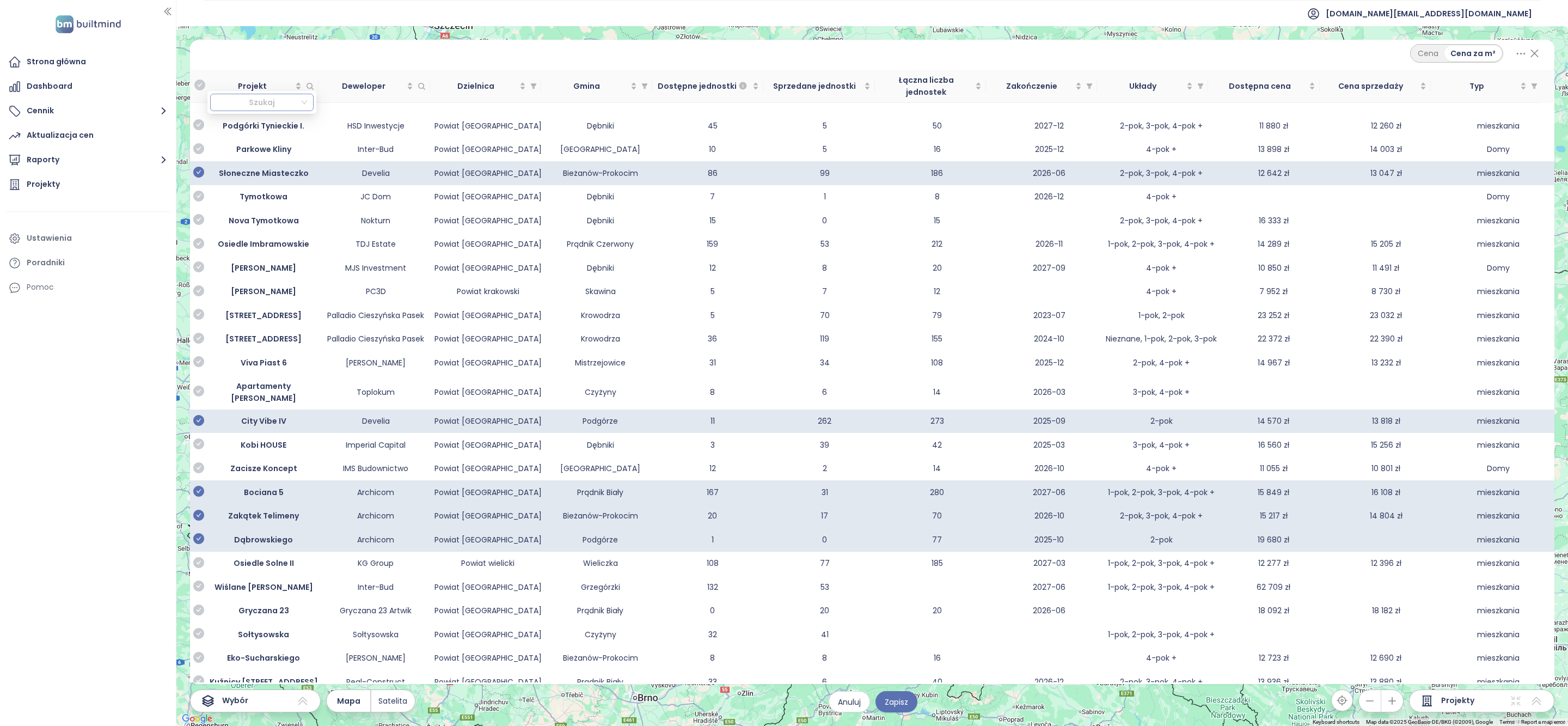
click at [279, 97] on div at bounding box center [257, 103] width 86 height 13
type input "**********"
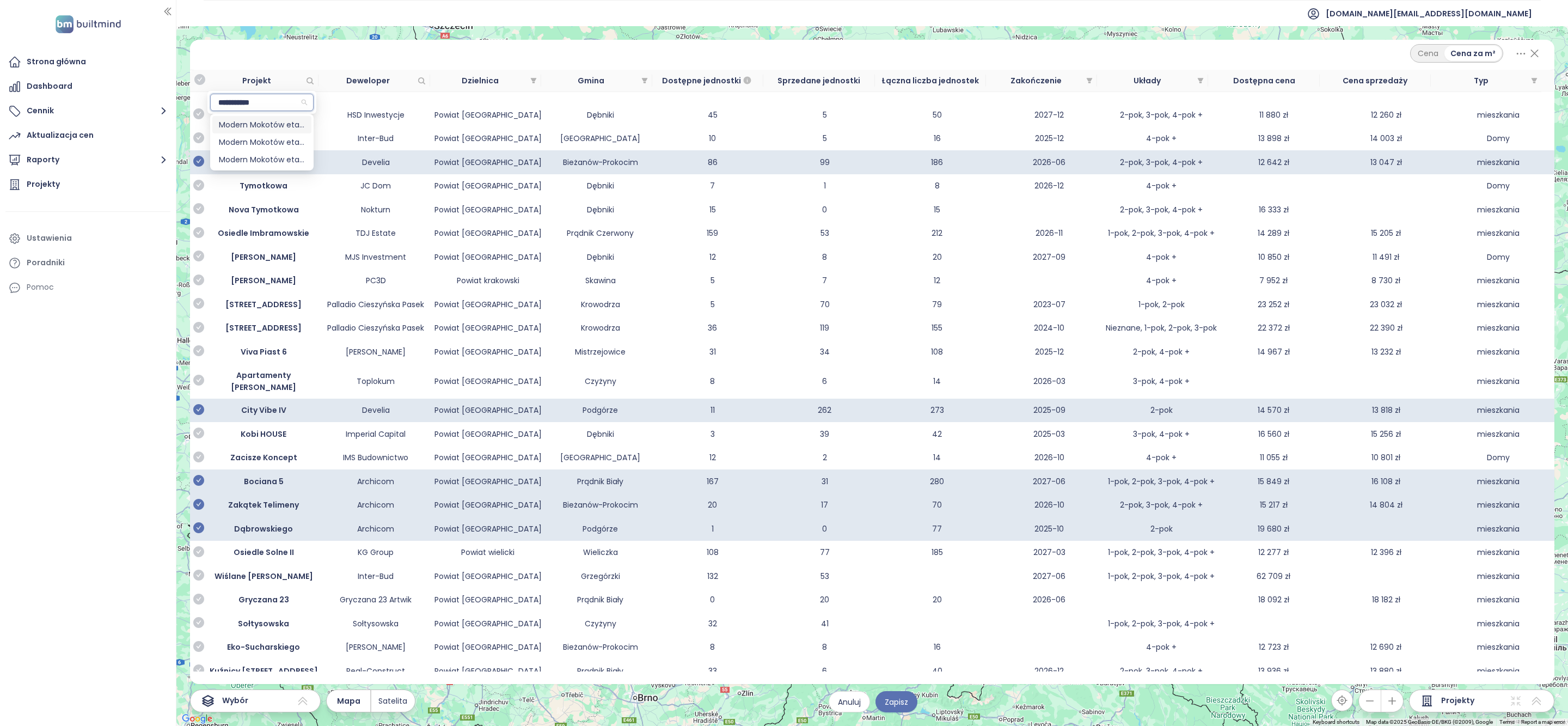
click at [508, 59] on div "Cena Cena za m²" at bounding box center [872, 53] width 1338 height 19
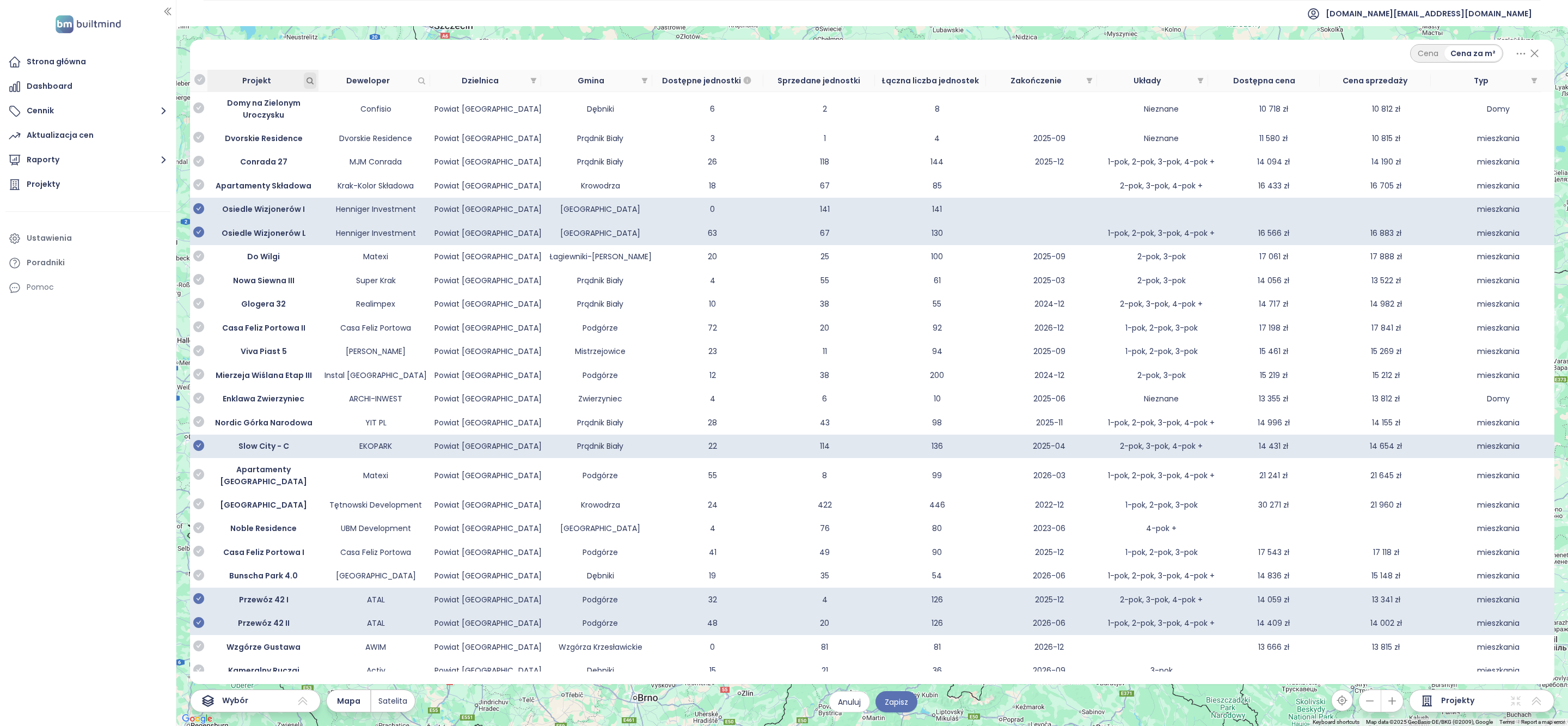
click at [310, 82] on icon "Projekt" at bounding box center [310, 81] width 8 height 8
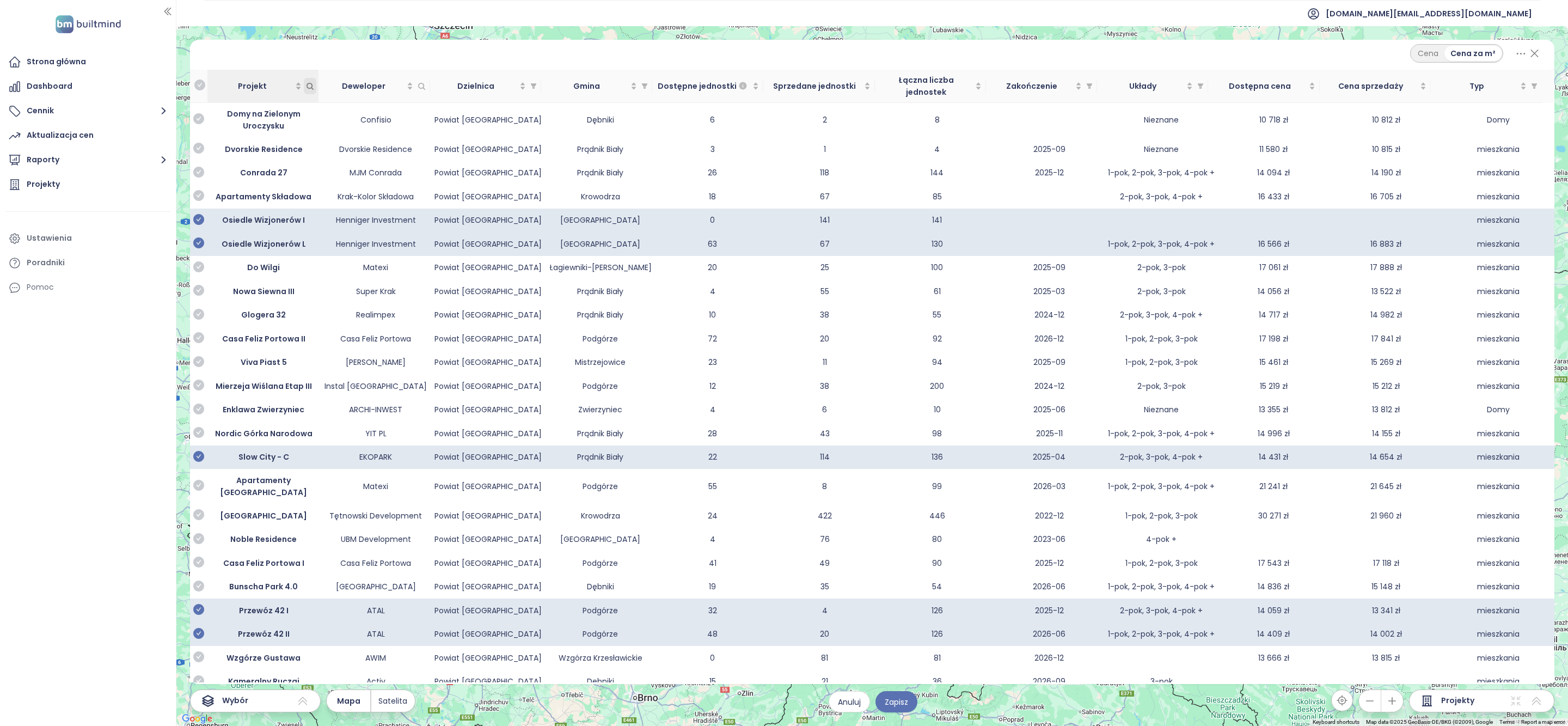
click at [311, 83] on icon "Projekt" at bounding box center [310, 85] width 6 height 6
click at [285, 99] on td "Pękowicka" at bounding box center [264, 91] width 112 height 24
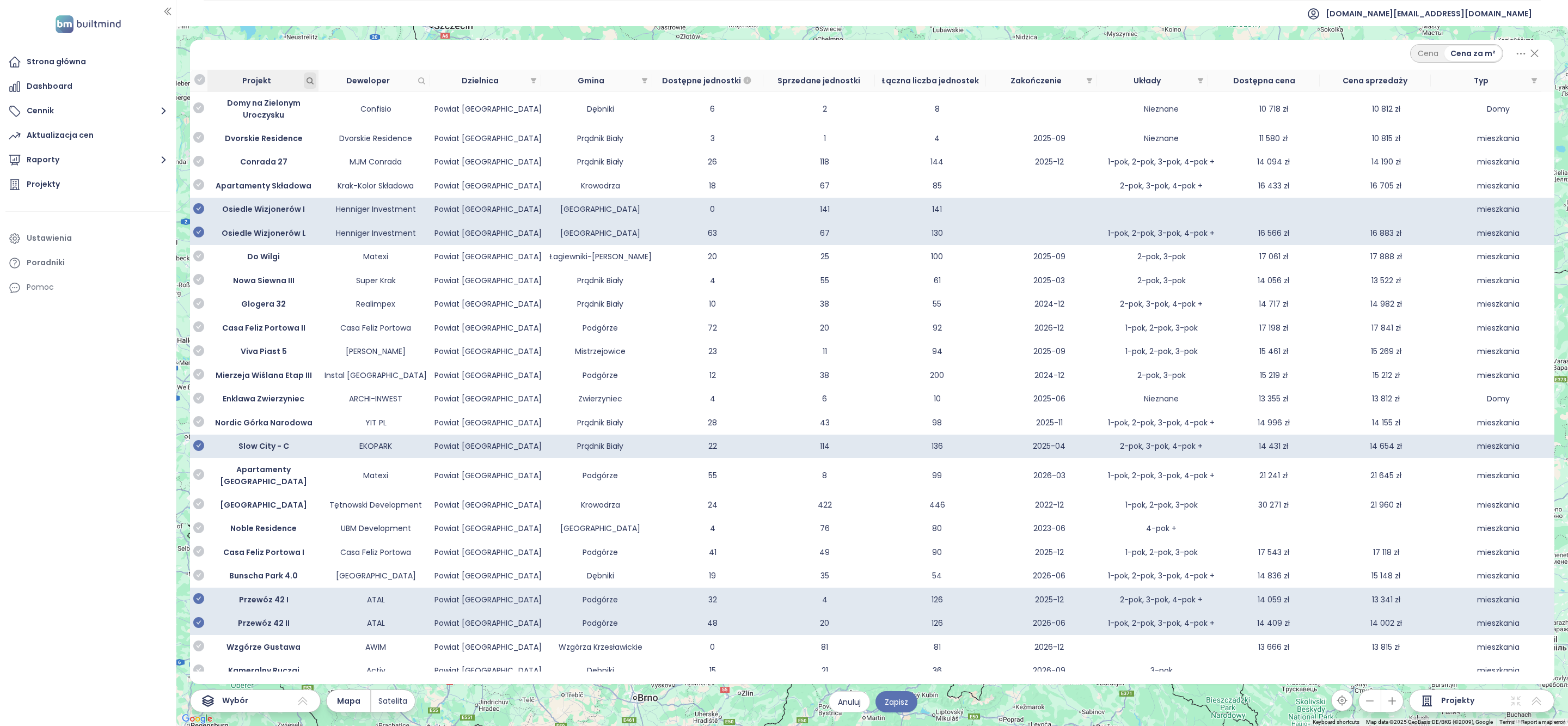
click at [309, 82] on icon "Projekt" at bounding box center [310, 81] width 8 height 8
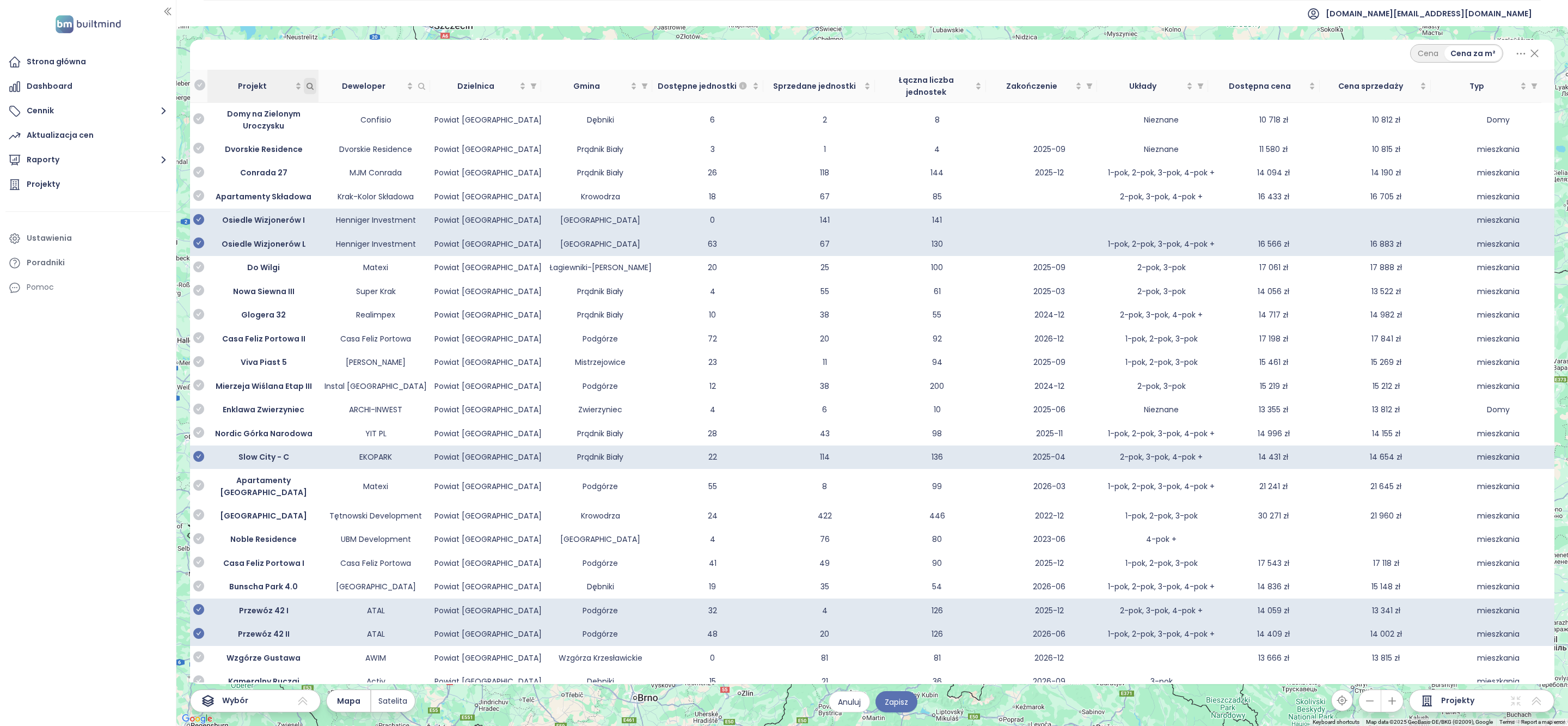
click at [311, 82] on icon "Projekt" at bounding box center [310, 86] width 8 height 8
click at [285, 102] on td "Pękowicka" at bounding box center [264, 91] width 112 height 24
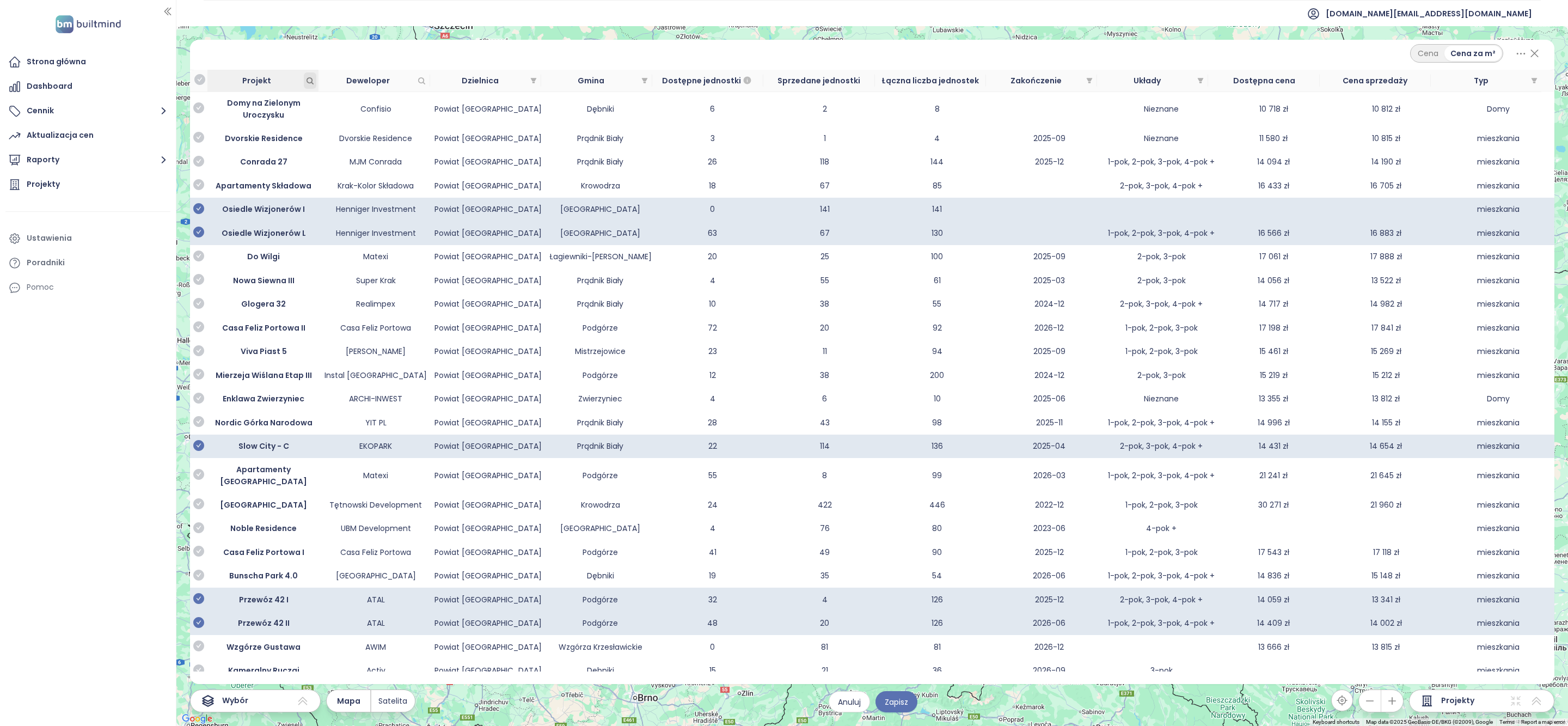
click at [312, 82] on icon "Projekt" at bounding box center [310, 80] width 6 height 6
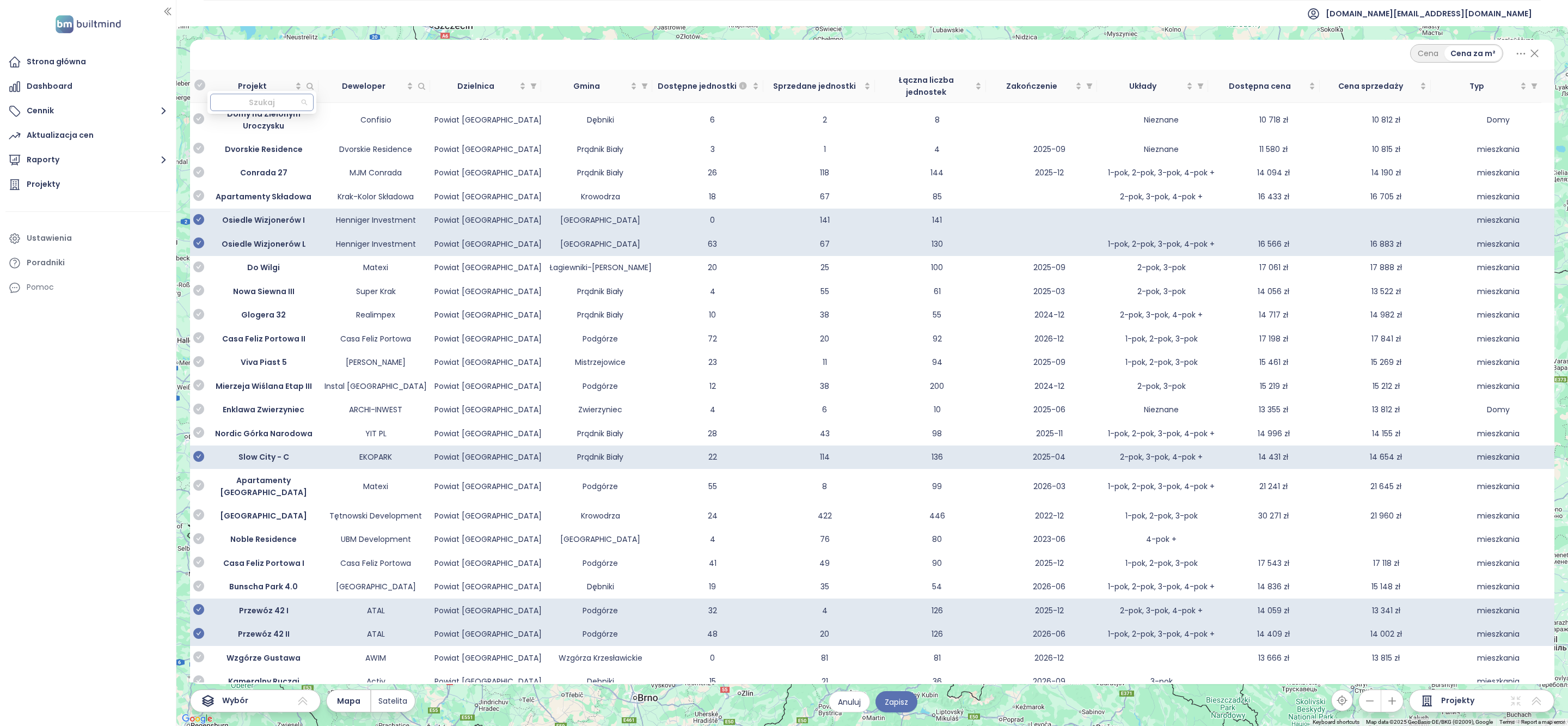
click at [292, 99] on div at bounding box center [257, 103] width 86 height 13
type input "******"
click at [275, 124] on div "[PERSON_NAME]" at bounding box center [262, 125] width 86 height 12
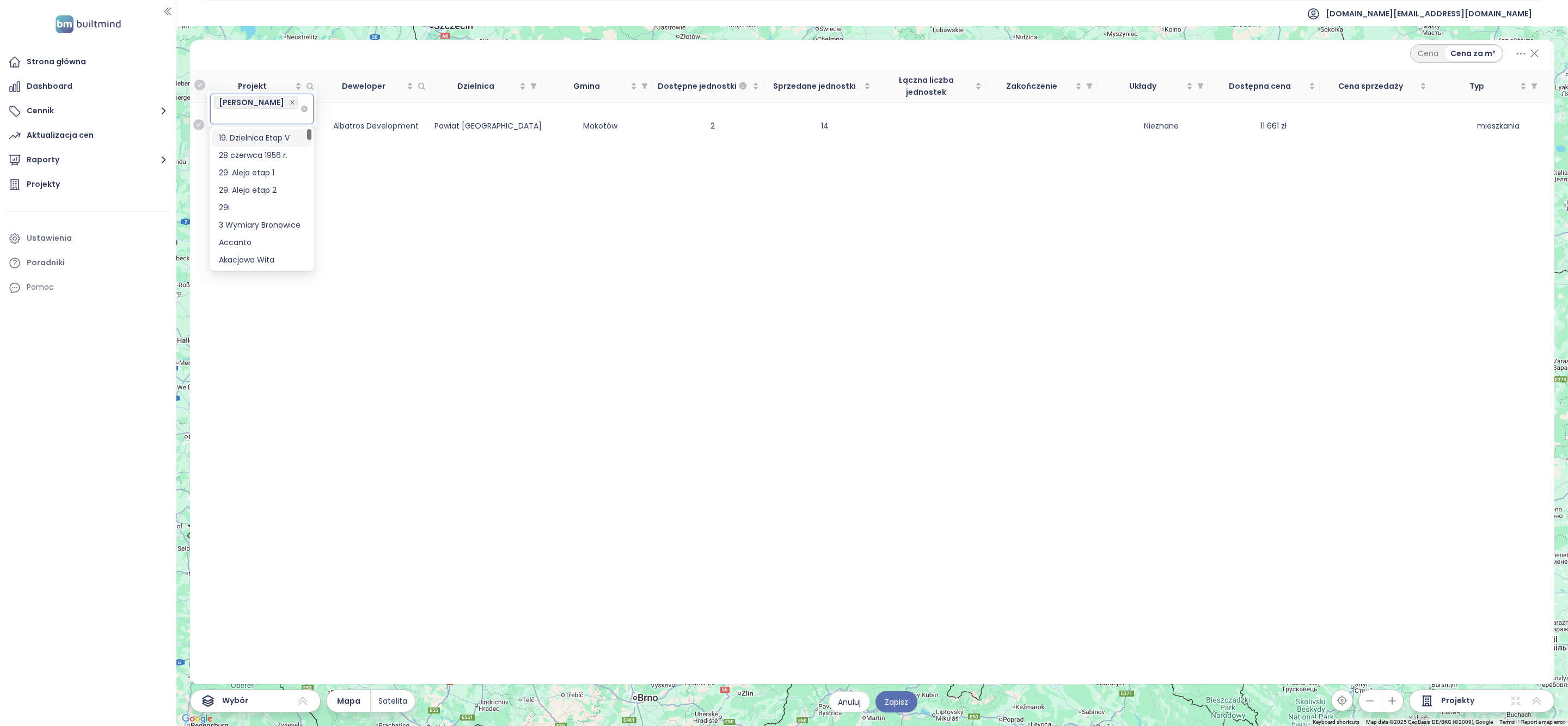
click at [293, 99] on icon "close" at bounding box center [292, 102] width 5 height 5
click at [292, 110] on div at bounding box center [257, 116] width 86 height 13
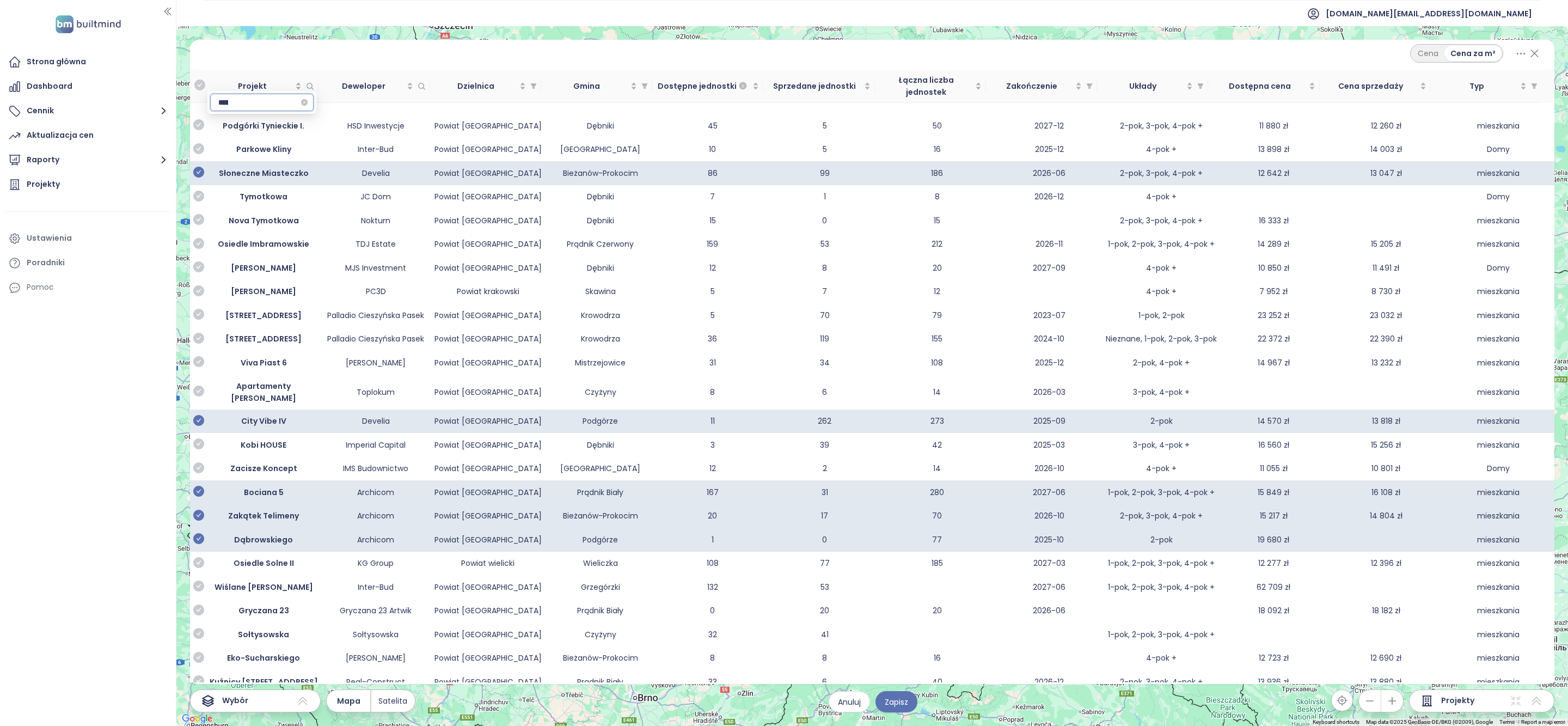
type input "******"
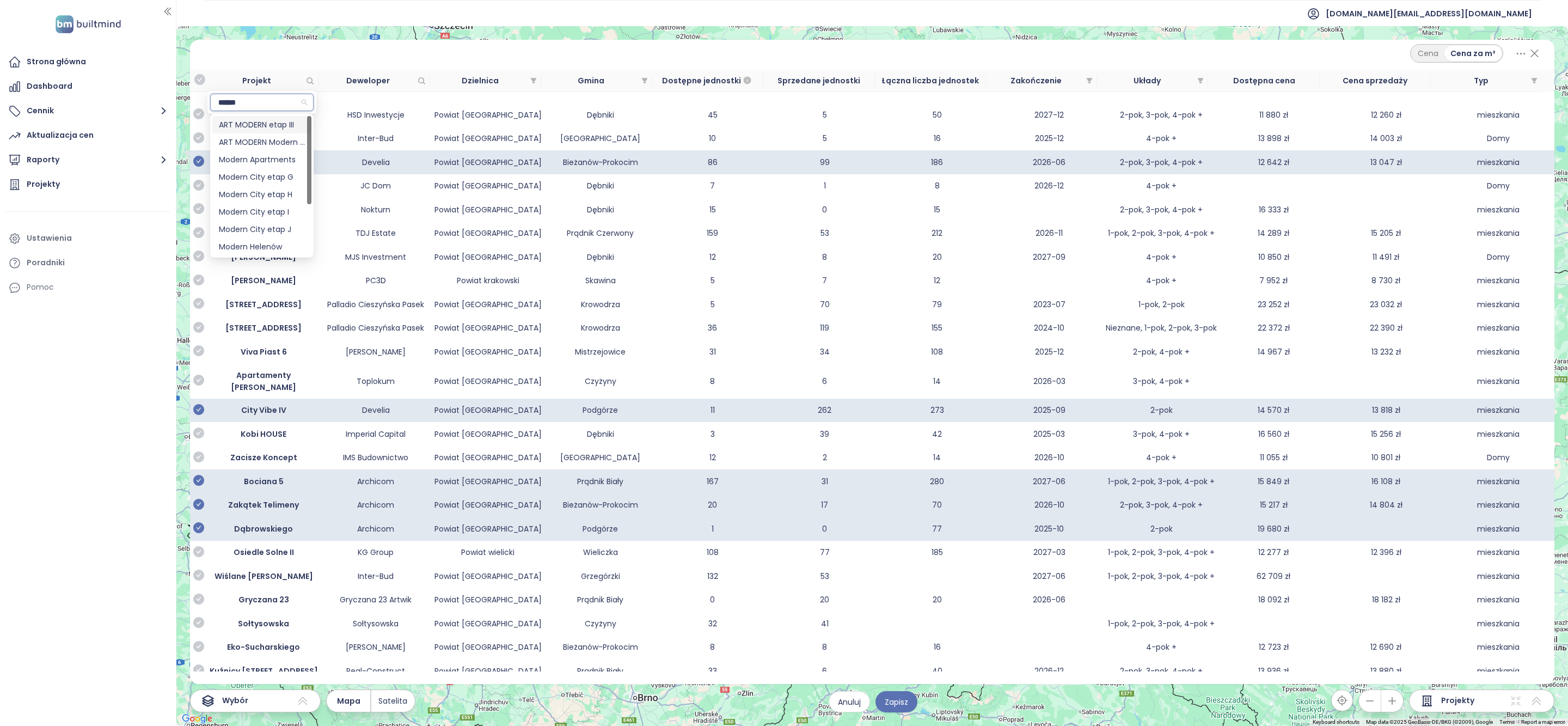
click at [501, 56] on div "Cena Cena za m²" at bounding box center [872, 53] width 1338 height 19
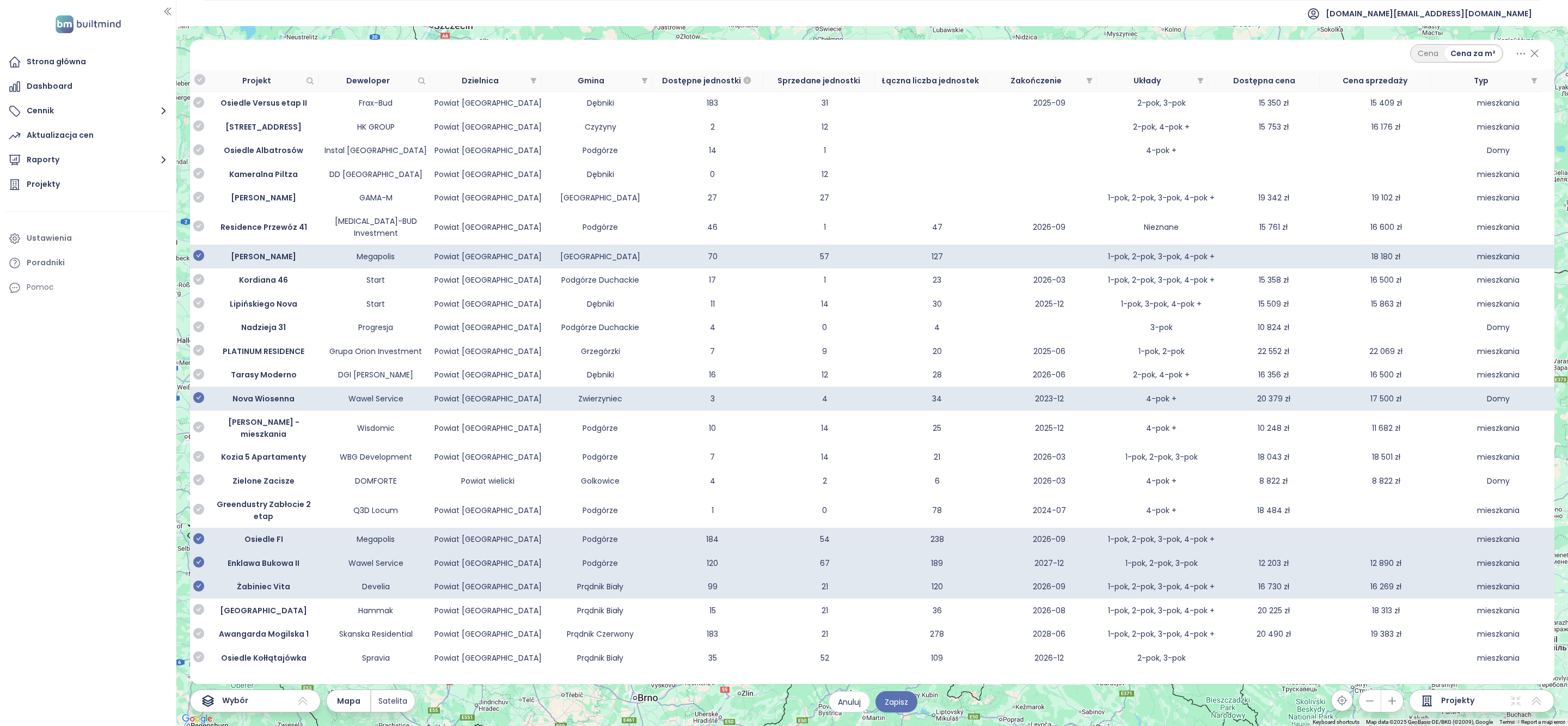
scroll to position [6277, 0]
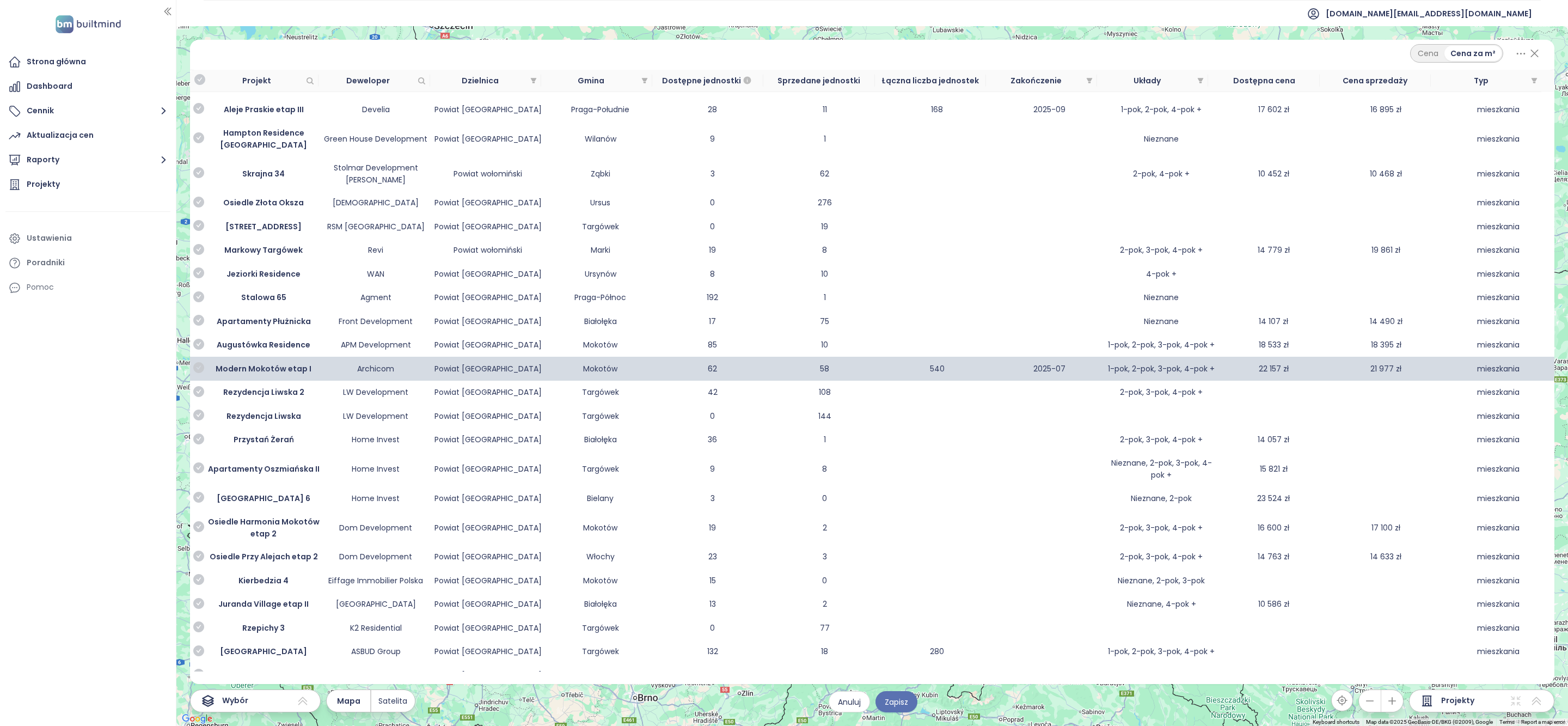
click at [199, 373] on icon "check-circle" at bounding box center [199, 368] width 11 height 11
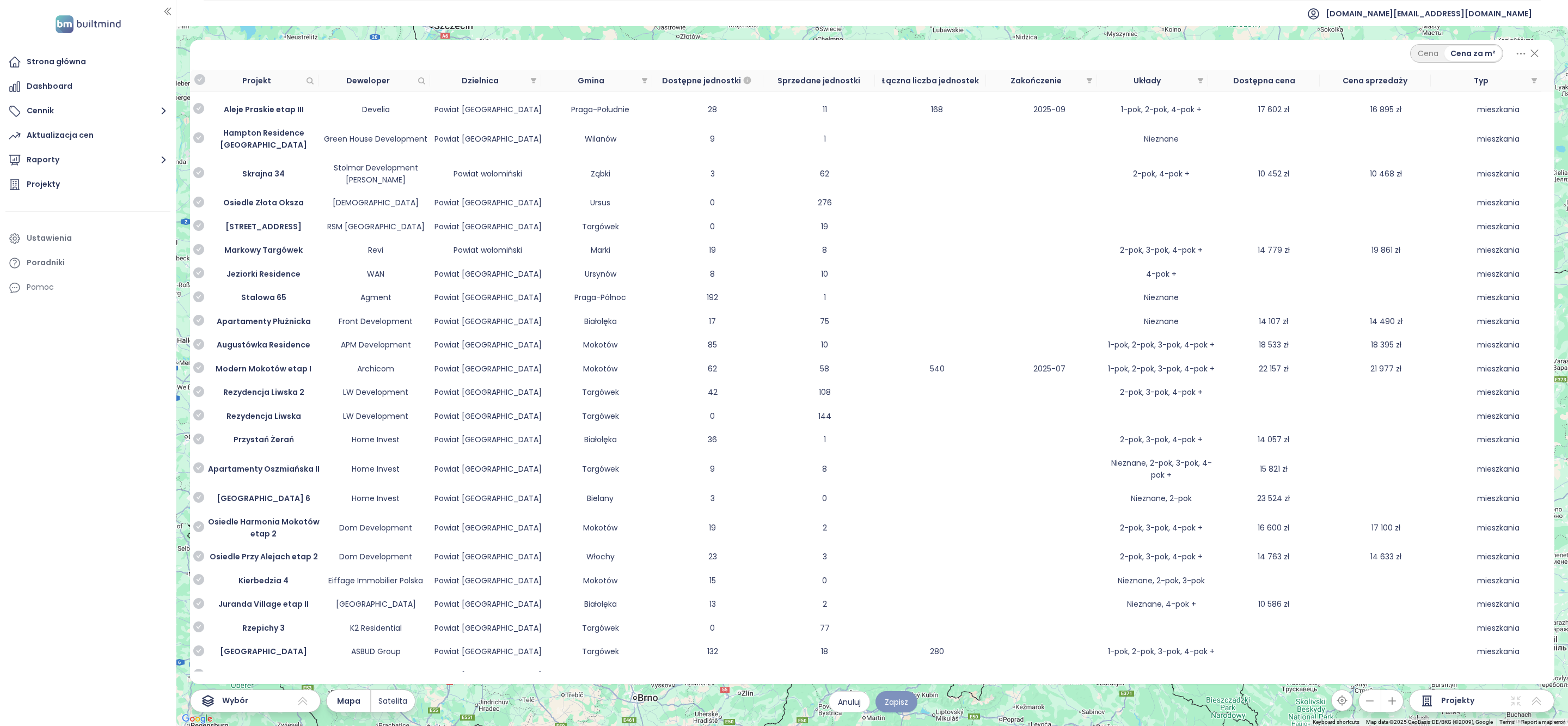
click at [903, 701] on span "Zapisz" at bounding box center [897, 702] width 23 height 12
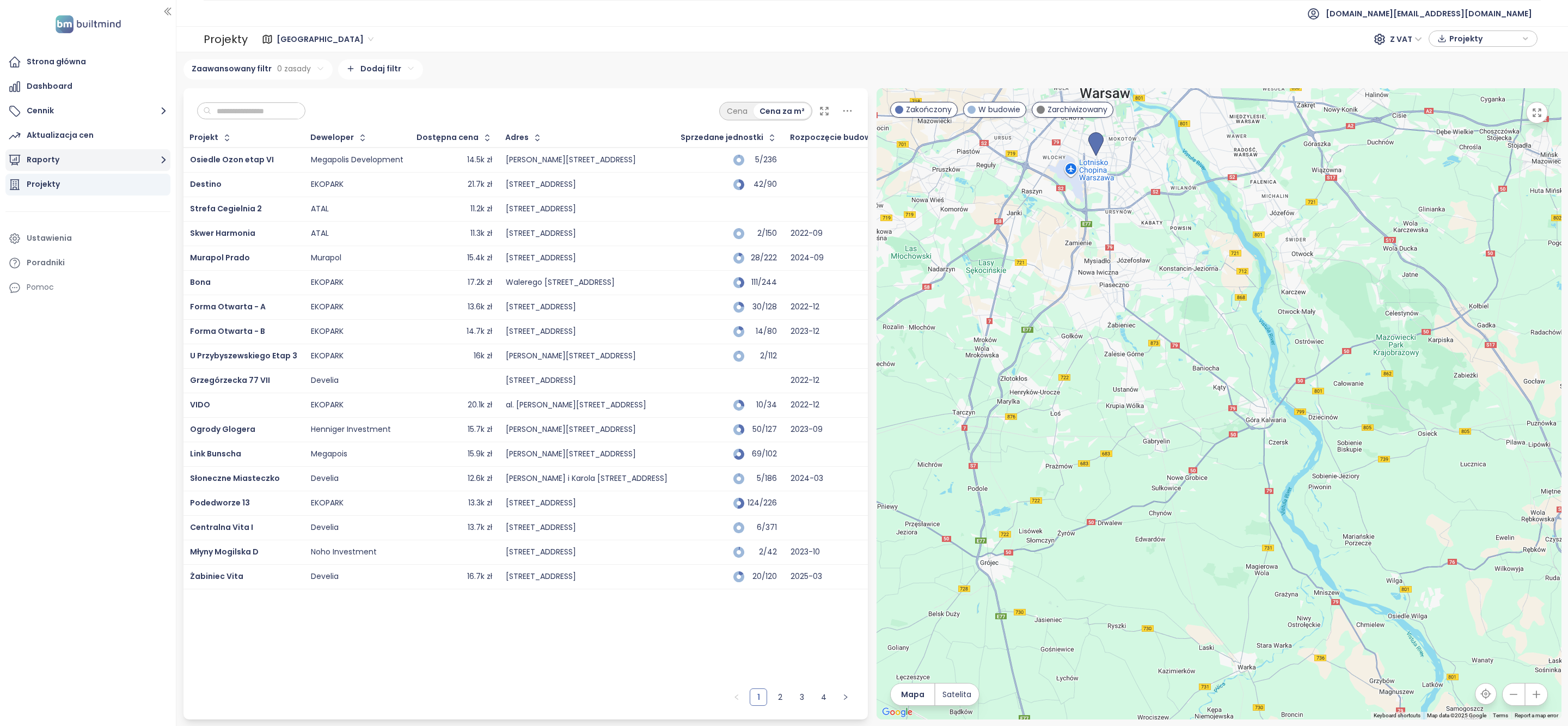
click at [62, 153] on button "Raporty" at bounding box center [88, 160] width 165 height 22
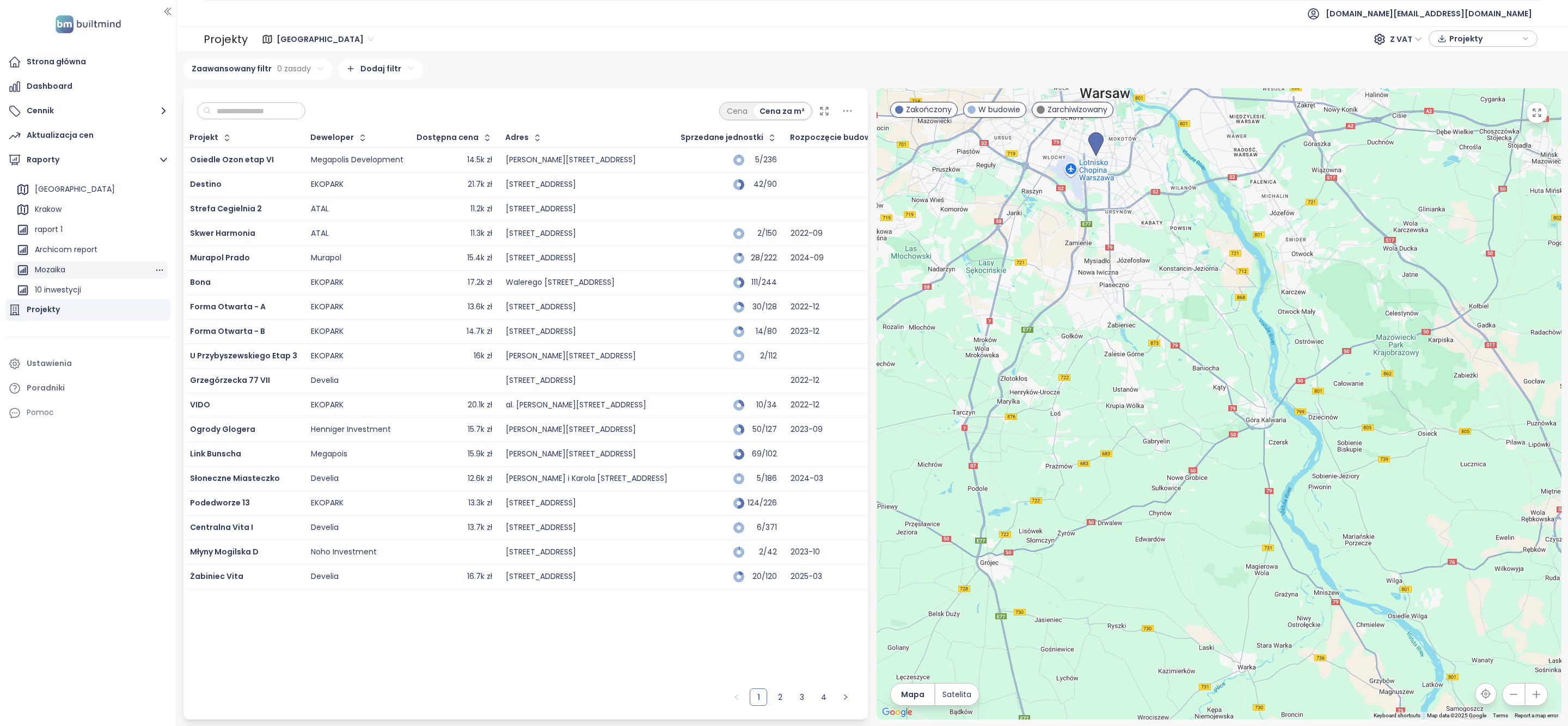
scroll to position [69, 0]
click at [58, 241] on div "Archicom report" at bounding box center [66, 237] width 62 height 14
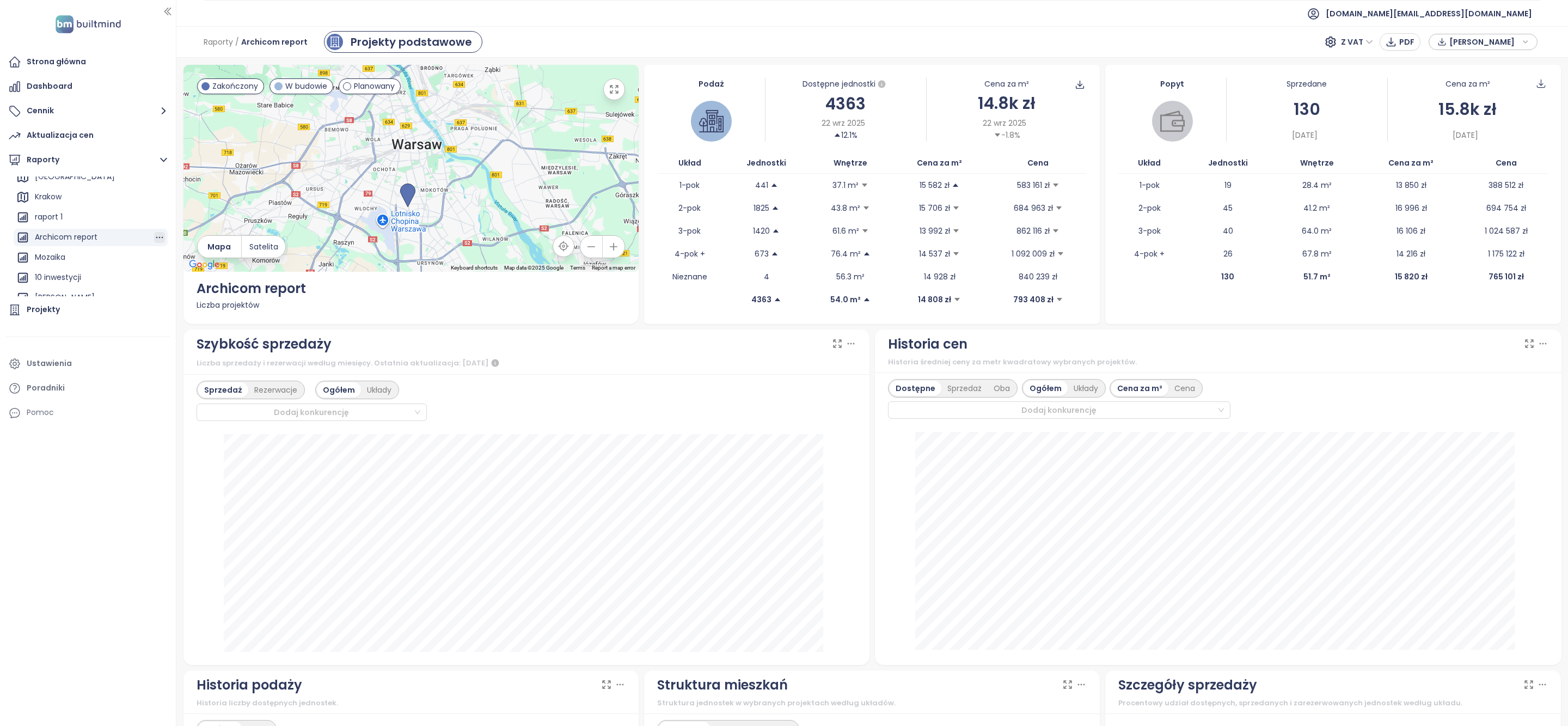
click at [154, 238] on icon "button" at bounding box center [159, 237] width 11 height 11
click at [153, 248] on icon "button" at bounding box center [149, 247] width 8 height 8
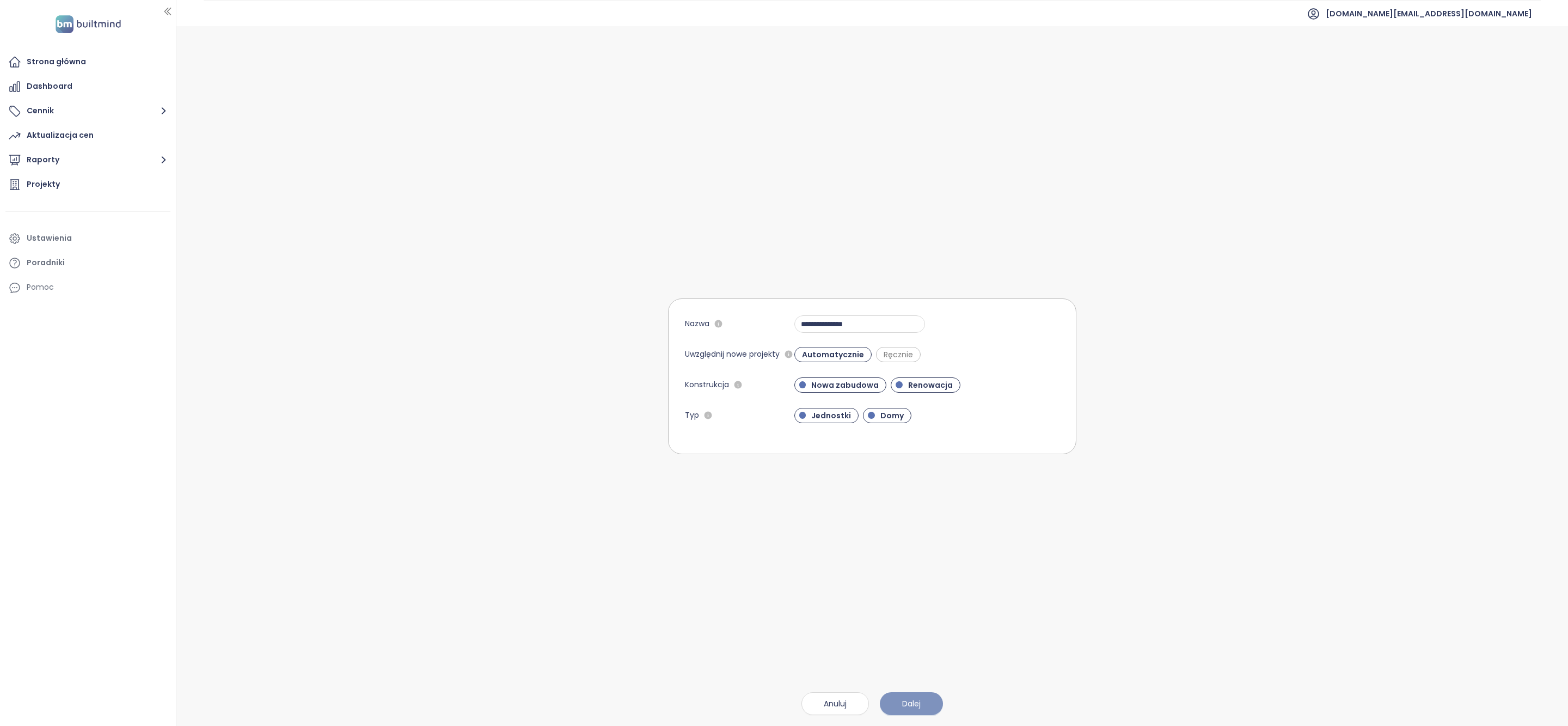
click at [899, 711] on button "Dalej" at bounding box center [911, 703] width 63 height 23
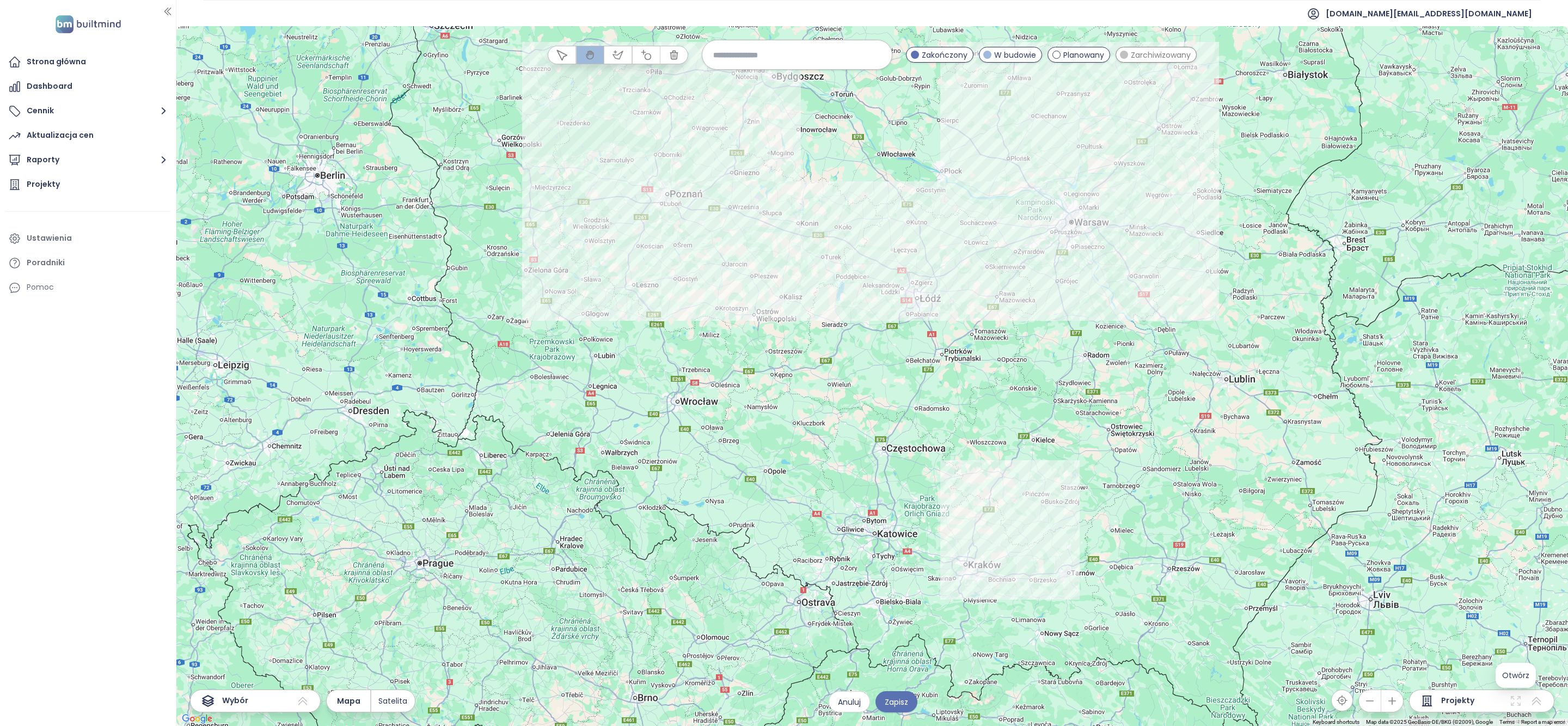
click at [1513, 702] on icon at bounding box center [1515, 701] width 10 height 10
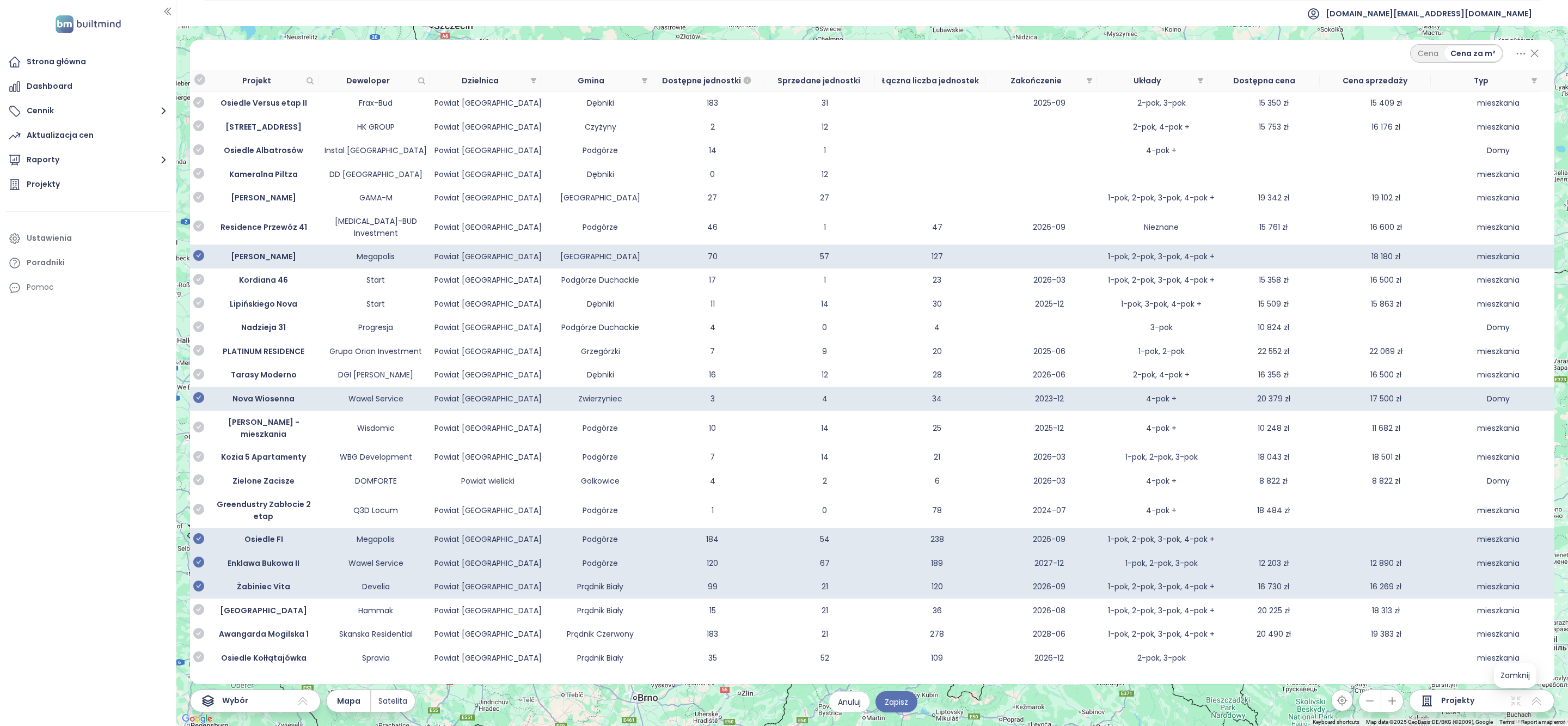
scroll to position [6277, 0]
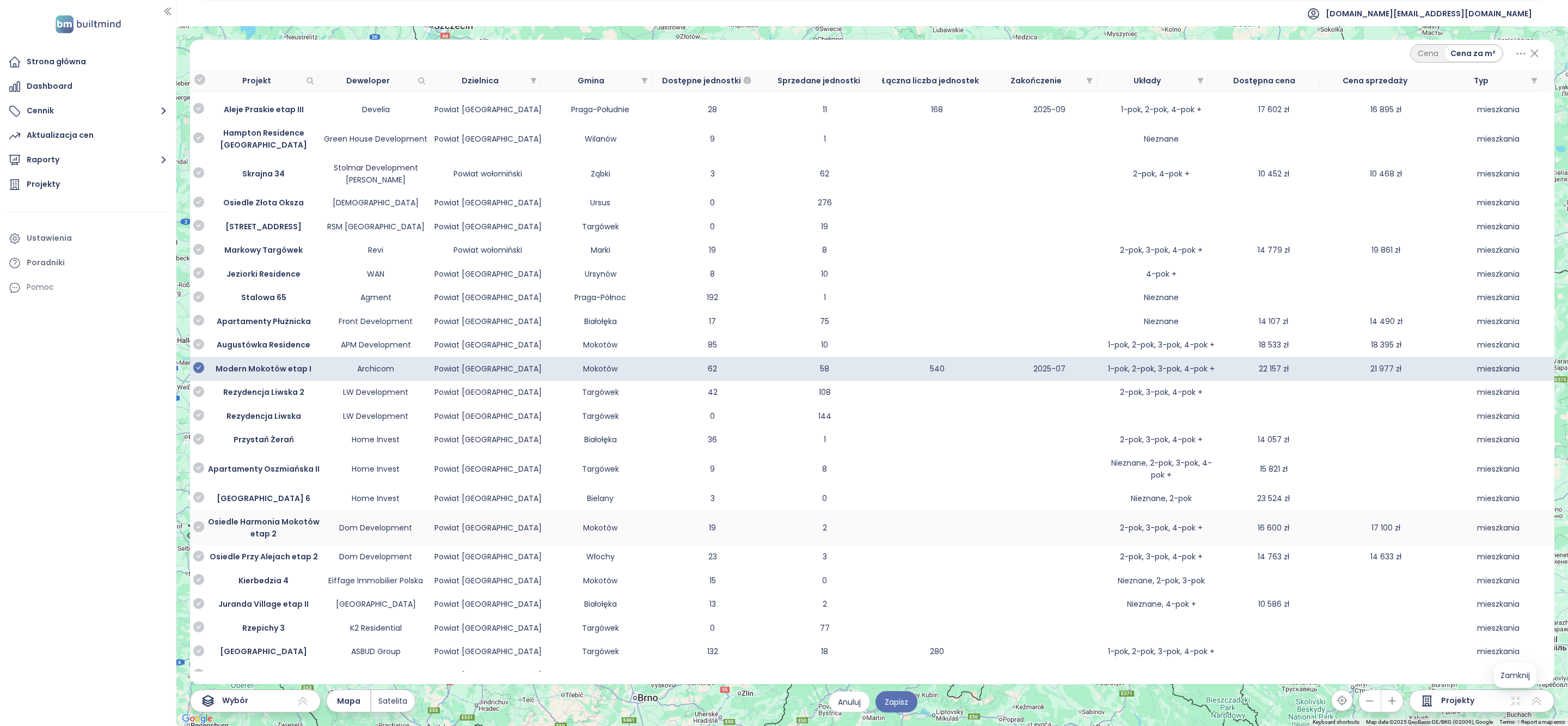
click at [200, 373] on icon "check-circle" at bounding box center [199, 368] width 11 height 11
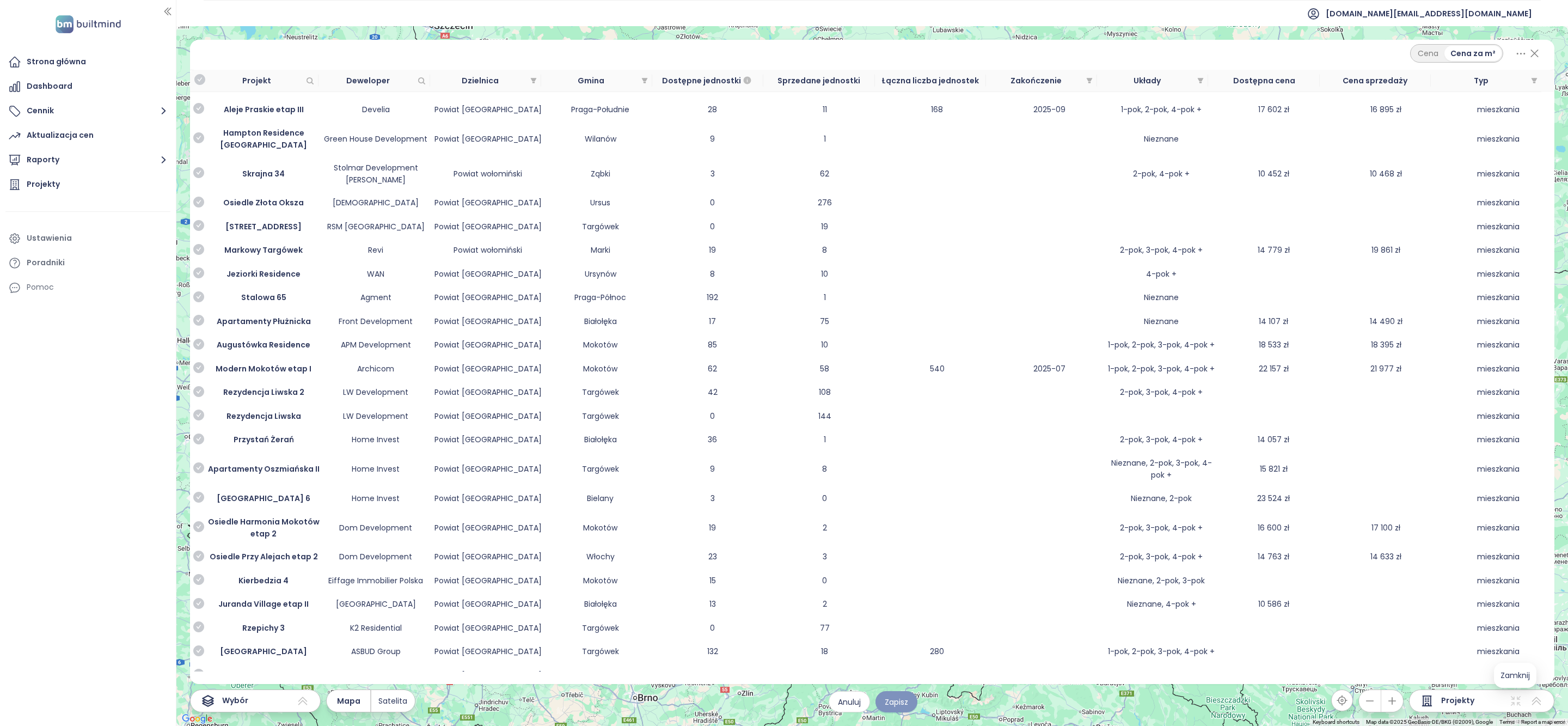
click at [902, 703] on span "Zapisz" at bounding box center [897, 702] width 23 height 12
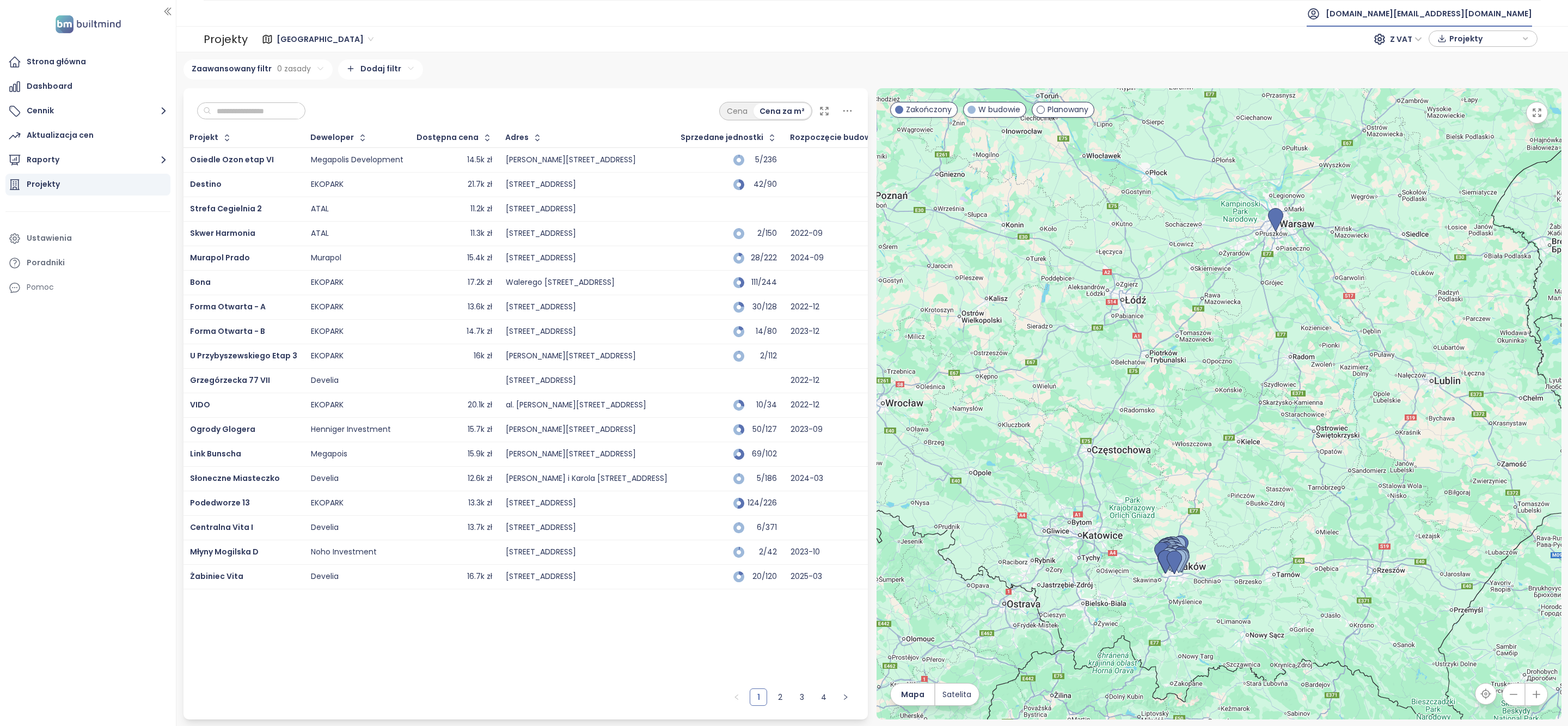
click at [1460, 10] on span "[DOMAIN_NAME][EMAIL_ADDRESS][DOMAIN_NAME]" at bounding box center [1429, 14] width 206 height 26
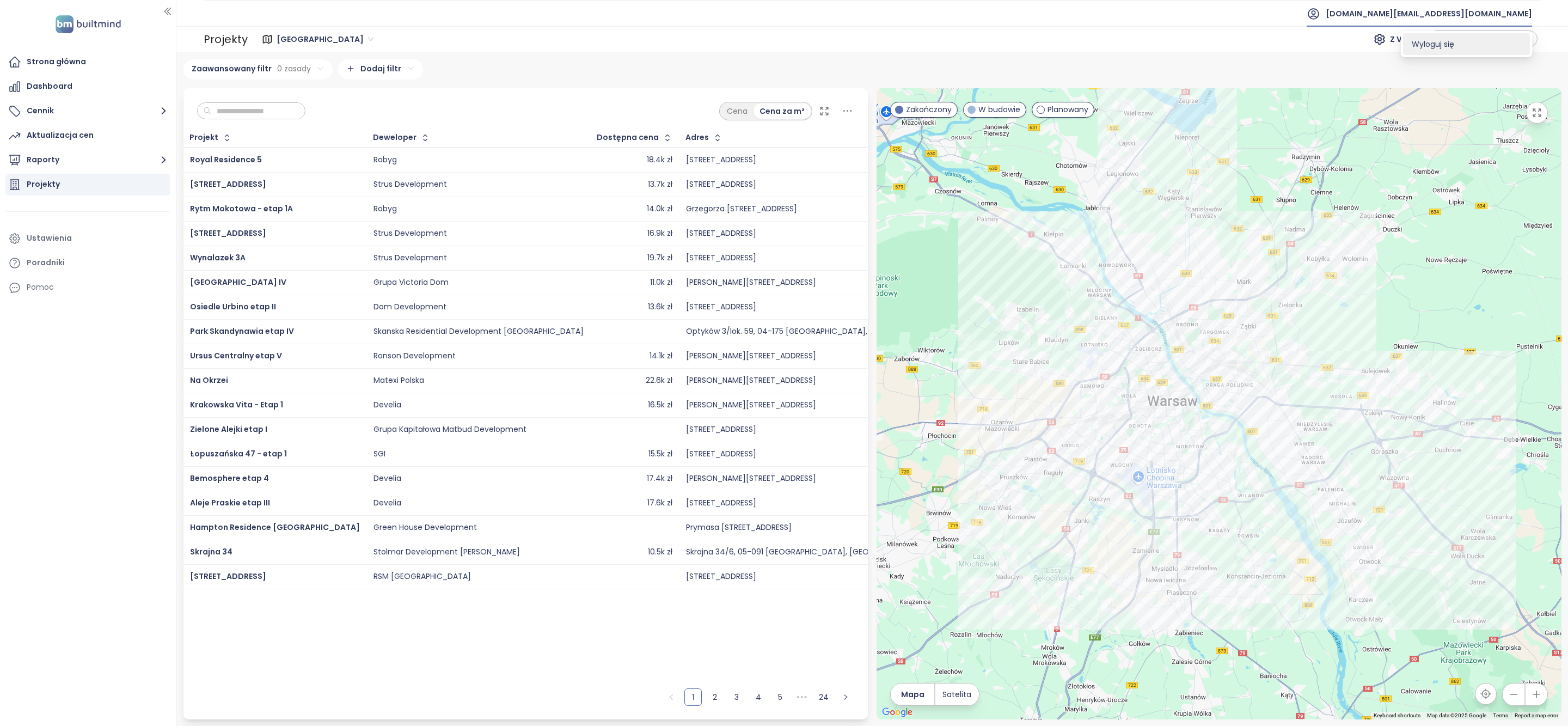
click at [1454, 41] on span "Wyloguj się" at bounding box center [1433, 44] width 42 height 11
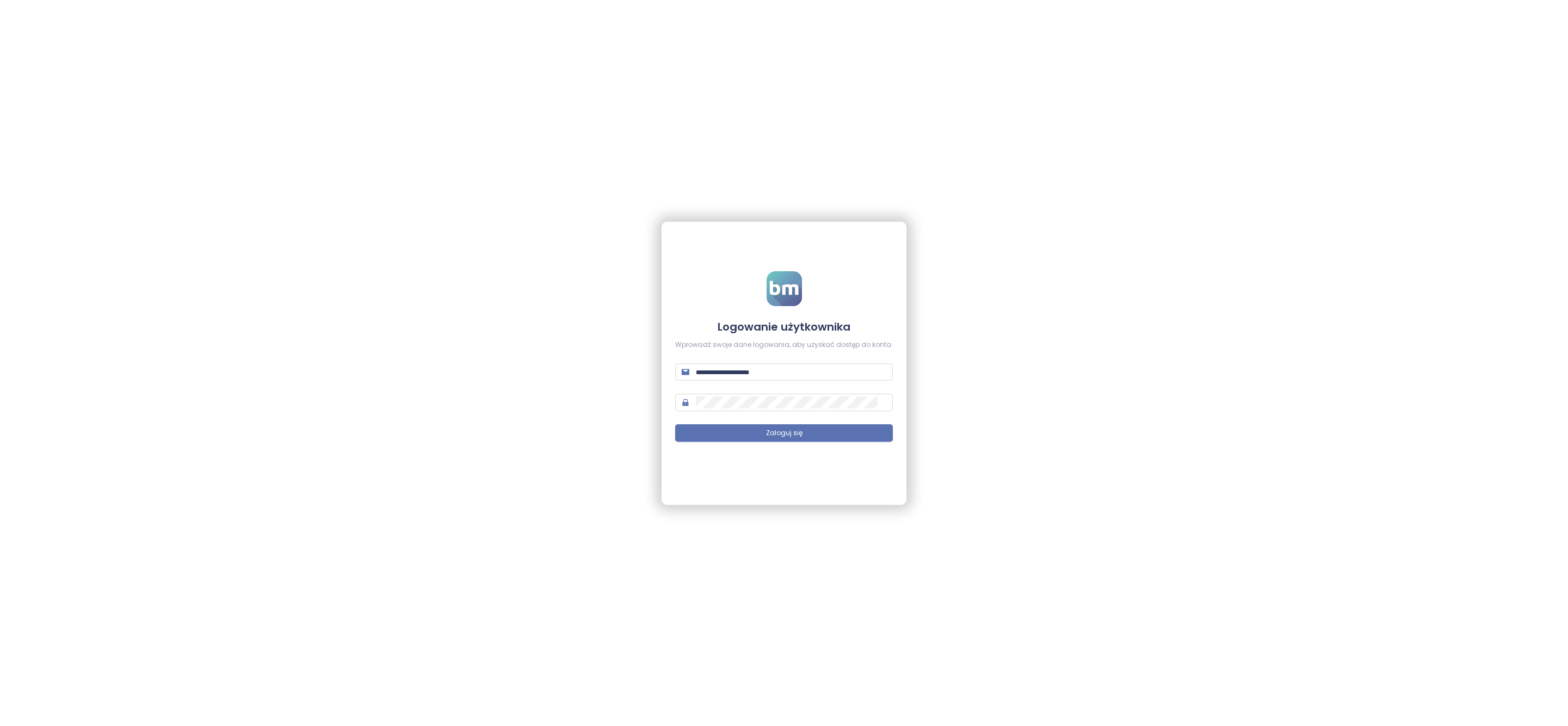
type input "**********"
click at [787, 435] on span "Zaloguj się" at bounding box center [784, 433] width 36 height 10
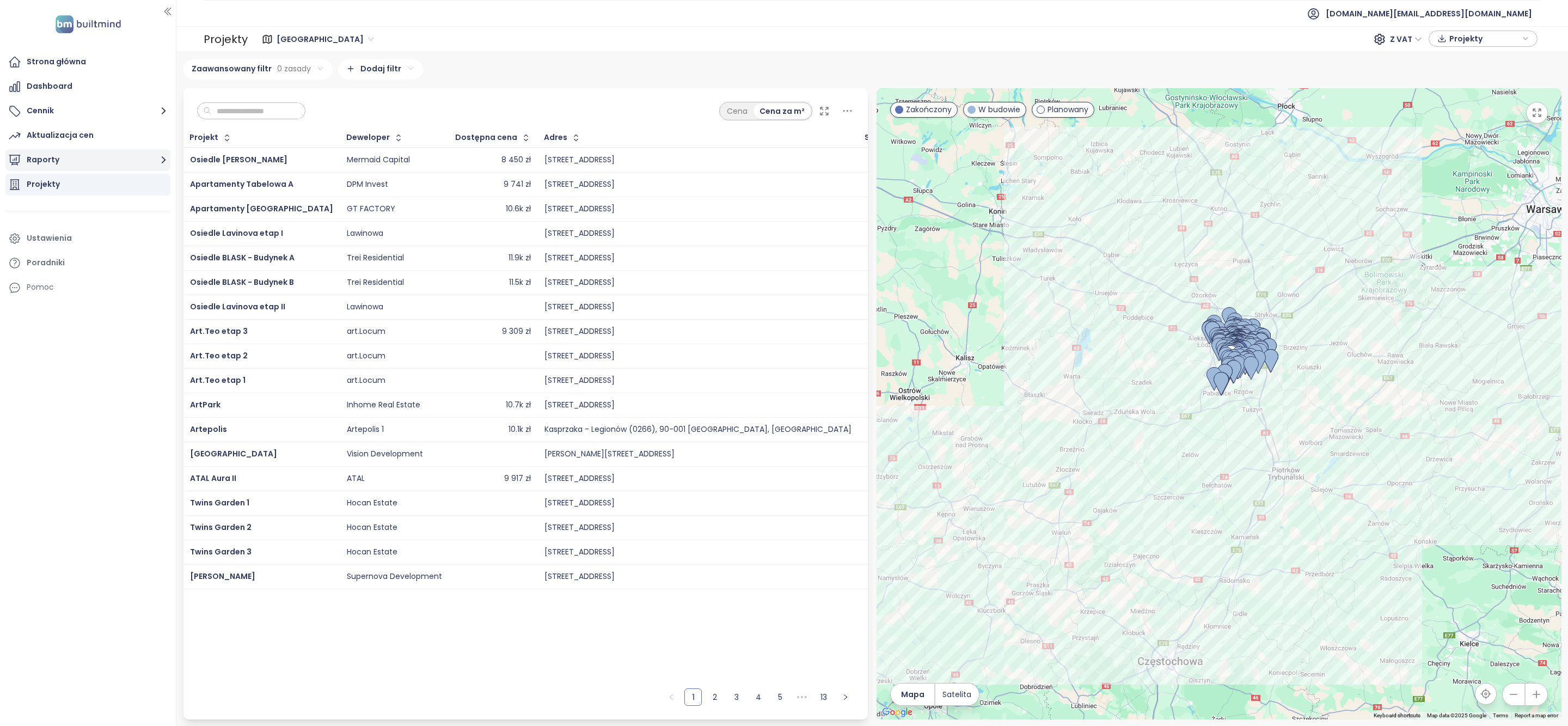
click at [76, 161] on button "Raporty" at bounding box center [88, 160] width 165 height 22
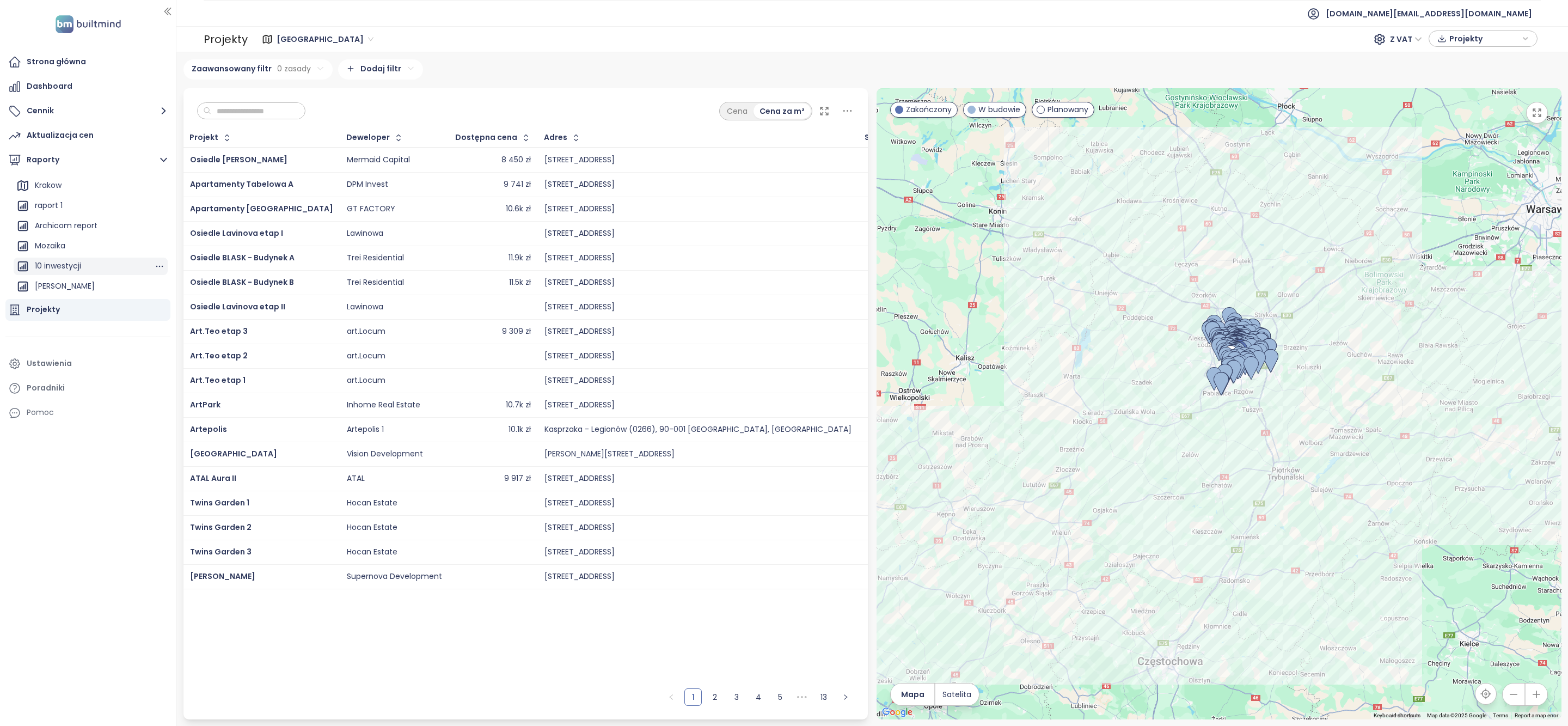
scroll to position [81, 0]
click at [88, 229] on div "Archicom report" at bounding box center [66, 225] width 62 height 14
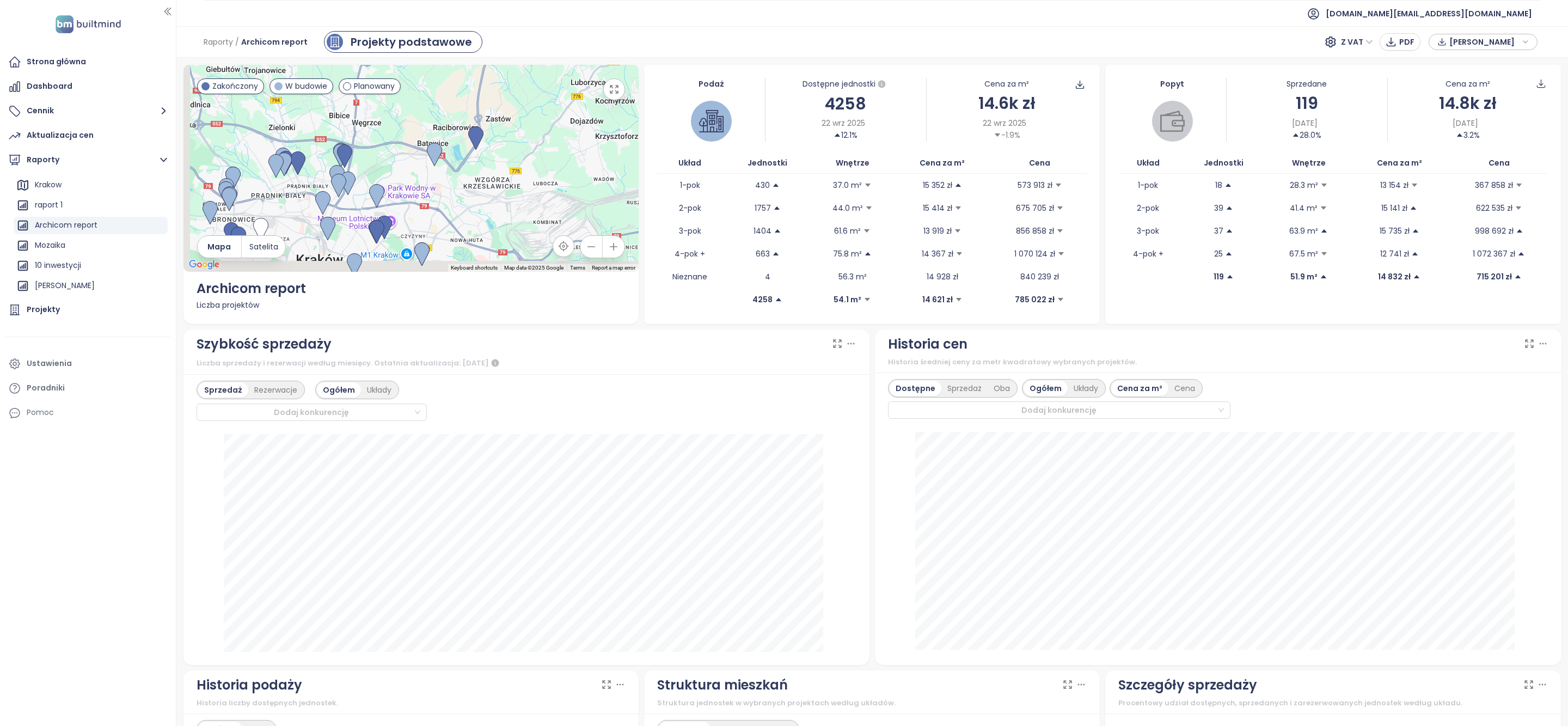
drag, startPoint x: 475, startPoint y: 195, endPoint x: 521, endPoint y: 114, distance: 93.2
click at [521, 113] on div at bounding box center [412, 168] width 456 height 207
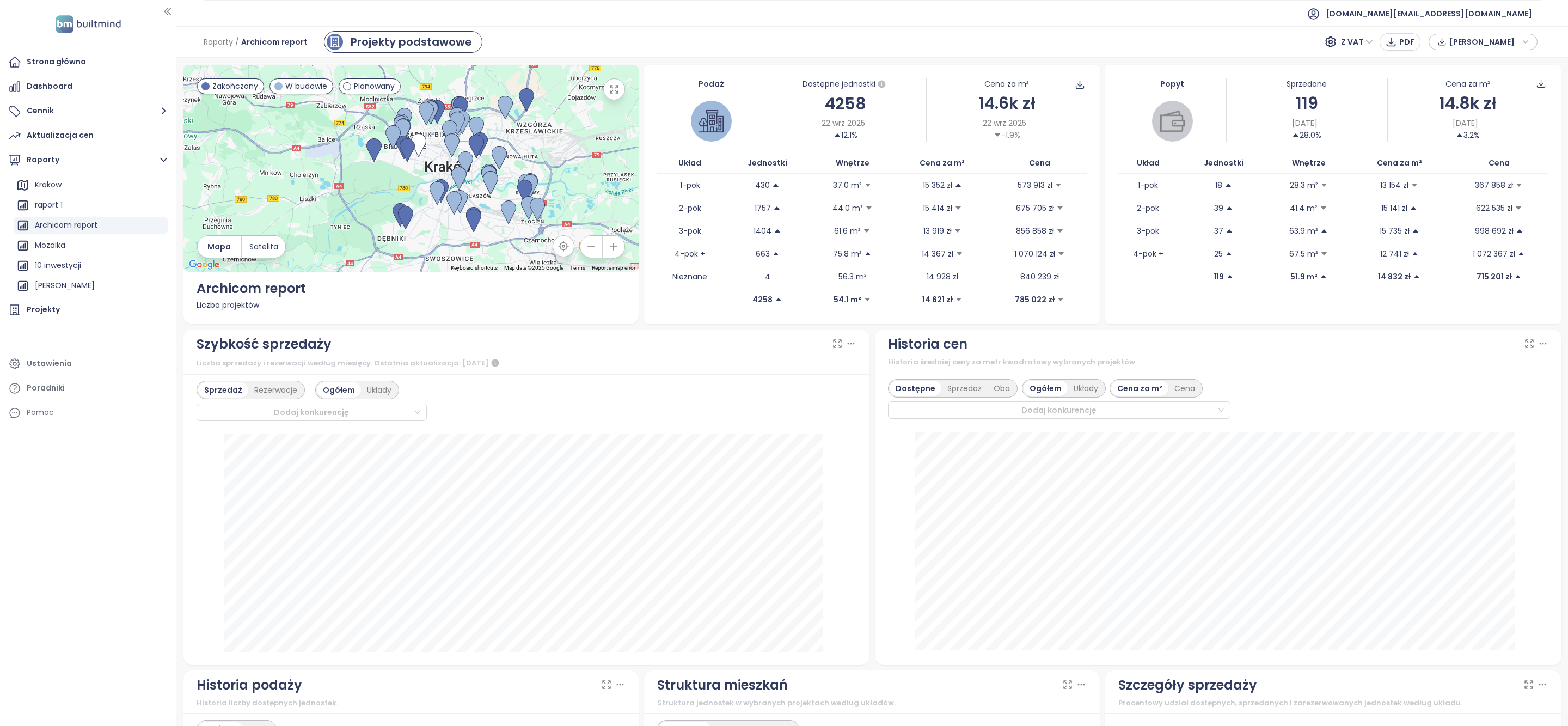
click at [1452, 42] on span "[PERSON_NAME]" at bounding box center [1484, 42] width 70 height 16
click at [1471, 118] on span "XLSX" at bounding box center [1465, 118] width 29 height 16
click at [1479, 143] on div "XLSX" at bounding box center [1487, 140] width 64 height 12
click at [1473, 42] on span "[PERSON_NAME]" at bounding box center [1484, 42] width 70 height 16
click at [1469, 166] on span "Pobierz" at bounding box center [1466, 163] width 31 height 12
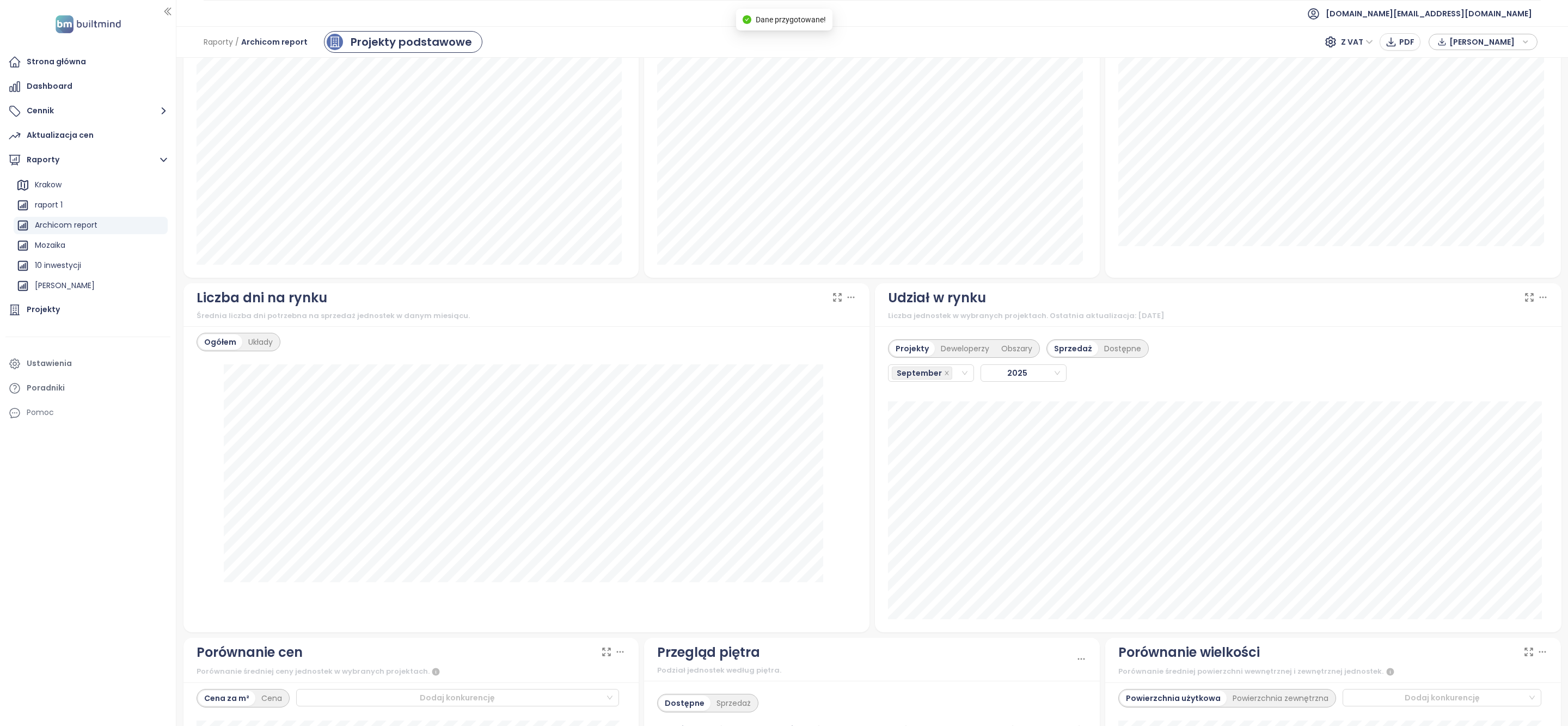
scroll to position [723, 0]
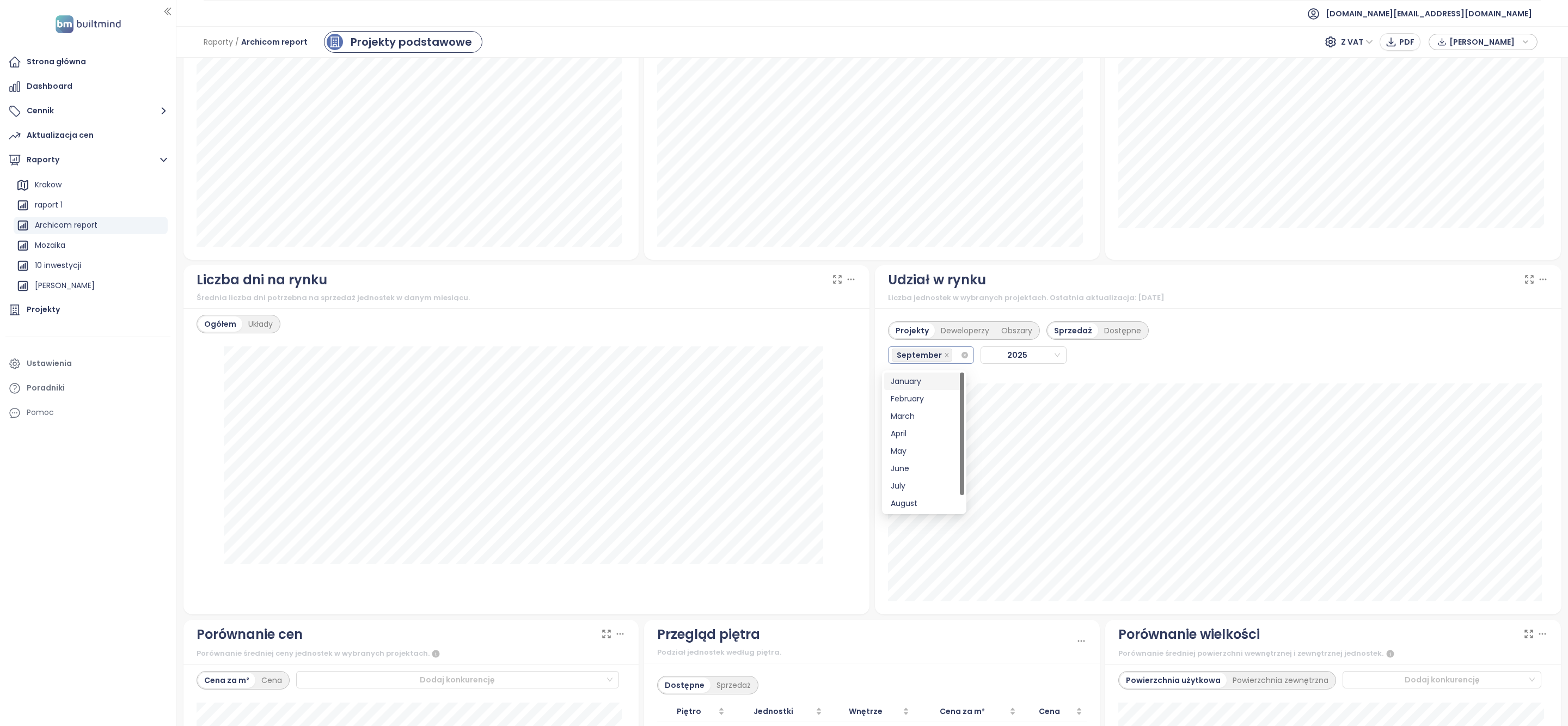
click at [951, 355] on div "September" at bounding box center [927, 355] width 69 height 15
click at [925, 499] on div "August" at bounding box center [924, 503] width 67 height 12
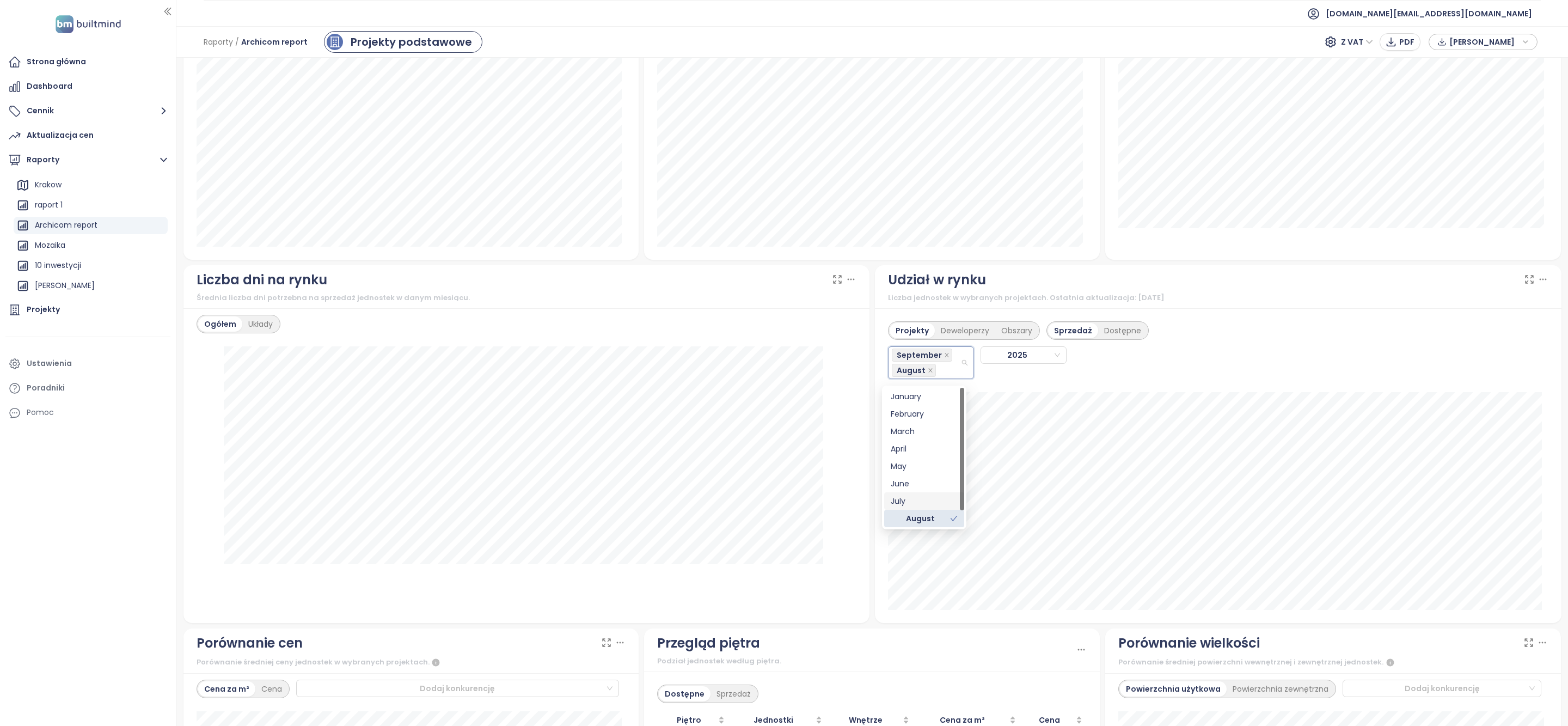
click at [917, 501] on div "July" at bounding box center [924, 501] width 67 height 12
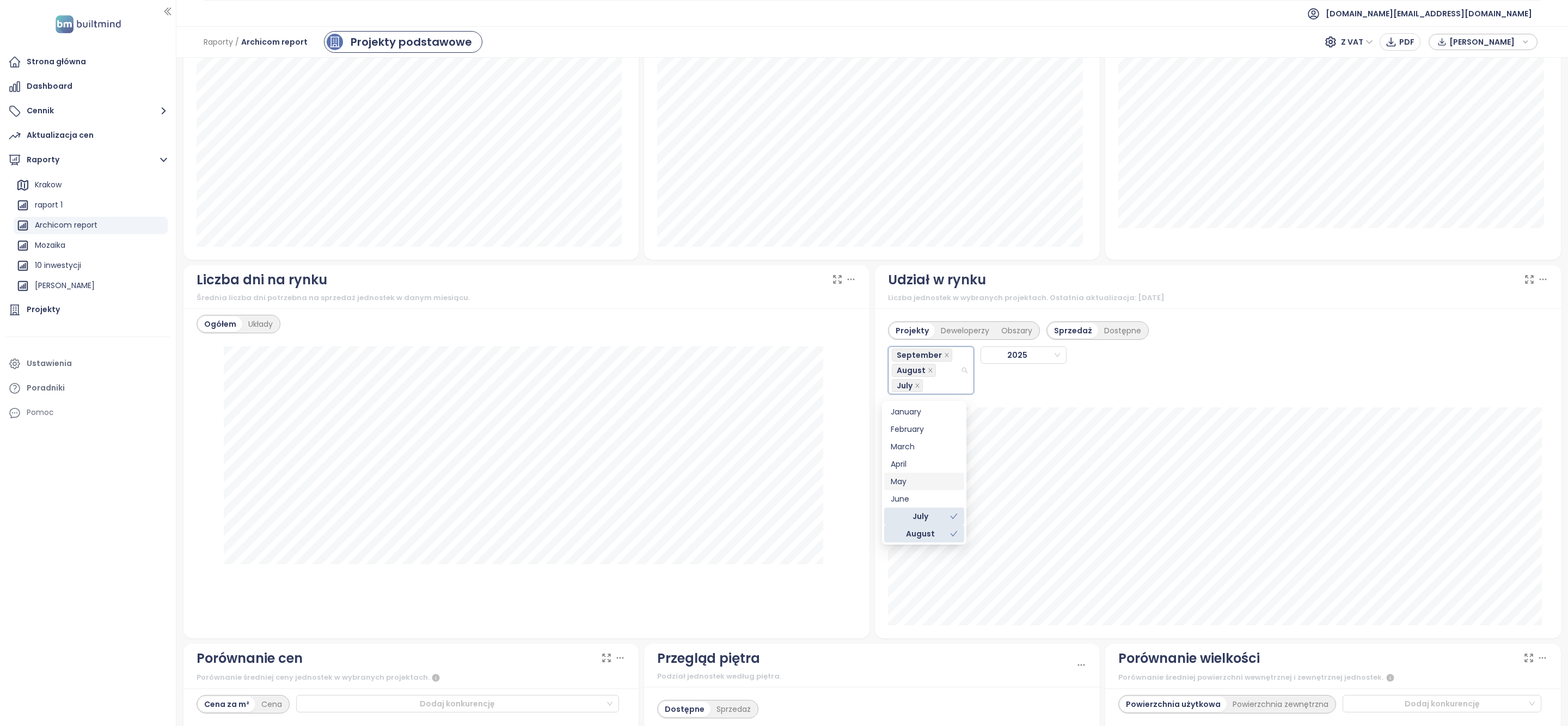
click at [1224, 355] on div "Projekty Deweloperzy Obszary Sprzedaż Dostępne September August July 2025" at bounding box center [1218, 355] width 660 height 79
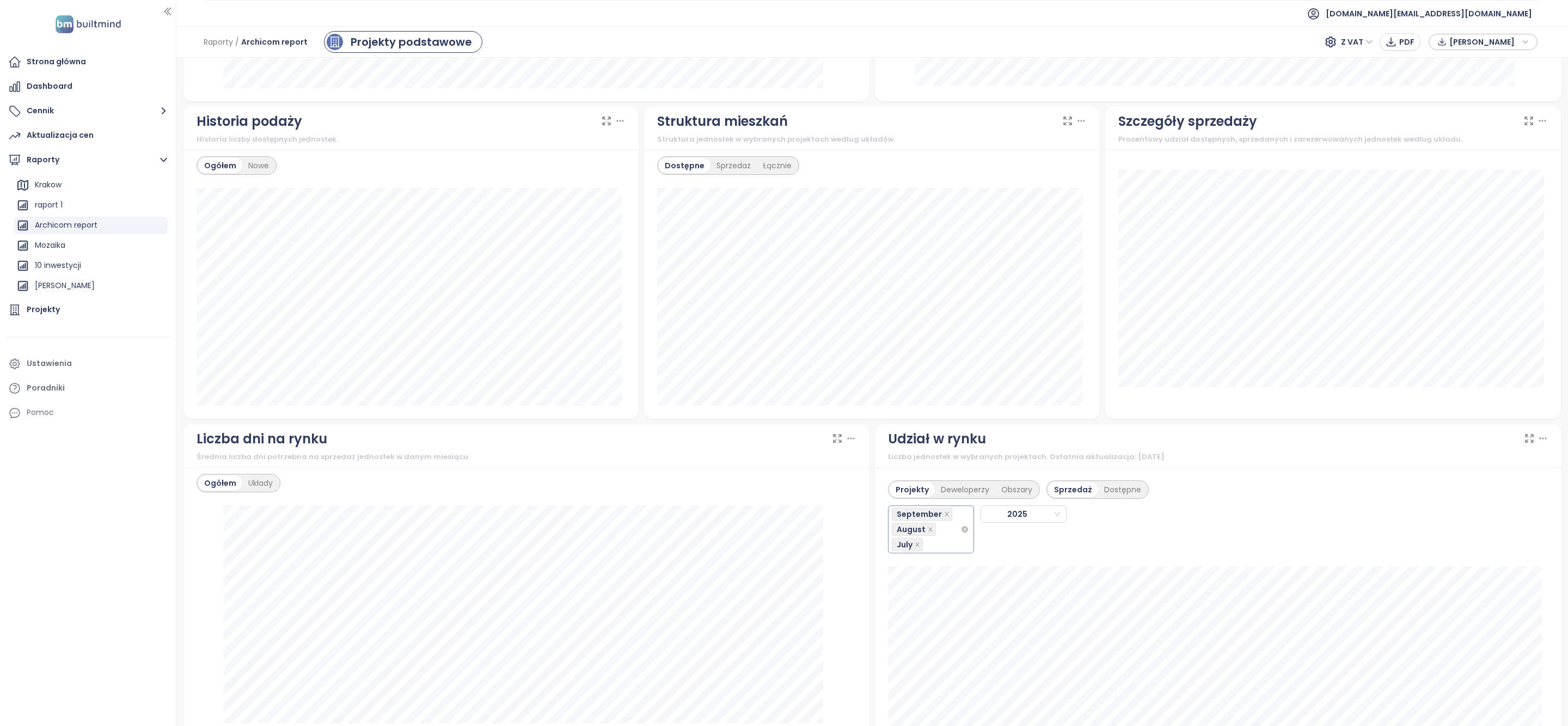
scroll to position [607, 0]
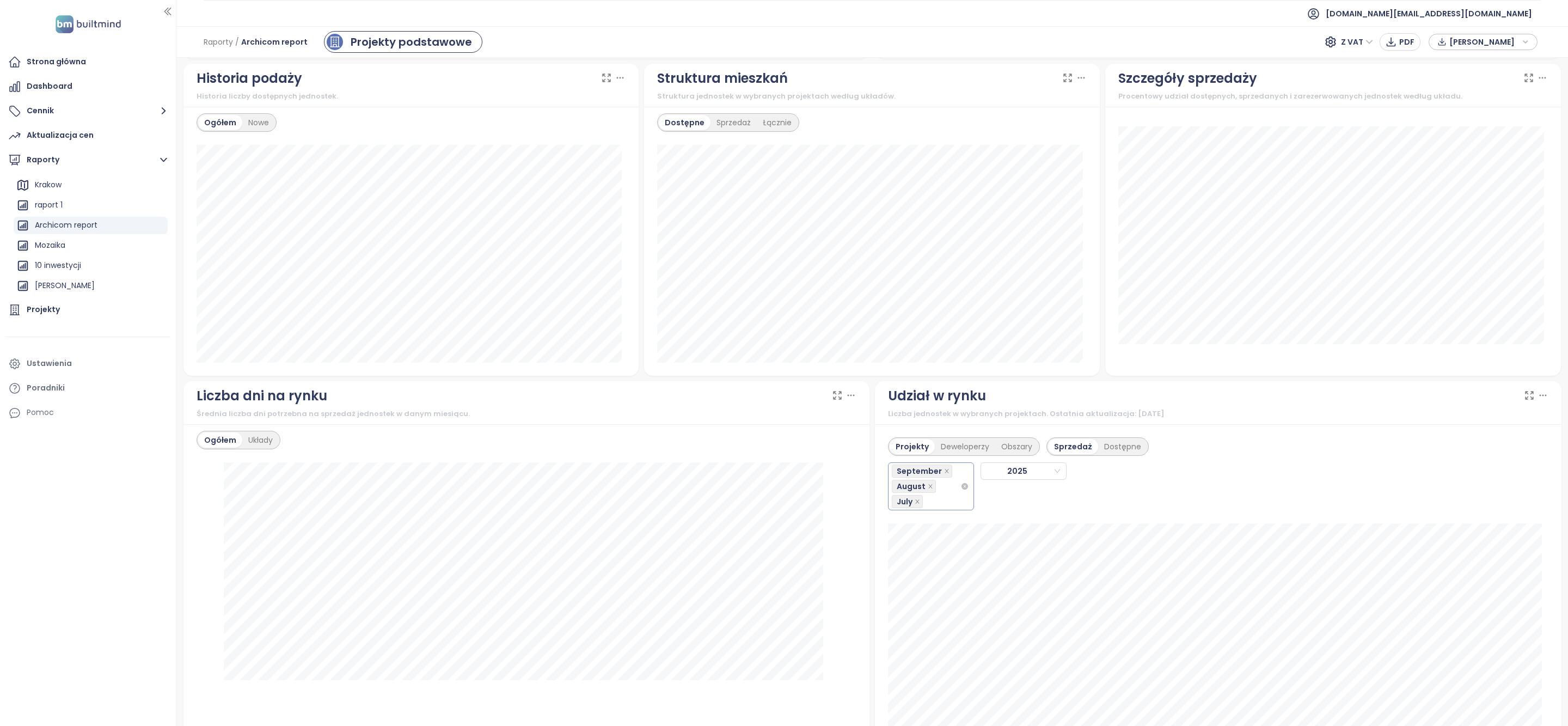
click at [936, 507] on div "September August July" at bounding box center [927, 486] width 69 height 45
click at [919, 611] on div "June" at bounding box center [924, 615] width 67 height 12
click at [1071, 515] on div "September August July June 2025" at bounding box center [1019, 490] width 261 height 69
click at [915, 503] on icon "close" at bounding box center [917, 501] width 4 height 4
click at [928, 492] on span at bounding box center [930, 486] width 5 height 12
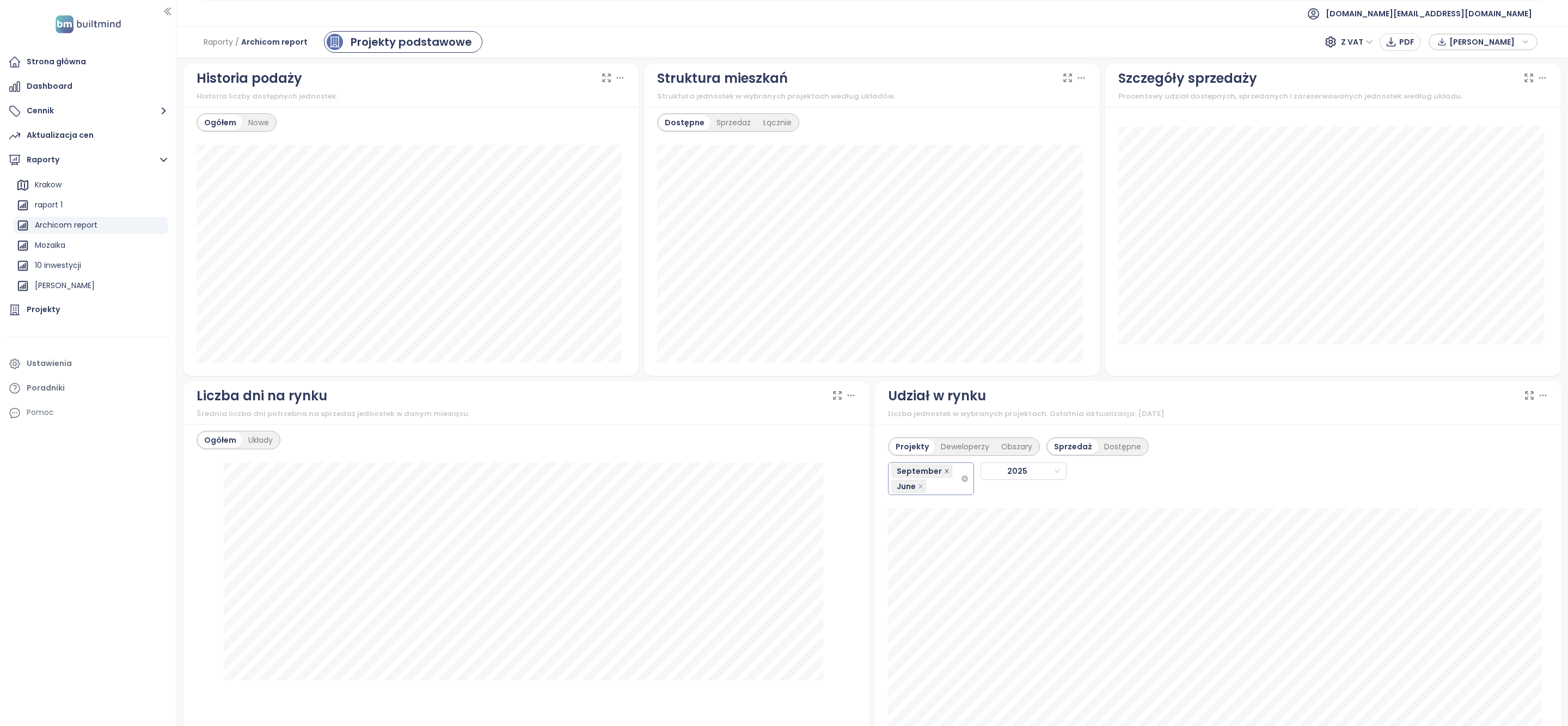
click at [944, 474] on icon "close" at bounding box center [947, 471] width 5 height 5
click at [919, 473] on icon "close" at bounding box center [921, 471] width 4 height 4
click at [918, 477] on span at bounding box center [921, 471] width 5 height 12
click at [918, 473] on icon "close" at bounding box center [921, 471] width 5 height 5
click at [928, 473] on div "June" at bounding box center [927, 471] width 69 height 15
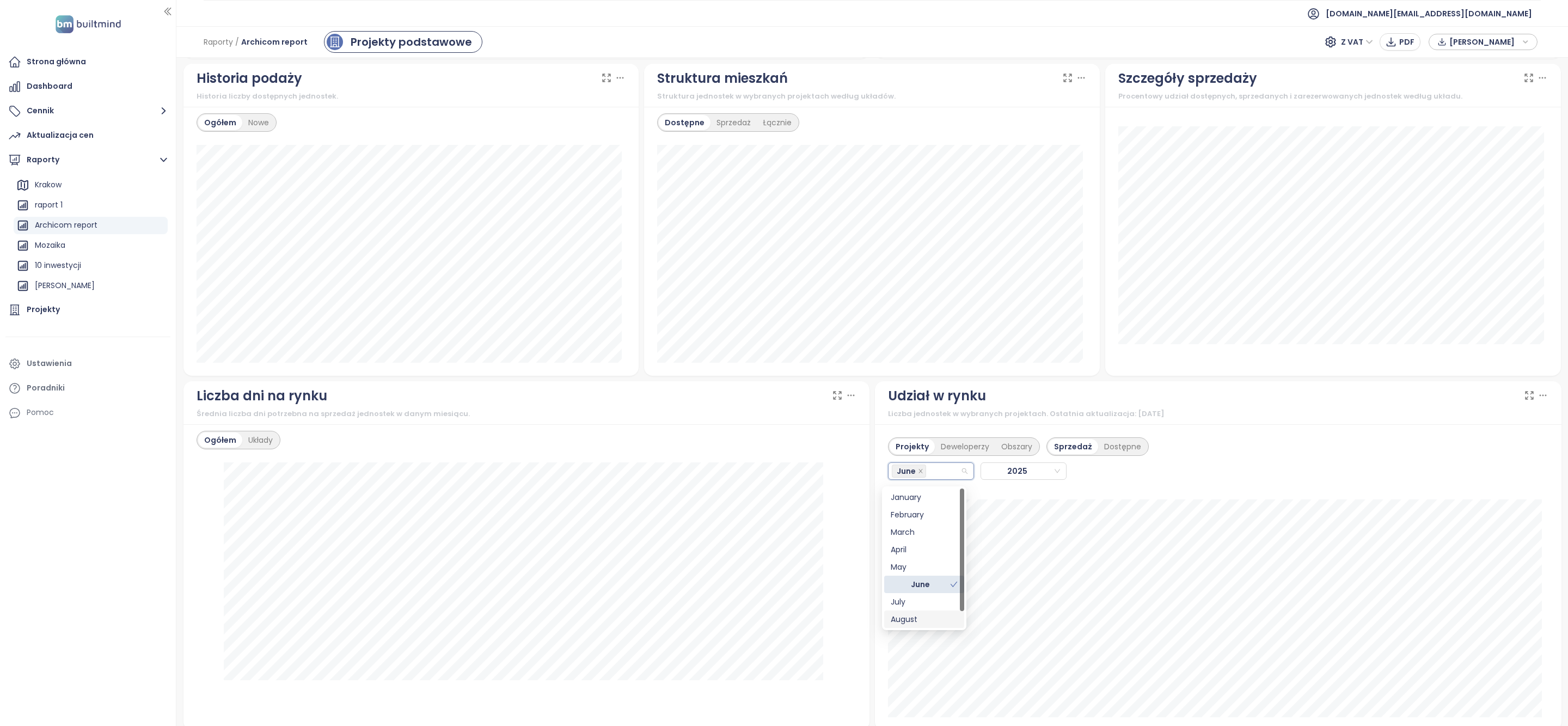
scroll to position [17, 0]
click at [919, 625] on div "September" at bounding box center [924, 620] width 67 height 12
click at [934, 582] on div "June" at bounding box center [920, 582] width 59 height 12
click at [1201, 449] on div "Projekty Deweloperzy Obszary Sprzedaż Dostępne September 2025" at bounding box center [1218, 458] width 660 height 56
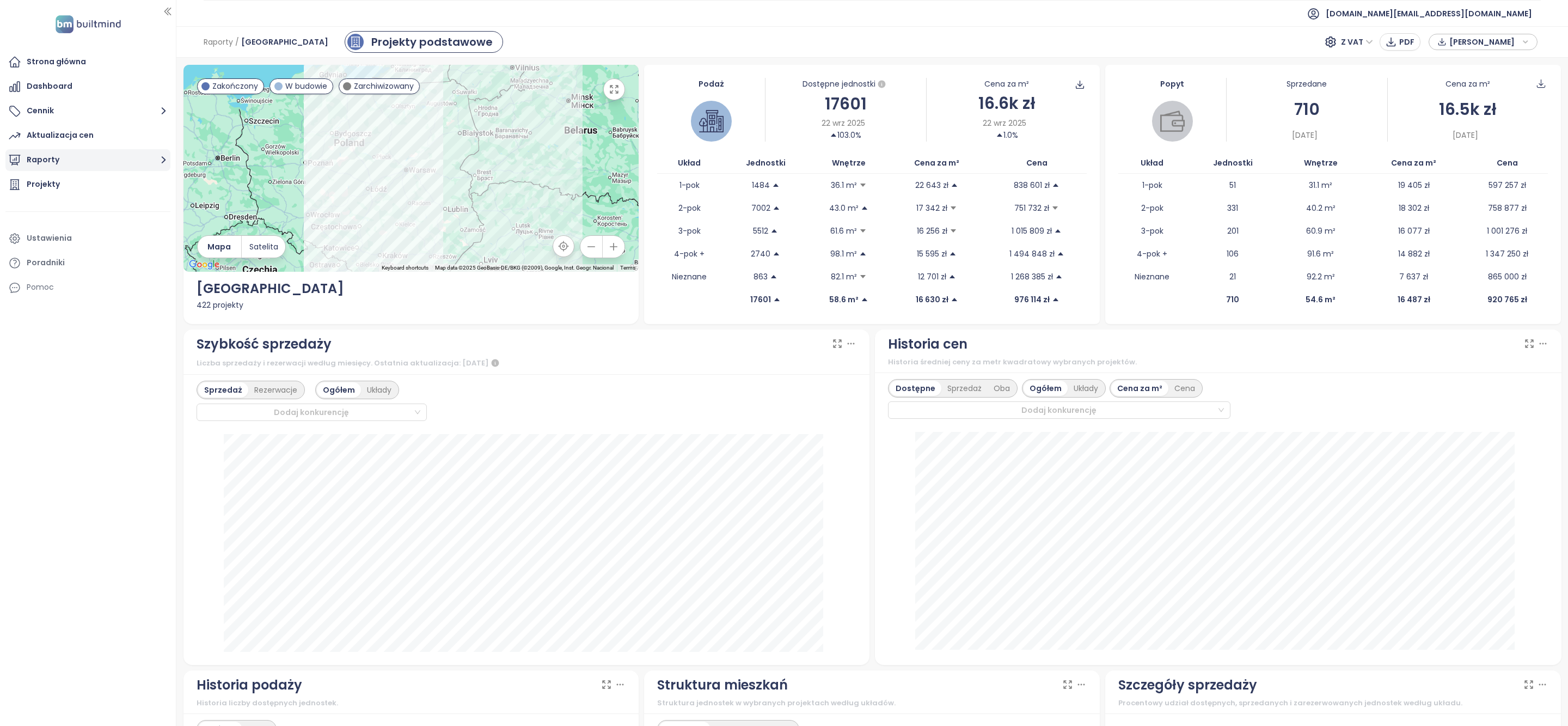
click at [118, 156] on button "Raporty" at bounding box center [88, 160] width 165 height 22
click at [154, 290] on icon "button" at bounding box center [159, 288] width 11 height 11
click at [150, 252] on icon "button" at bounding box center [149, 247] width 11 height 14
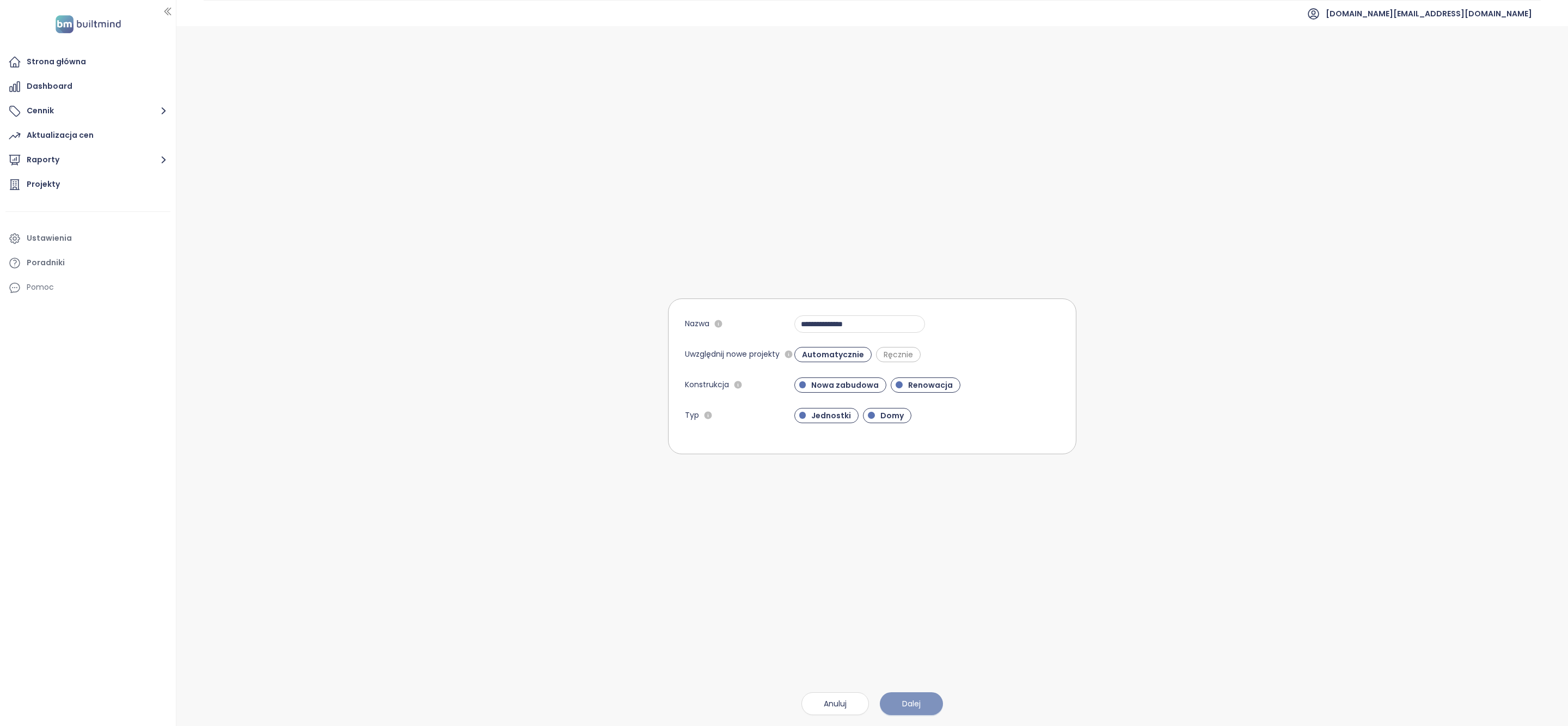
click at [917, 692] on button "Dalej" at bounding box center [911, 703] width 63 height 23
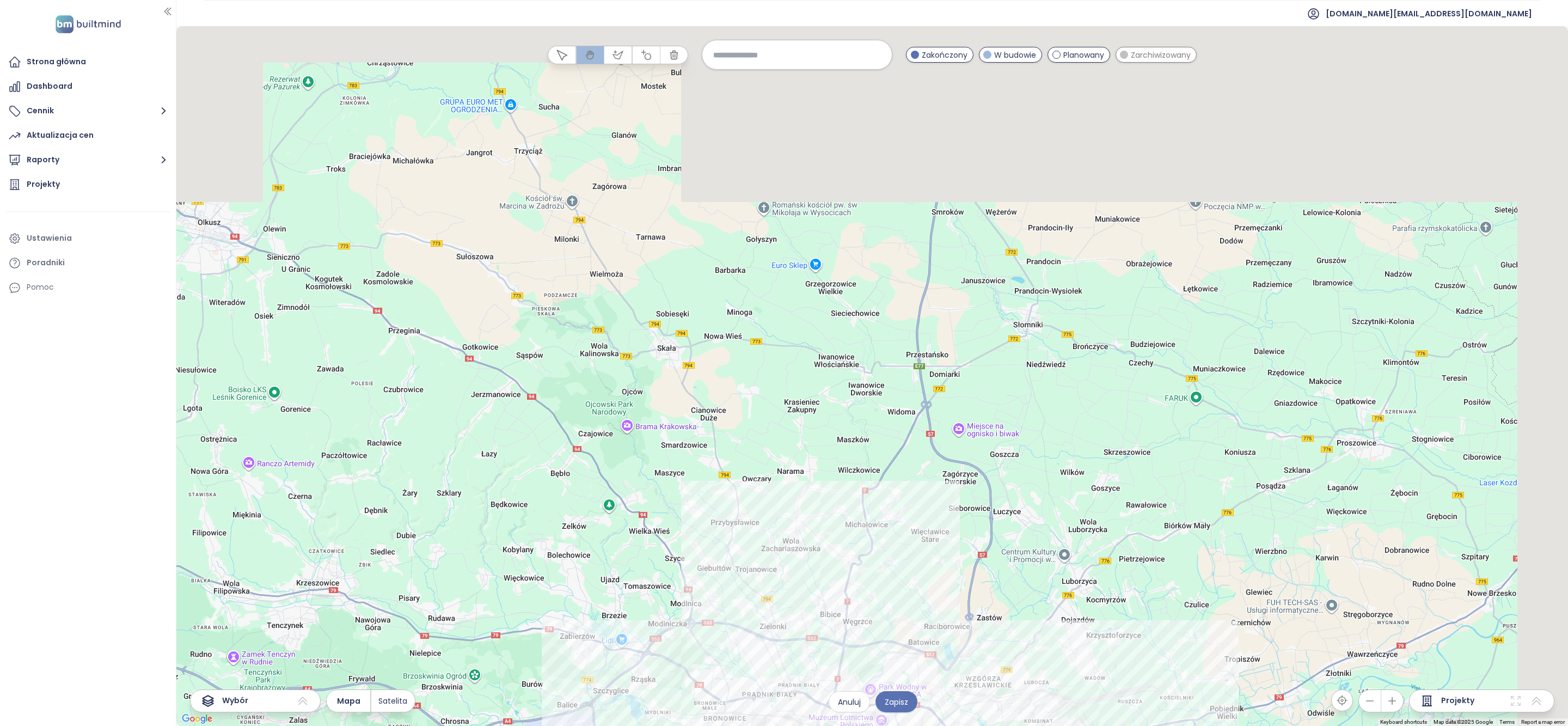
drag, startPoint x: 987, startPoint y: 231, endPoint x: 836, endPoint y: 464, distance: 277.7
click at [830, 492] on div at bounding box center [873, 376] width 1392 height 700
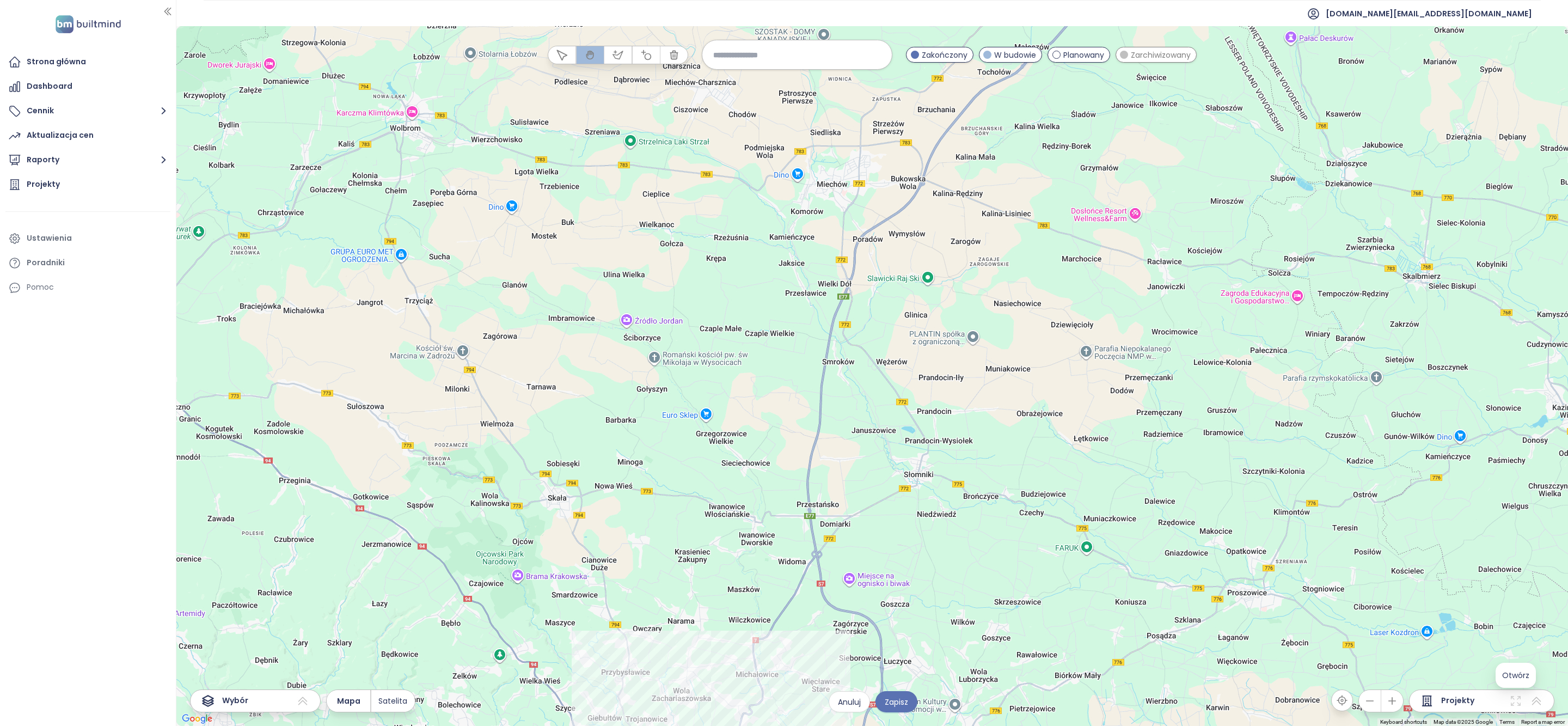
click at [1516, 703] on icon at bounding box center [1516, 701] width 13 height 13
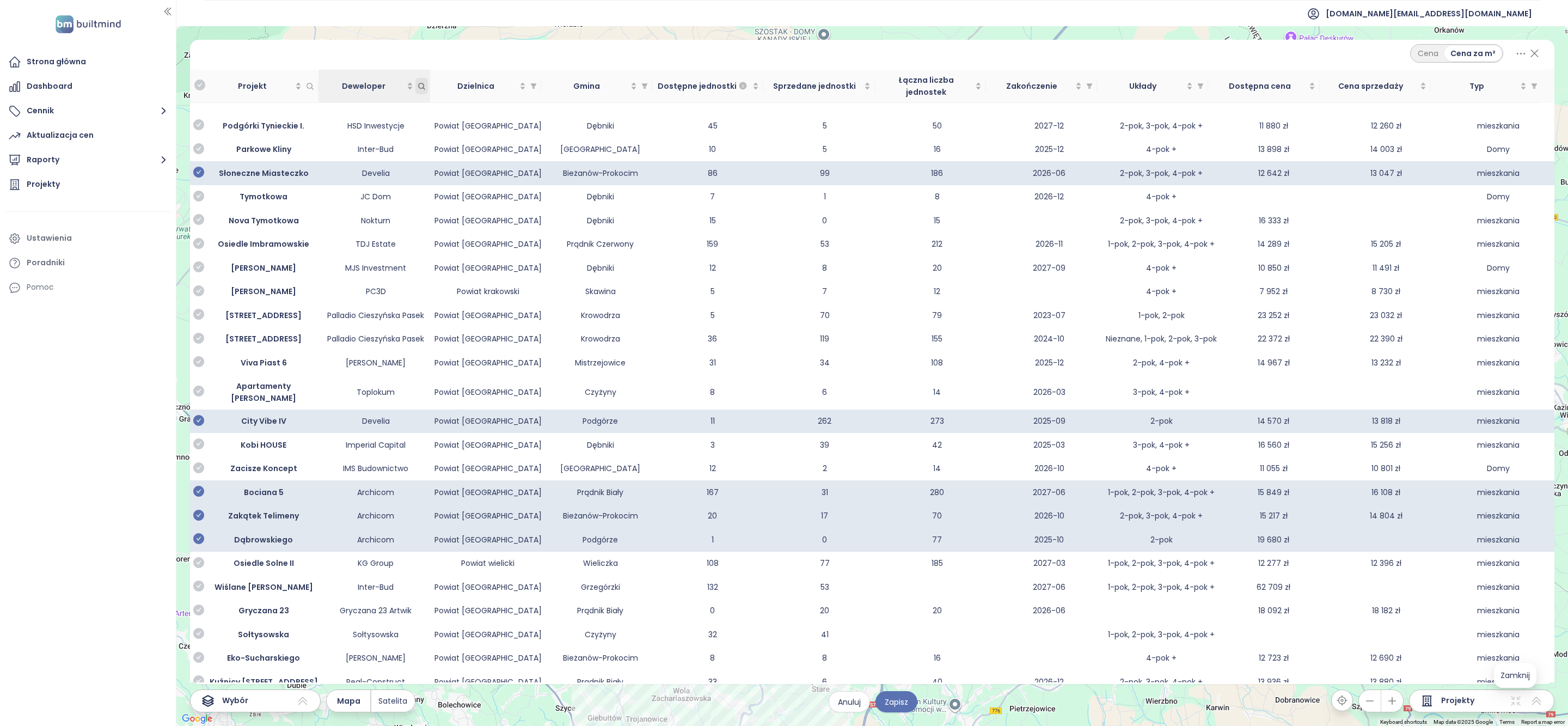
click at [423, 82] on icon "Deweloper" at bounding box center [421, 85] width 6 height 6
click at [392, 96] on div at bounding box center [368, 103] width 86 height 13
type input "****"
click at [357, 125] on div "Henniger Investment" at bounding box center [373, 125] width 86 height 12
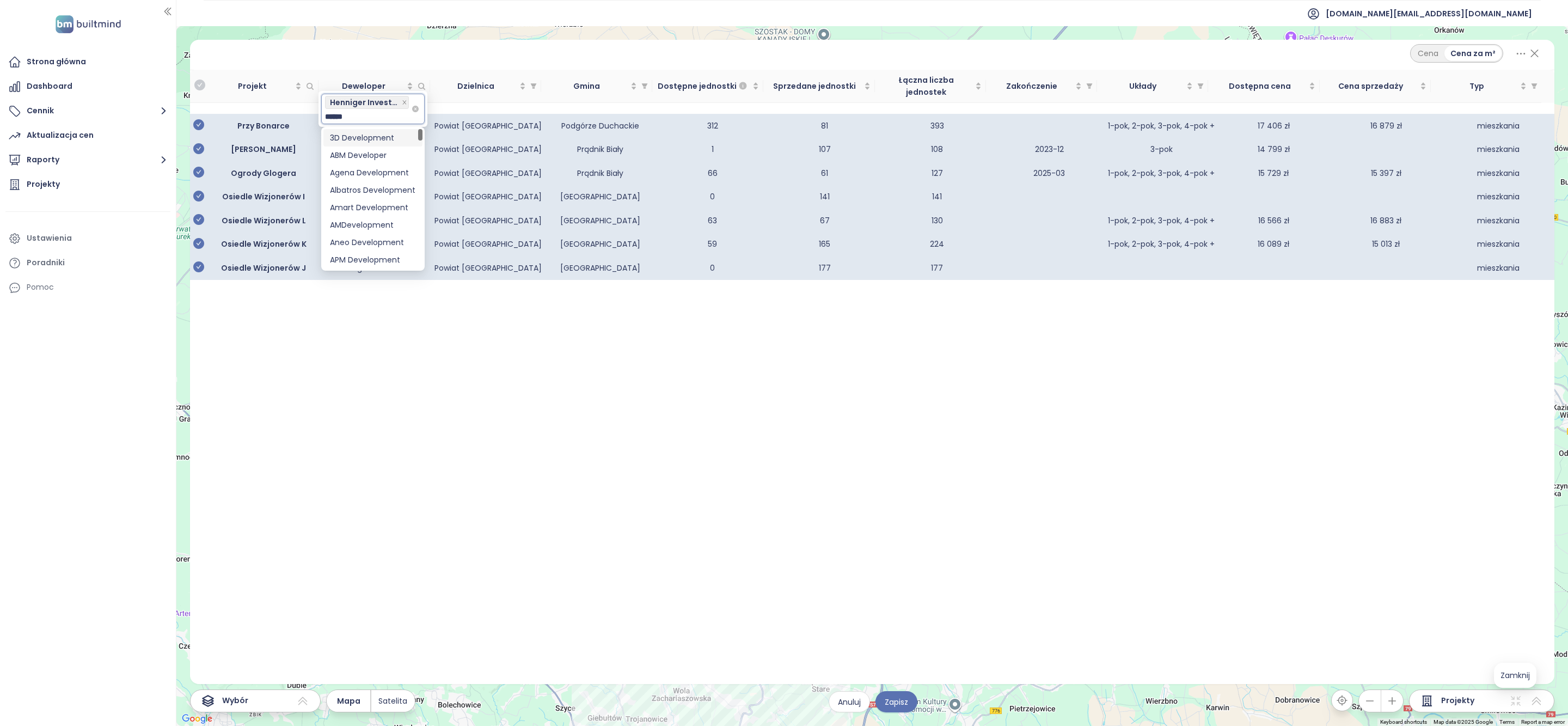
type input "*******"
click at [356, 136] on div "Develia" at bounding box center [373, 138] width 86 height 12
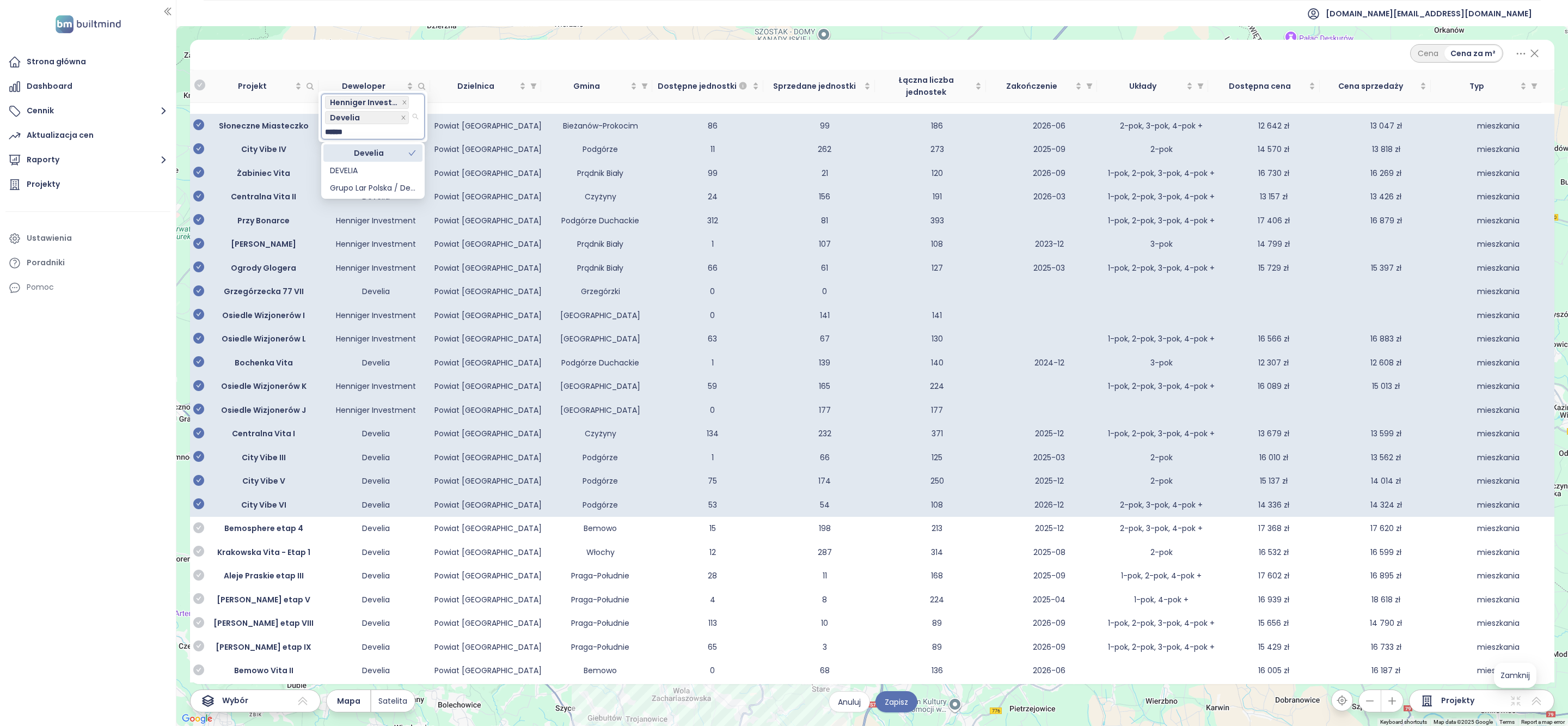
type input "*******"
click at [349, 174] on div "DEVELIA" at bounding box center [373, 170] width 86 height 12
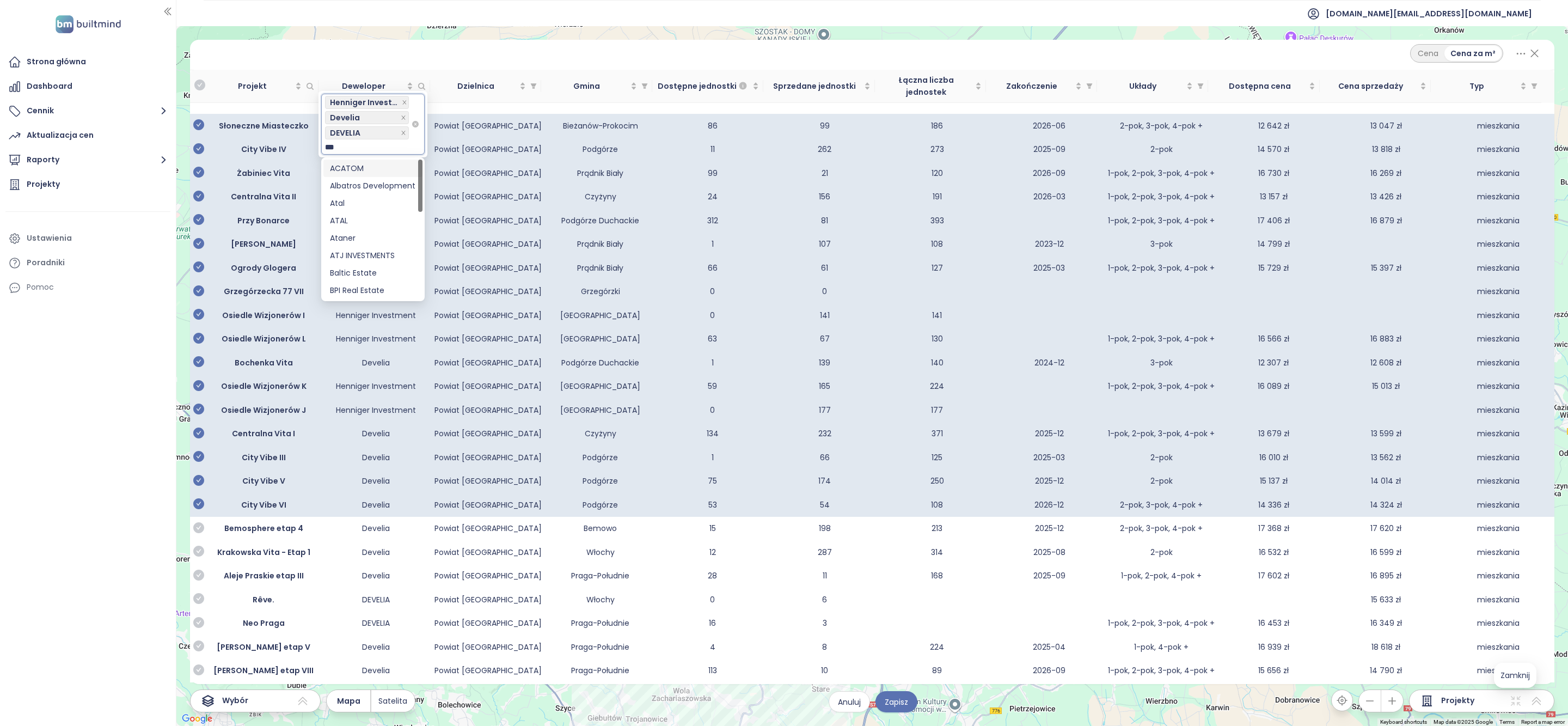
type input "****"
click at [366, 182] on div "ATAL" at bounding box center [373, 186] width 86 height 12
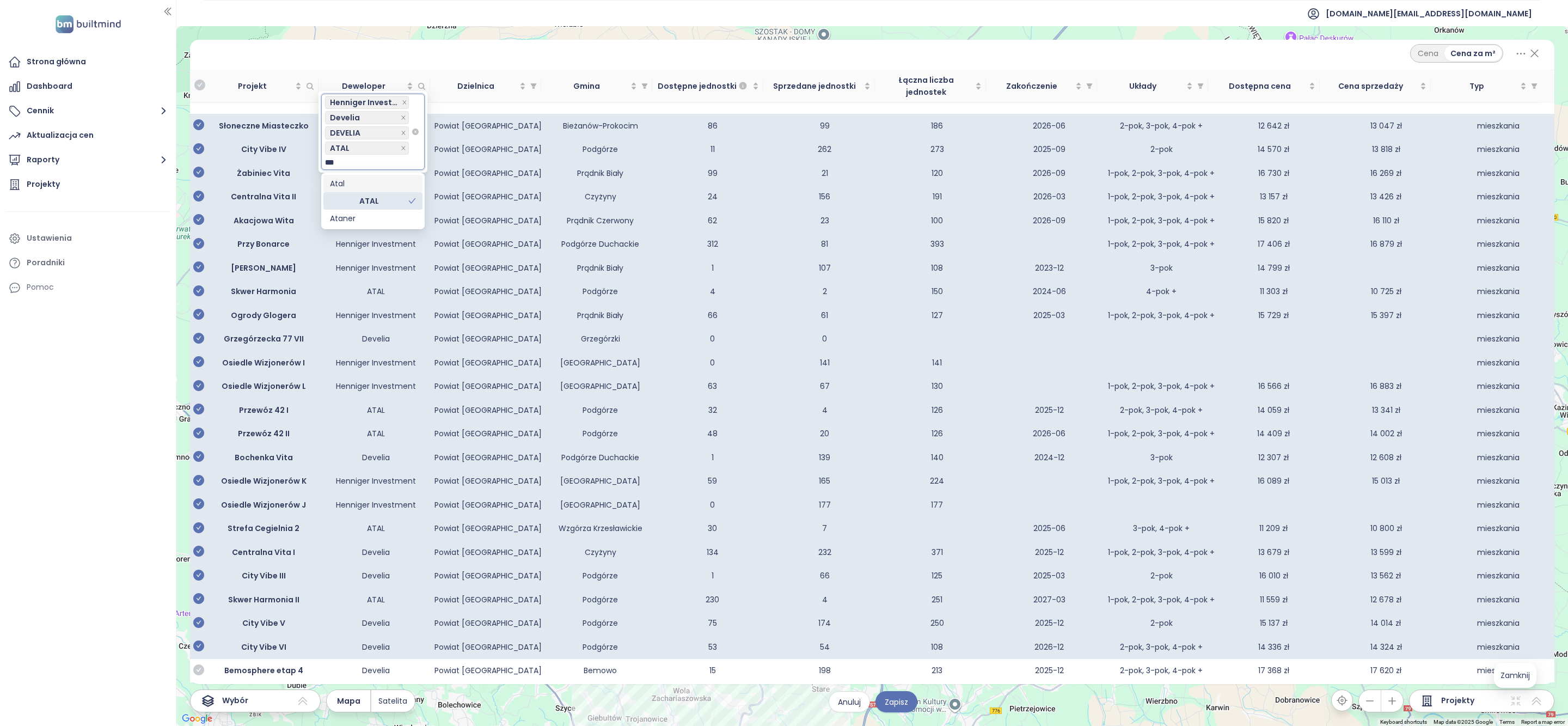
type input "****"
click at [356, 184] on div "Atal" at bounding box center [373, 183] width 86 height 12
type input "**"
click at [360, 201] on div "KG Group" at bounding box center [373, 199] width 86 height 12
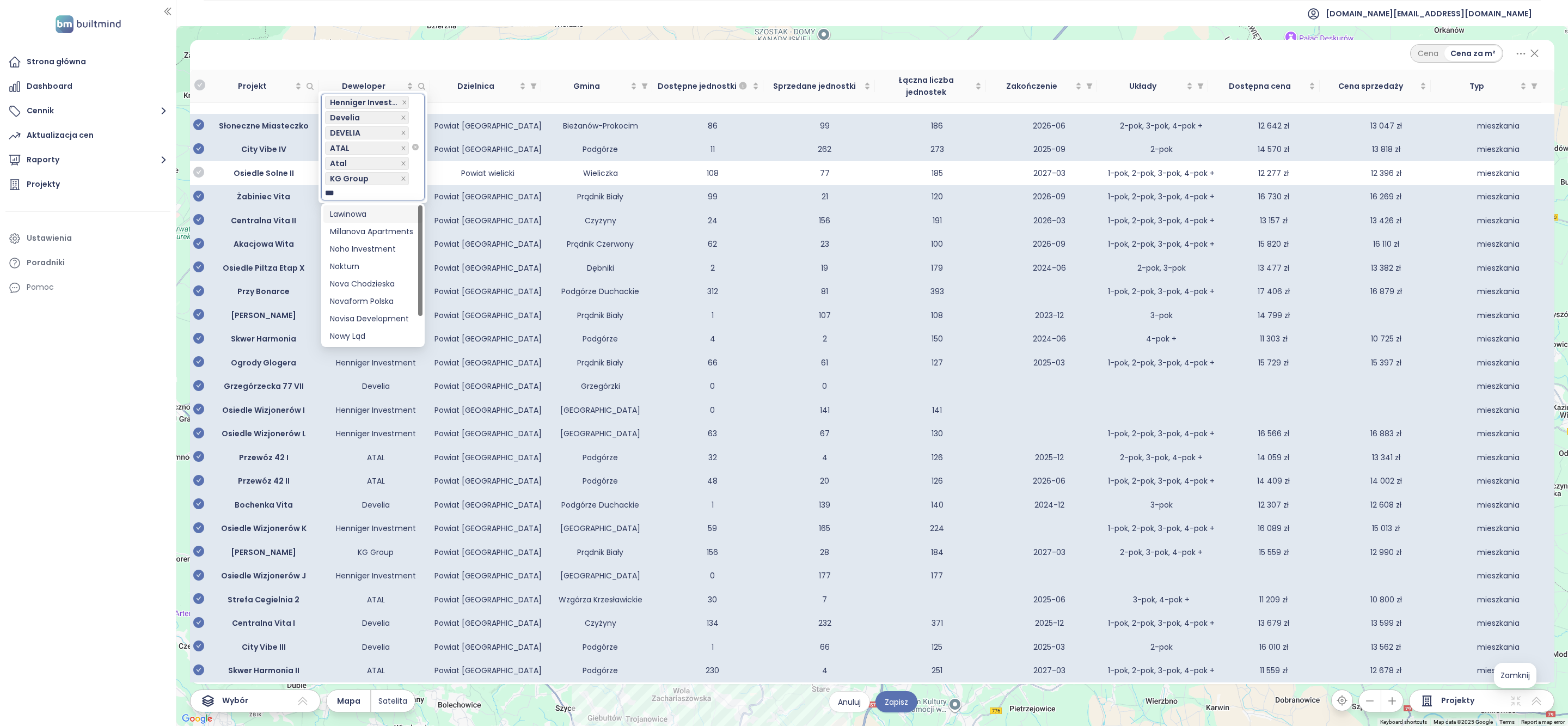
type input "****"
click at [362, 214] on div "Noho Investment" at bounding box center [373, 214] width 86 height 12
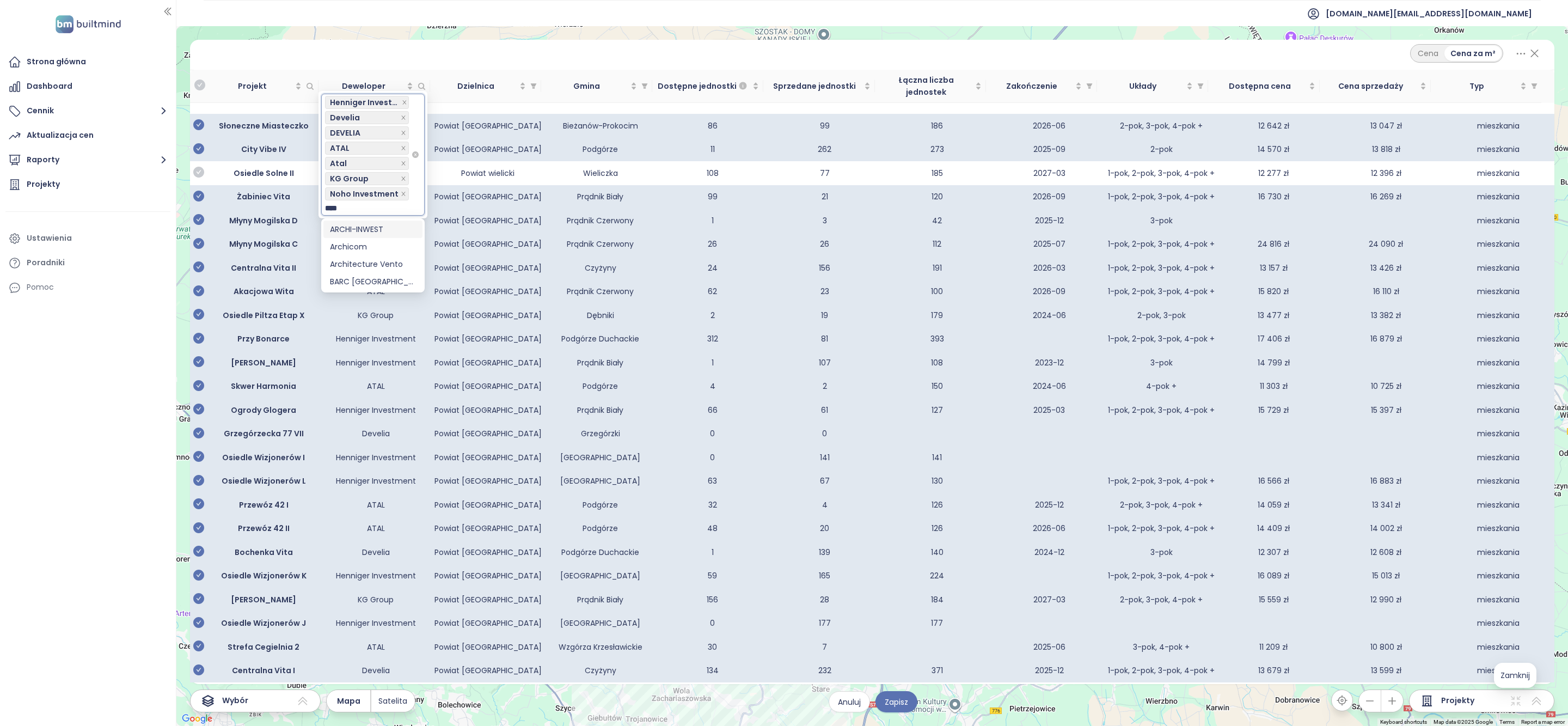
type input "*****"
click at [359, 244] on div "Archicom" at bounding box center [373, 247] width 86 height 12
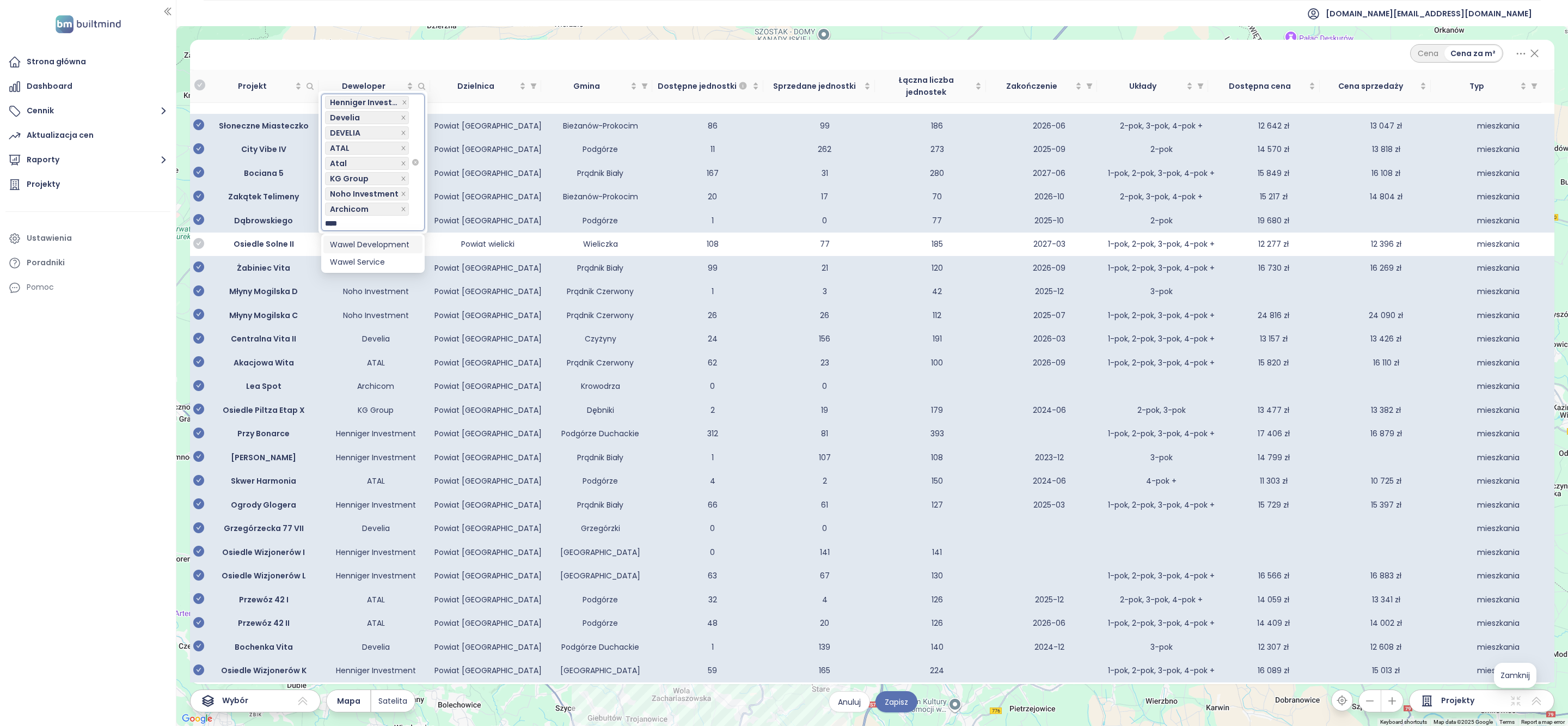
type input "*****"
click at [358, 257] on div "Wawel Service" at bounding box center [373, 262] width 86 height 12
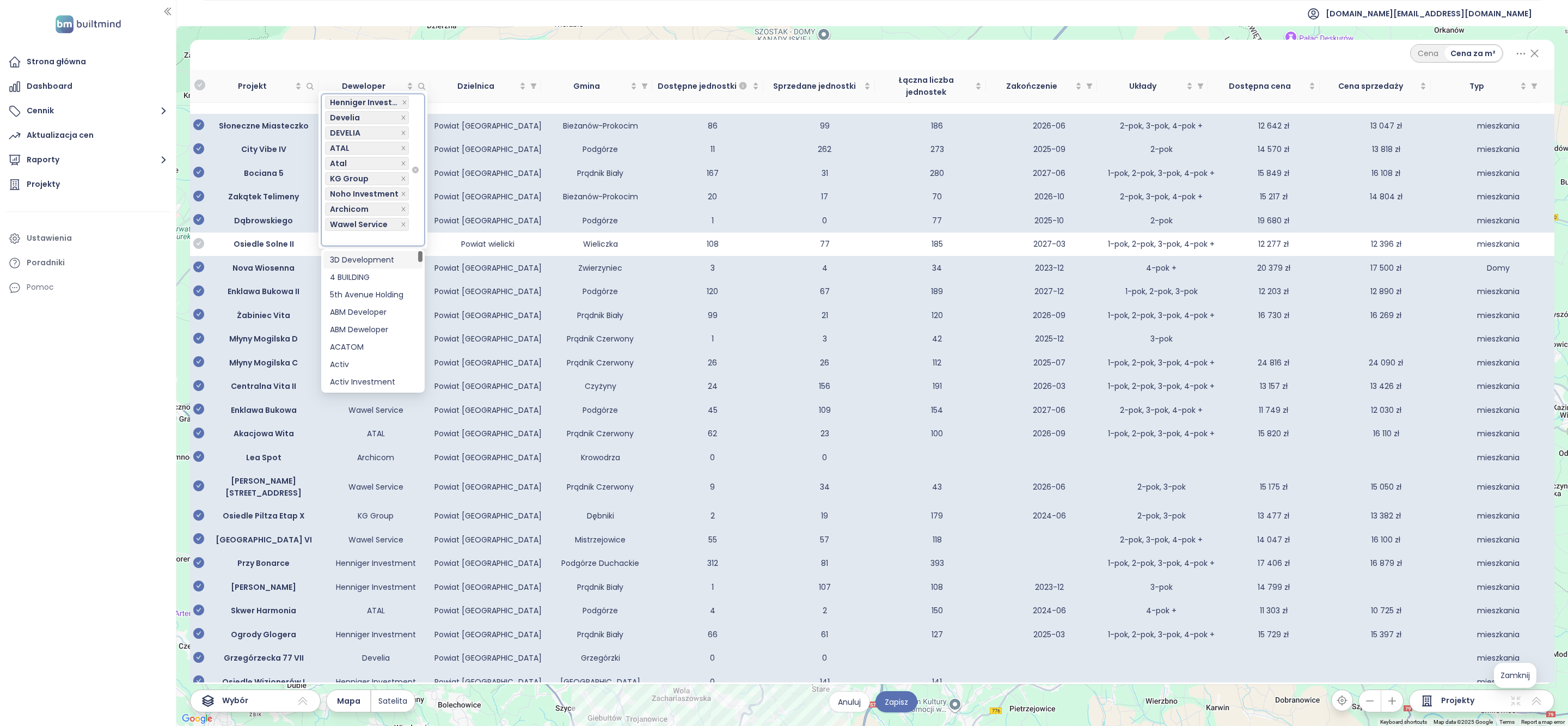
click at [358, 238] on div at bounding box center [368, 238] width 86 height 13
type input "******"
click at [380, 258] on div "EKOPARK" at bounding box center [373, 260] width 86 height 12
type input "*****"
click at [380, 280] on div "Dom Development" at bounding box center [373, 275] width 86 height 12
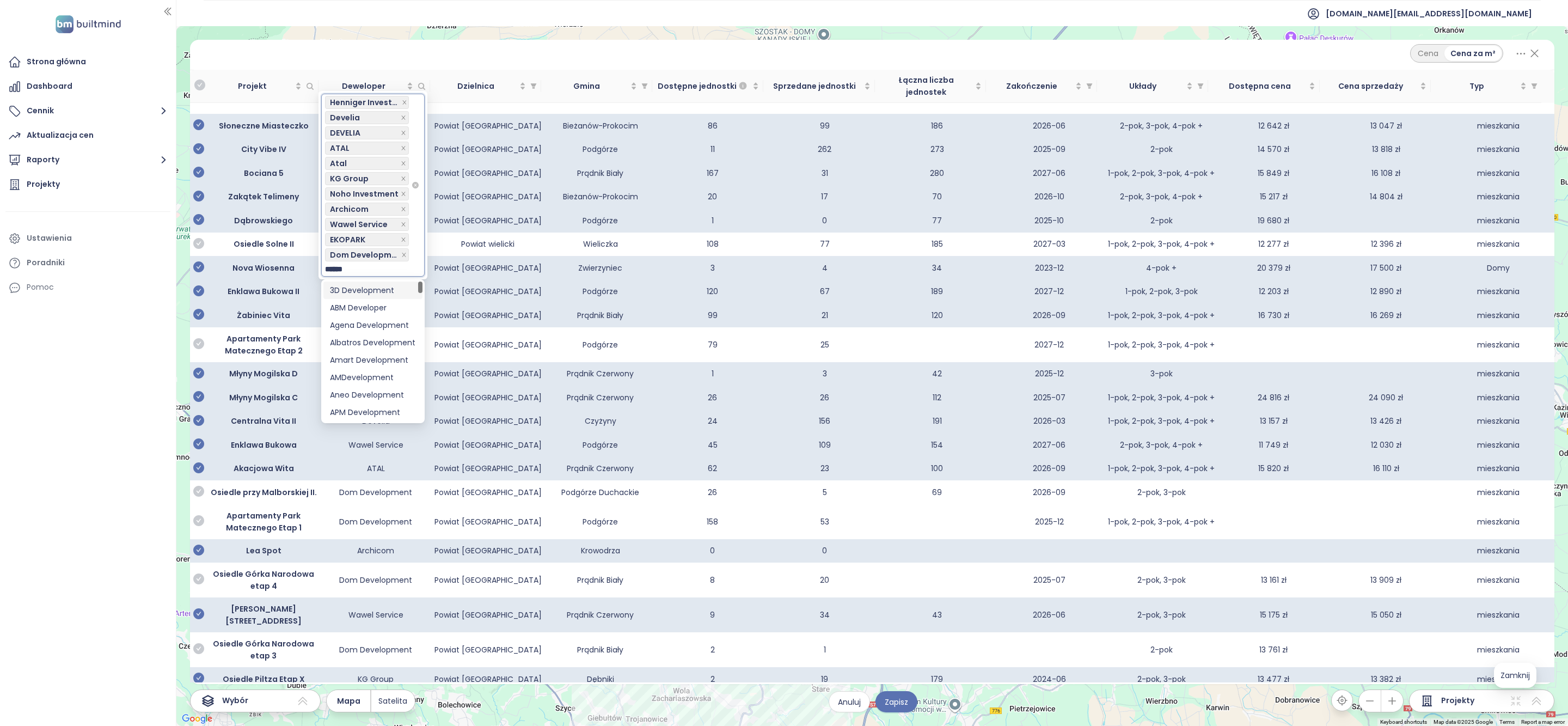
type input "*******"
click at [366, 264] on div "develia" at bounding box center [368, 269] width 86 height 13
click at [366, 264] on div at bounding box center [368, 269] width 86 height 13
type input "*****"
click at [350, 289] on div "Murapol" at bounding box center [373, 290] width 86 height 12
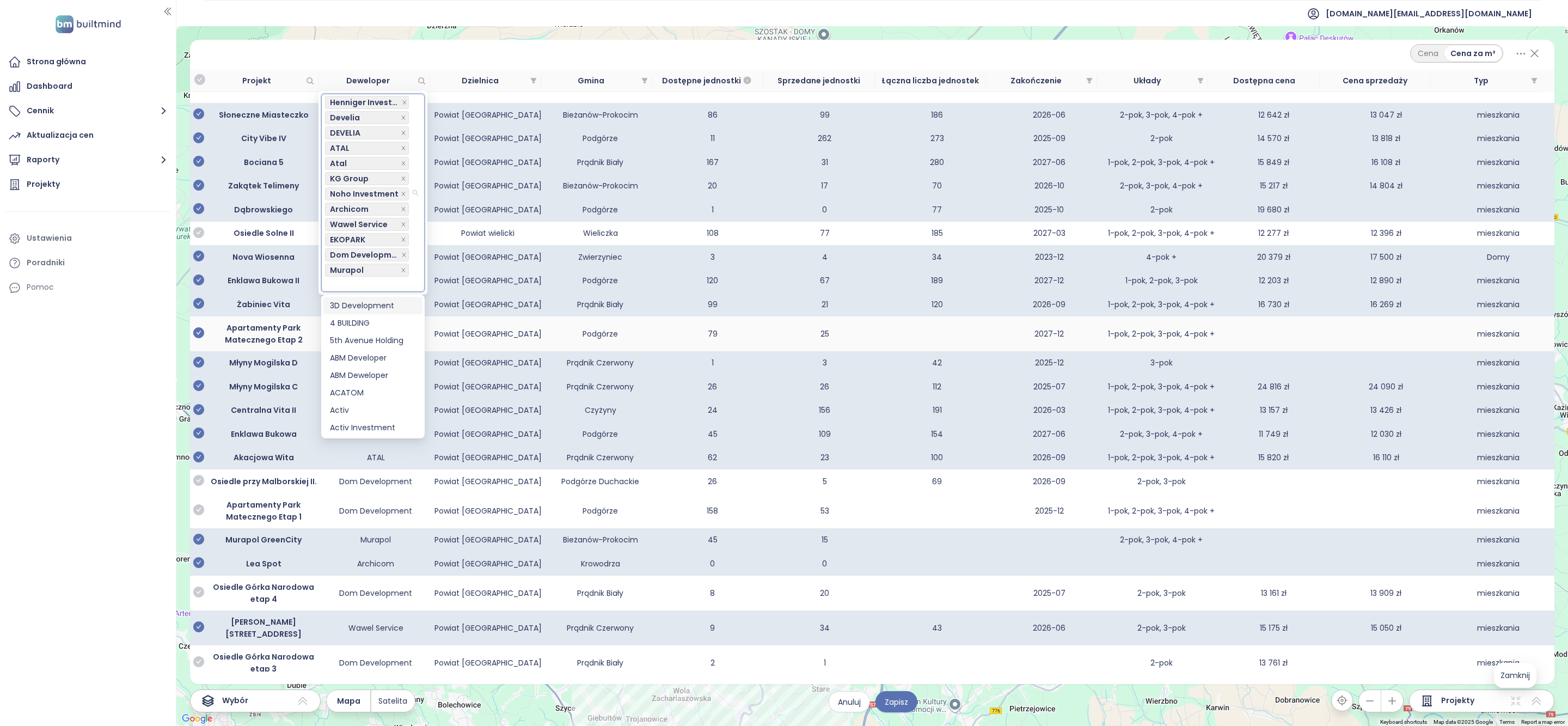
click at [200, 338] on icon "check-circle" at bounding box center [199, 332] width 11 height 11
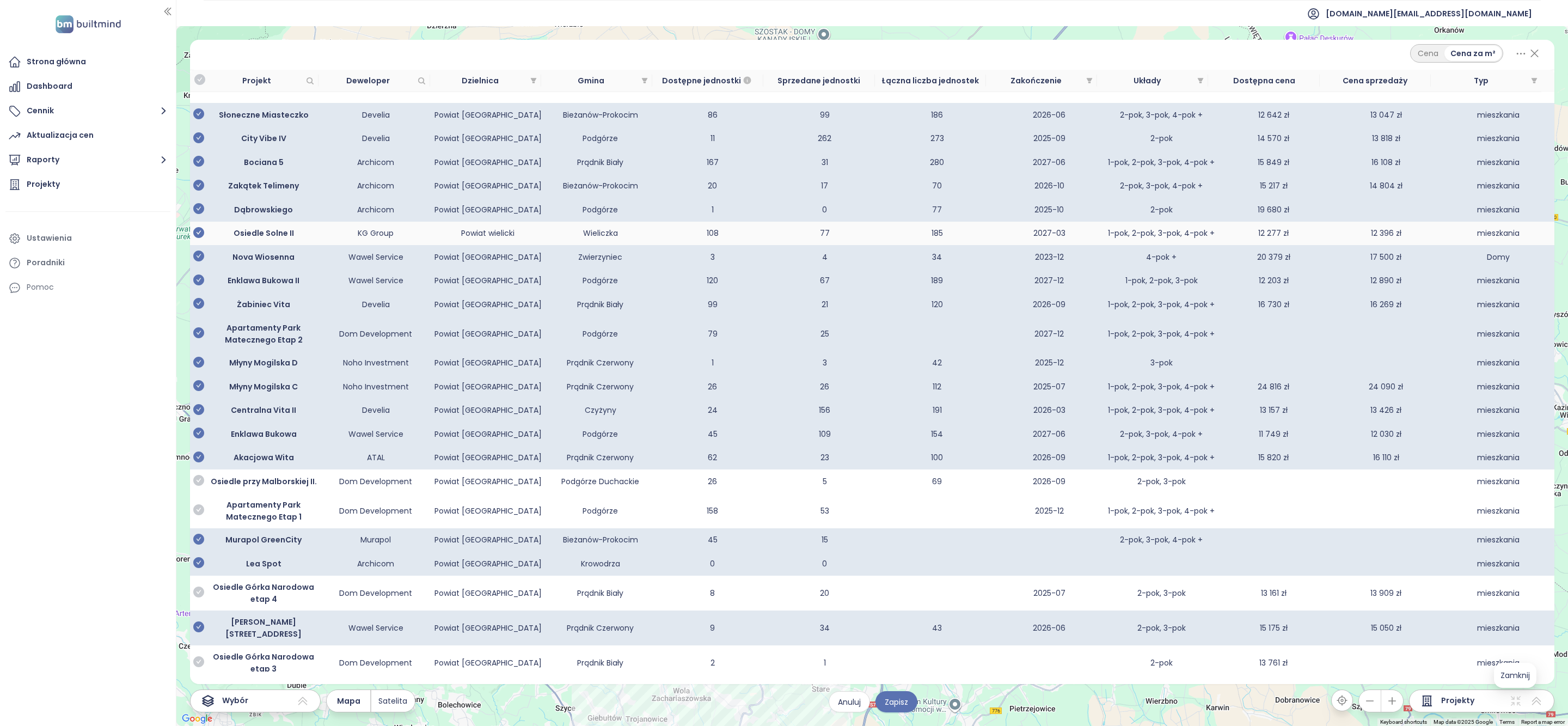
click at [201, 236] on icon "check-circle" at bounding box center [199, 232] width 11 height 11
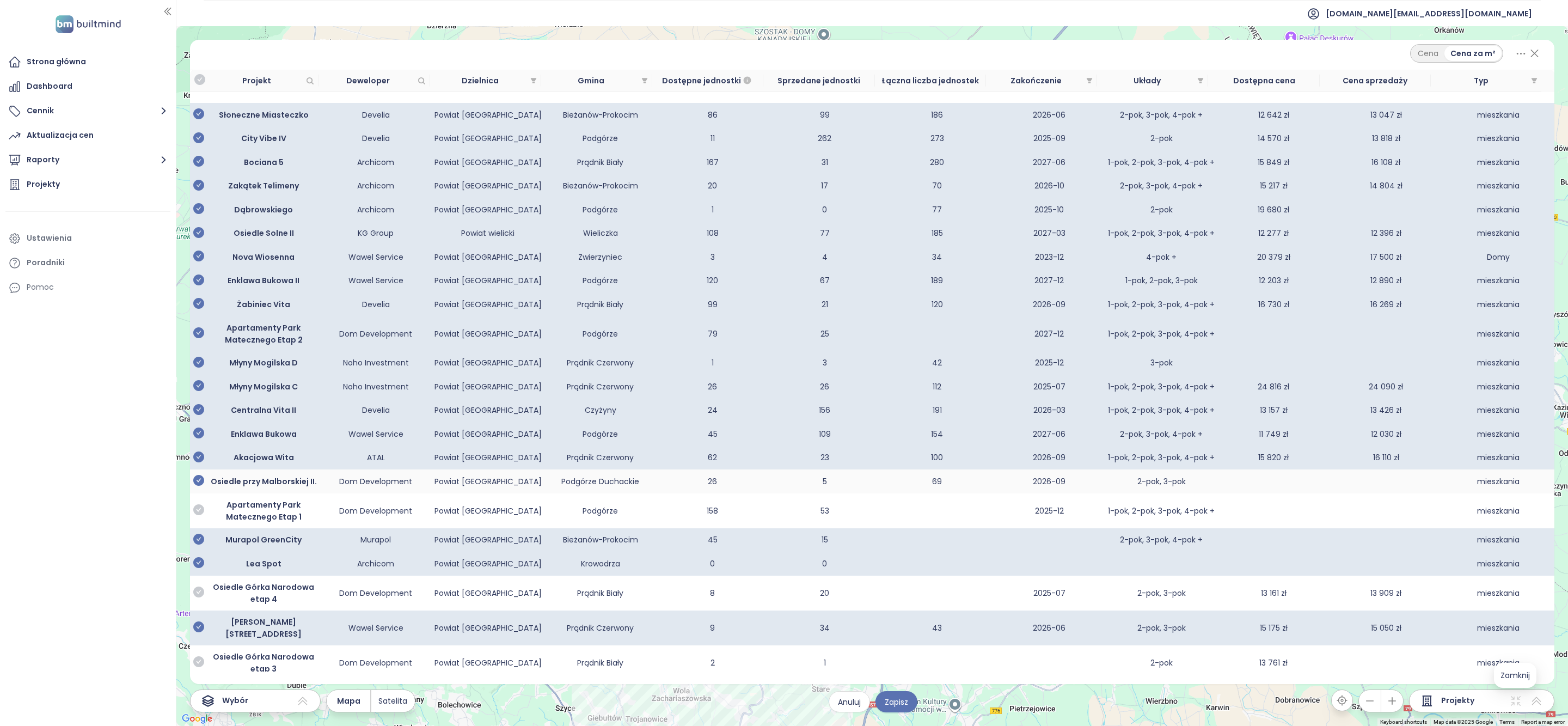
click at [198, 486] on icon "check-circle" at bounding box center [199, 480] width 11 height 11
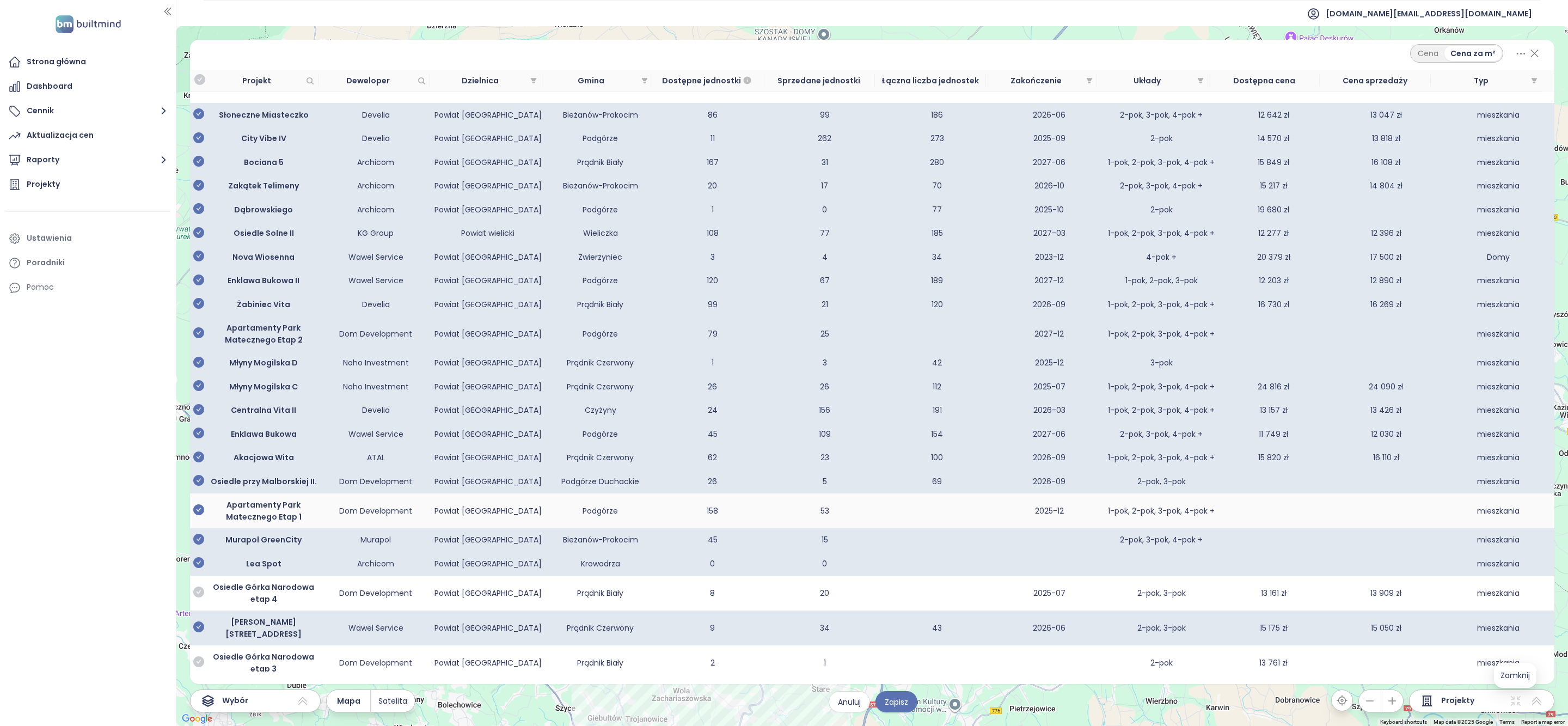
click at [197, 515] on icon "check-circle" at bounding box center [199, 510] width 11 height 11
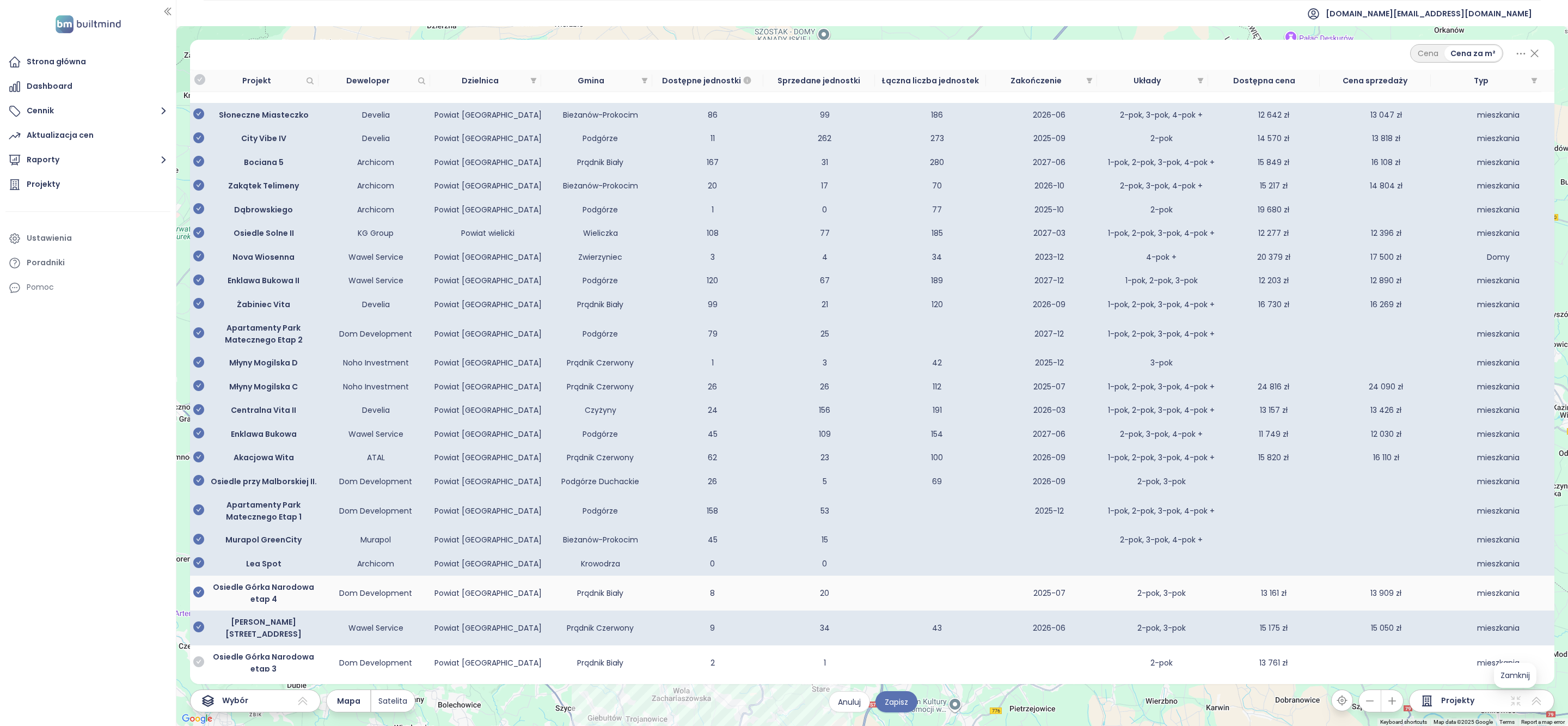
click at [202, 597] on icon "check-circle" at bounding box center [199, 592] width 11 height 11
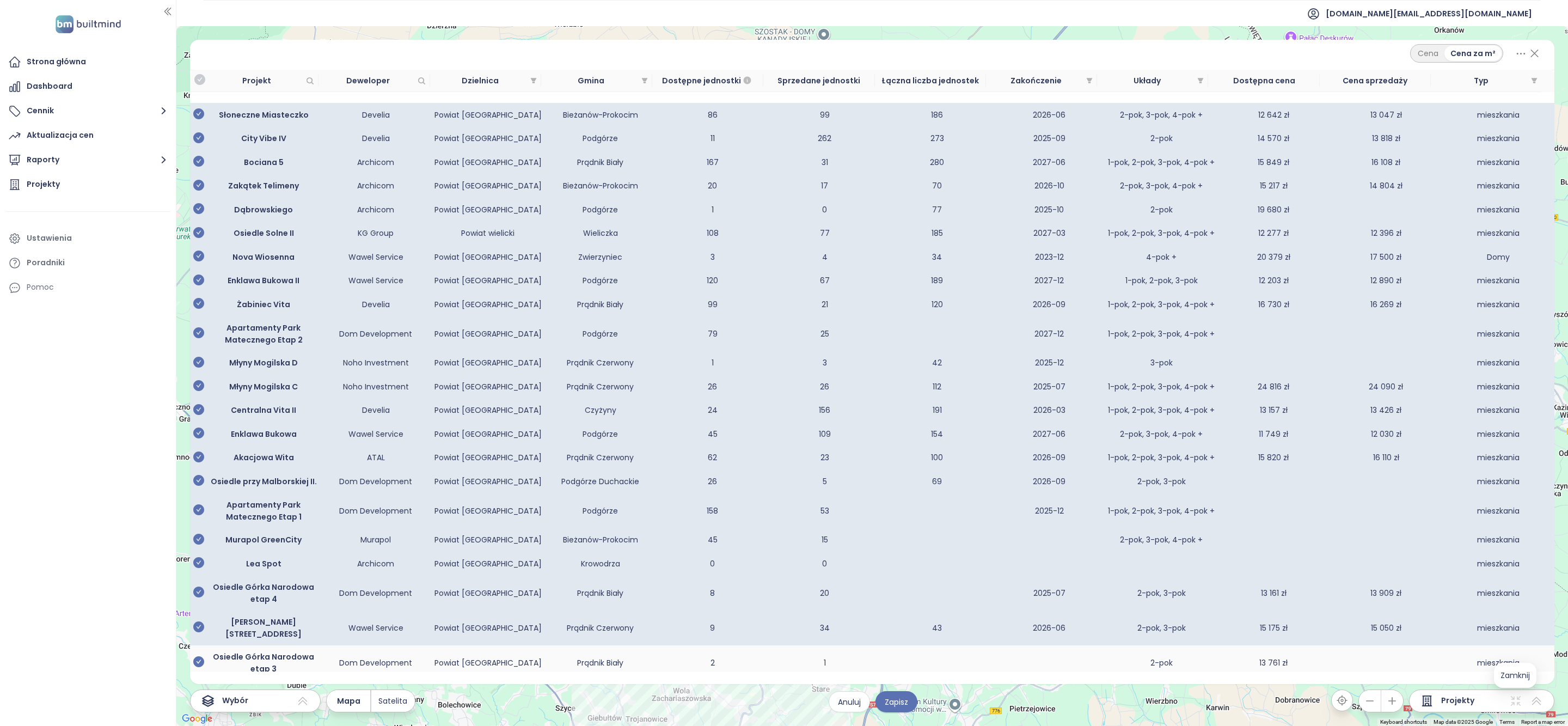
click at [201, 660] on icon "check-circle" at bounding box center [199, 662] width 11 height 11
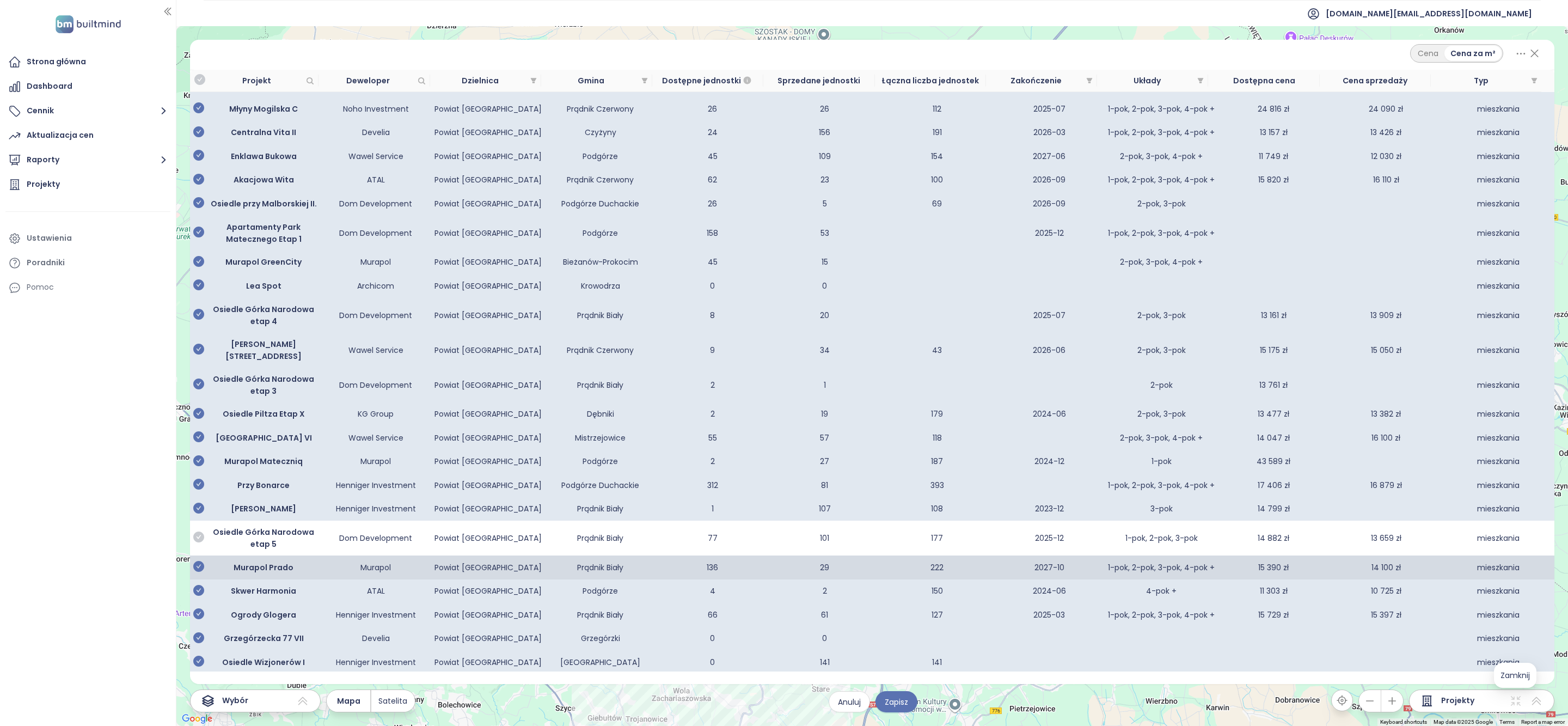
scroll to position [316, 0]
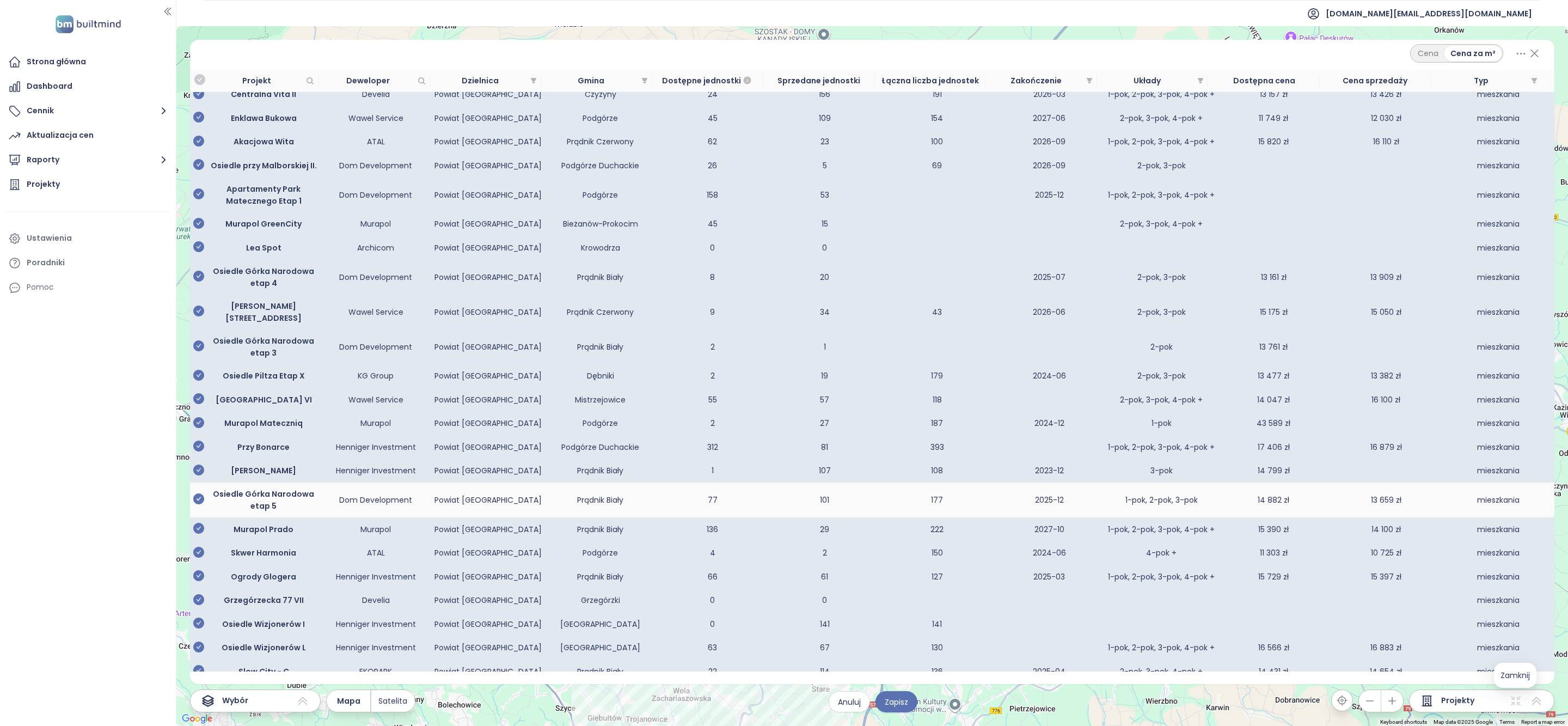
click at [200, 501] on icon "check-circle" at bounding box center [199, 499] width 11 height 11
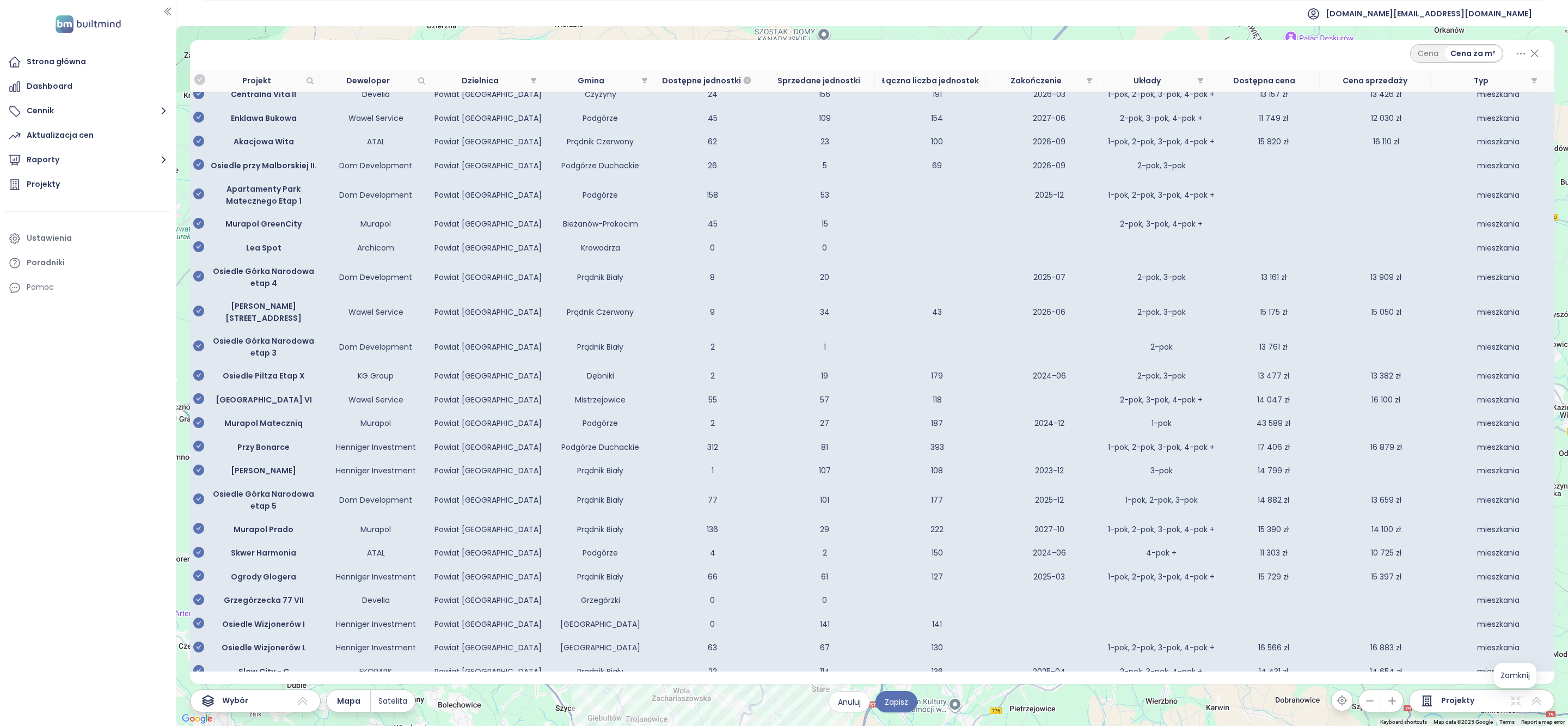
scroll to position [744, 0]
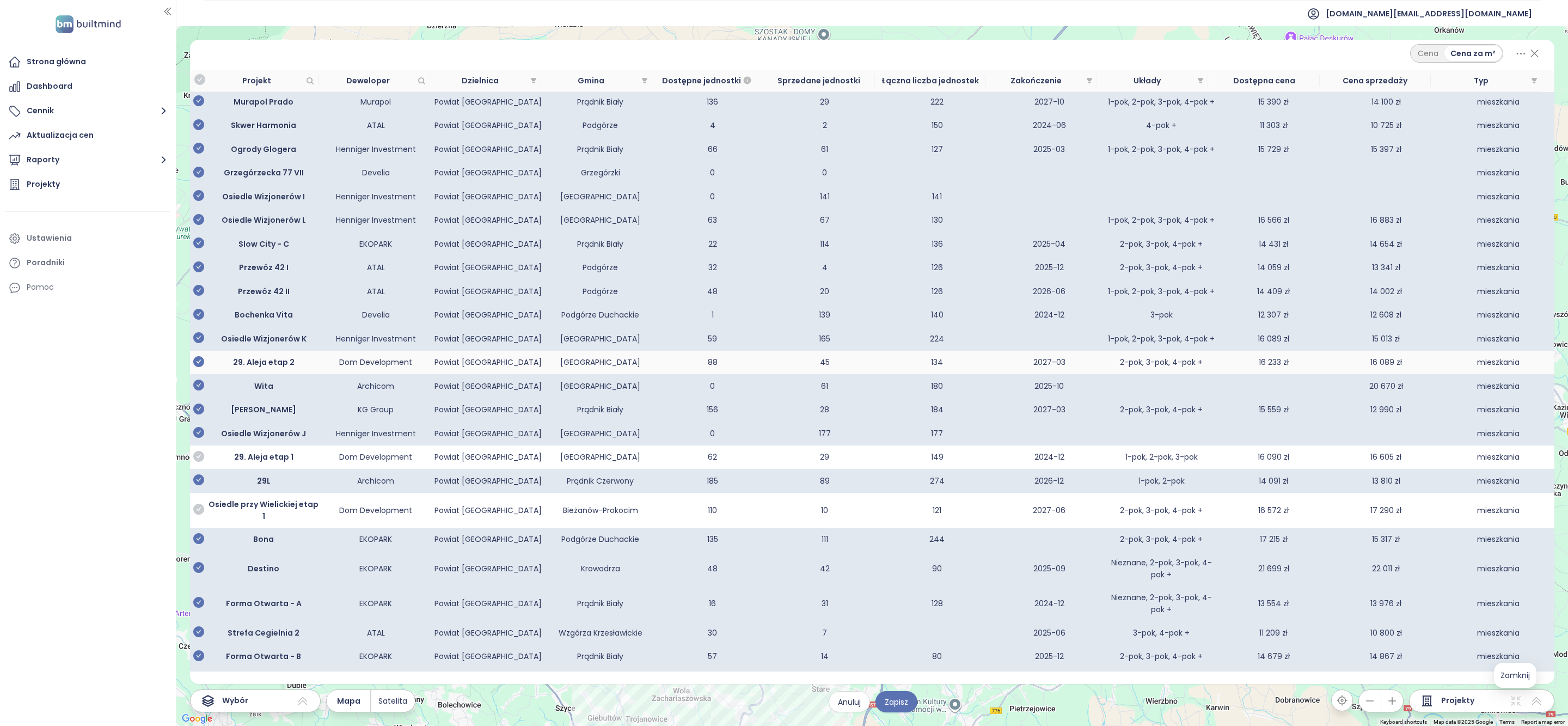
click at [200, 367] on icon "check-circle" at bounding box center [199, 361] width 11 height 11
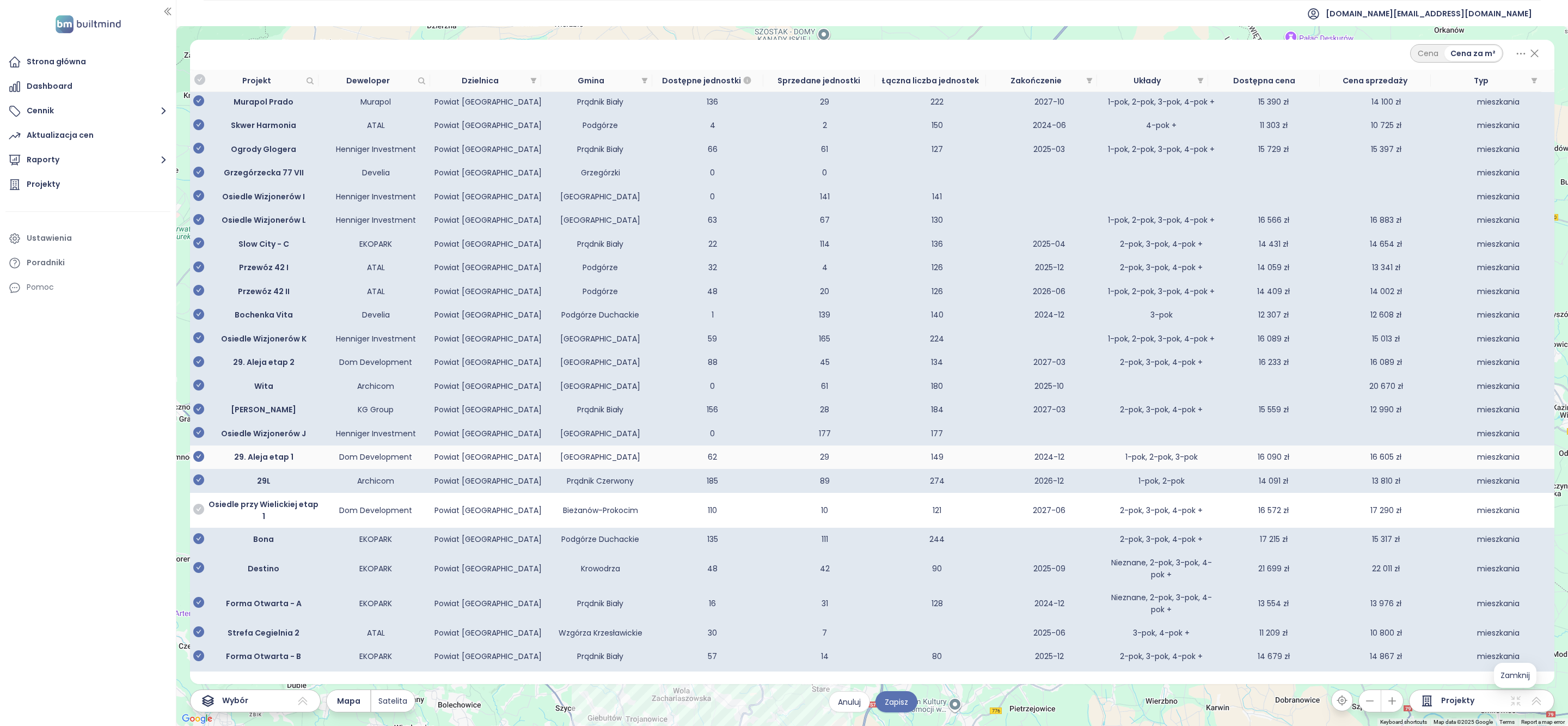
click at [197, 462] on icon "check-circle" at bounding box center [199, 456] width 11 height 11
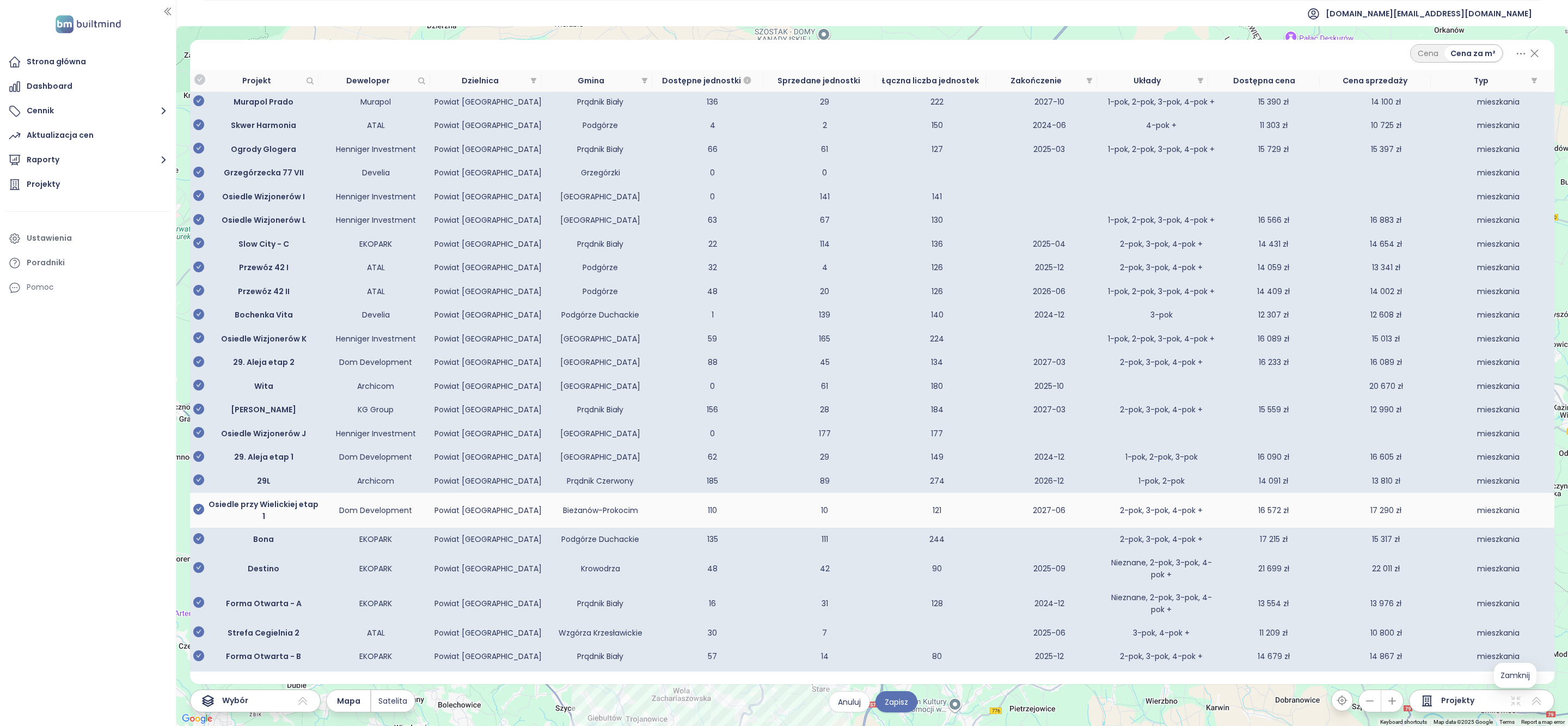
click at [197, 515] on icon "check-circle" at bounding box center [199, 509] width 11 height 11
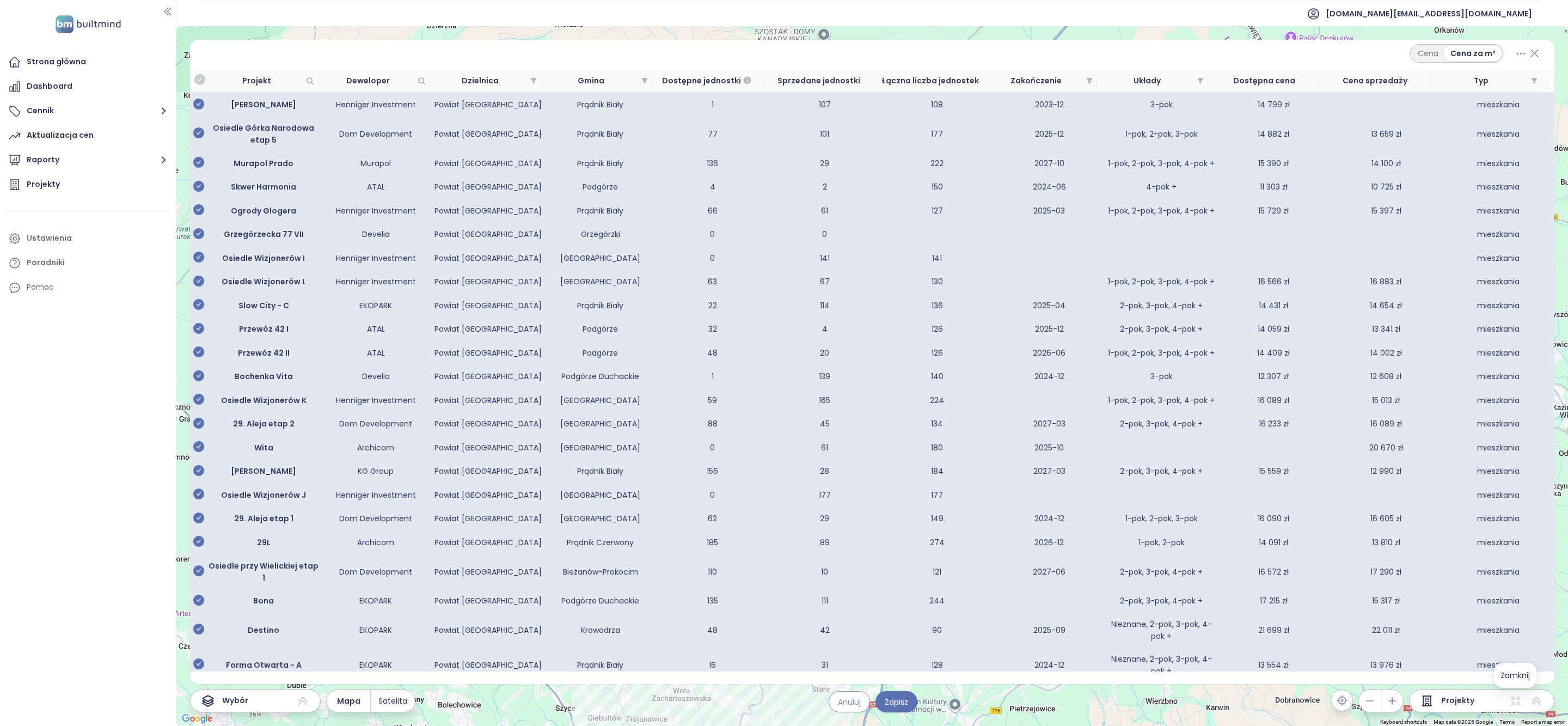
scroll to position [464, 0]
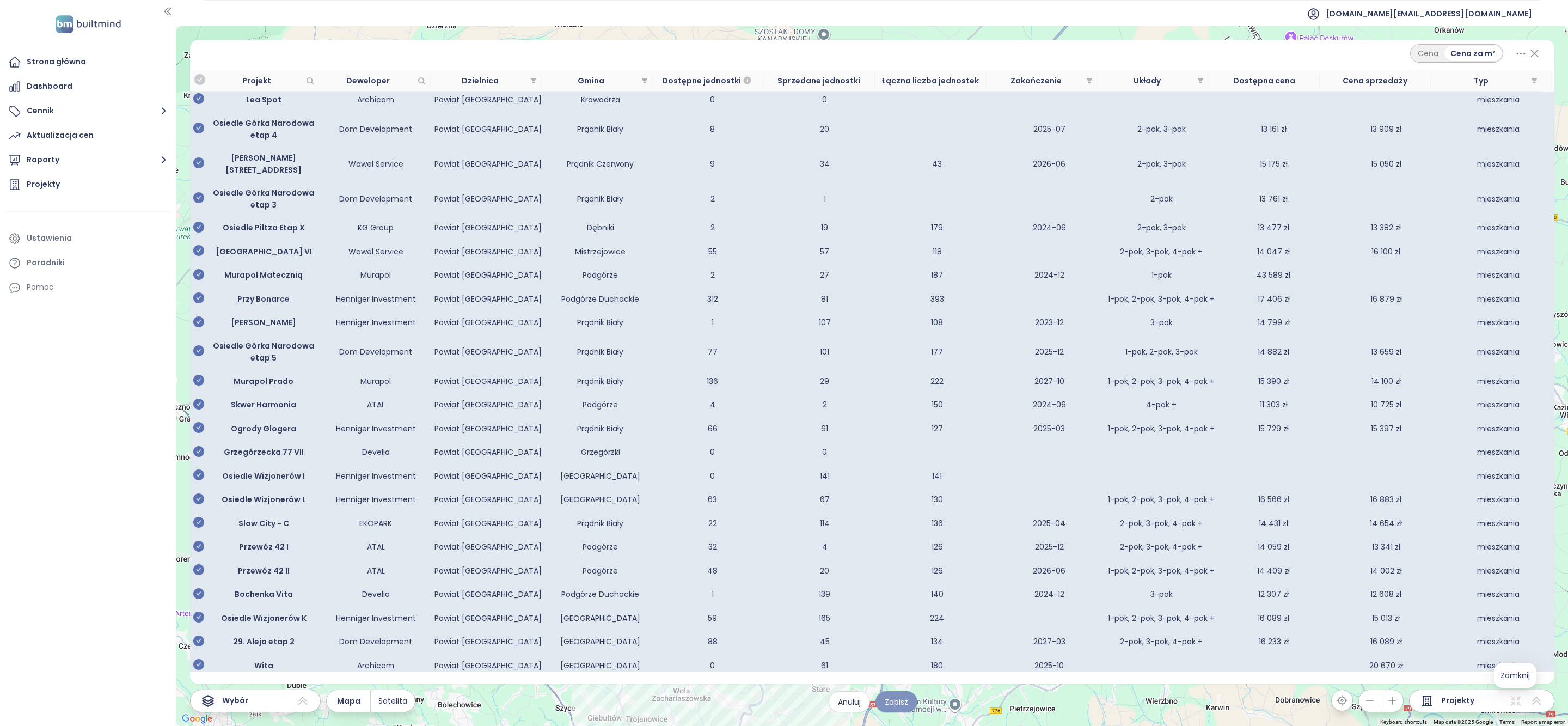
click at [895, 707] on span "Zapisz" at bounding box center [897, 702] width 23 height 12
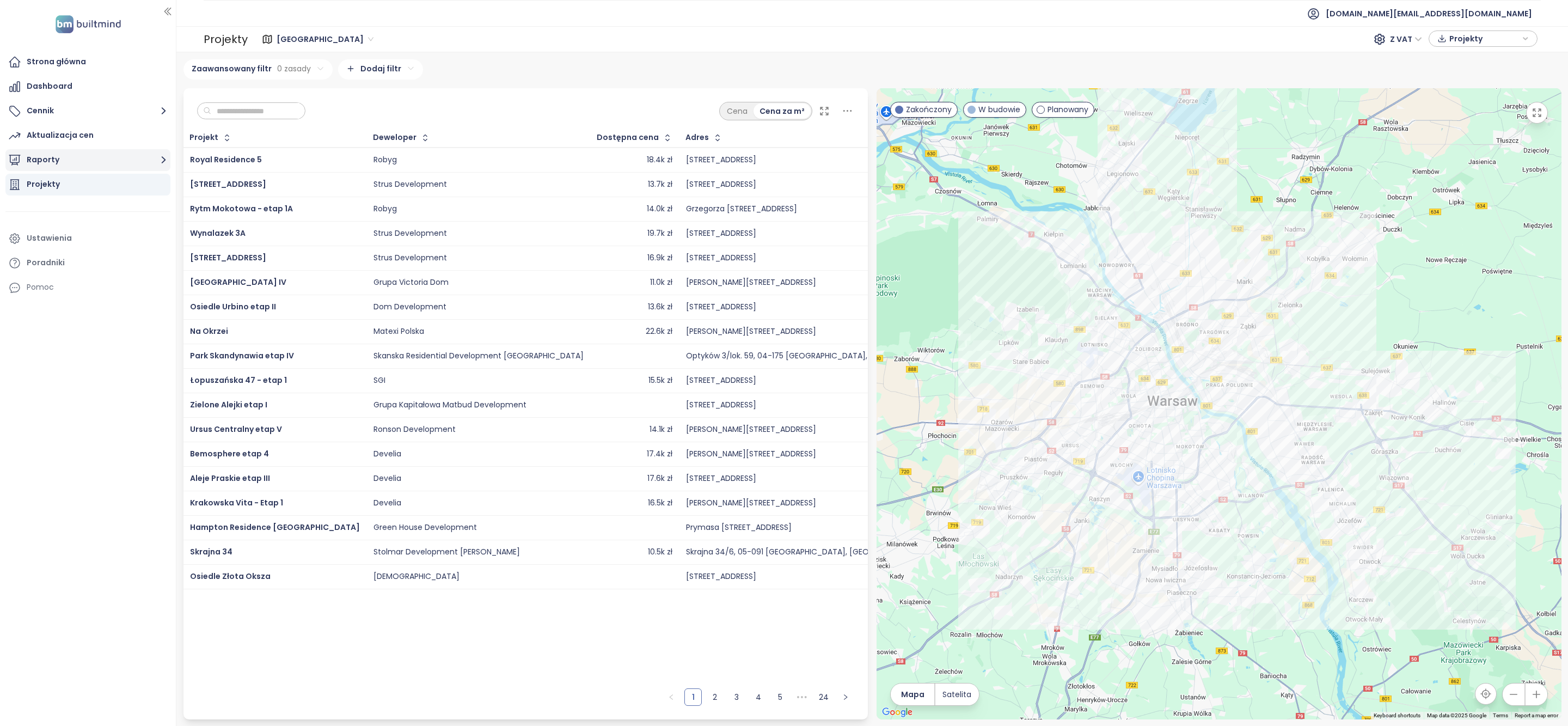
click at [87, 156] on button "Raporty" at bounding box center [88, 160] width 165 height 22
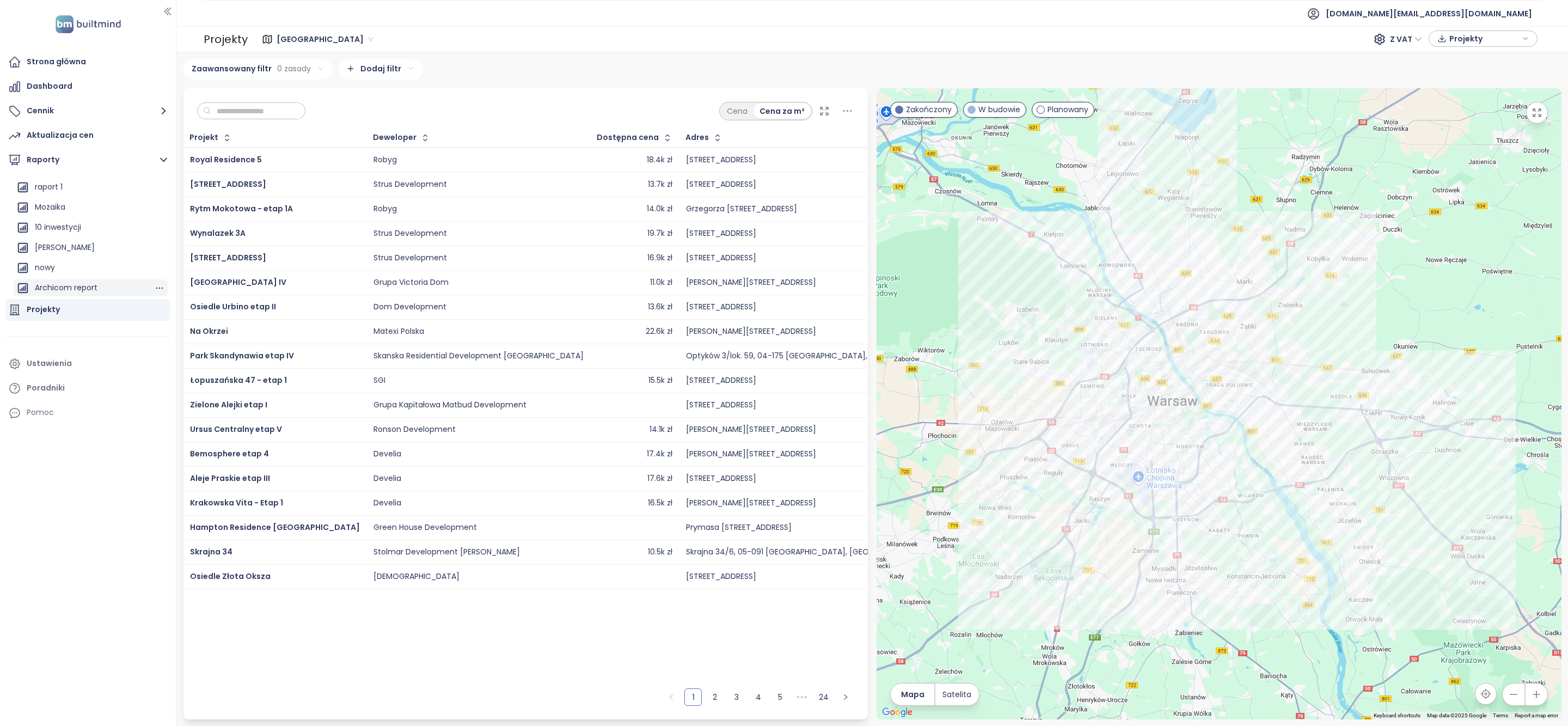
click at [86, 288] on div "Archicom report" at bounding box center [66, 288] width 62 height 14
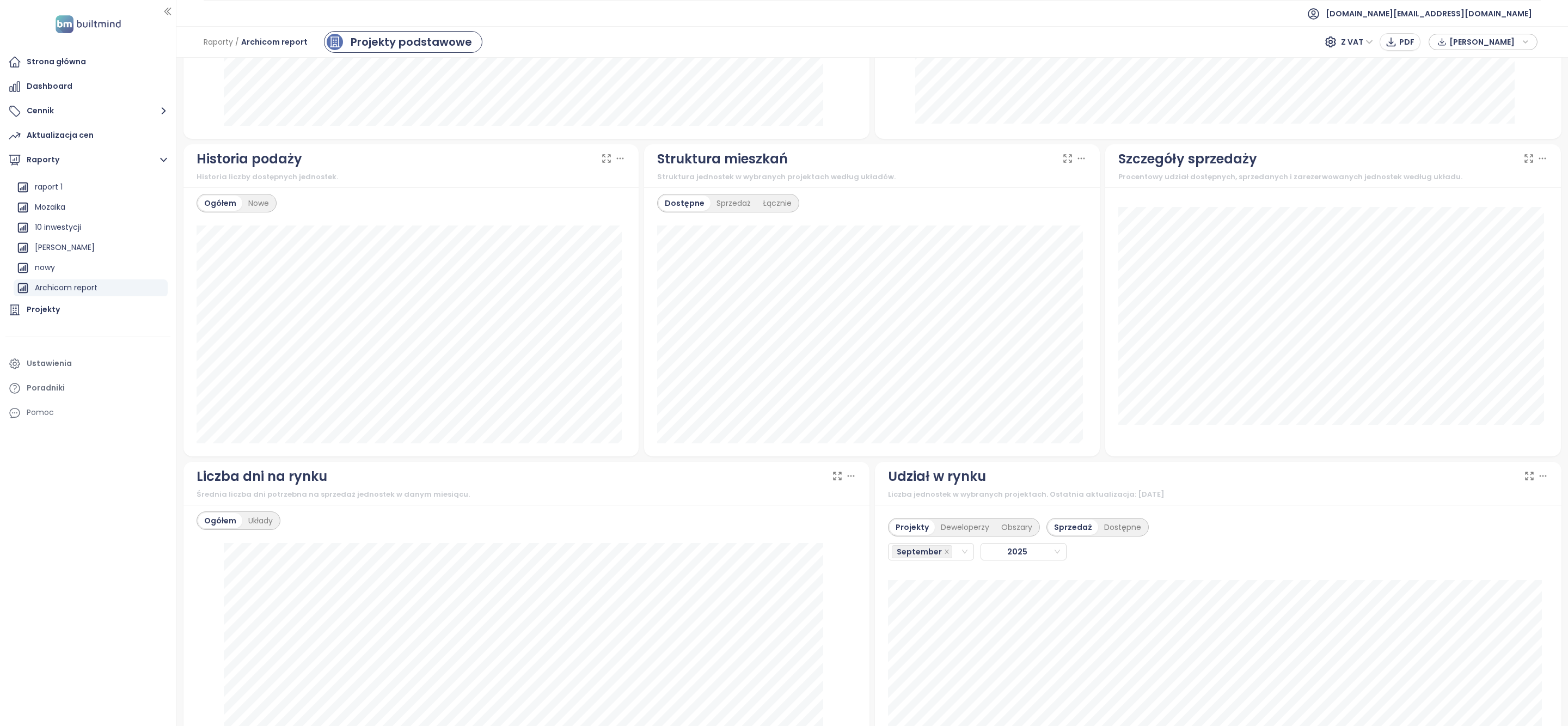
scroll to position [586, 0]
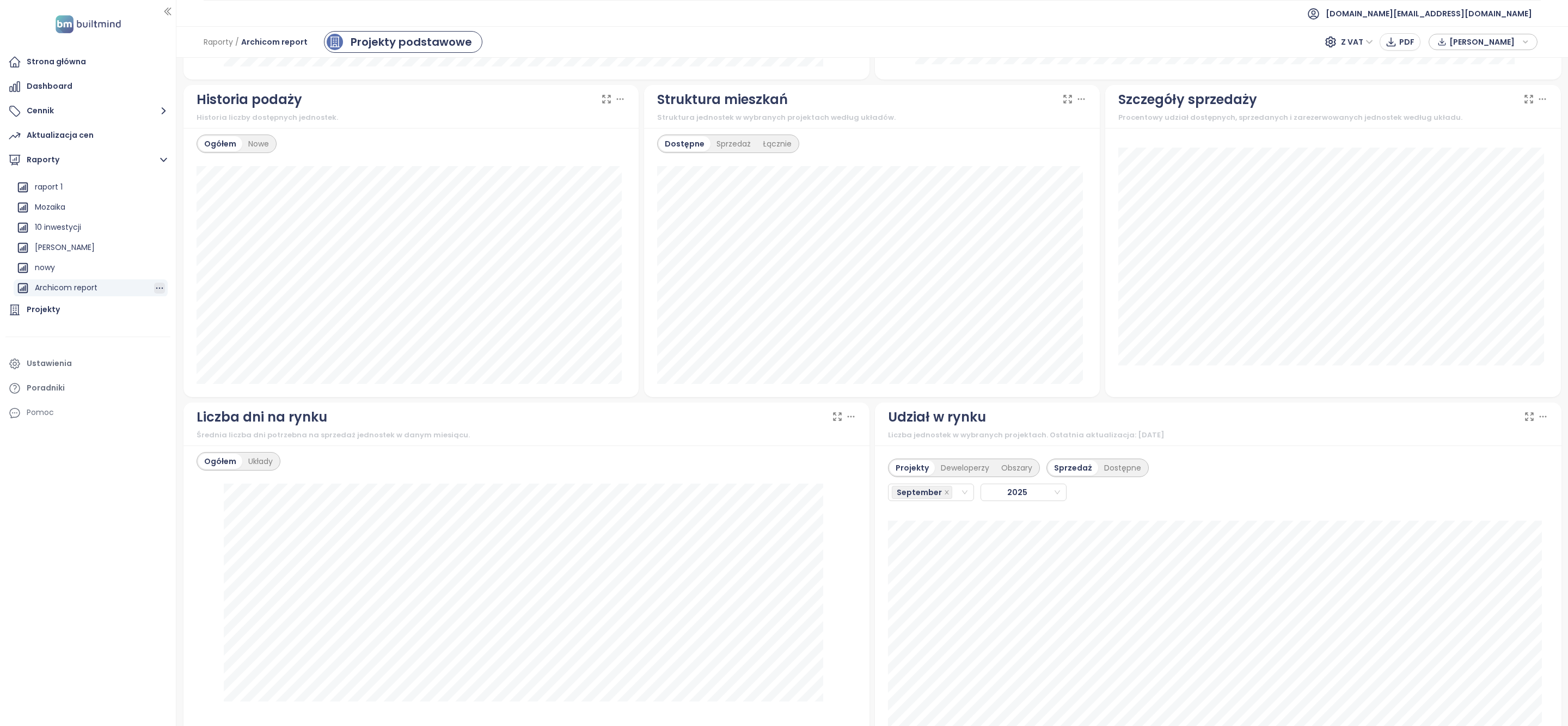
click at [154, 287] on icon "button" at bounding box center [159, 288] width 11 height 11
click at [157, 249] on button "Edytuj" at bounding box center [162, 247] width 42 height 16
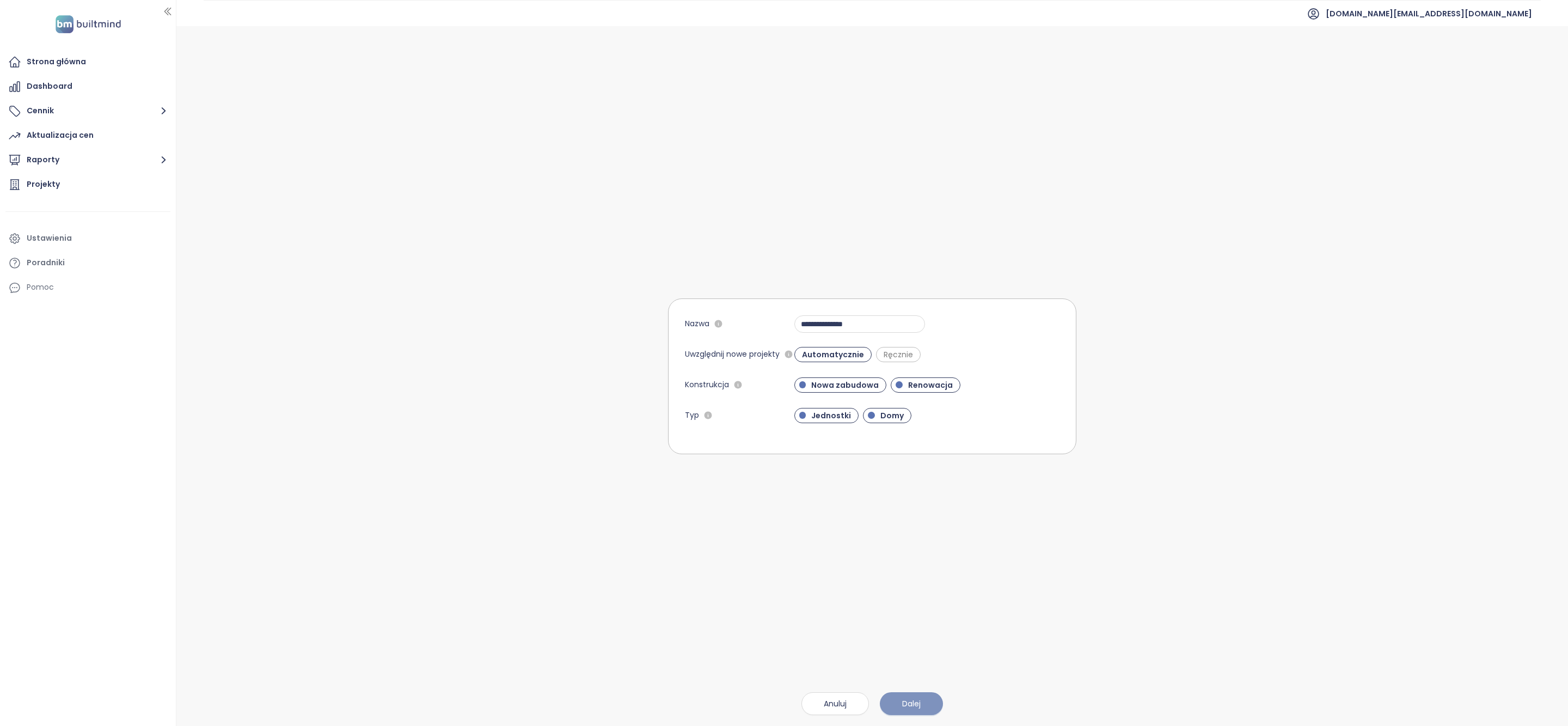
click at [913, 699] on span "Dalej" at bounding box center [912, 703] width 19 height 12
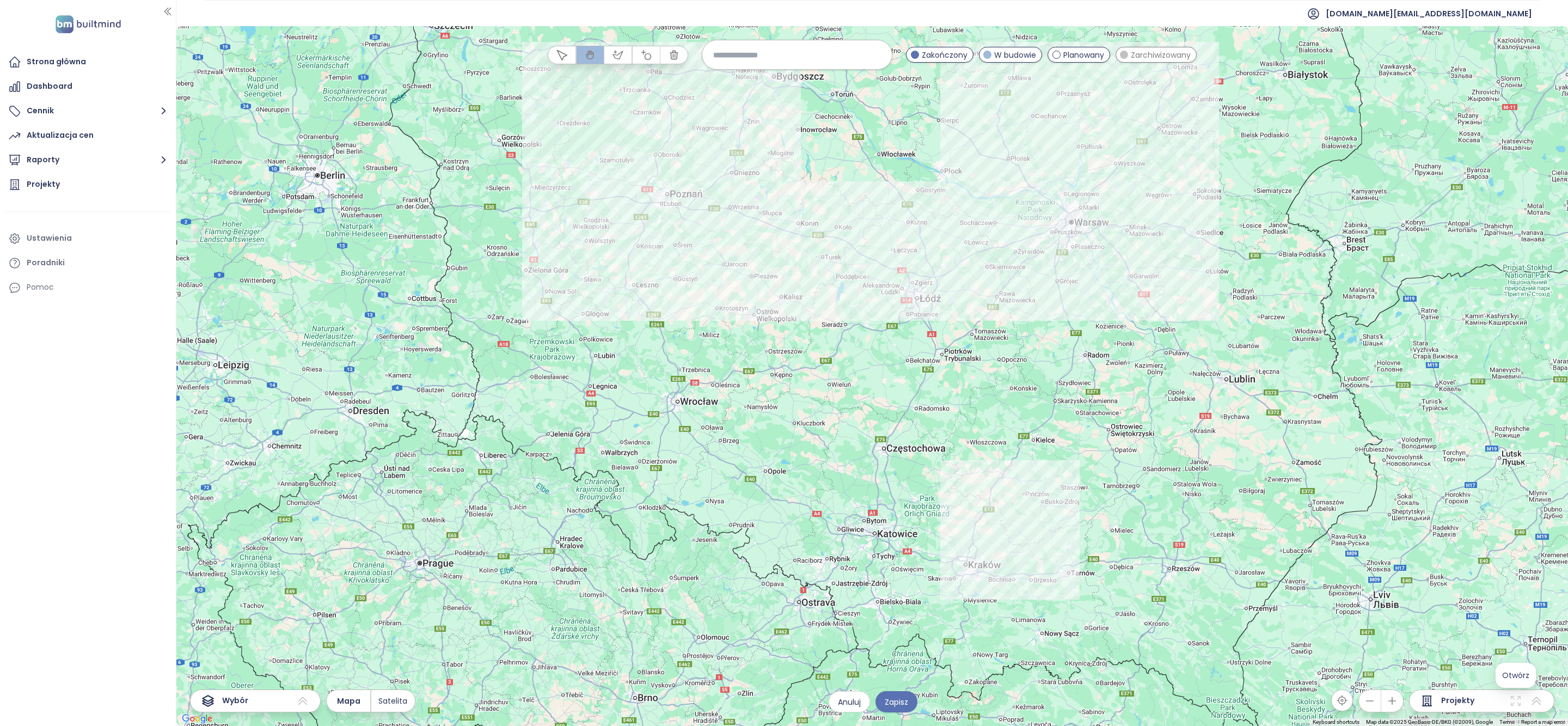
click at [1513, 703] on icon at bounding box center [1515, 701] width 10 height 10
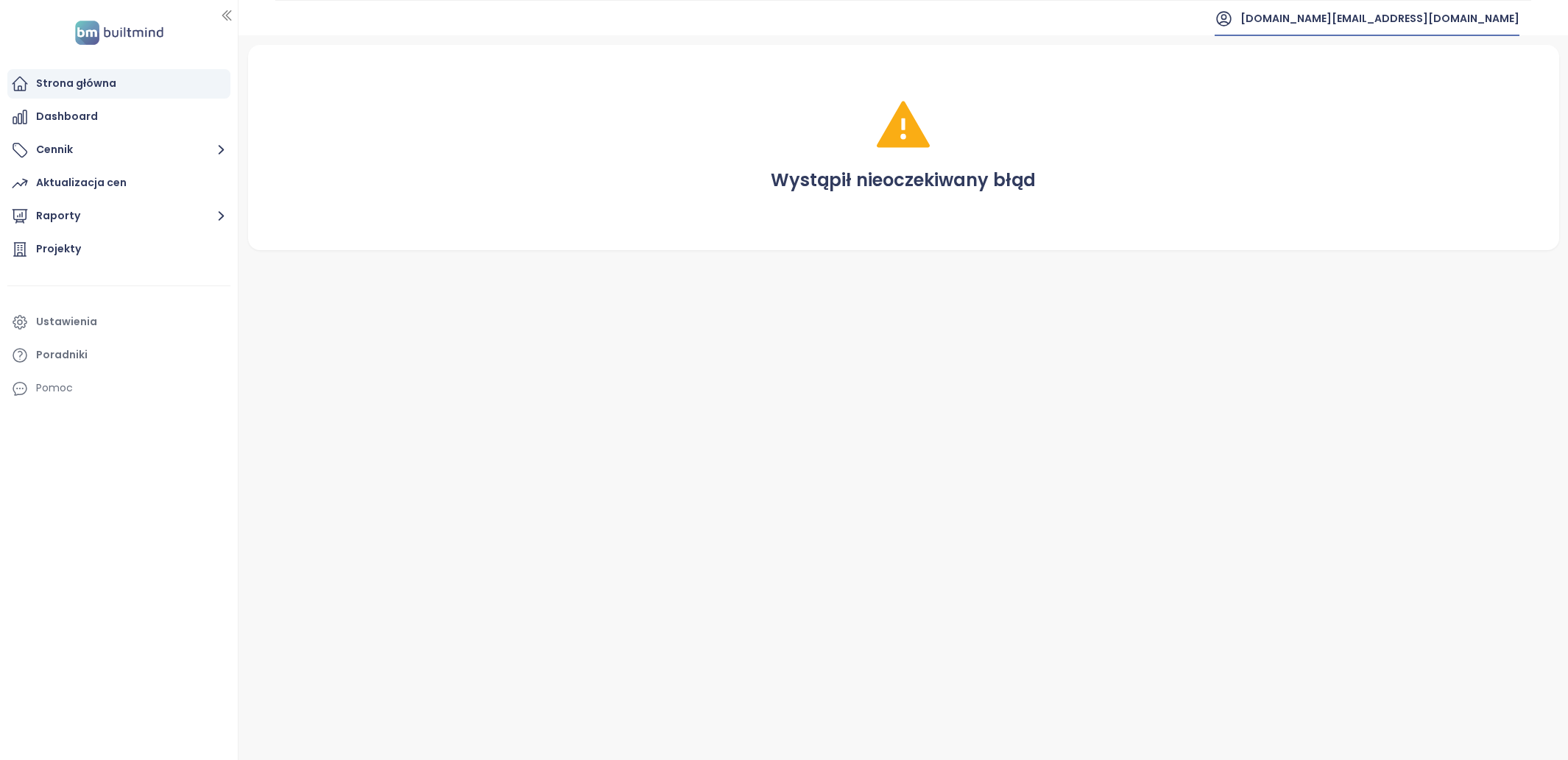
click at [1471, 28] on span "[DOMAIN_NAME][EMAIL_ADDRESS][DOMAIN_NAME]" at bounding box center [1380, 18] width 279 height 35
click at [1446, 58] on li "Wyloguj się" at bounding box center [1430, 59] width 171 height 30
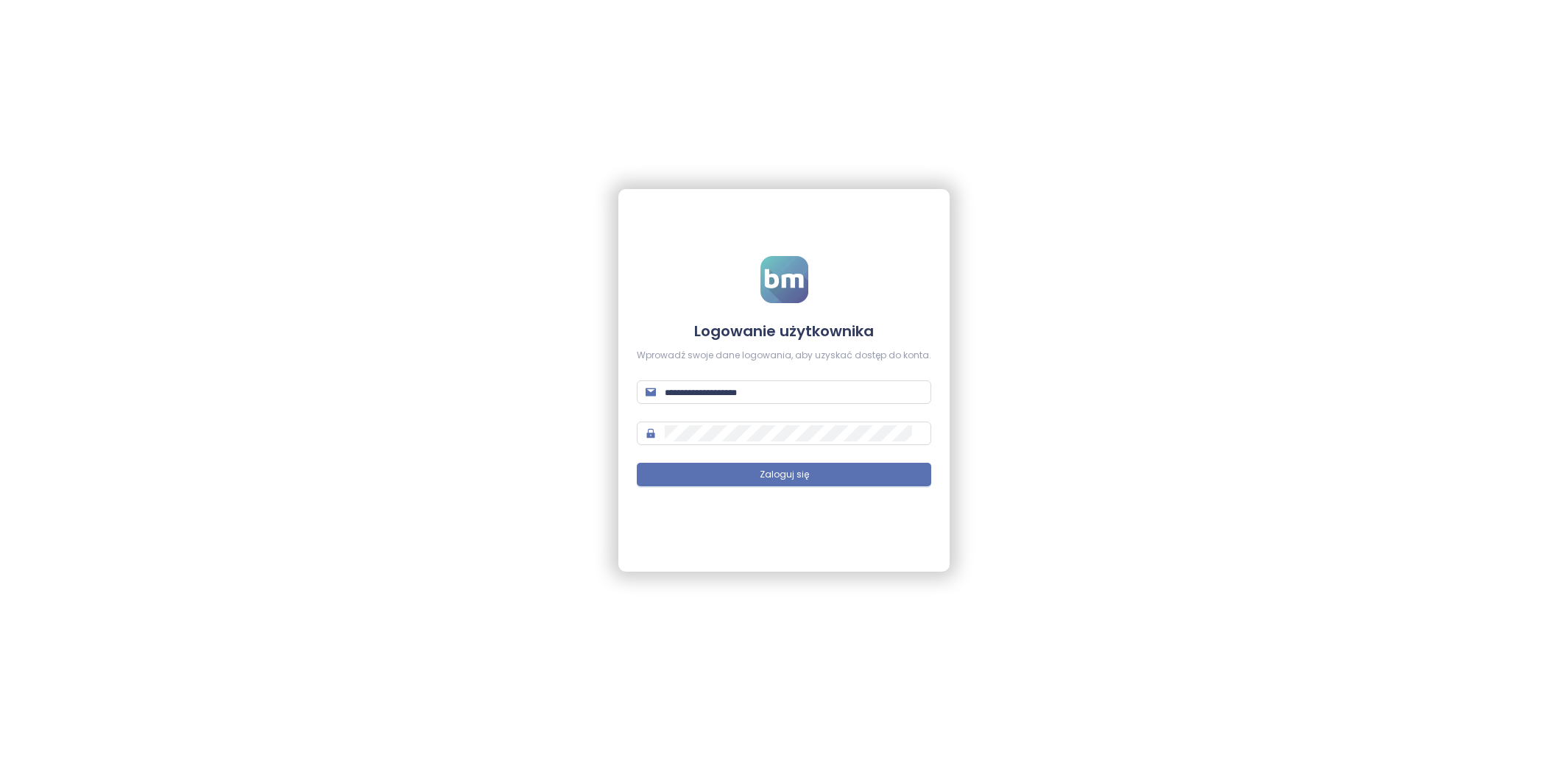
type input "**********"
click at [861, 466] on button "Zaloguj się" at bounding box center [783, 474] width 294 height 24
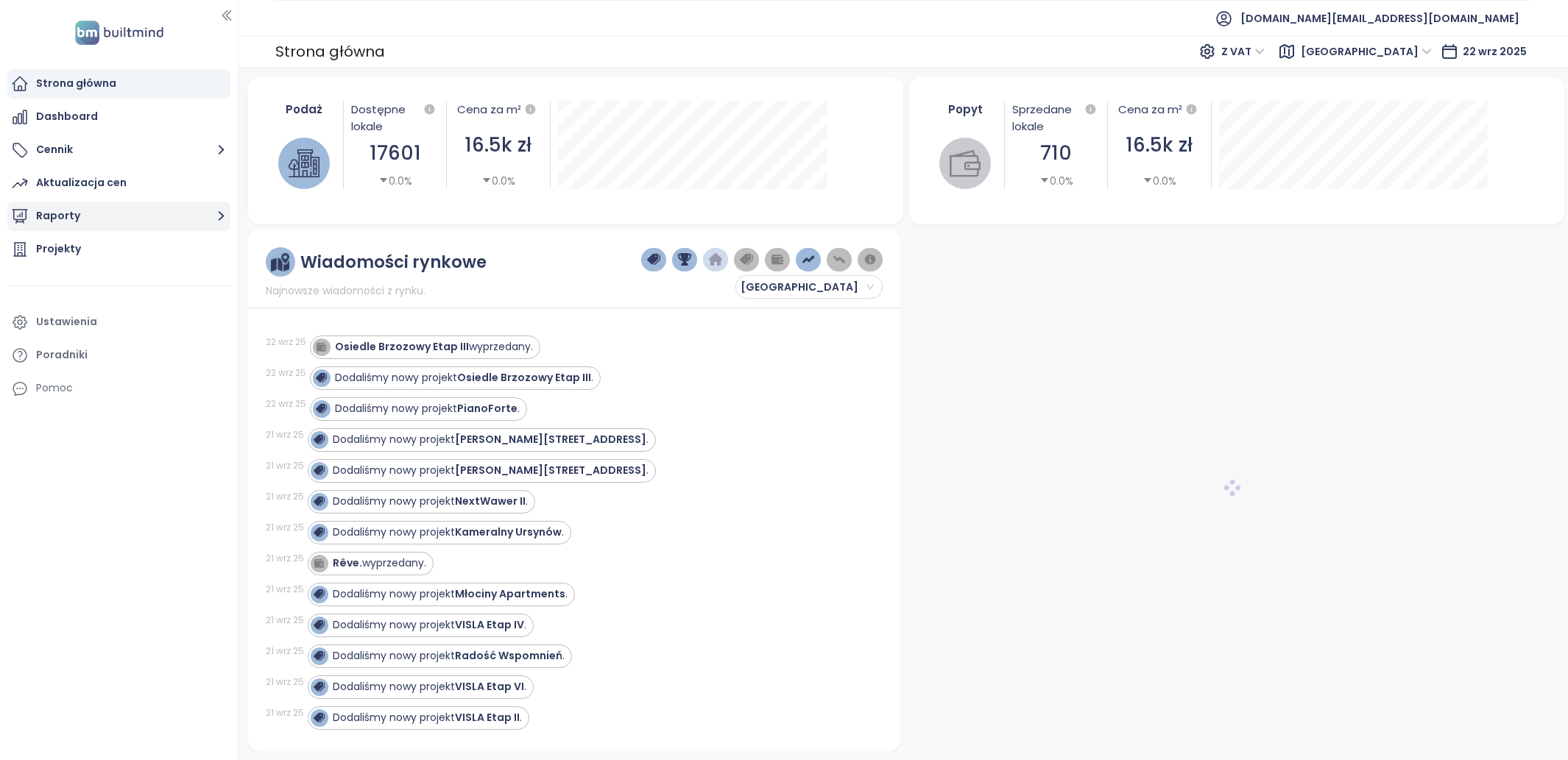
click at [101, 211] on button "Raporty" at bounding box center [119, 217] width 223 height 30
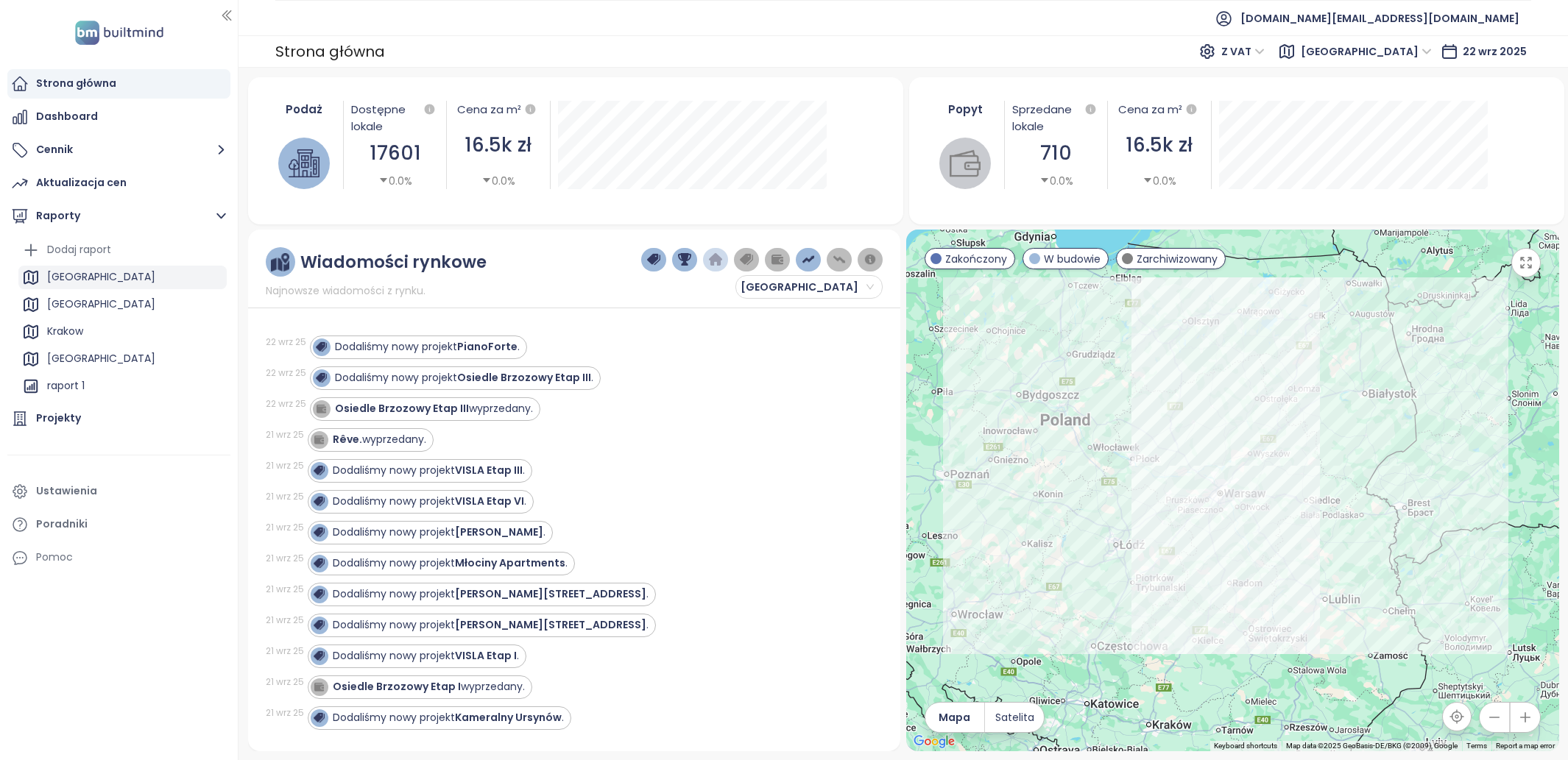
click at [94, 268] on div "[GEOGRAPHIC_DATA]" at bounding box center [101, 276] width 108 height 18
